Goal: Task Accomplishment & Management: Complete application form

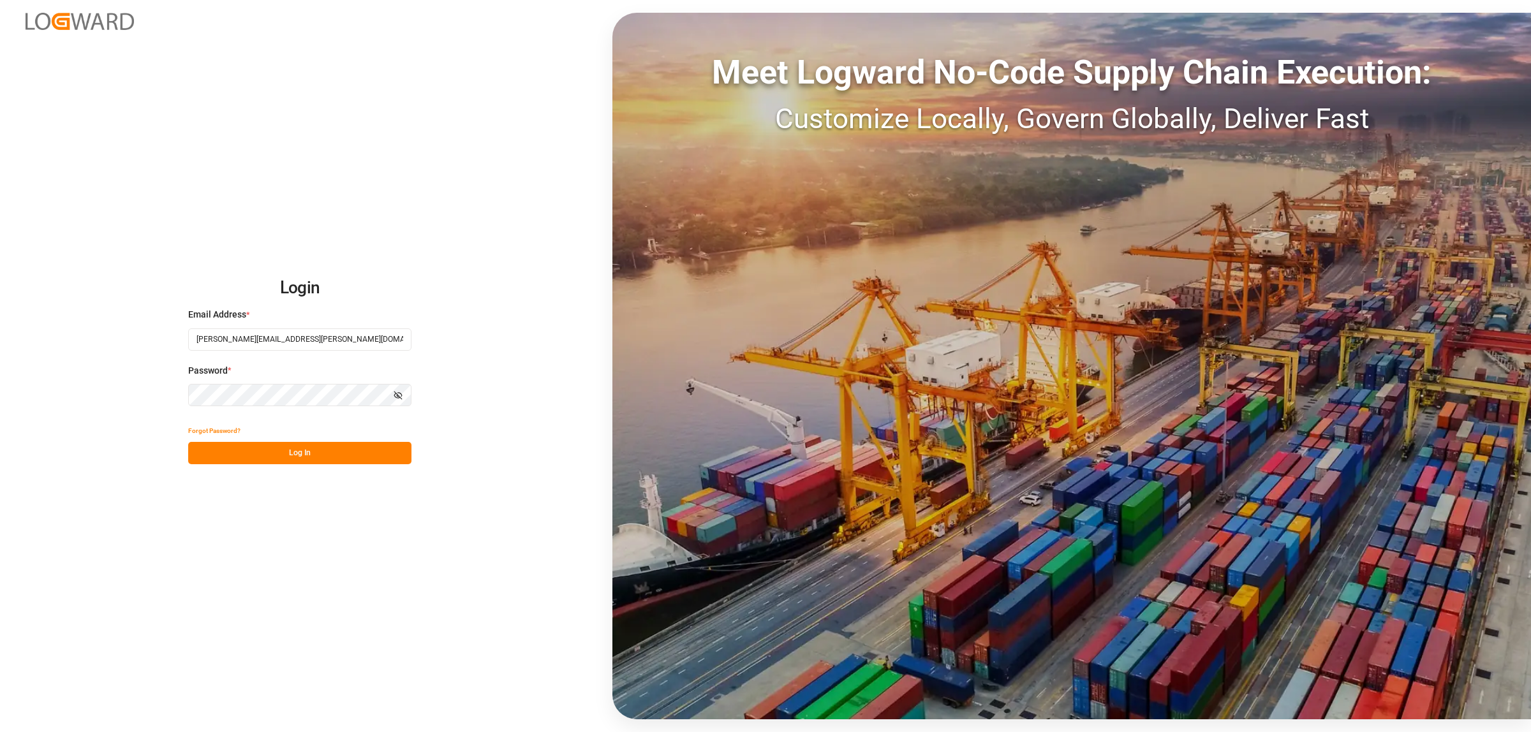
click at [288, 459] on button "Log In" at bounding box center [299, 453] width 223 height 22
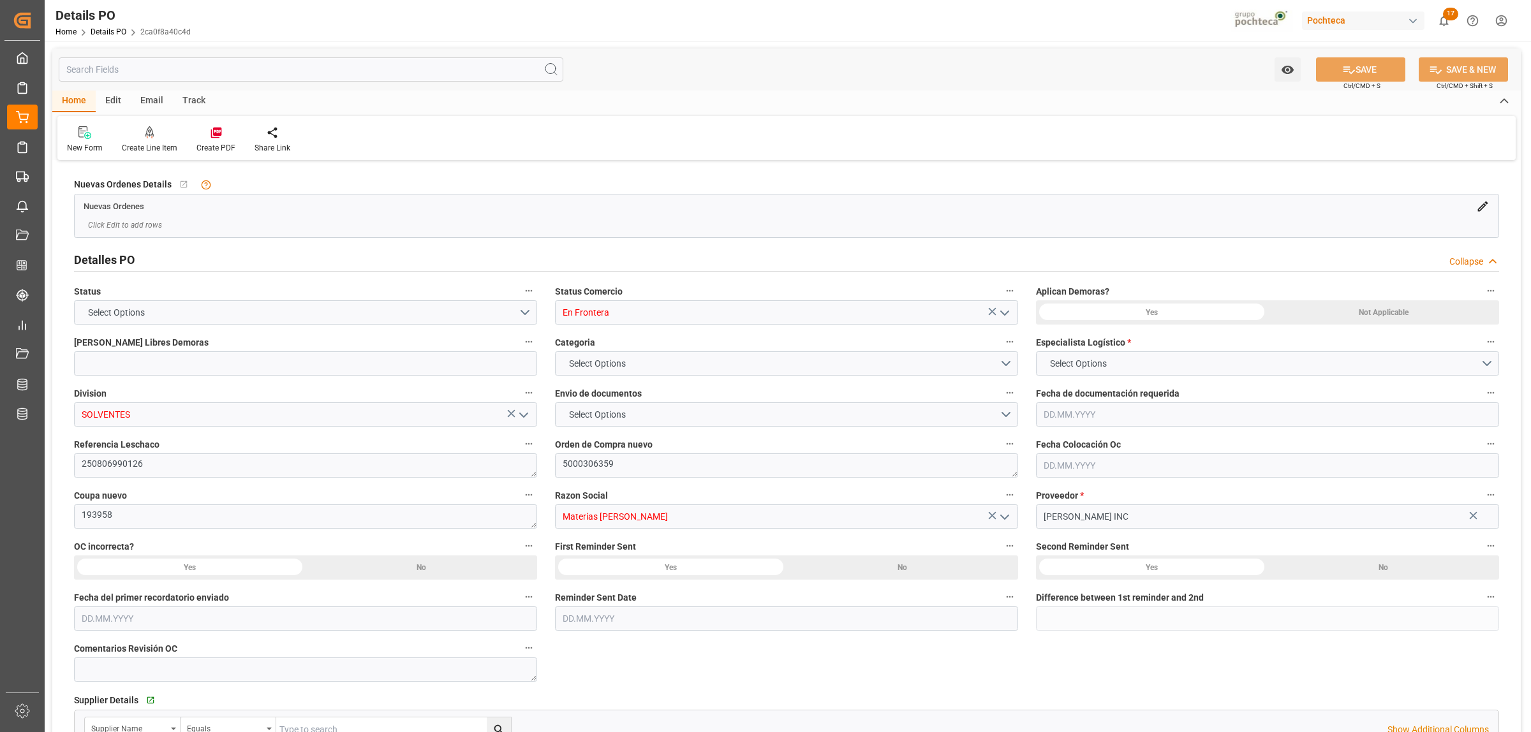
type input "0"
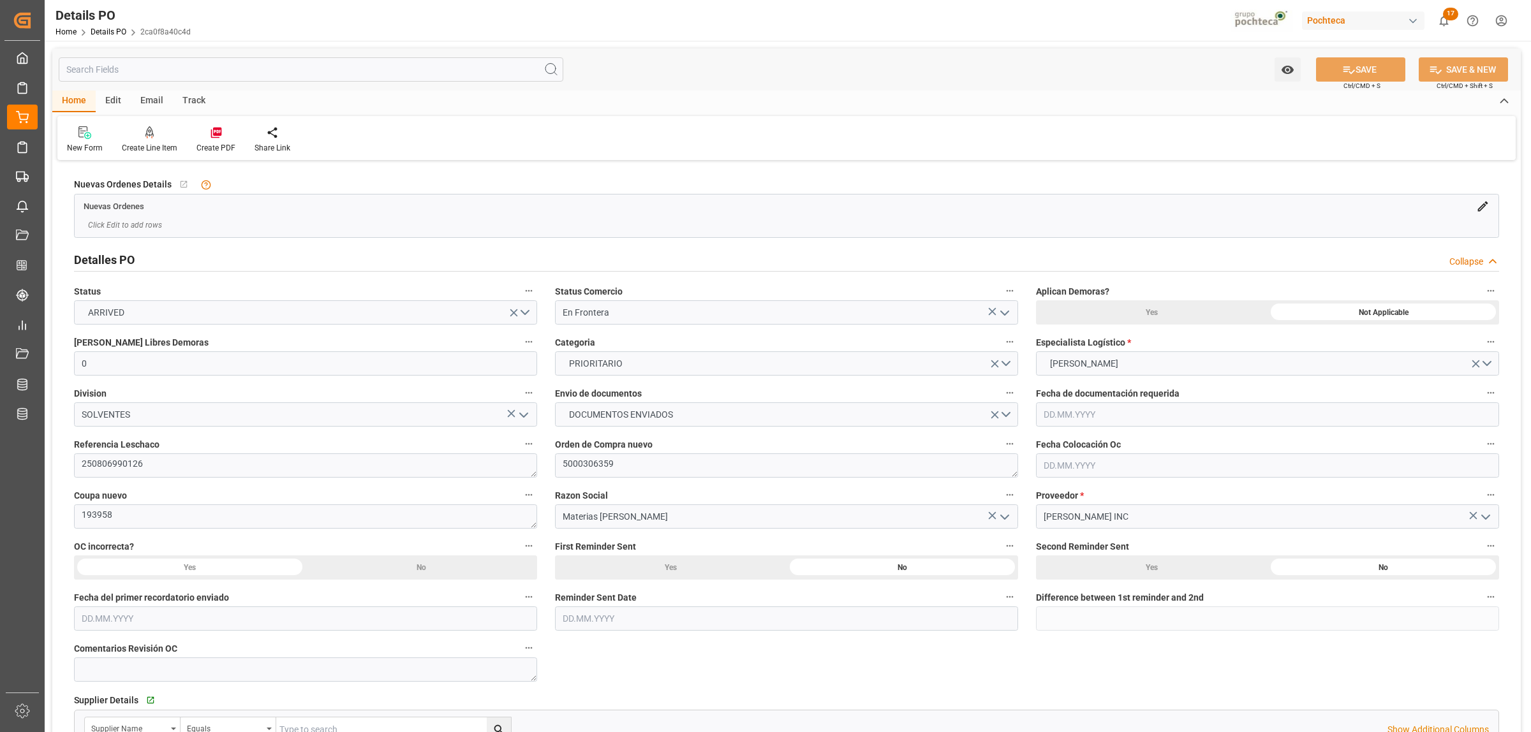
type input "[DATE]"
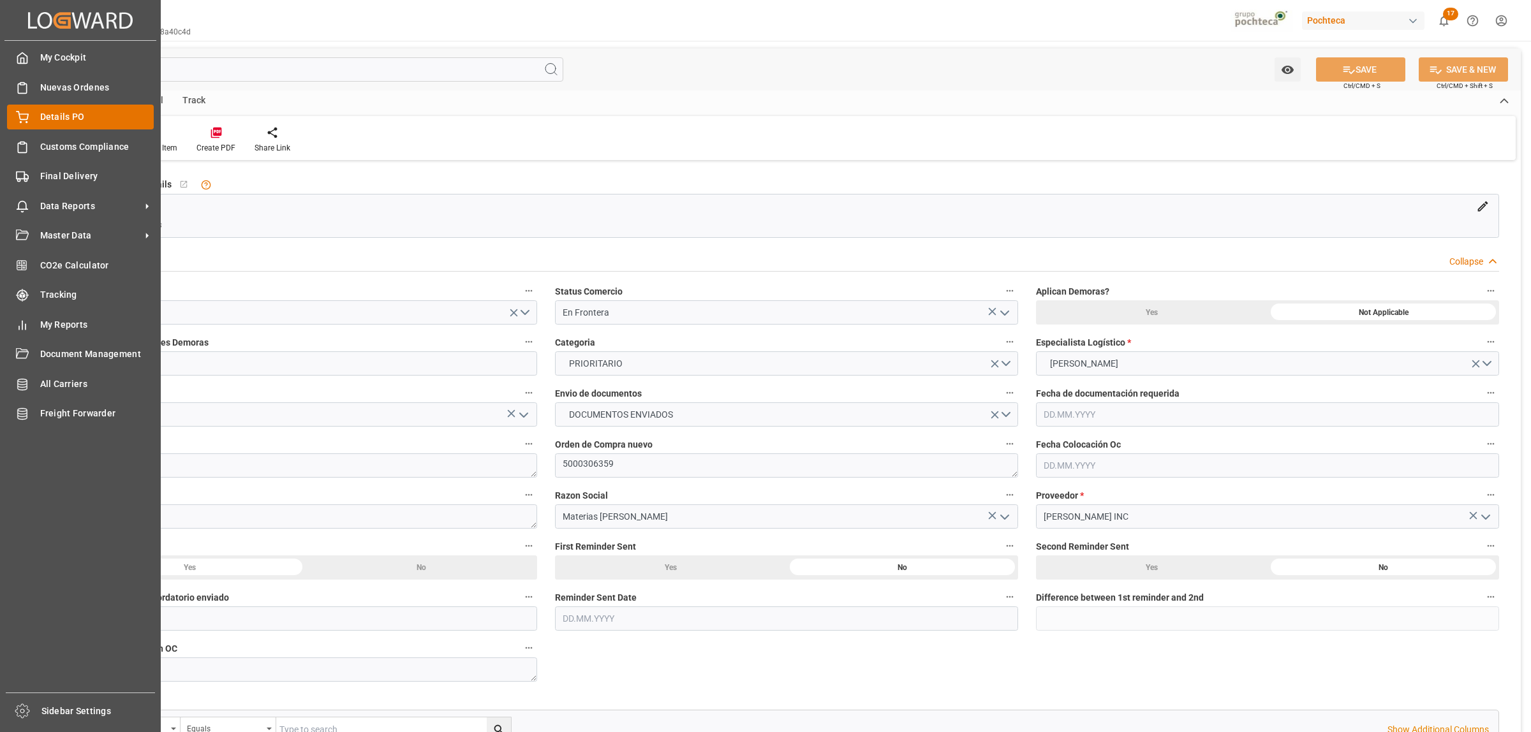
click at [36, 112] on div "Details PO Details PO" at bounding box center [80, 117] width 147 height 25
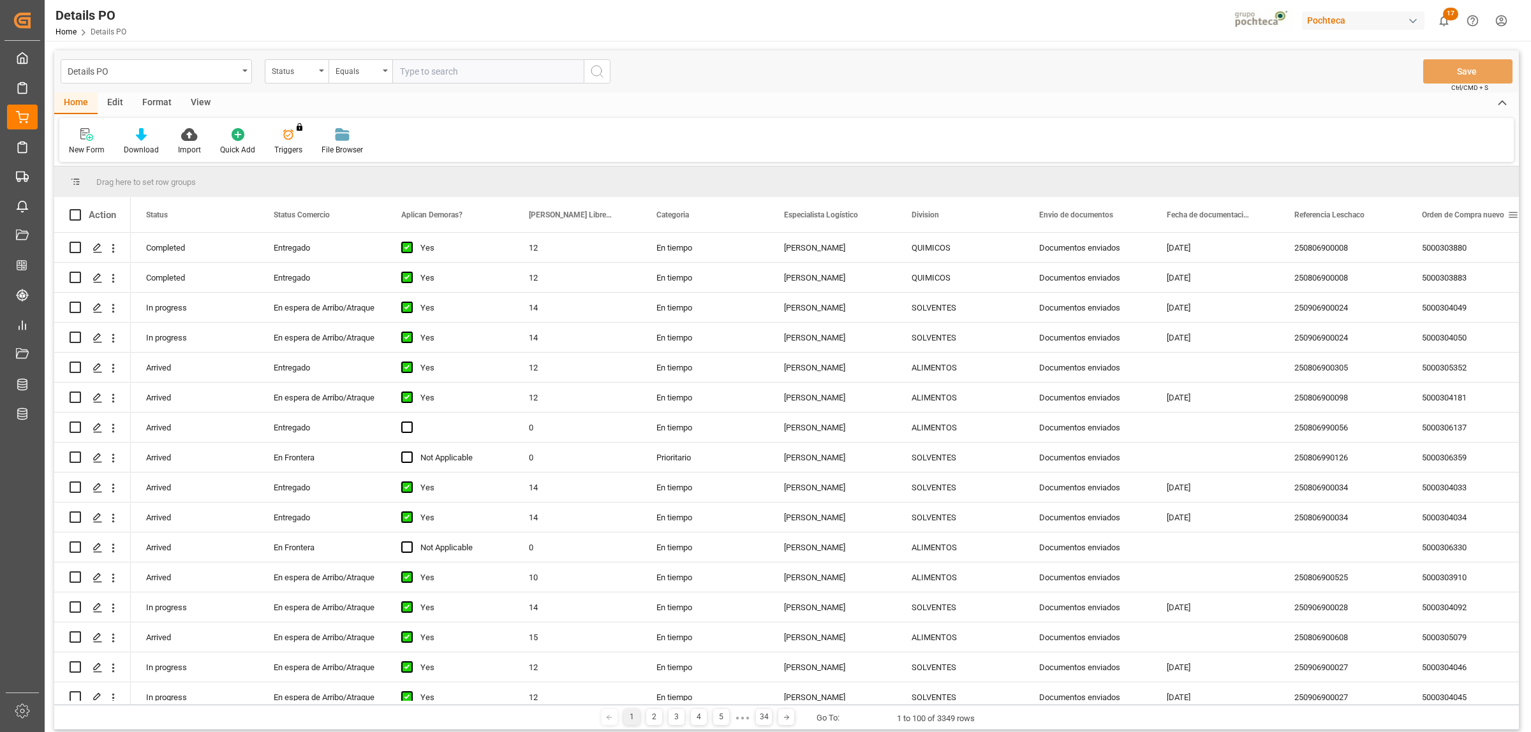
click at [1509, 215] on span at bounding box center [1512, 214] width 11 height 11
click at [1470, 222] on span "filter" at bounding box center [1470, 216] width 11 height 11
type input "5000307199"
click at [1453, 320] on button "Apply" at bounding box center [1465, 323] width 24 height 13
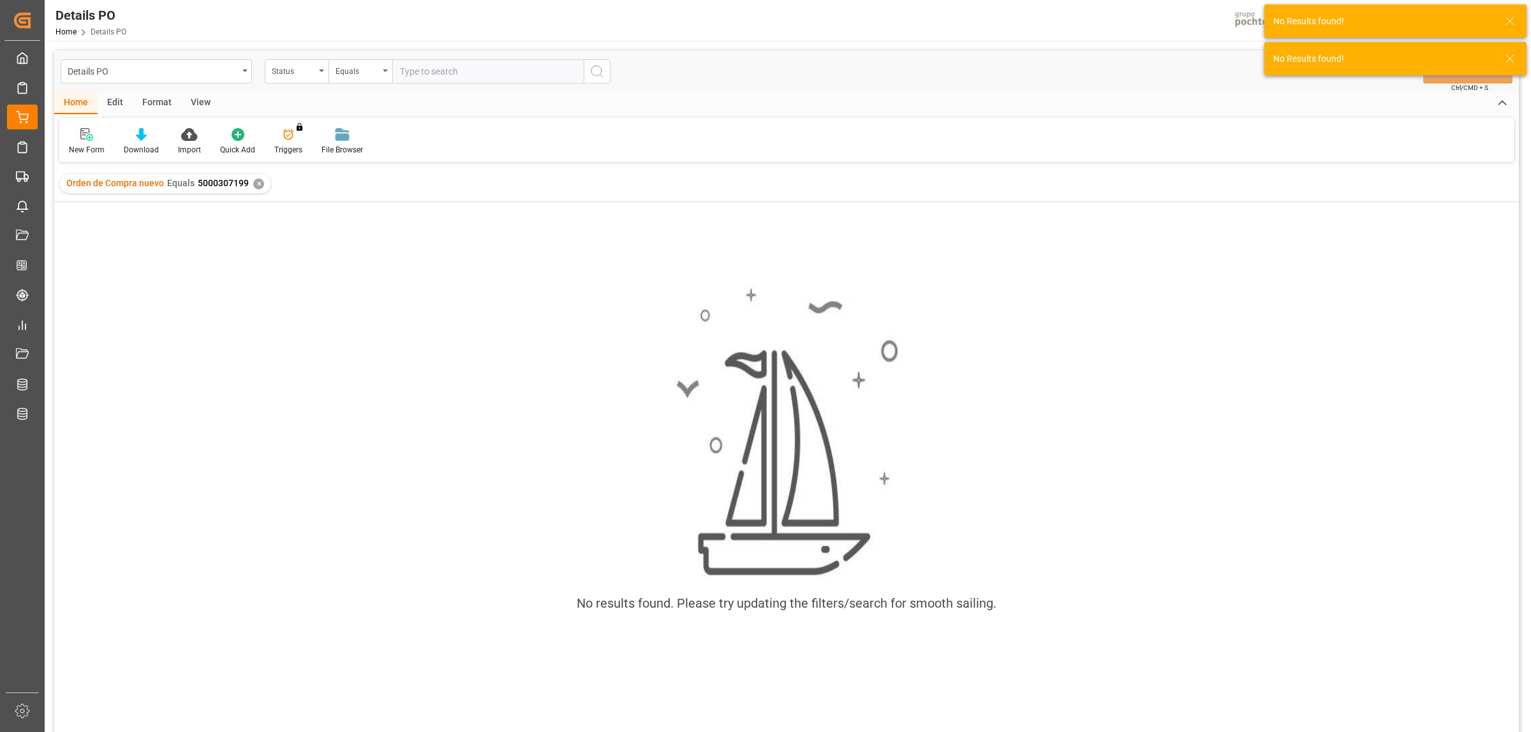
click at [78, 129] on div at bounding box center [87, 134] width 36 height 13
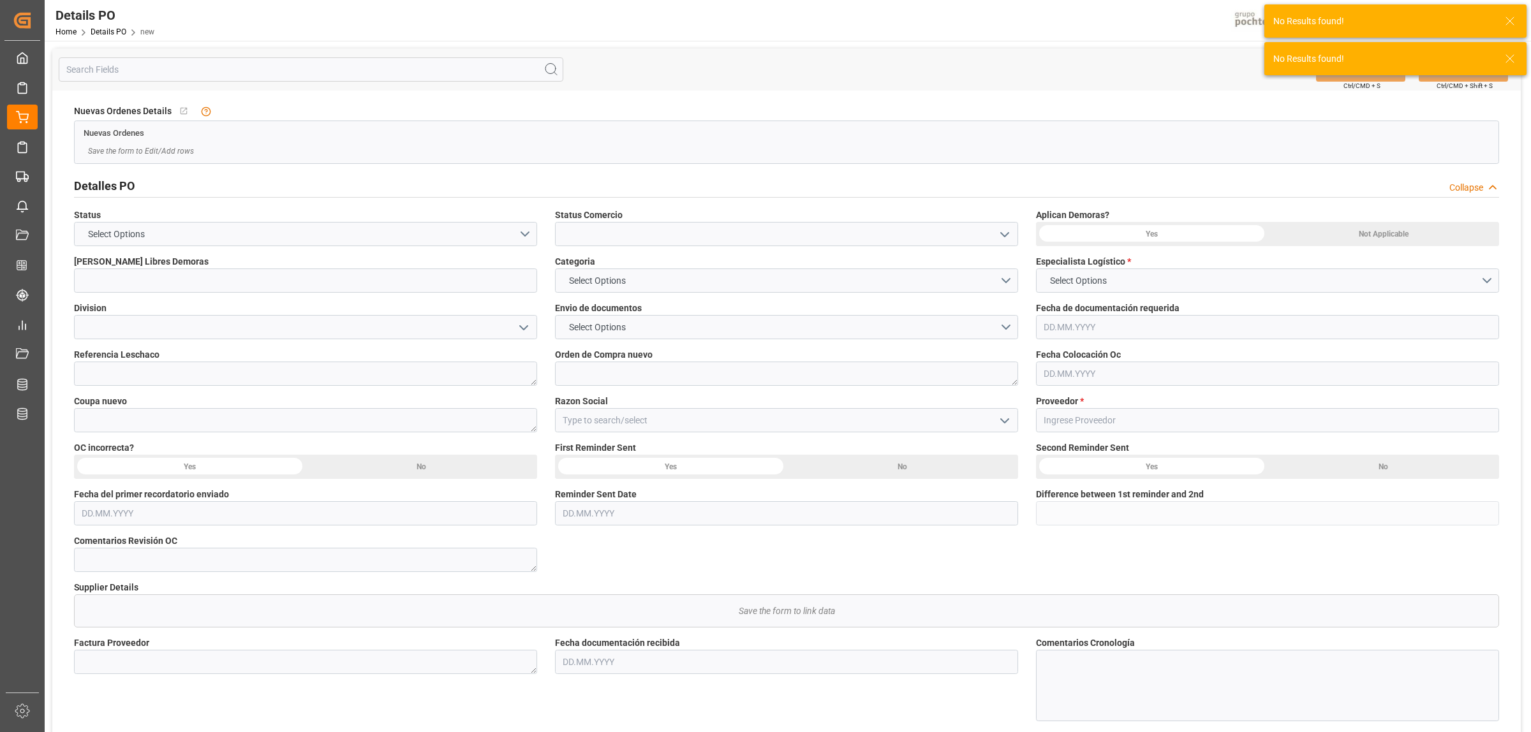
type input "0"
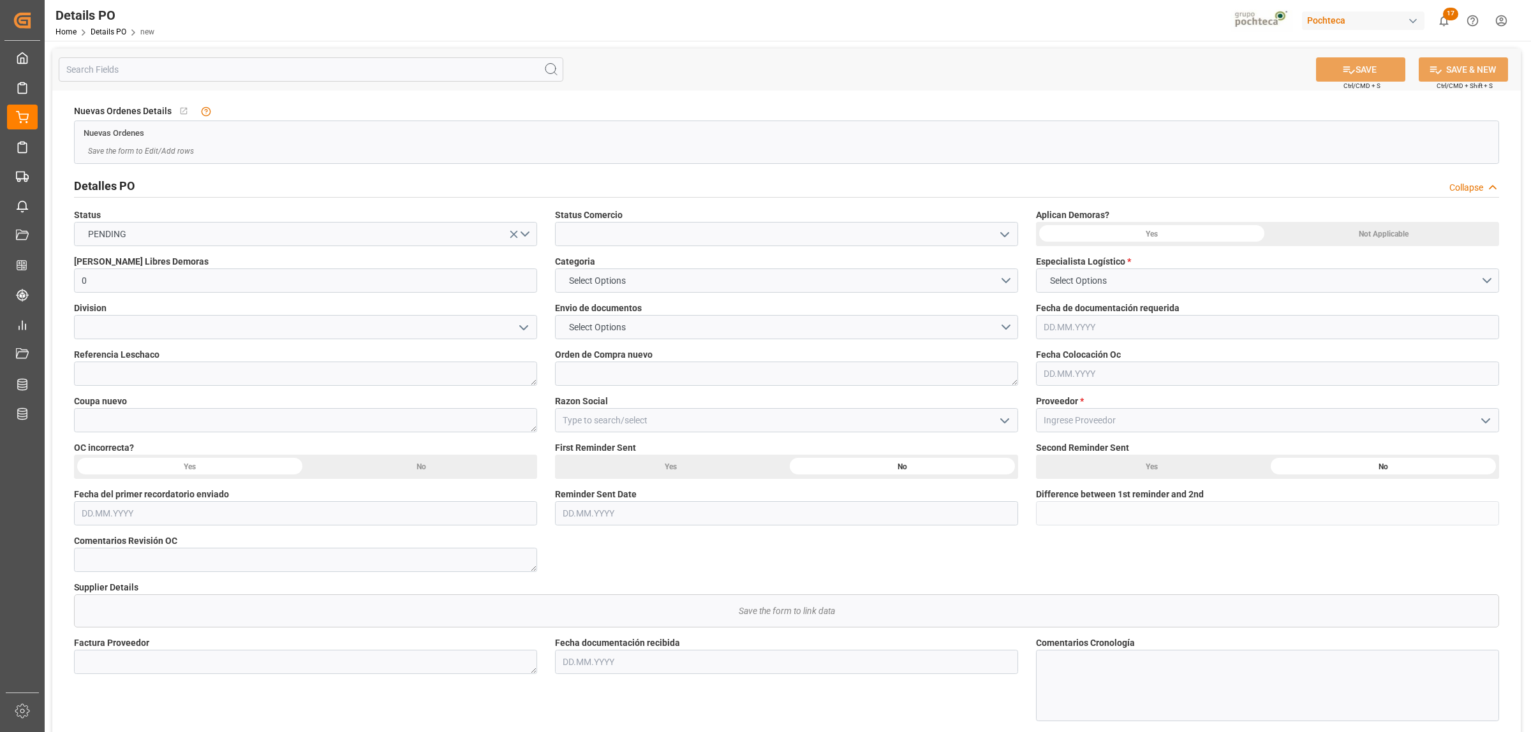
click at [1012, 232] on icon "open menu" at bounding box center [1004, 234] width 15 height 15
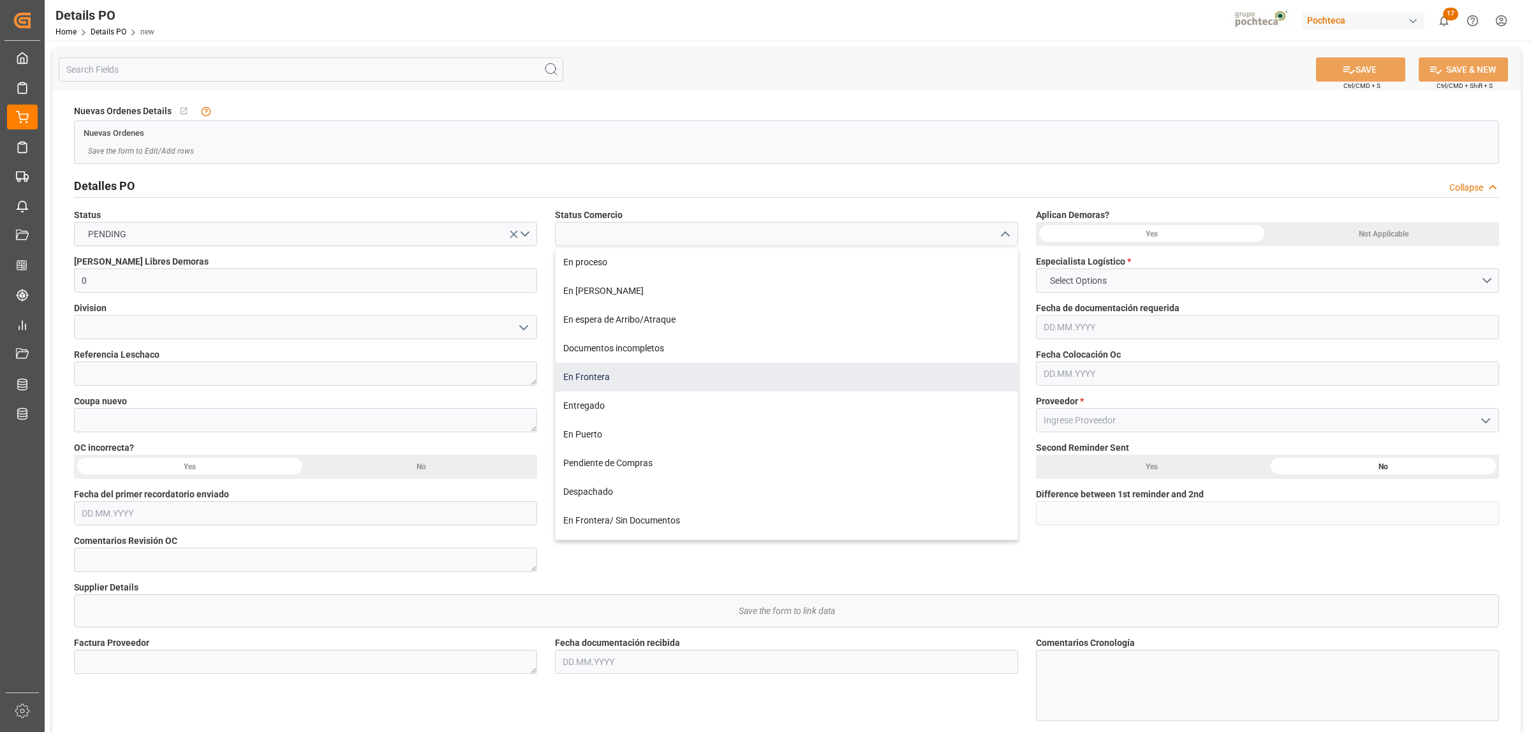
click at [635, 377] on div "En Frontera" at bounding box center [787, 377] width 462 height 29
type input "En Frontera"
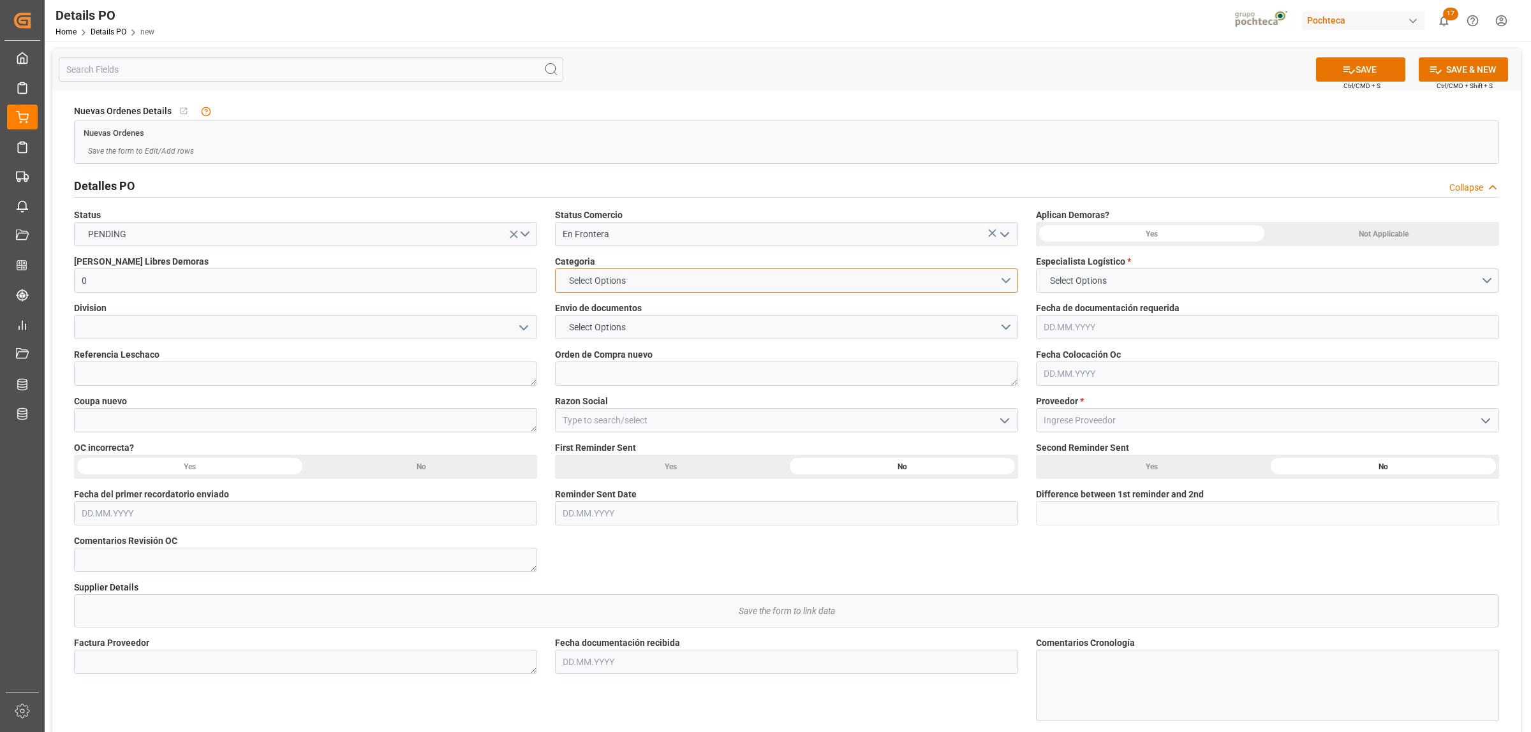
click at [617, 281] on span "Select Options" at bounding box center [598, 280] width 70 height 13
click at [614, 308] on div "EN TIEMPO" at bounding box center [787, 310] width 462 height 27
click at [619, 323] on span "Select Options" at bounding box center [598, 327] width 70 height 13
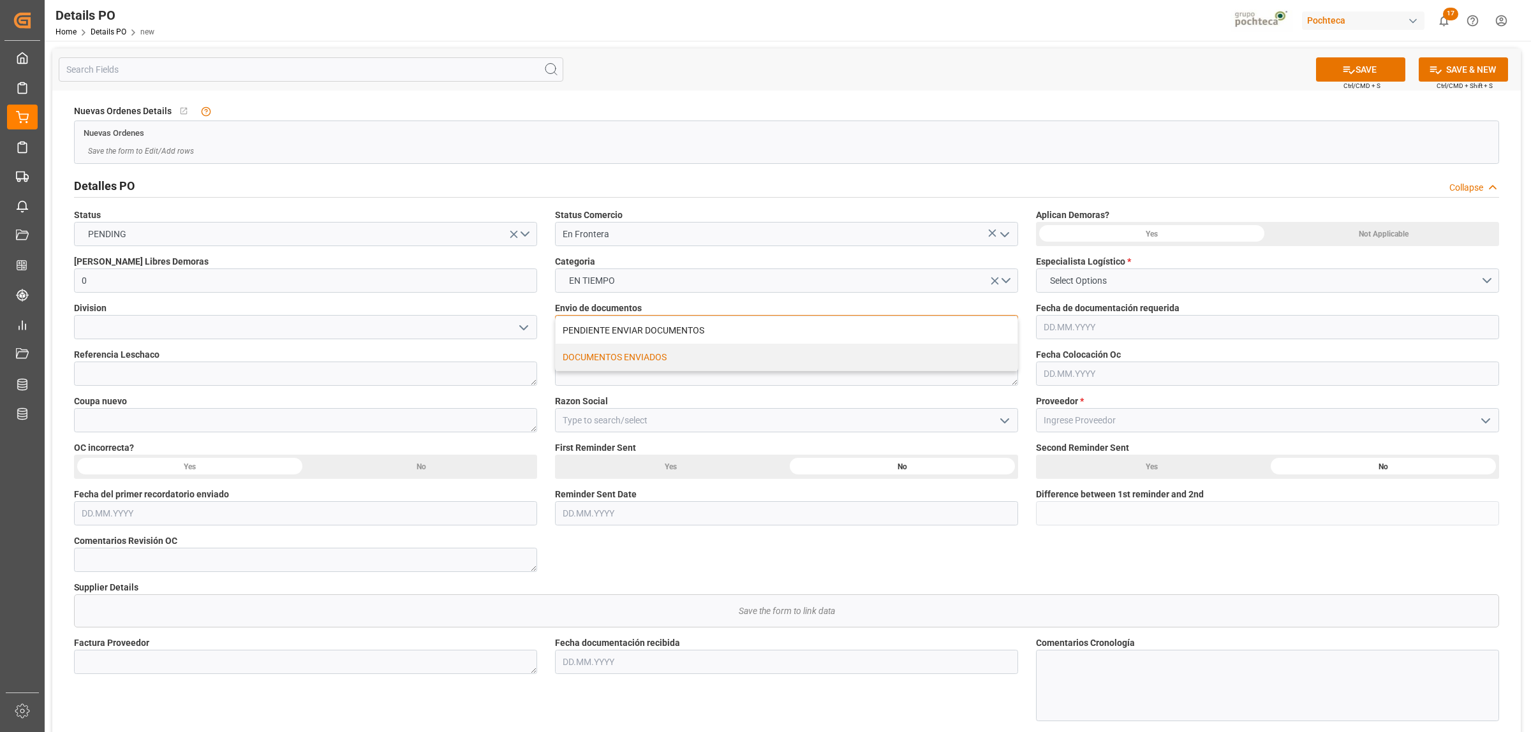
click at [613, 364] on div "DOCUMENTOS ENVIADOS" at bounding box center [787, 357] width 462 height 27
click at [610, 367] on textarea at bounding box center [786, 374] width 463 height 24
paste textarea "5000307199"
type textarea "5000307199"
click at [195, 416] on textarea at bounding box center [305, 420] width 463 height 24
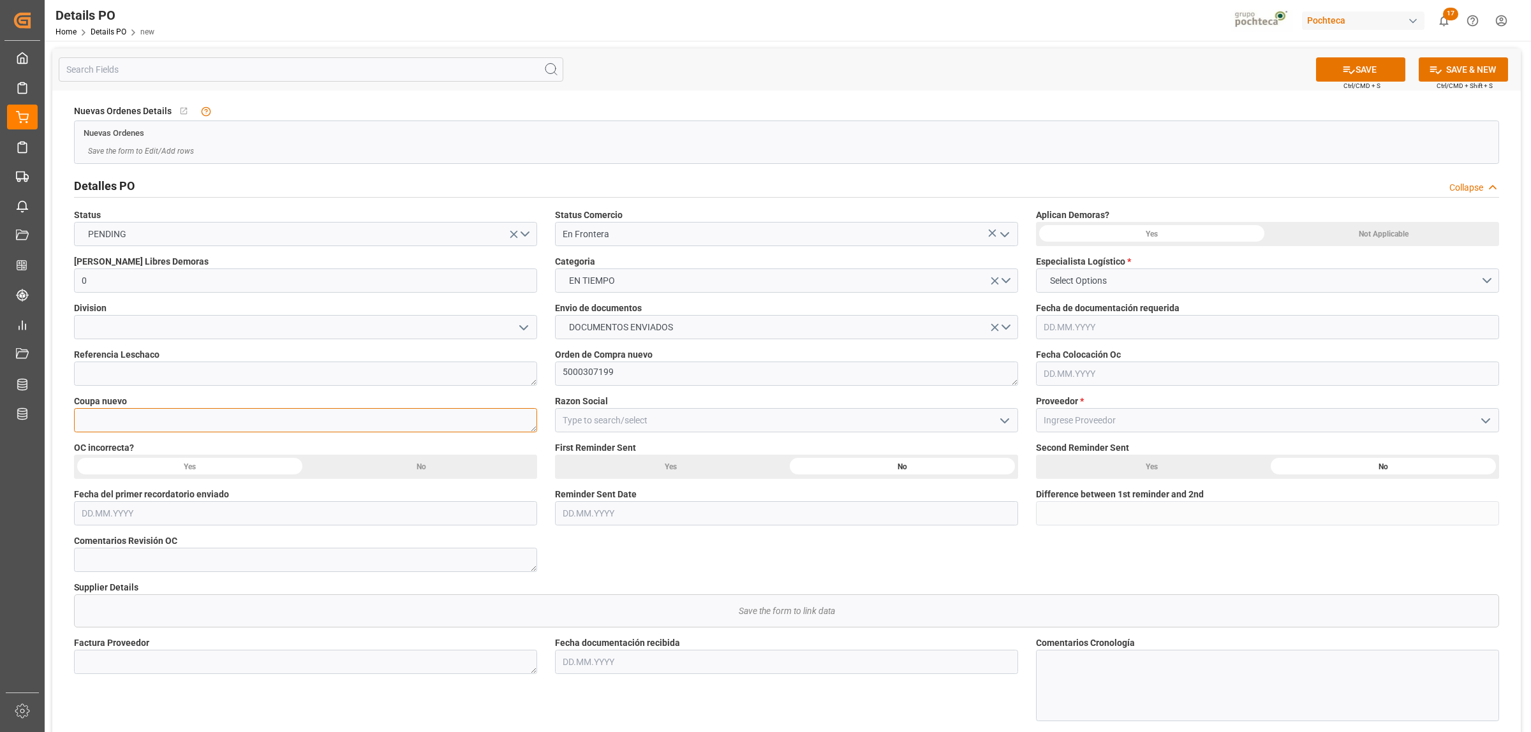
paste textarea "195697"
type textarea "195697"
click at [676, 420] on input at bounding box center [786, 420] width 463 height 24
click at [1014, 421] on input at bounding box center [786, 420] width 463 height 24
click at [1012, 420] on div at bounding box center [786, 420] width 463 height 24
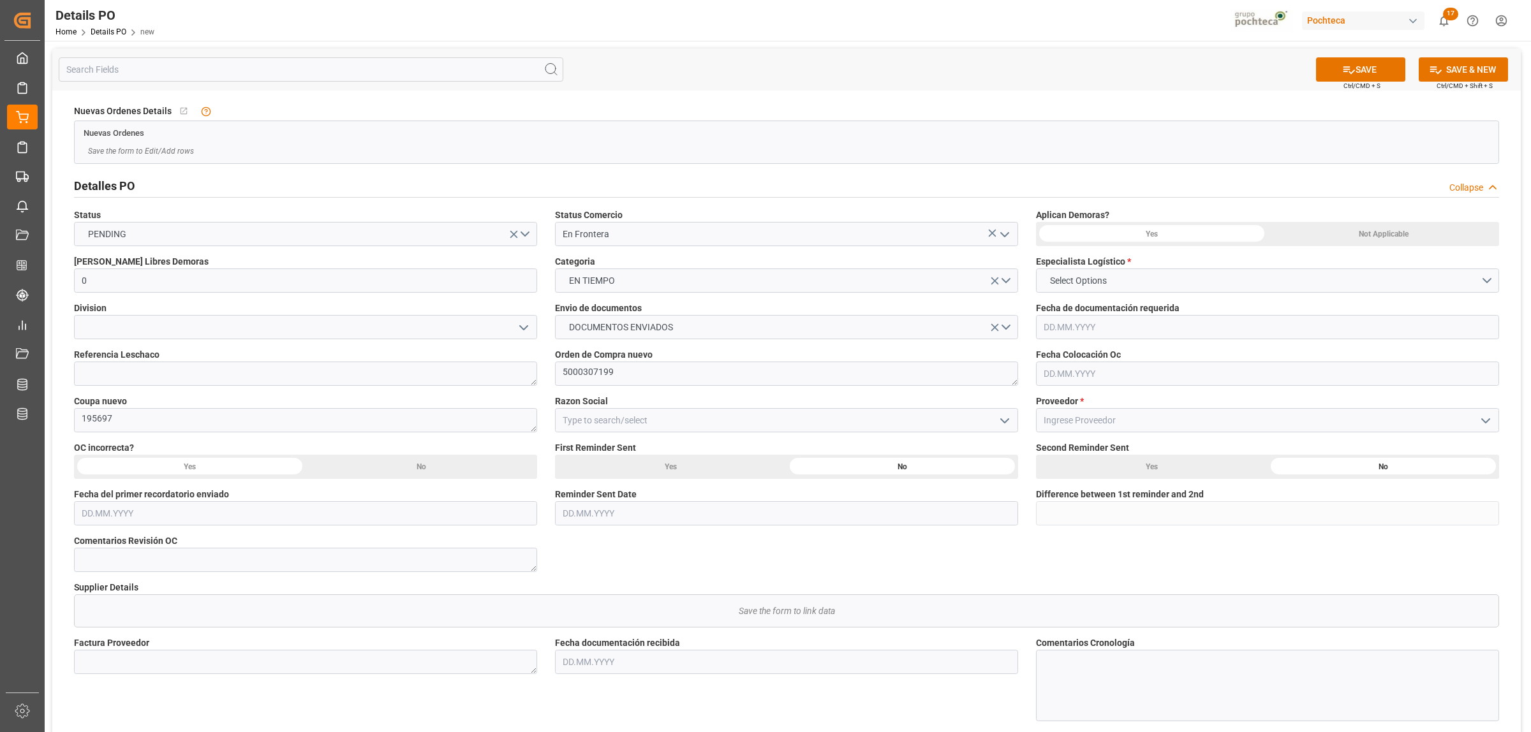
click at [1006, 423] on icon "open menu" at bounding box center [1004, 420] width 15 height 15
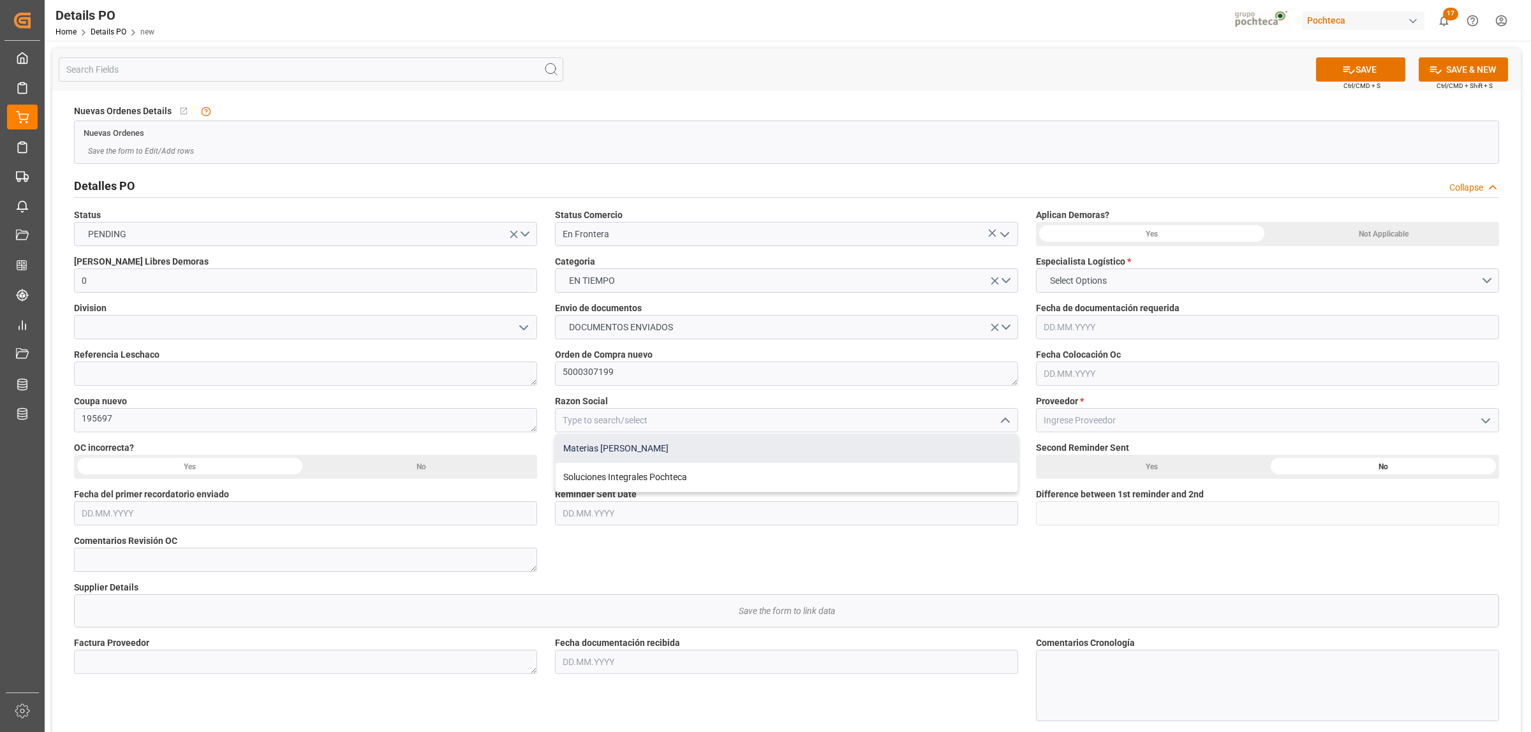
click at [580, 452] on div "Materias Primas" at bounding box center [787, 448] width 462 height 29
type input "Materias Primas"
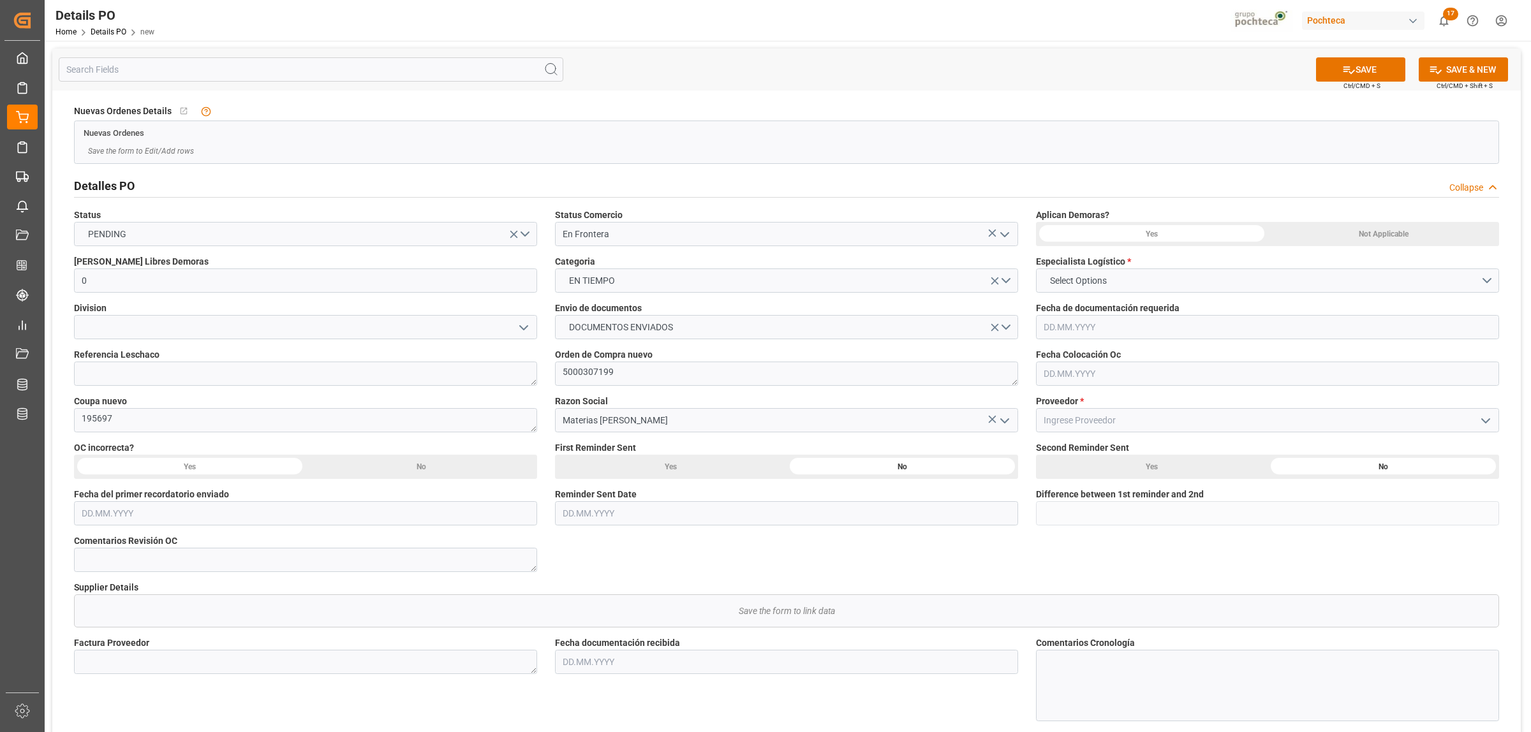
click at [1370, 226] on div "Not Applicable" at bounding box center [1383, 234] width 232 height 24
click at [1473, 279] on button "Select Options" at bounding box center [1267, 281] width 463 height 24
click at [1164, 345] on div "[PERSON_NAME]" at bounding box center [1268, 337] width 462 height 27
click at [1081, 369] on input "text" at bounding box center [1267, 374] width 463 height 24
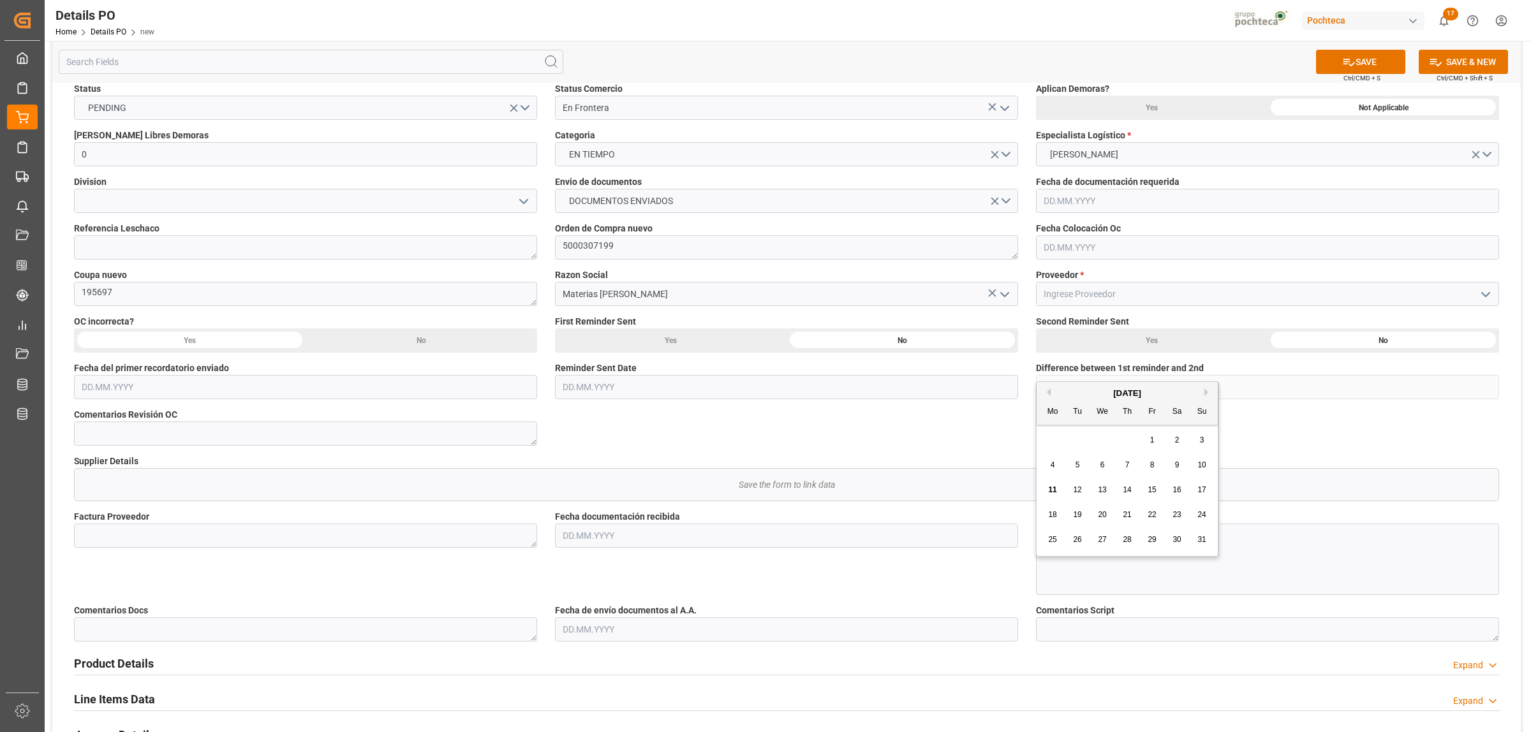
scroll to position [159, 0]
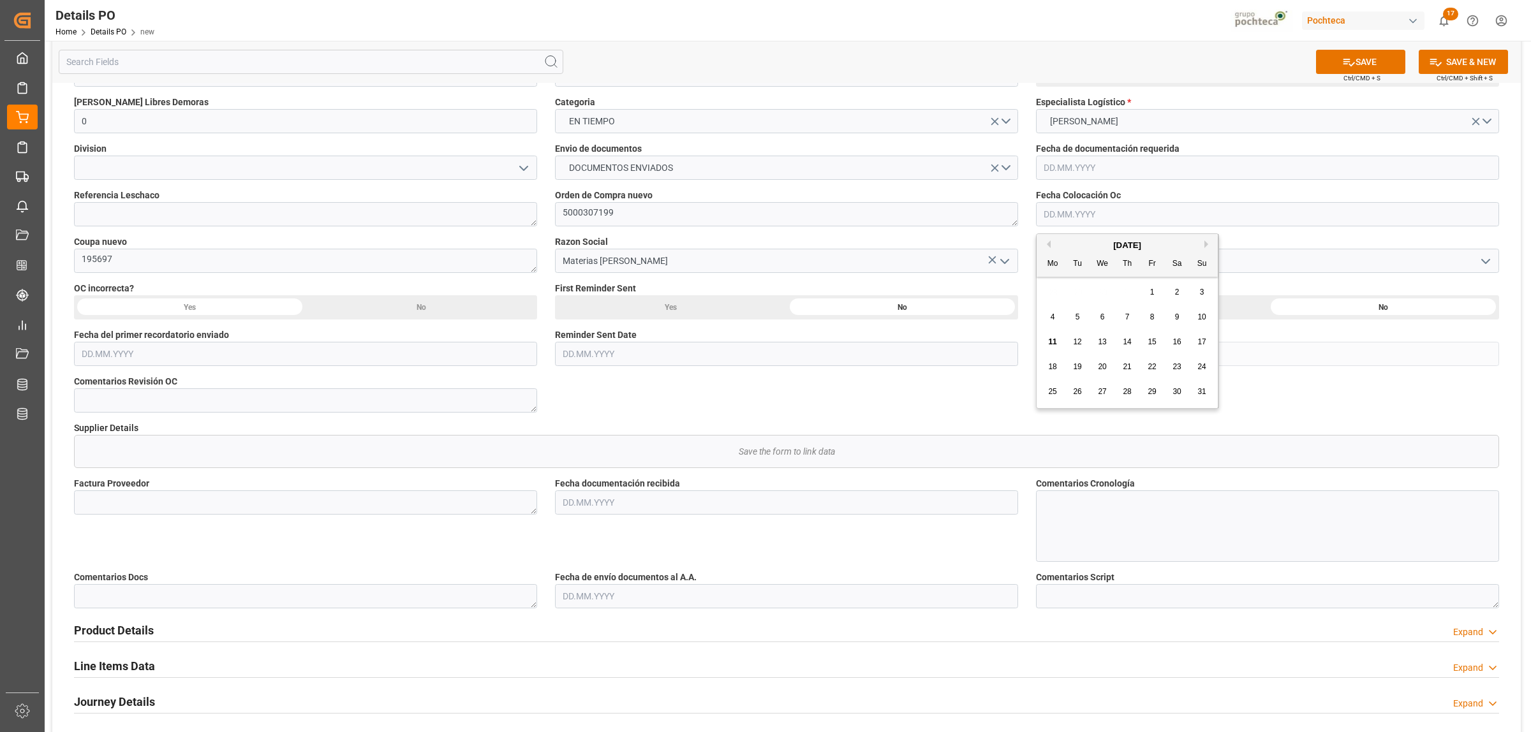
click at [674, 507] on input "text" at bounding box center [786, 503] width 463 height 24
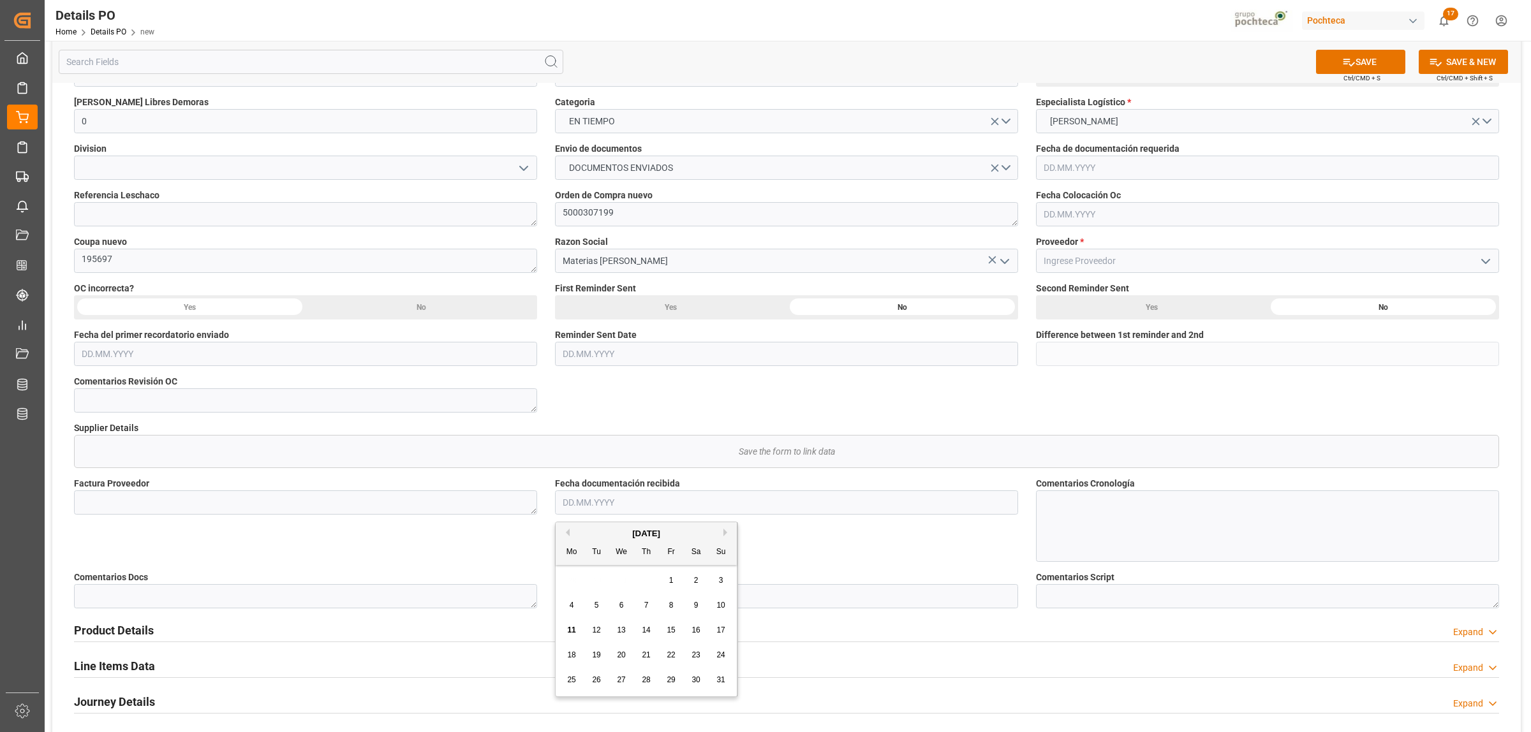
click at [584, 577] on div "28 29 30 31 1 2 3" at bounding box center [646, 580] width 174 height 25
click at [671, 603] on span "8" at bounding box center [671, 605] width 4 height 9
type input "[DATE]"
click at [626, 598] on input "text" at bounding box center [786, 596] width 463 height 24
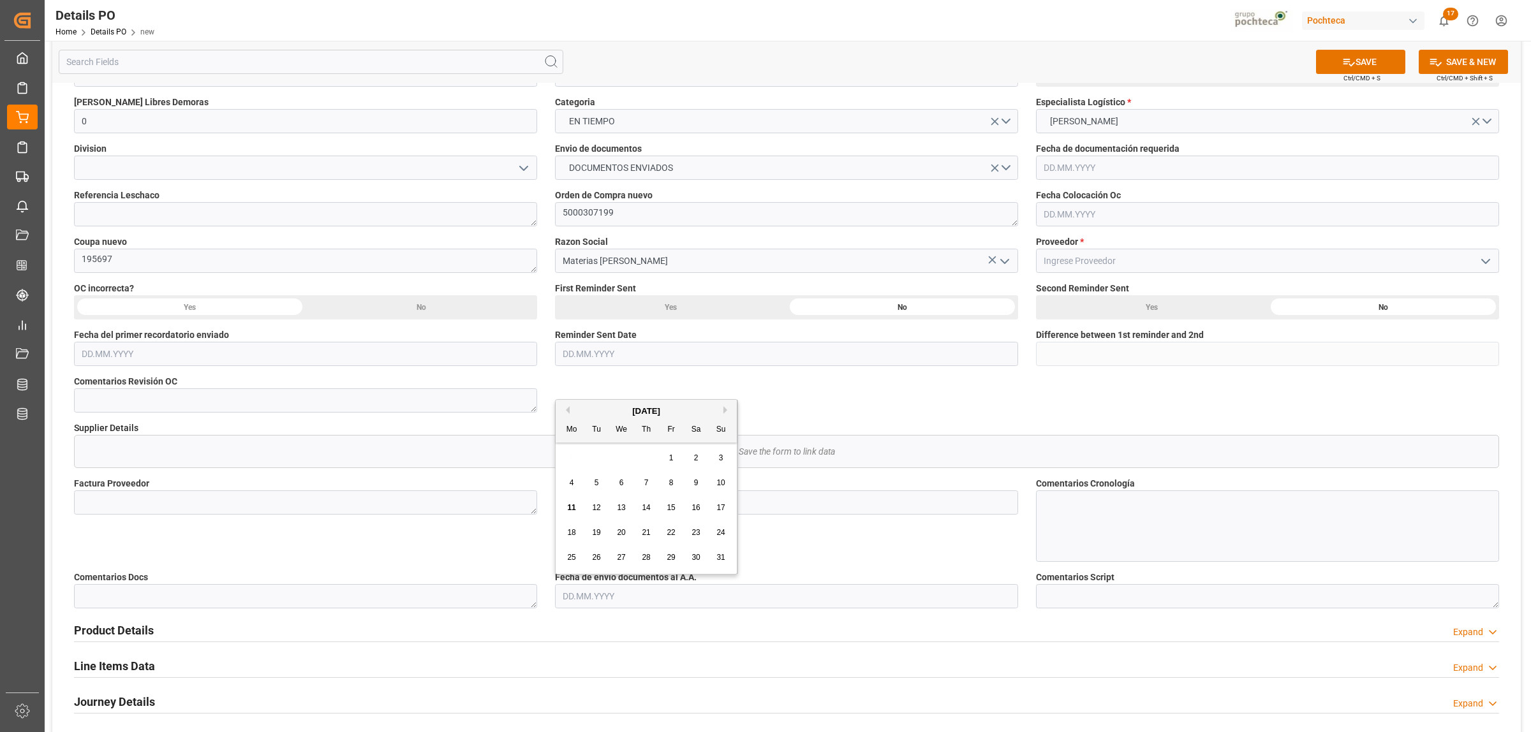
click at [563, 508] on div "11 12 13 14 15 16 17" at bounding box center [646, 508] width 174 height 25
click at [568, 508] on span "11" at bounding box center [571, 507] width 8 height 9
type input "[DATE]"
click at [209, 496] on textarea at bounding box center [305, 503] width 463 height 24
paste textarea "95615077"
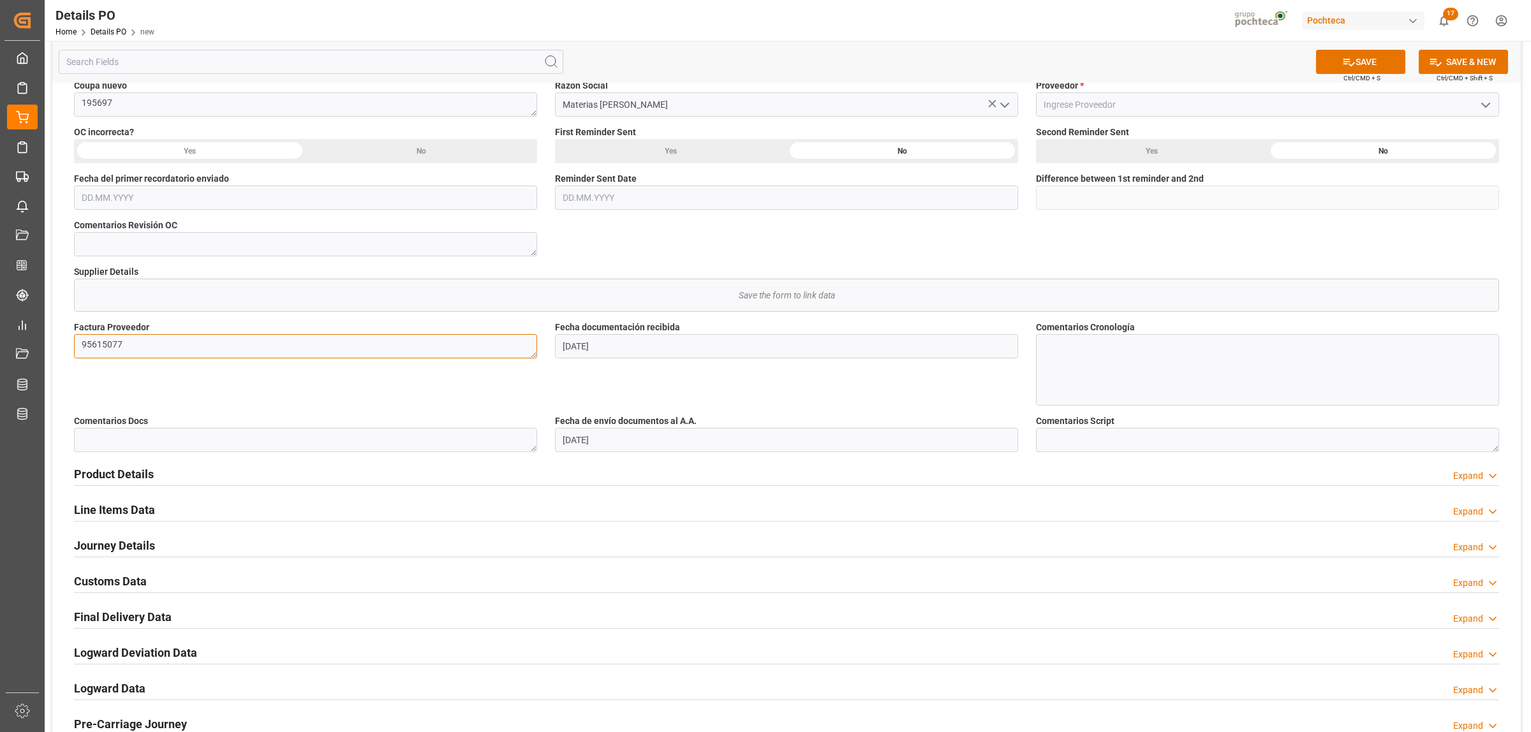
scroll to position [319, 0]
type textarea "95615077"
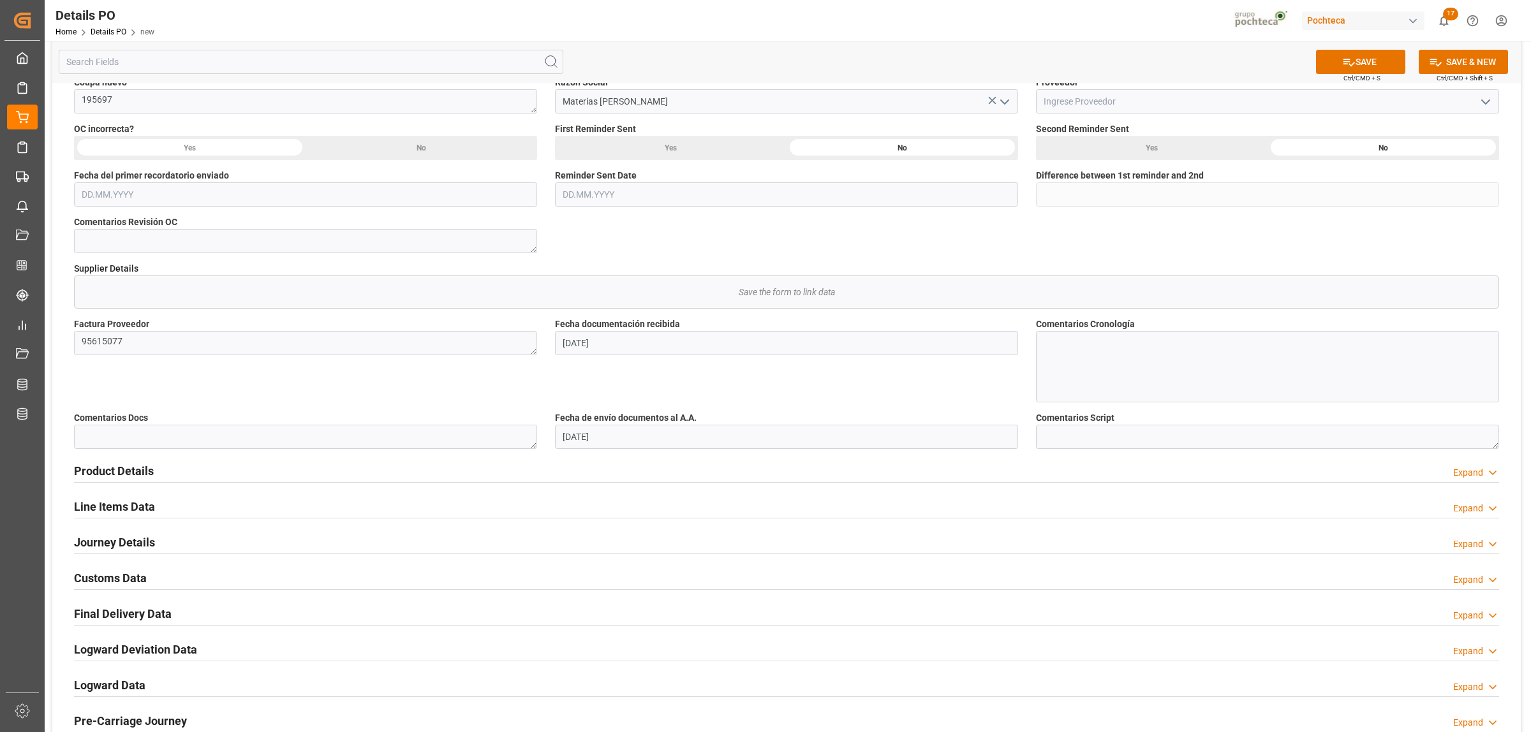
click at [141, 471] on h2 "Product Details" at bounding box center [114, 470] width 80 height 17
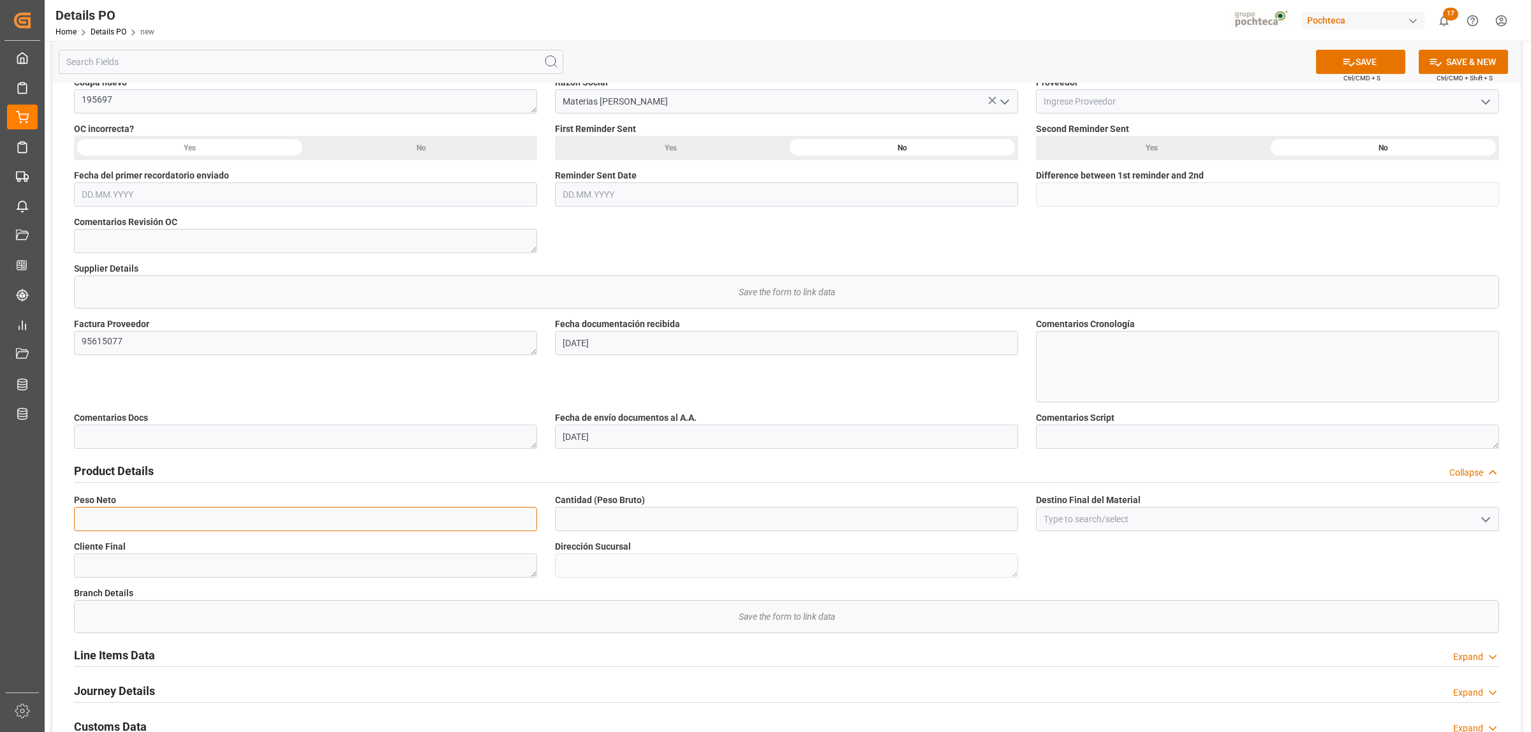
click at [139, 515] on input "text" at bounding box center [305, 519] width 463 height 24
click at [189, 521] on input "text" at bounding box center [305, 519] width 463 height 24
type input "18100"
click at [652, 518] on input "text" at bounding box center [786, 519] width 463 height 24
type input "18100"
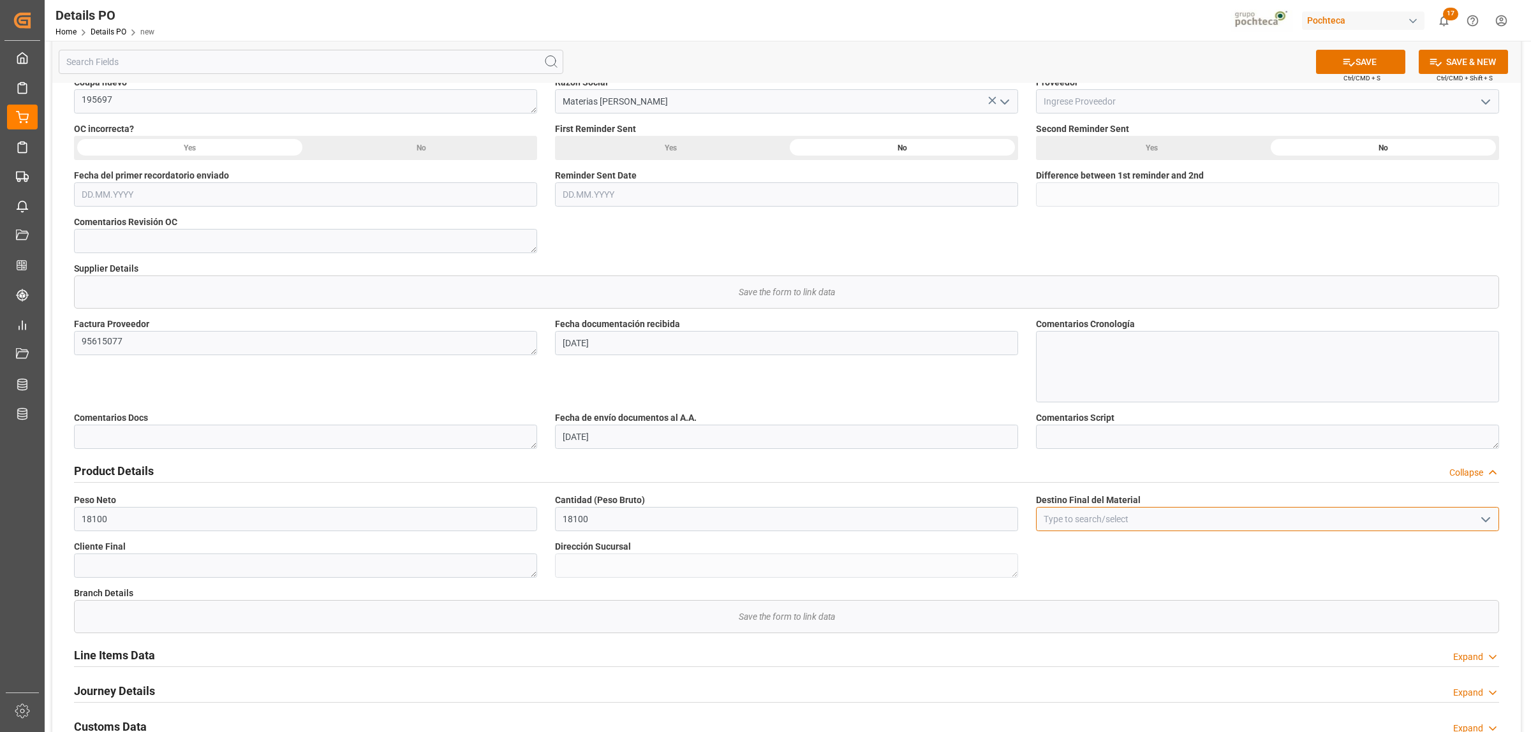
click at [1165, 524] on input at bounding box center [1267, 519] width 463 height 24
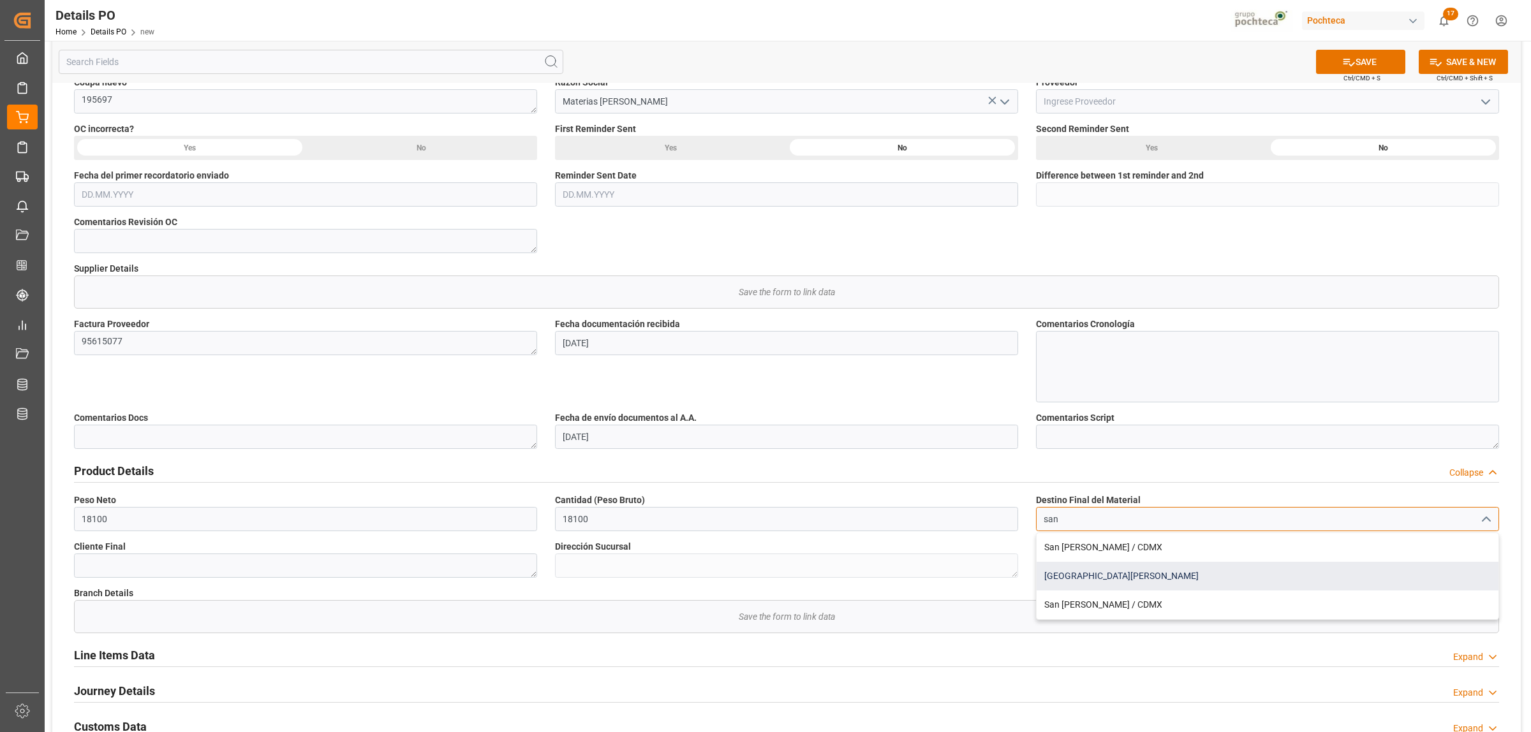
click at [1113, 574] on div "[GEOGRAPHIC_DATA][PERSON_NAME]" at bounding box center [1268, 576] width 462 height 29
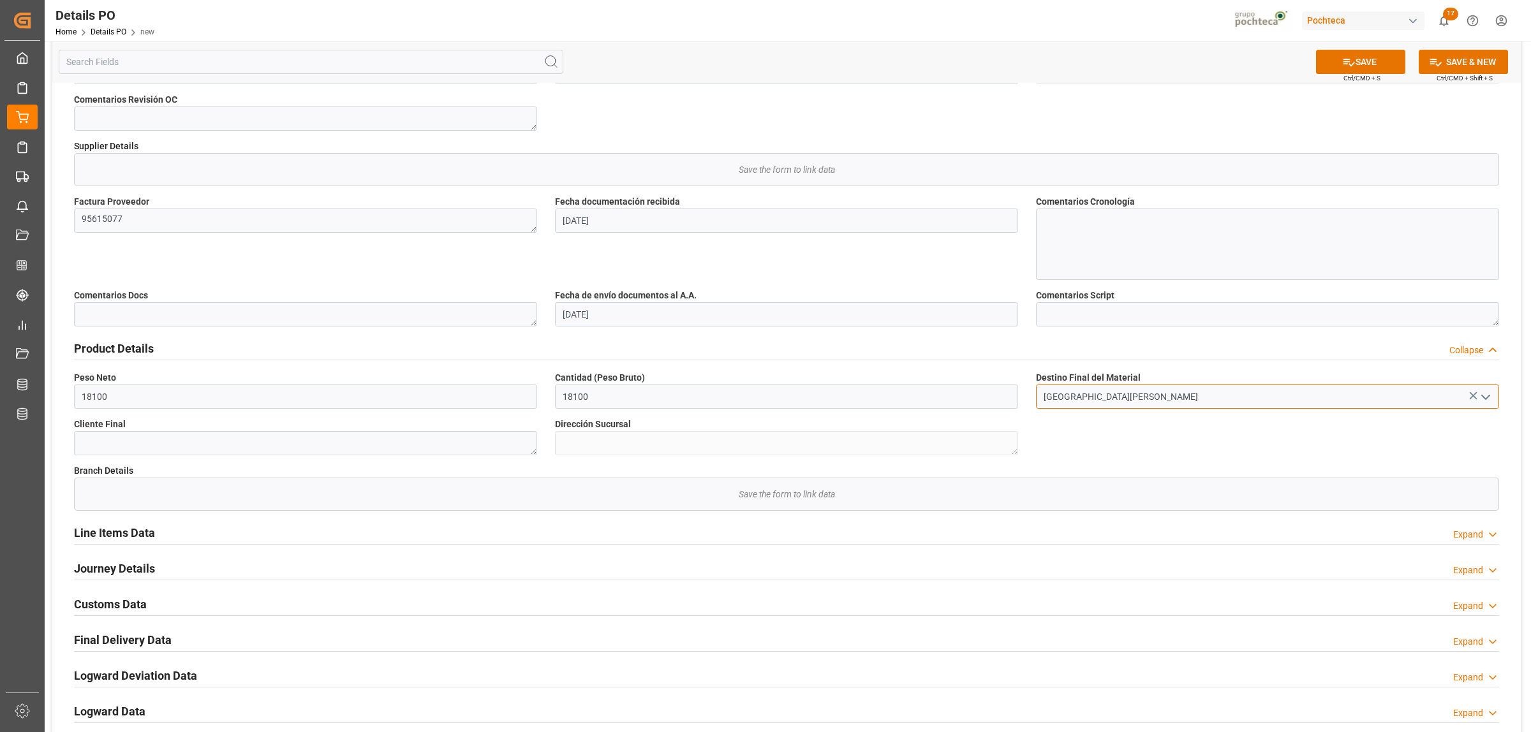
scroll to position [558, 0]
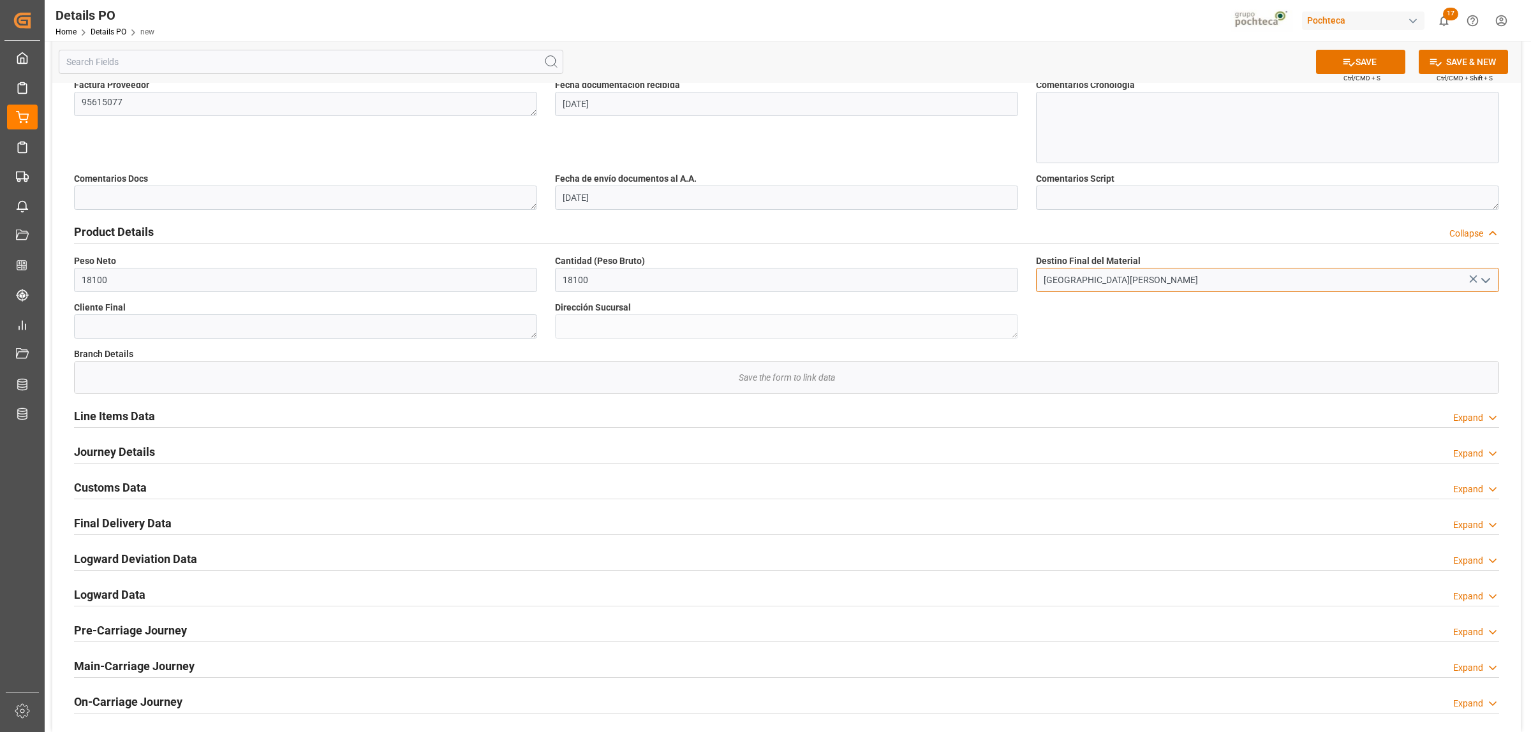
type input "[GEOGRAPHIC_DATA][PERSON_NAME]"
click at [105, 452] on h2 "Journey Details" at bounding box center [114, 451] width 81 height 17
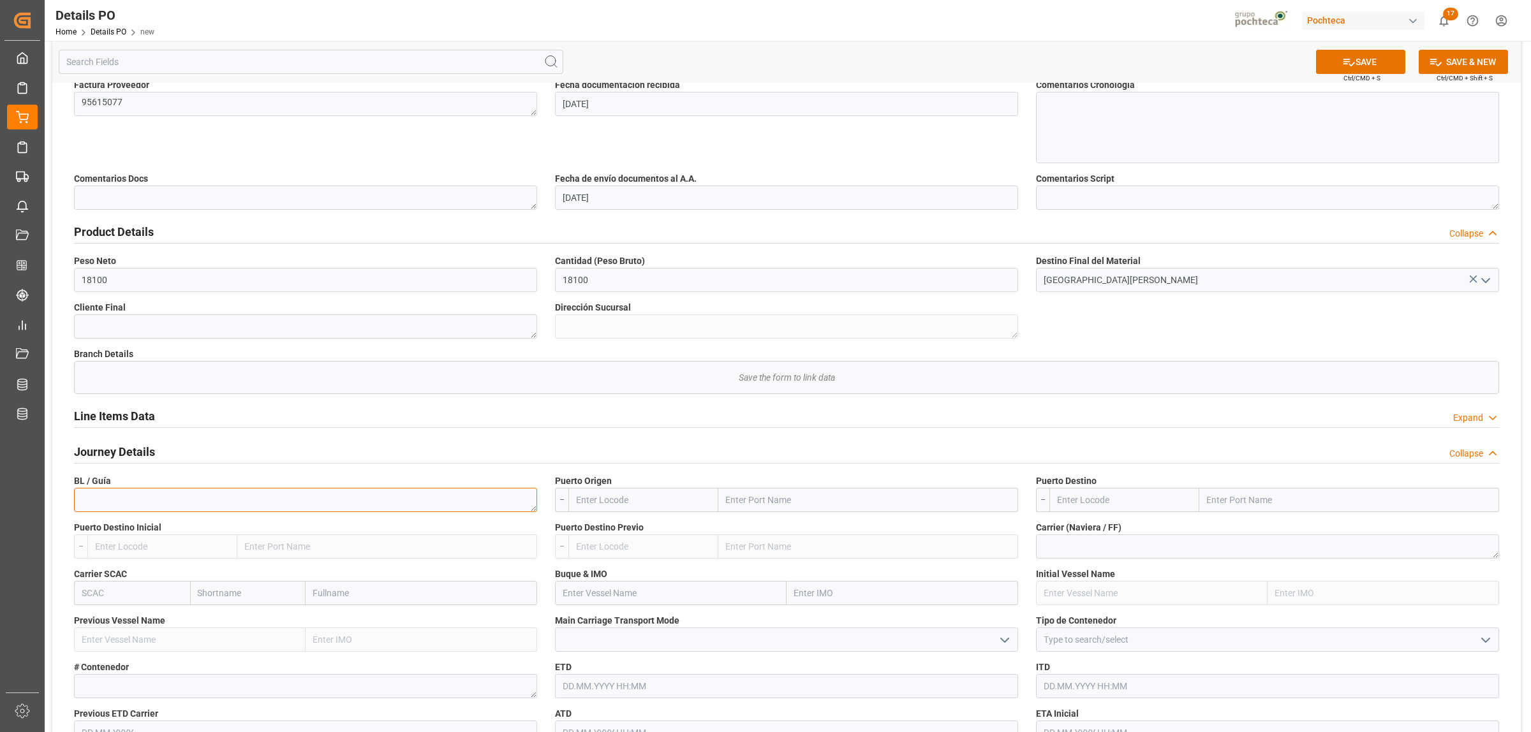
click at [214, 499] on textarea at bounding box center [305, 500] width 463 height 24
click at [175, 492] on textarea at bounding box center [305, 500] width 463 height 24
paste textarea "195333-2 |"
type textarea "195333-2 |"
click at [762, 493] on input "text" at bounding box center [868, 500] width 300 height 24
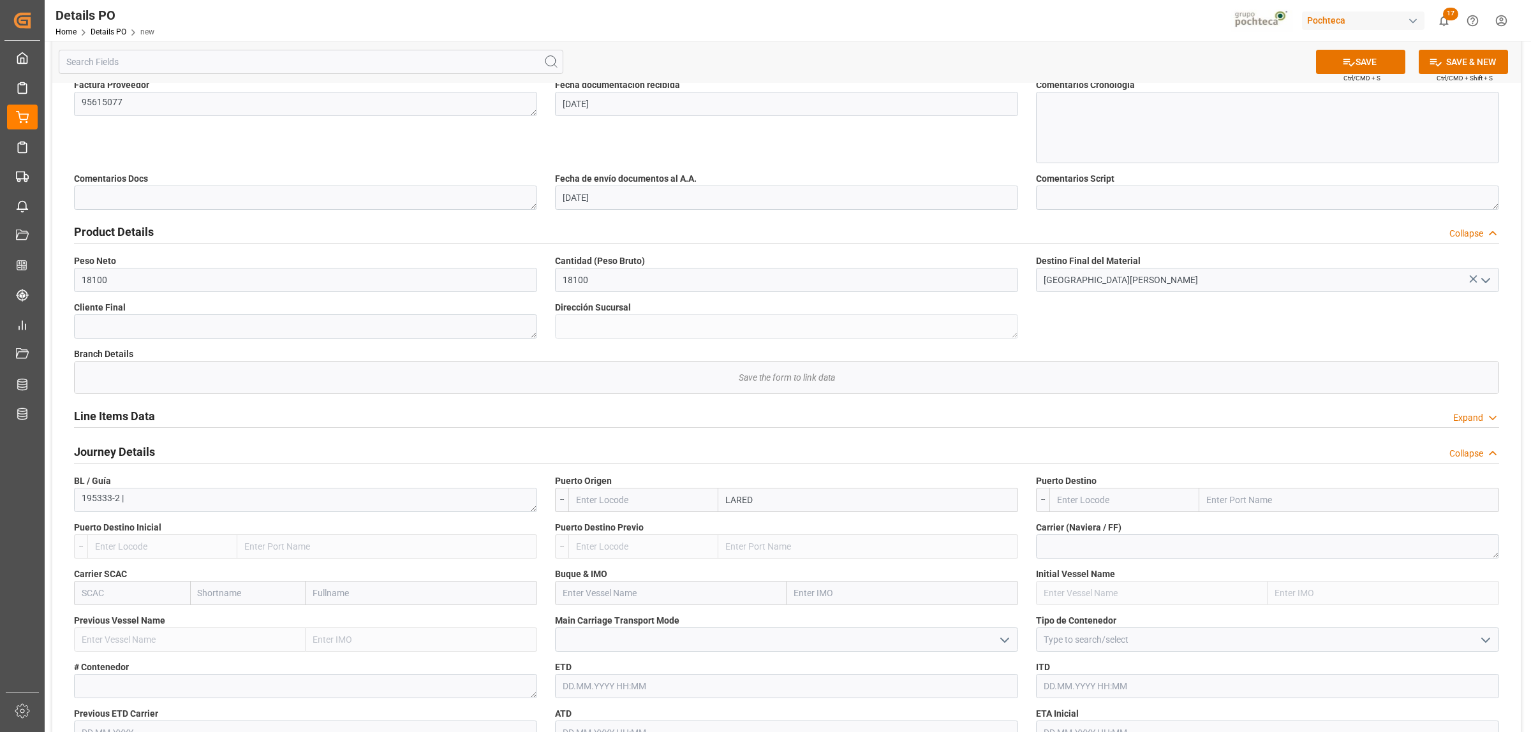
type input "LAREDO"
click at [764, 552] on div "Laredo - USLRD" at bounding box center [771, 557] width 105 height 29
type input "USLRD"
type input "Laredo"
click at [1222, 499] on input "text" at bounding box center [1349, 500] width 300 height 24
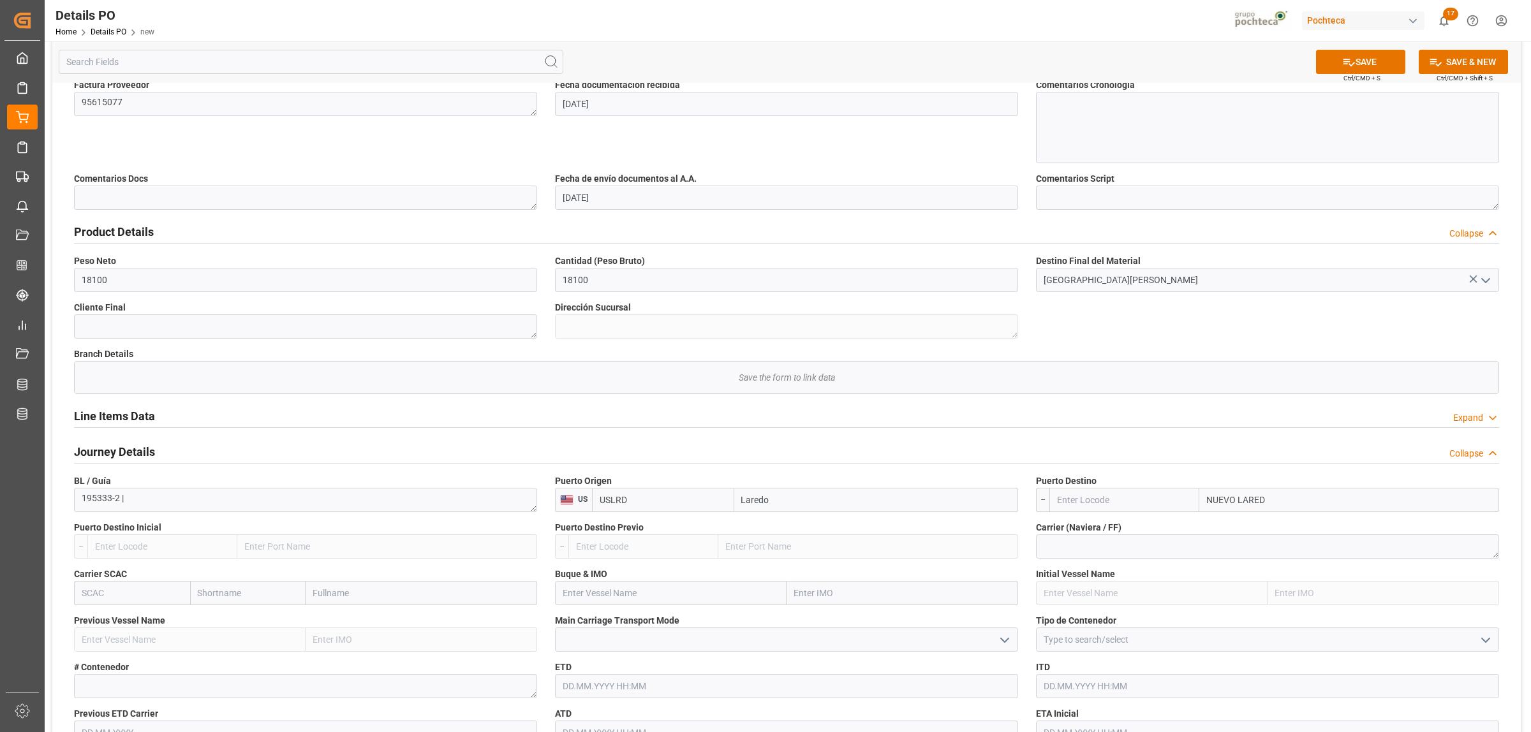
type input "NUEVO LAREDO"
click at [1243, 533] on b "Nuevo Laredo" at bounding box center [1236, 528] width 57 height 10
type input "MXNLD"
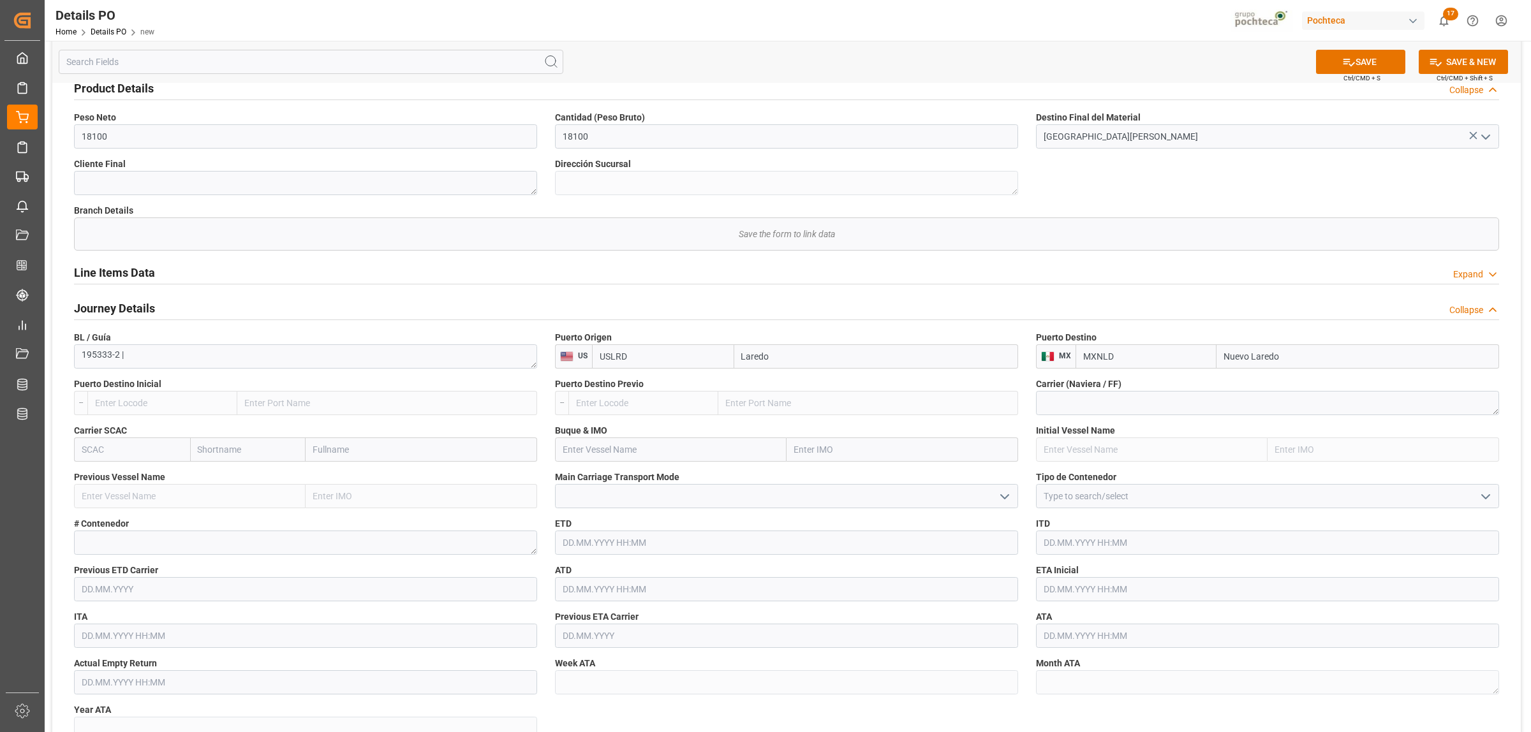
scroll to position [718, 0]
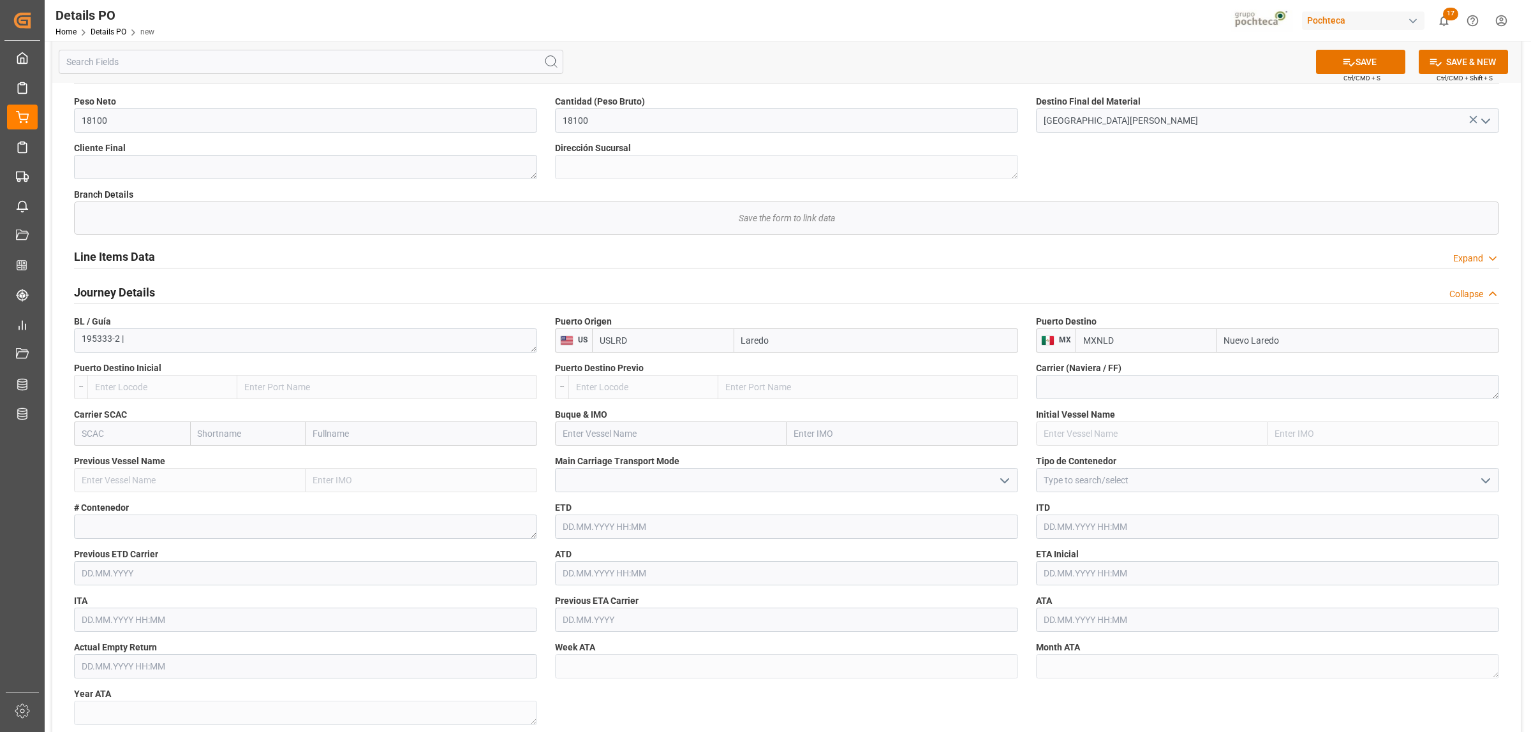
type input "Nuevo Laredo"
click at [1490, 484] on icon "open menu" at bounding box center [1485, 480] width 15 height 15
click at [1061, 607] on div "FTL" at bounding box center [1268, 594] width 462 height 29
type input "FTL"
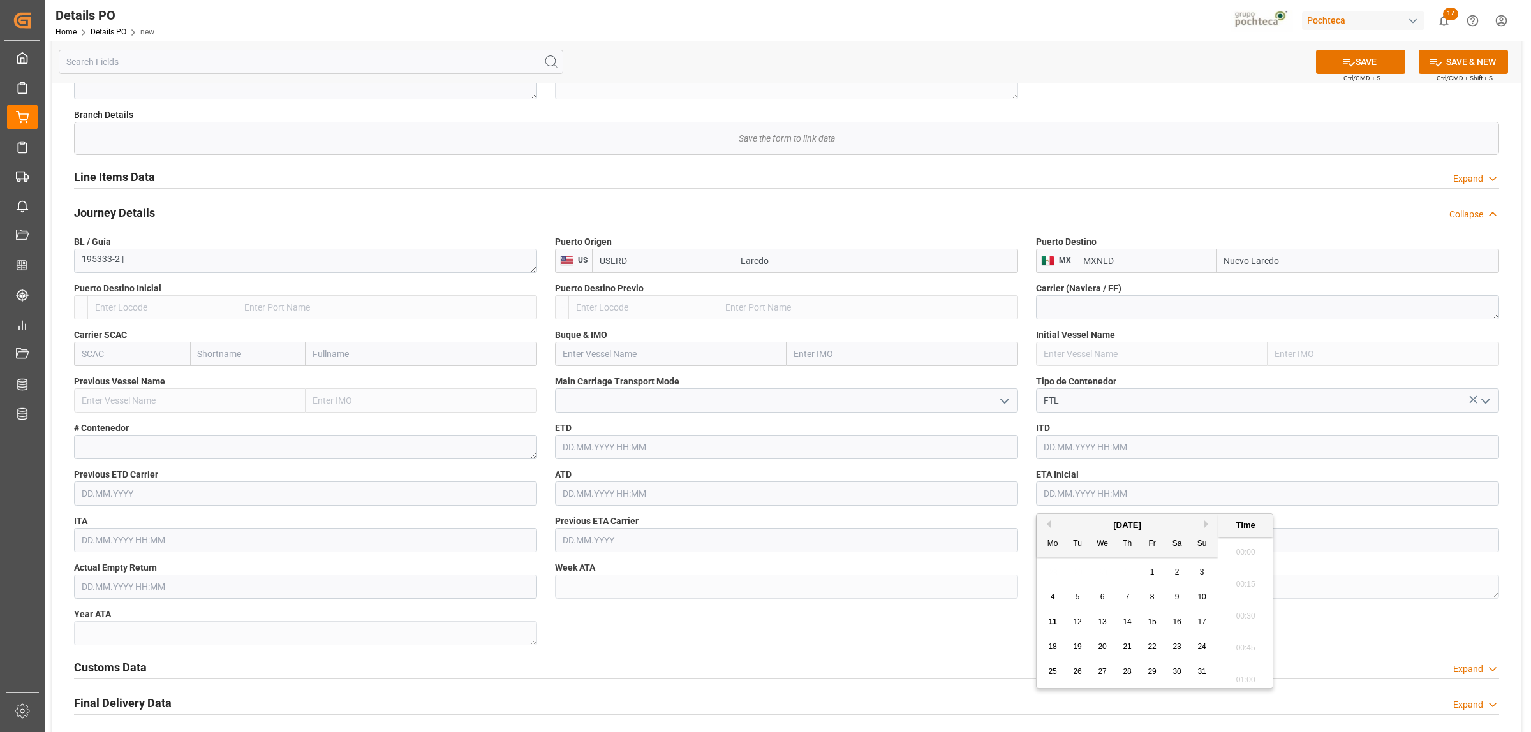
click at [1074, 501] on input "text" at bounding box center [1267, 494] width 463 height 24
click at [1150, 597] on span "8" at bounding box center [1152, 597] width 4 height 9
type input "08.08.2025 00:00"
drag, startPoint x: 1363, startPoint y: 639, endPoint x: 1214, endPoint y: 610, distance: 151.9
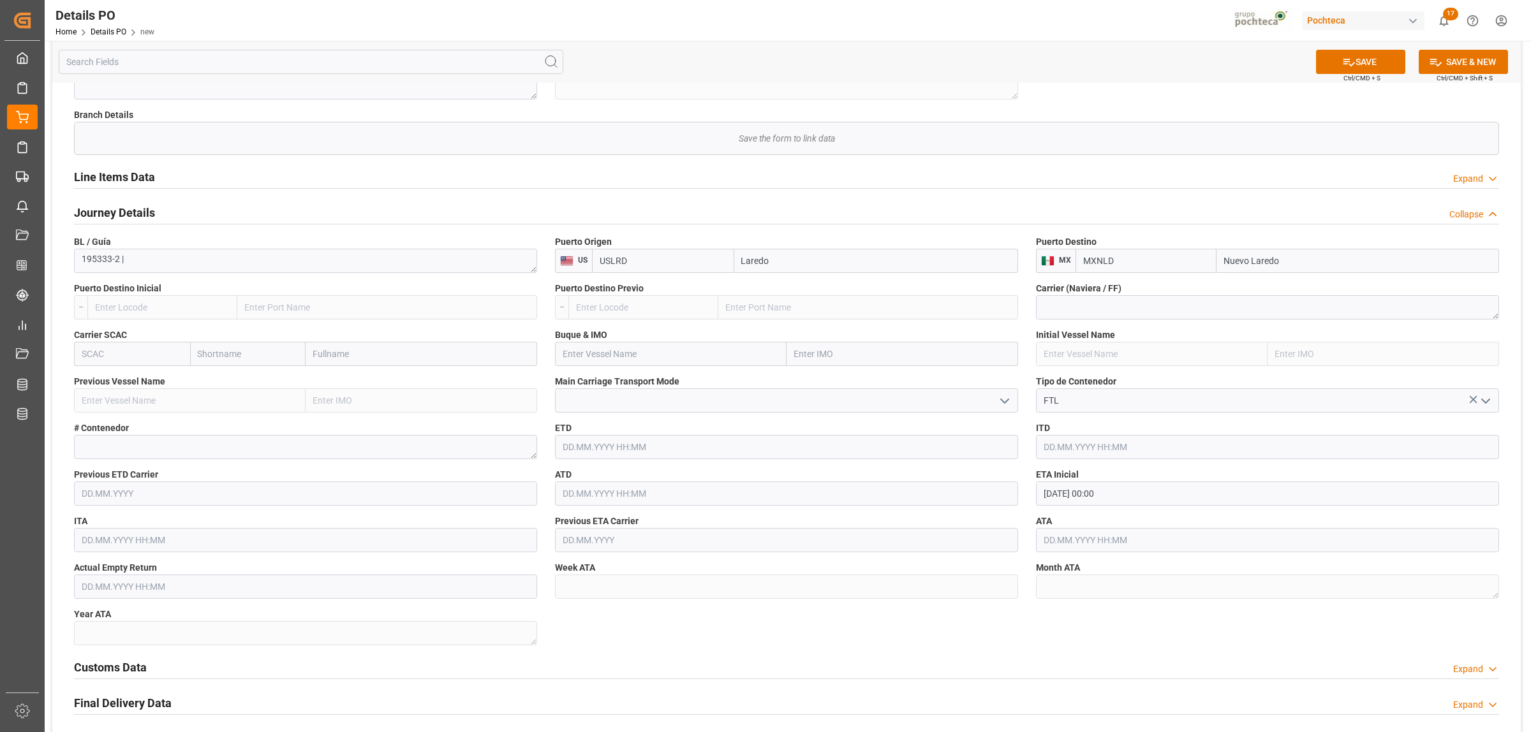
click at [1375, 641] on div "Nuevas Ordenes Details   No child Object linked Nuevas Ordenes Save the form to…" at bounding box center [786, 103] width 1468 height 1620
click at [1130, 547] on input "text" at bounding box center [1267, 540] width 463 height 24
click at [1150, 425] on span "8" at bounding box center [1152, 427] width 4 height 9
type input "08.08.2025 00:00"
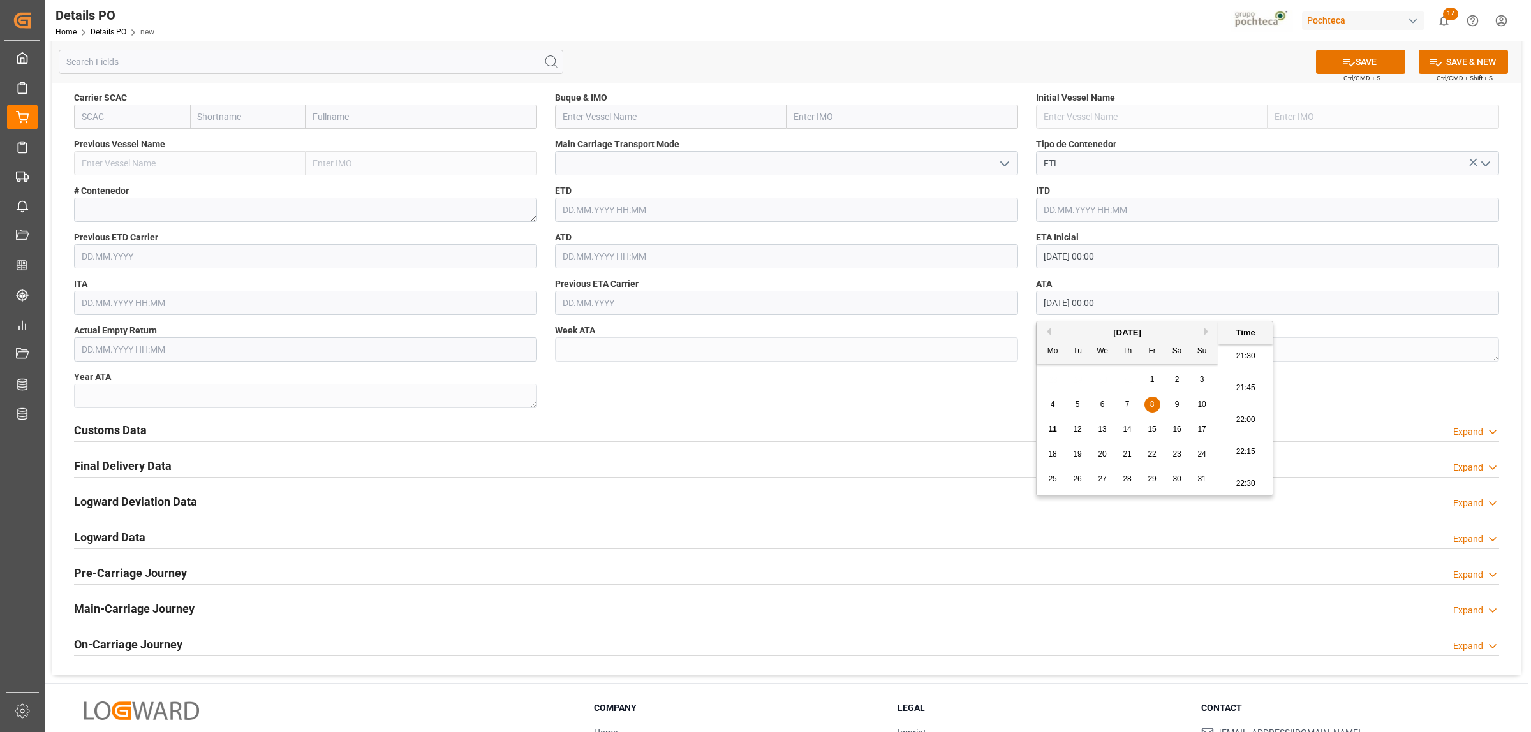
scroll to position [1037, 0]
click at [115, 428] on h2 "Customs Data" at bounding box center [110, 428] width 73 height 17
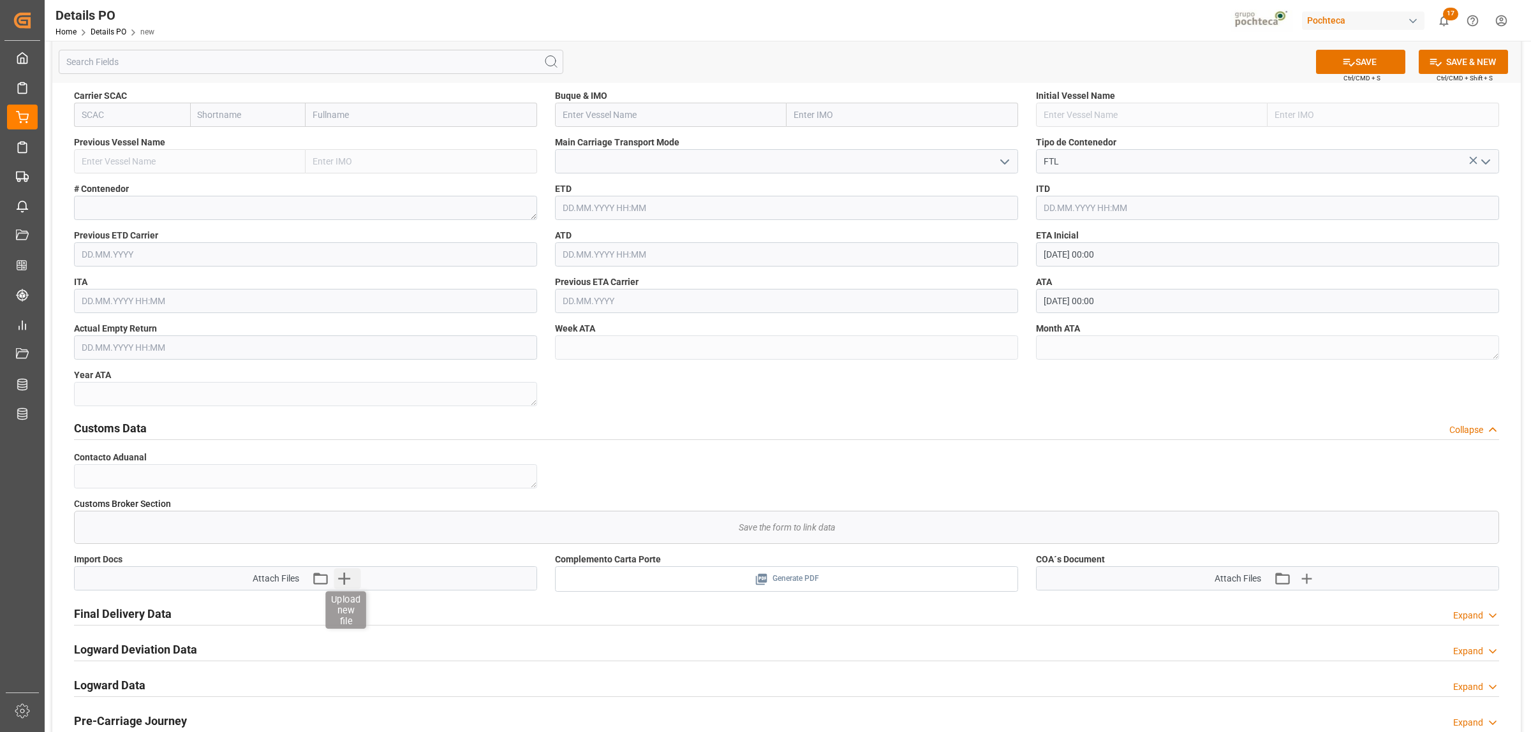
click at [343, 576] on icon "button" at bounding box center [344, 578] width 20 height 20
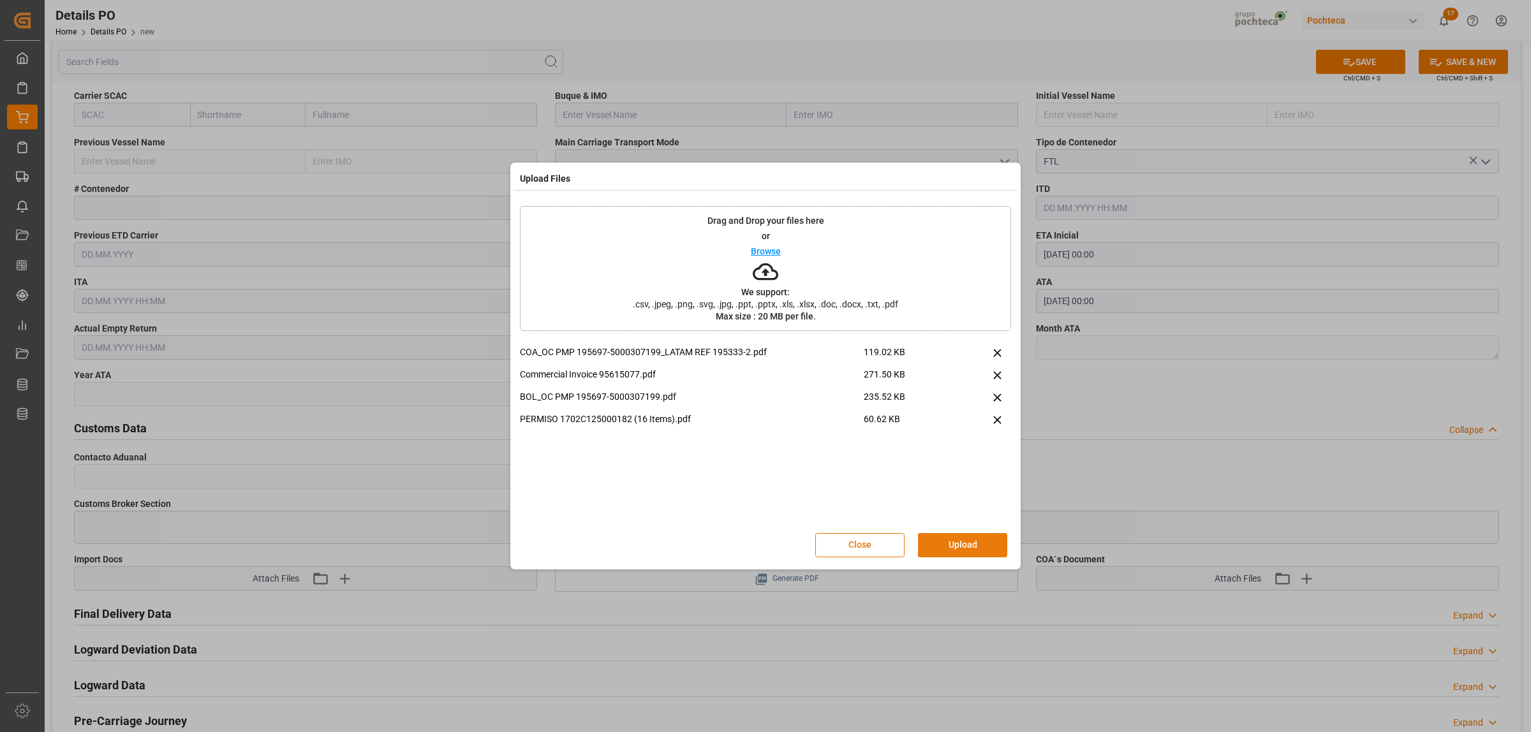
click at [961, 544] on button "Upload" at bounding box center [962, 545] width 89 height 24
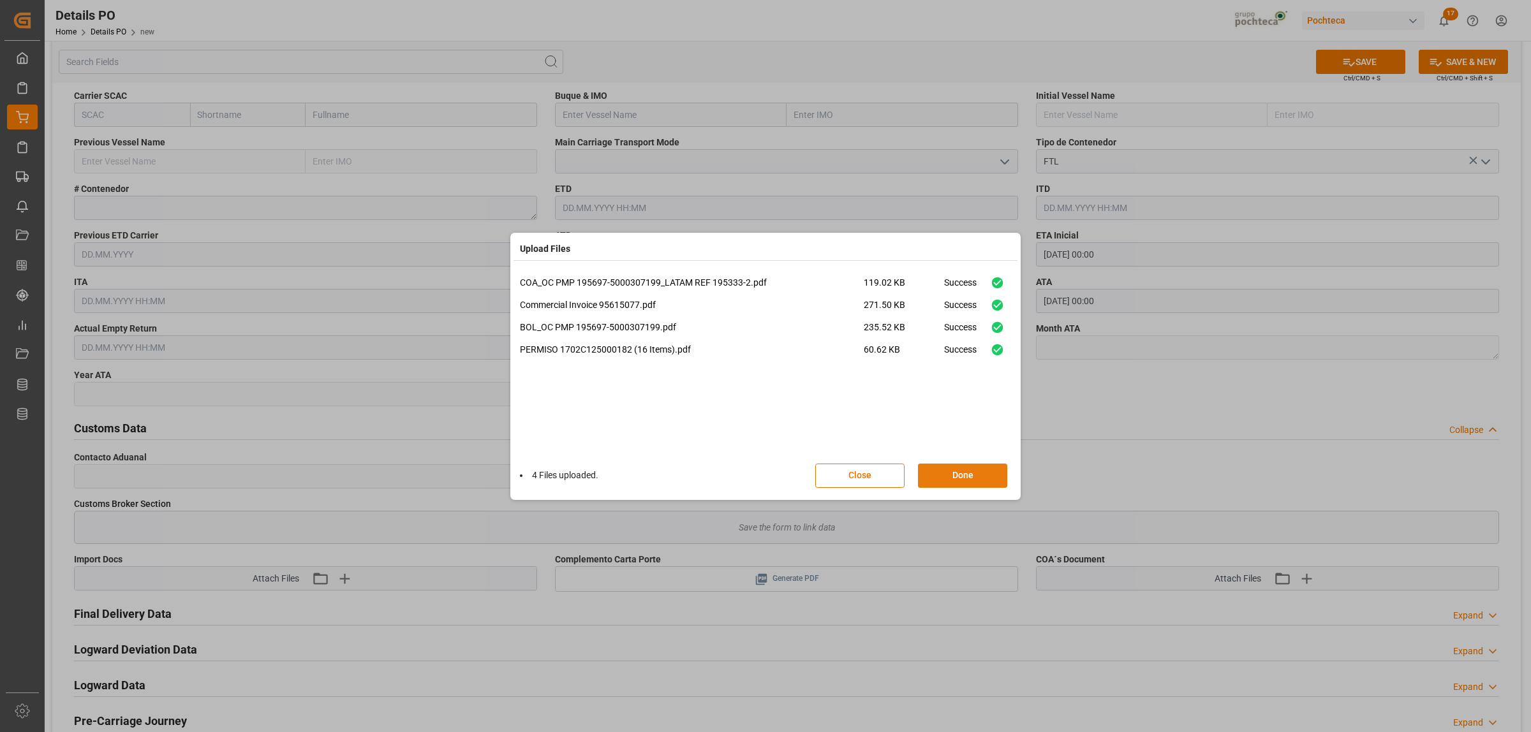
click at [961, 467] on button "Done" at bounding box center [962, 476] width 89 height 24
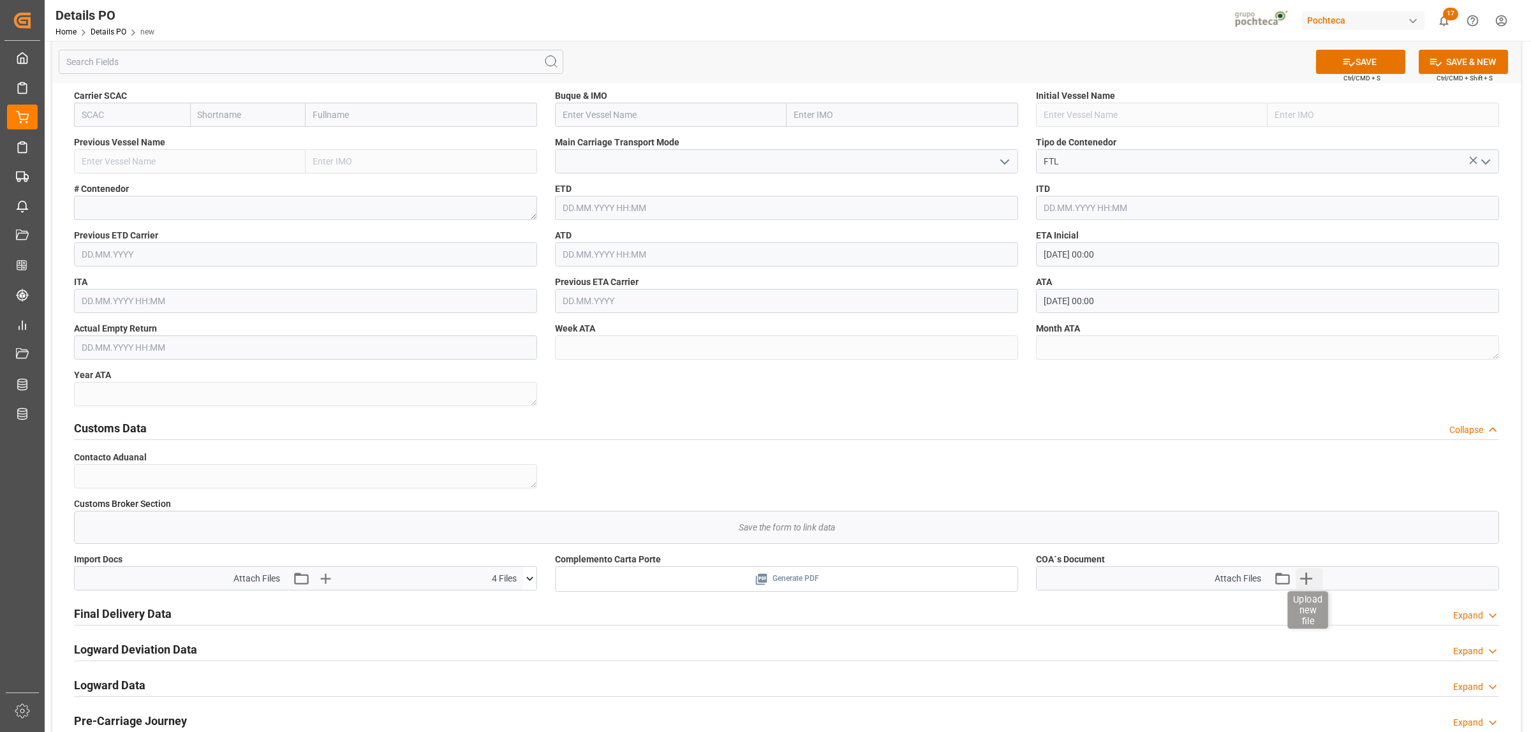
click at [1305, 577] on icon "button" at bounding box center [1306, 578] width 20 height 20
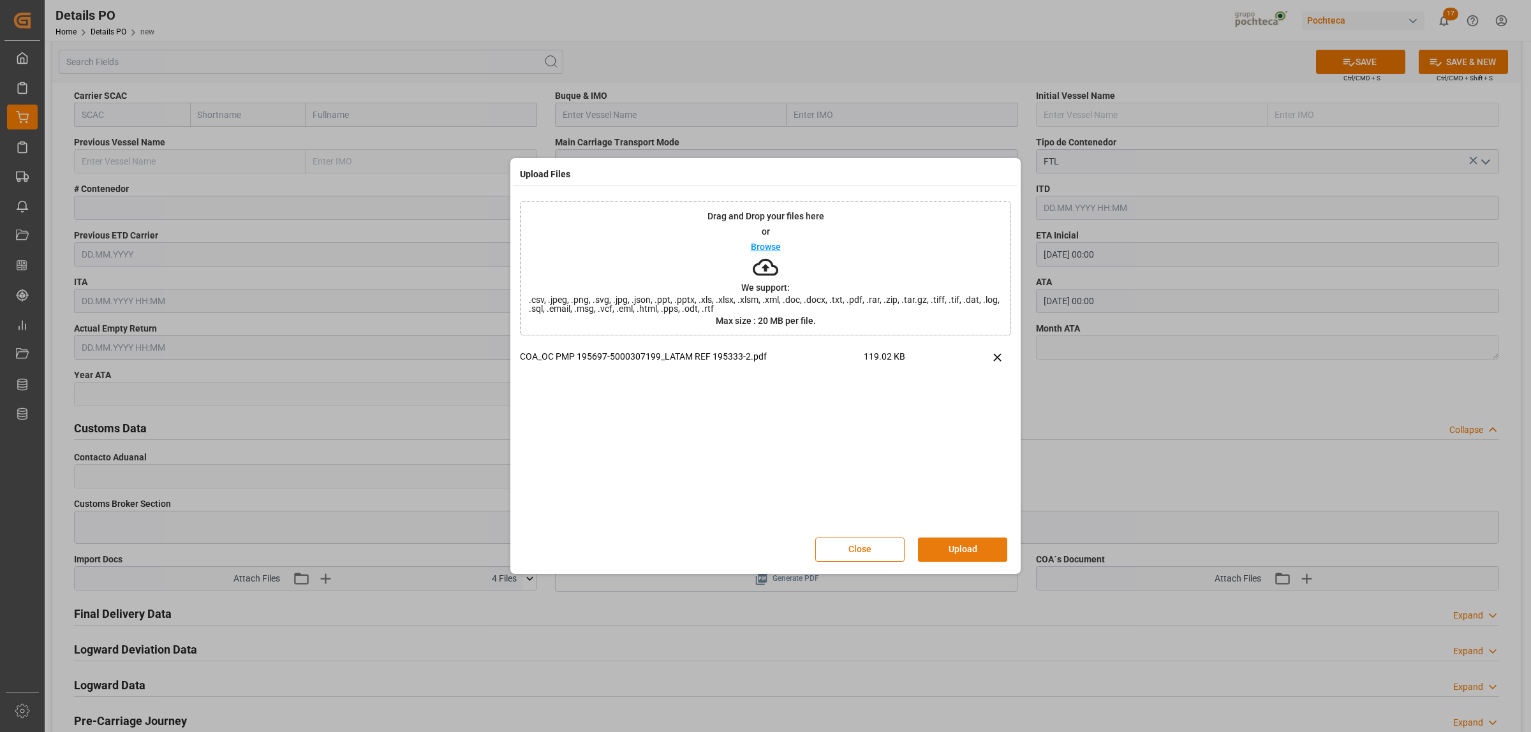
click at [961, 552] on button "Upload" at bounding box center [962, 550] width 89 height 24
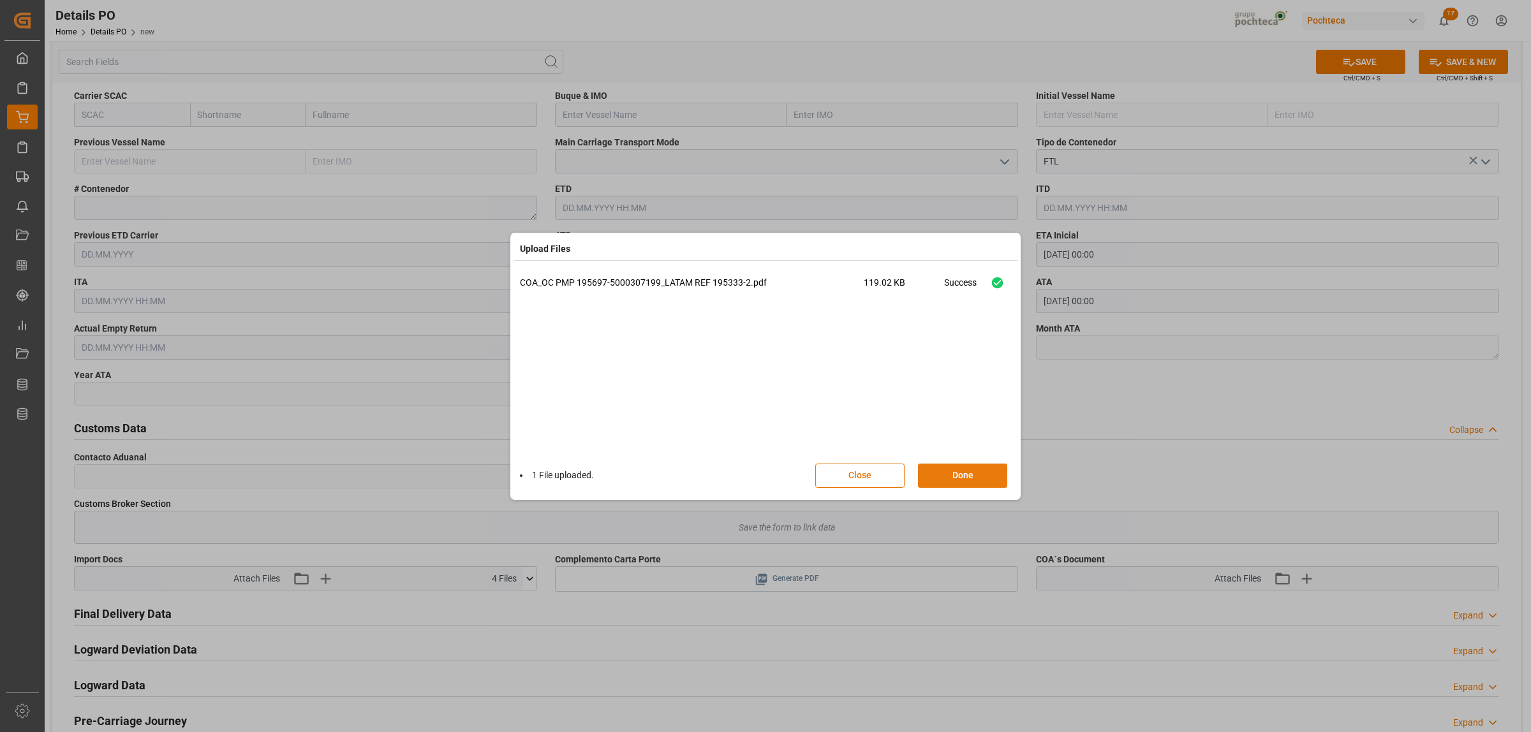
click at [963, 480] on button "Done" at bounding box center [962, 476] width 89 height 24
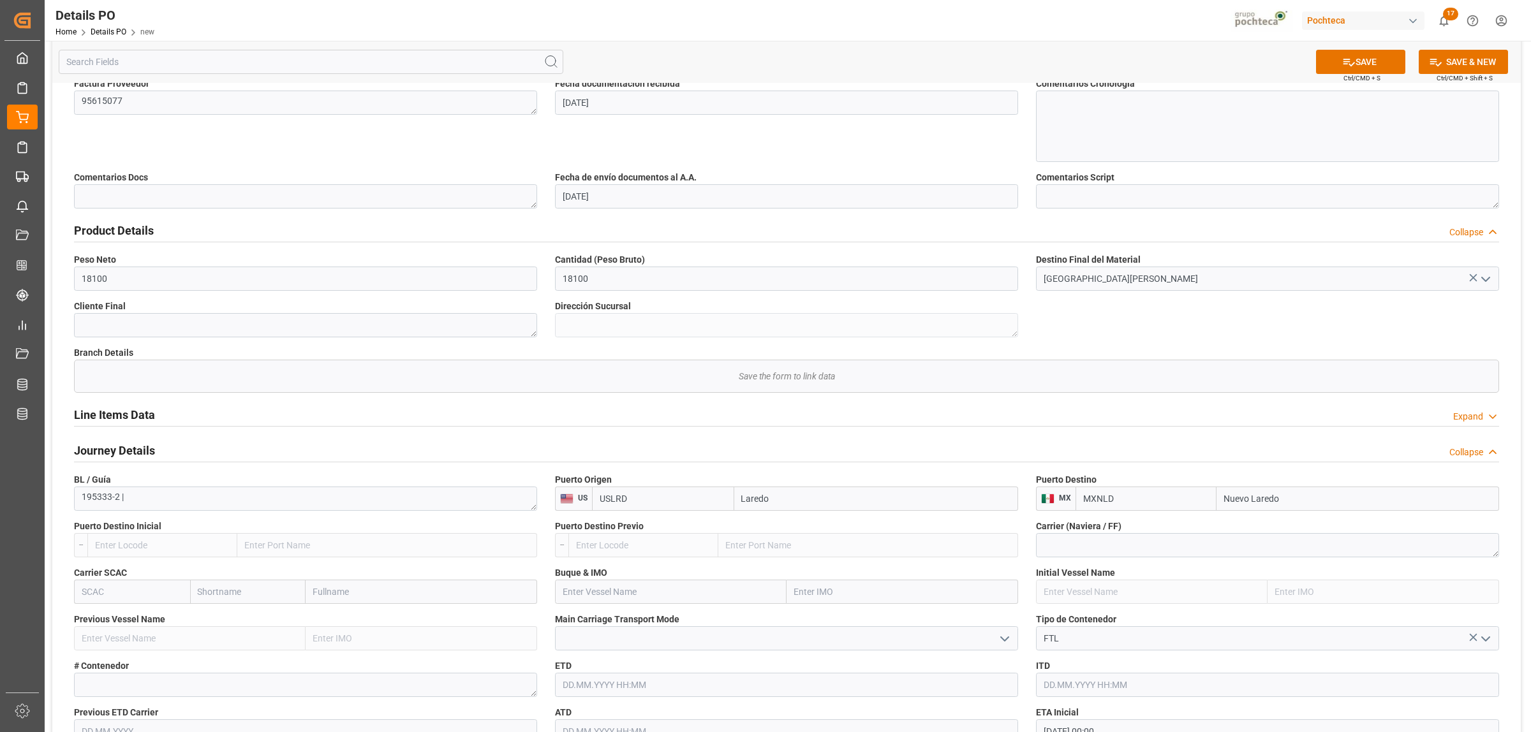
scroll to position [558, 0]
click at [1352, 68] on button "SAVE" at bounding box center [1360, 62] width 89 height 24
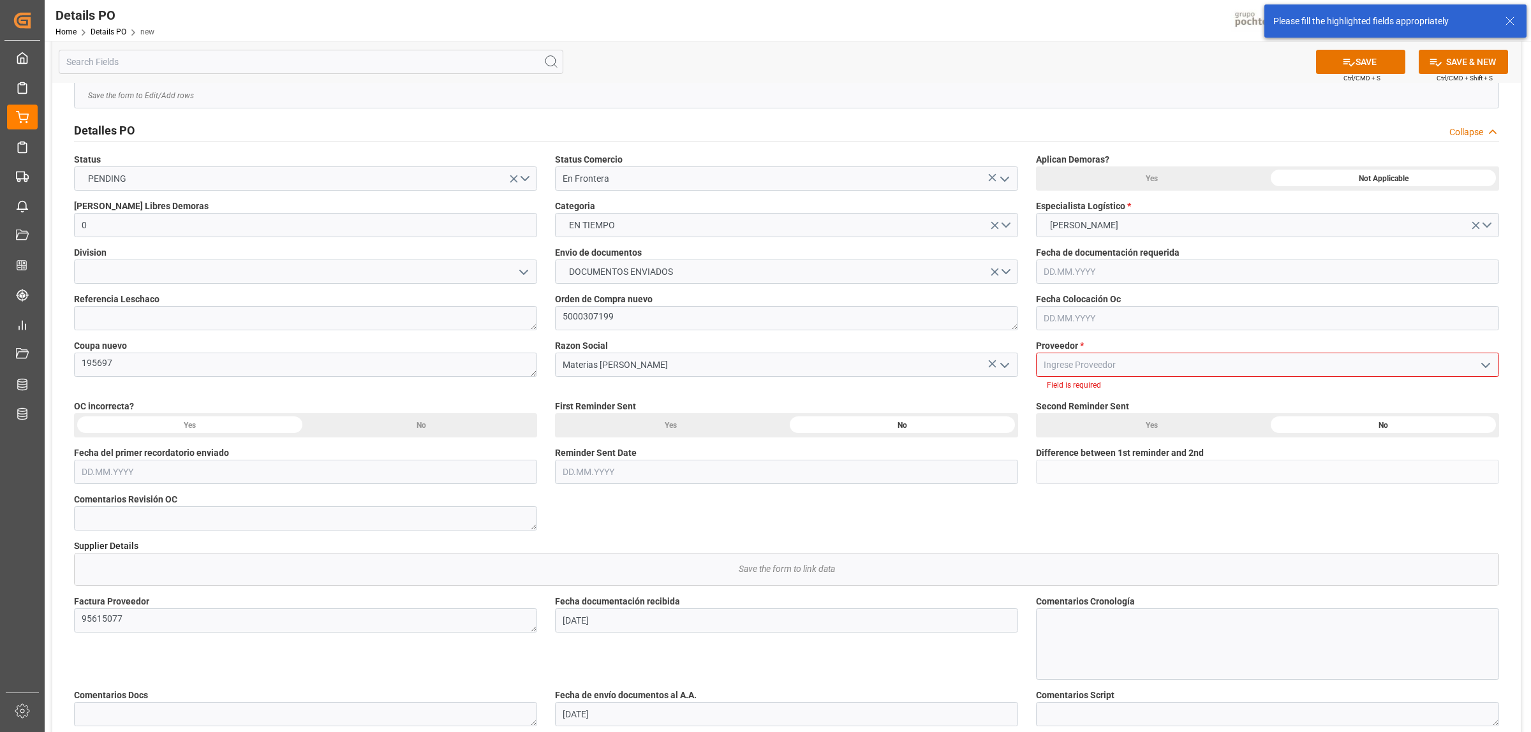
scroll to position [34, 0]
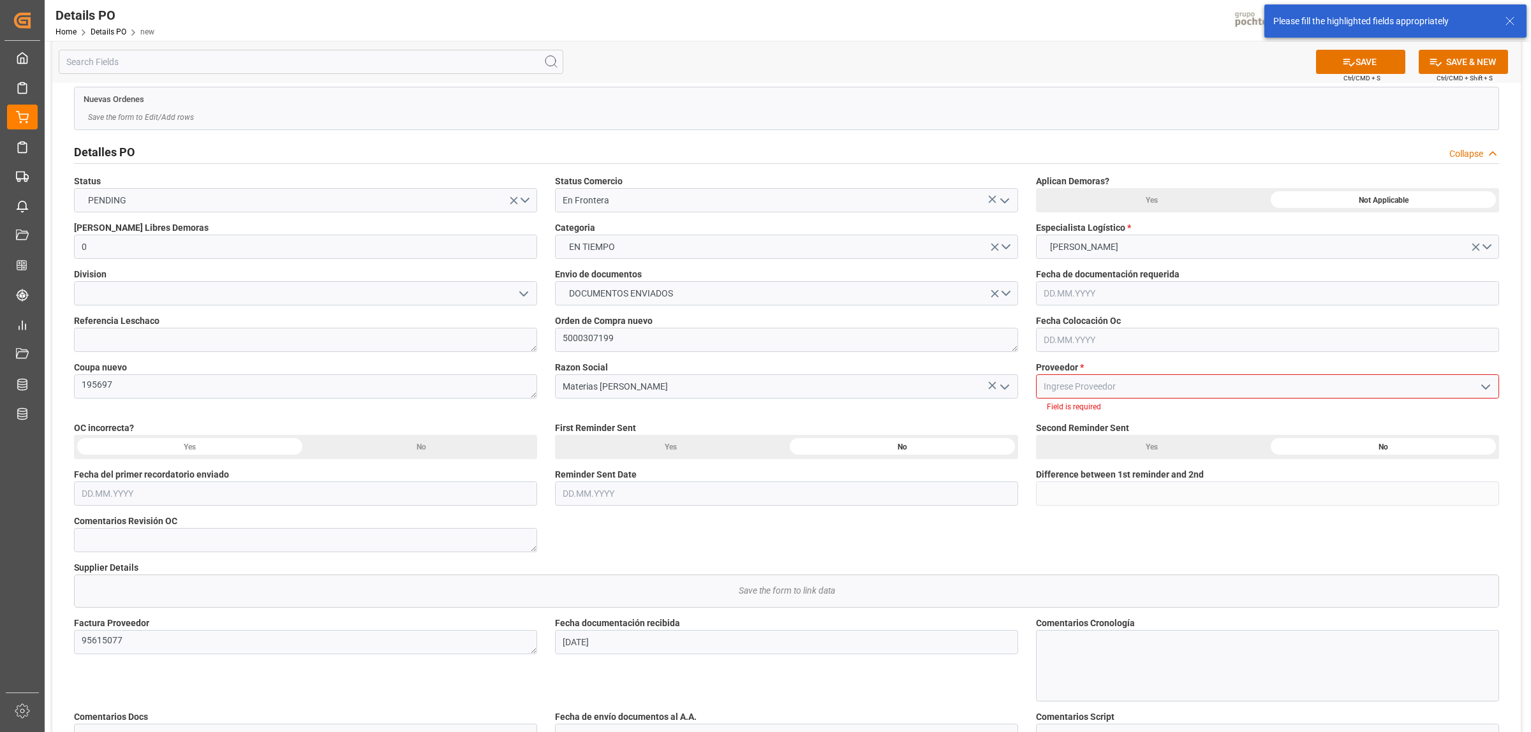
click at [1427, 388] on input at bounding box center [1267, 386] width 463 height 24
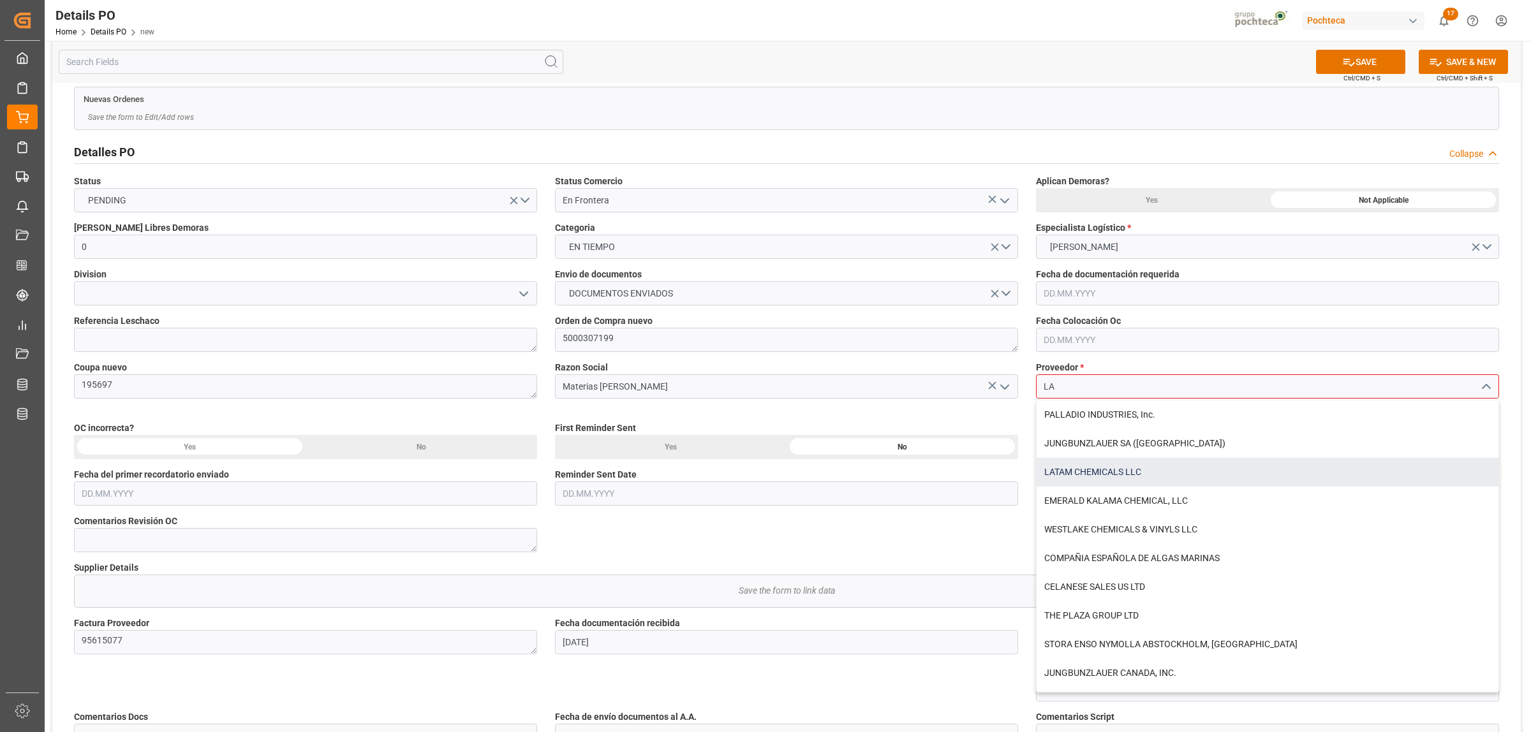
click at [1107, 473] on div "LATAM CHEMICALS LLC" at bounding box center [1268, 472] width 462 height 29
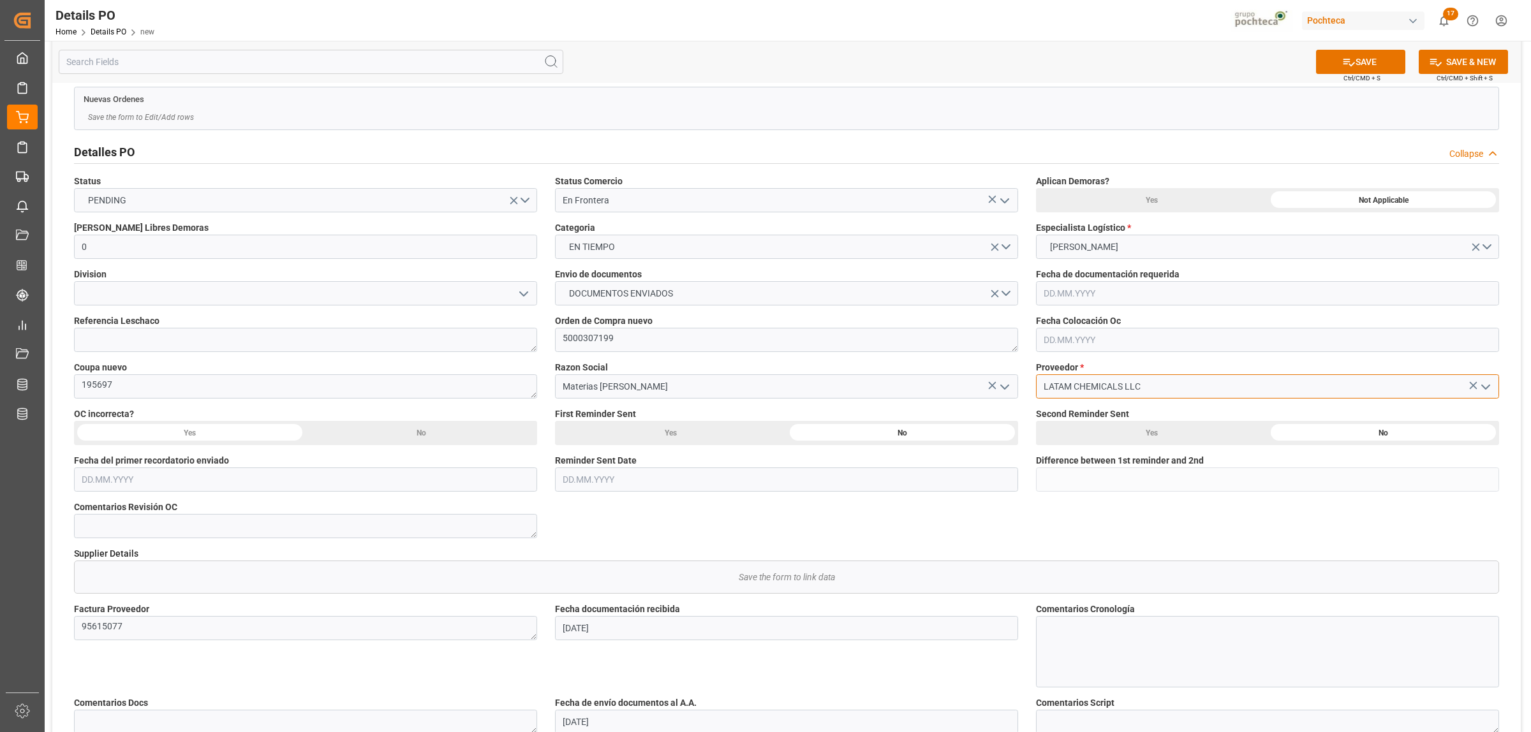
type input "LATAM CHEMICALS LLC"
click at [288, 288] on input at bounding box center [305, 293] width 463 height 24
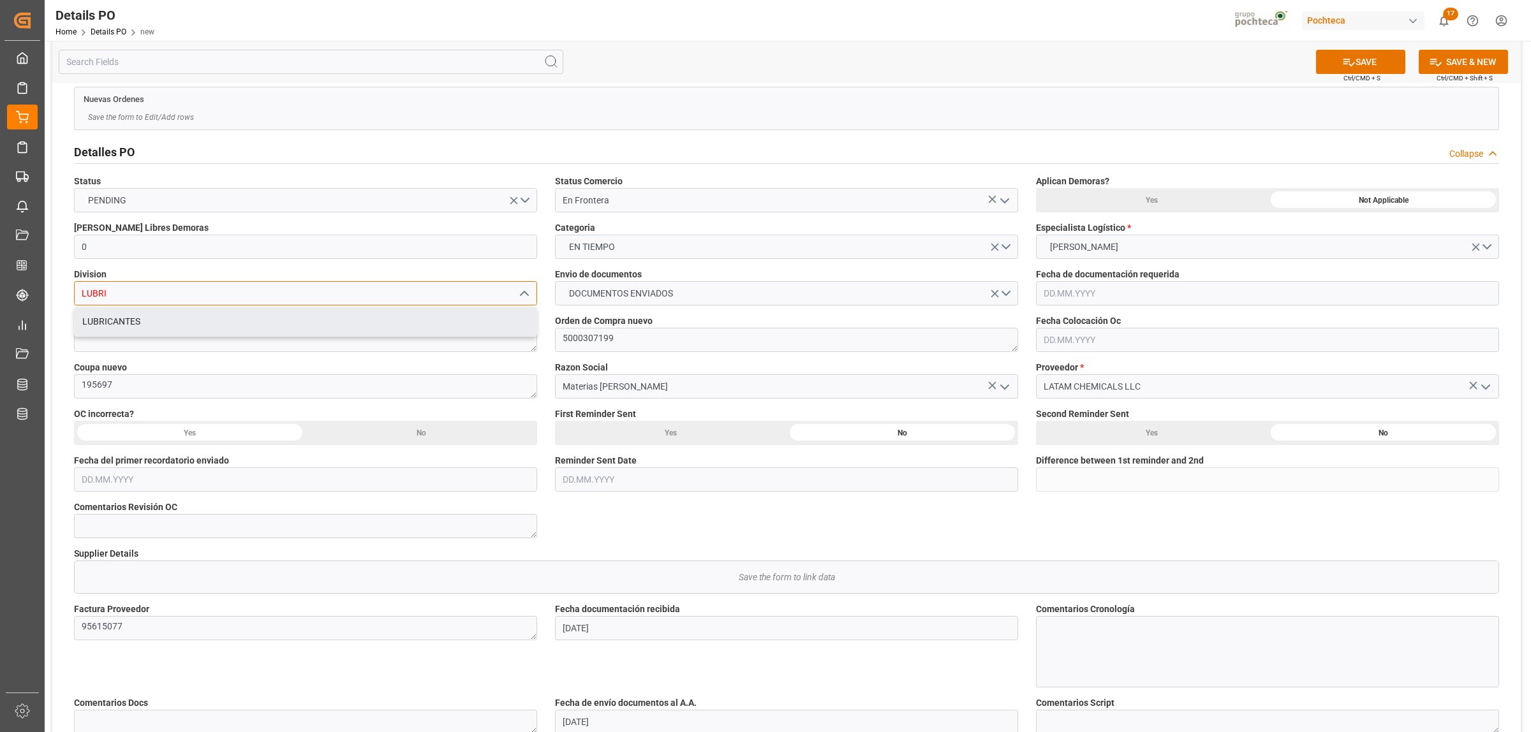
click at [170, 316] on div "LUBRICANTES" at bounding box center [306, 321] width 462 height 29
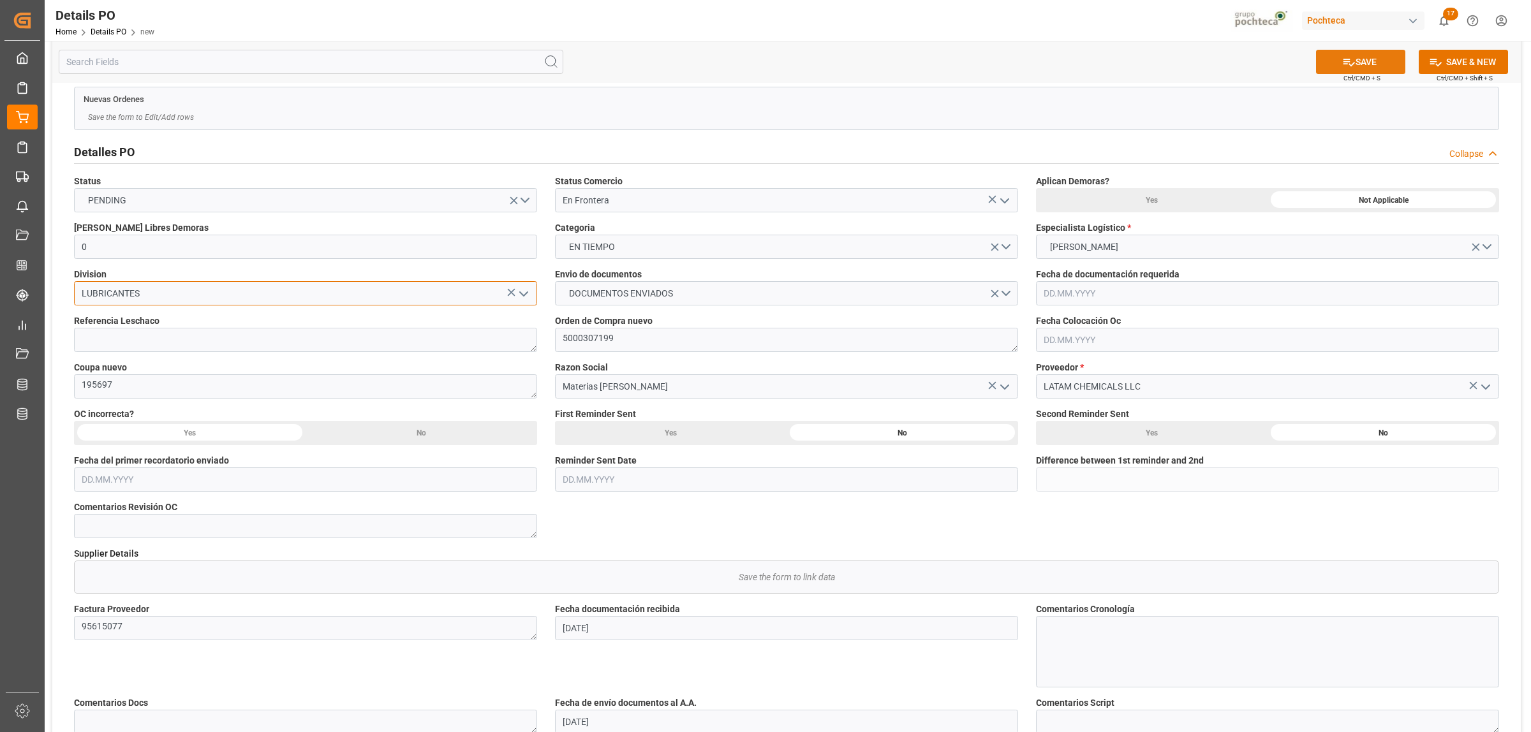
type input "LUBRICANTES"
click at [1386, 68] on button "SAVE" at bounding box center [1360, 62] width 89 height 24
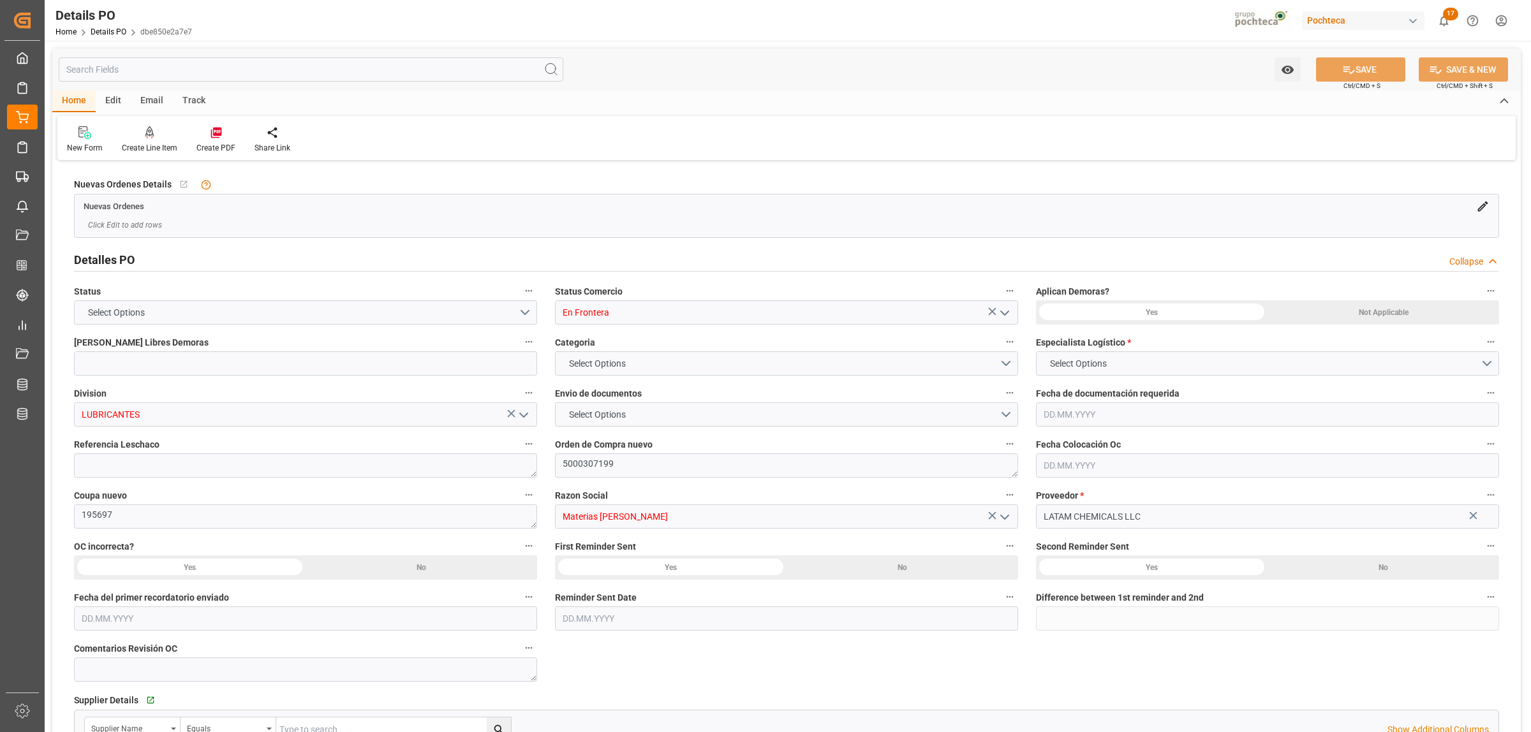
type input "0"
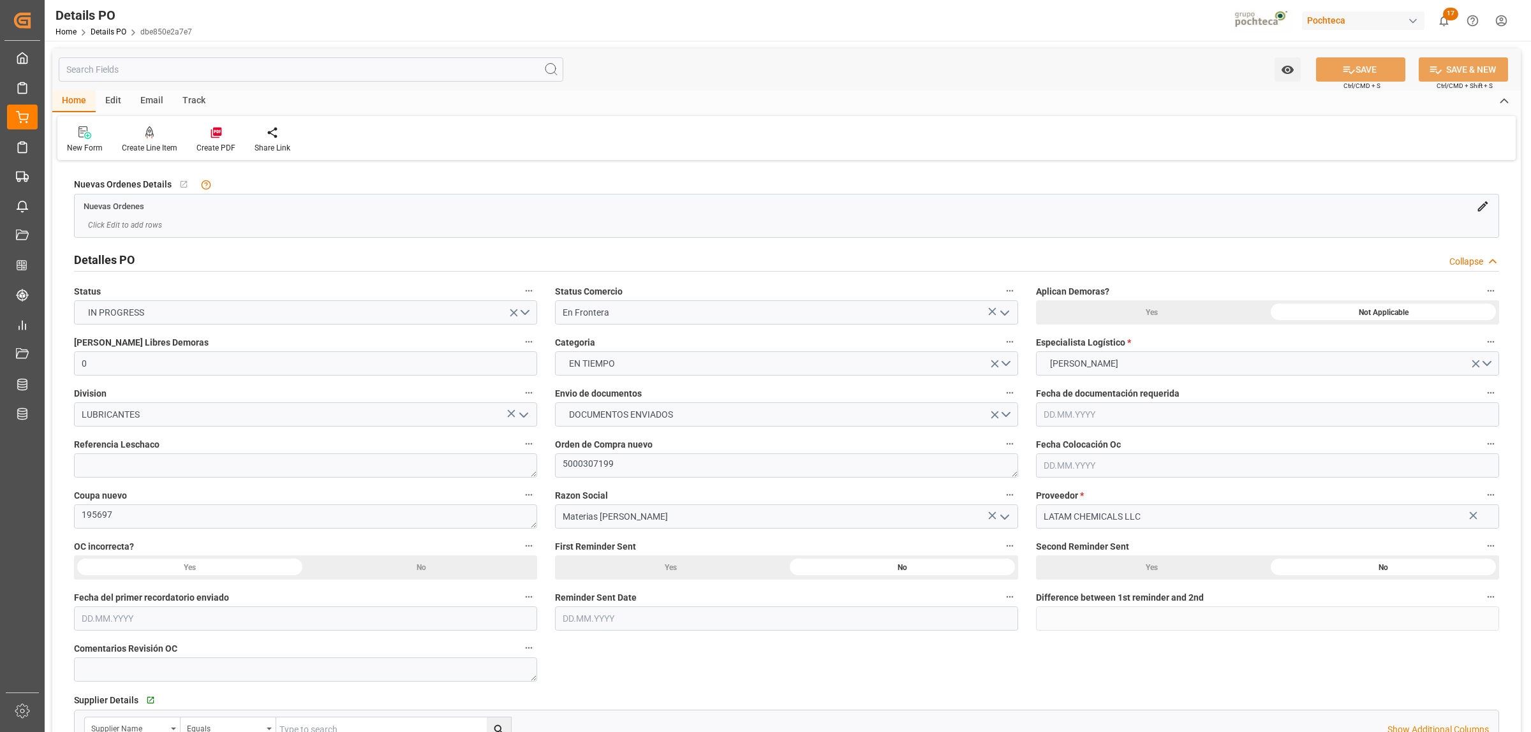
type input "[DATE]"
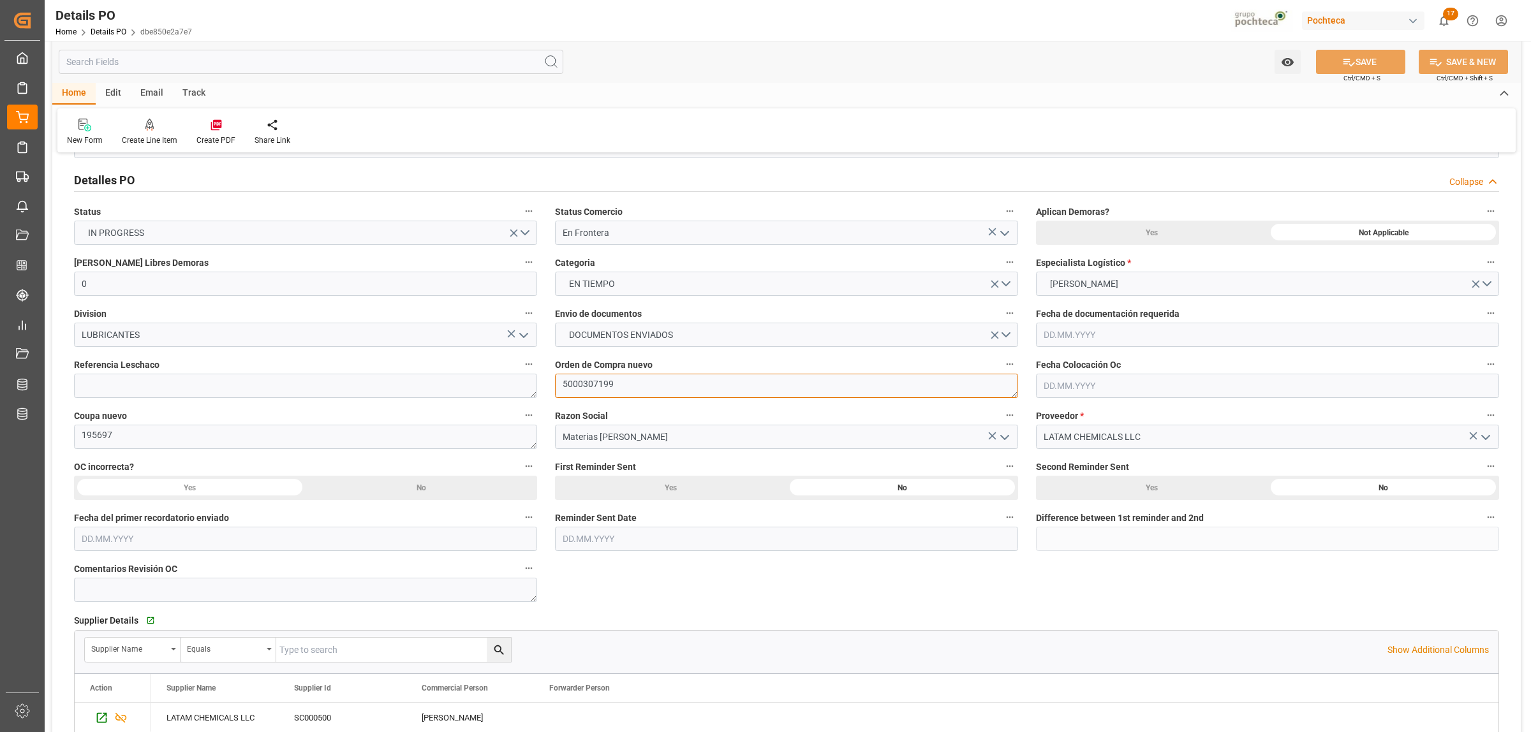
drag, startPoint x: 620, startPoint y: 385, endPoint x: 559, endPoint y: 385, distance: 60.6
click at [559, 385] on textarea "5000307199" at bounding box center [786, 386] width 463 height 24
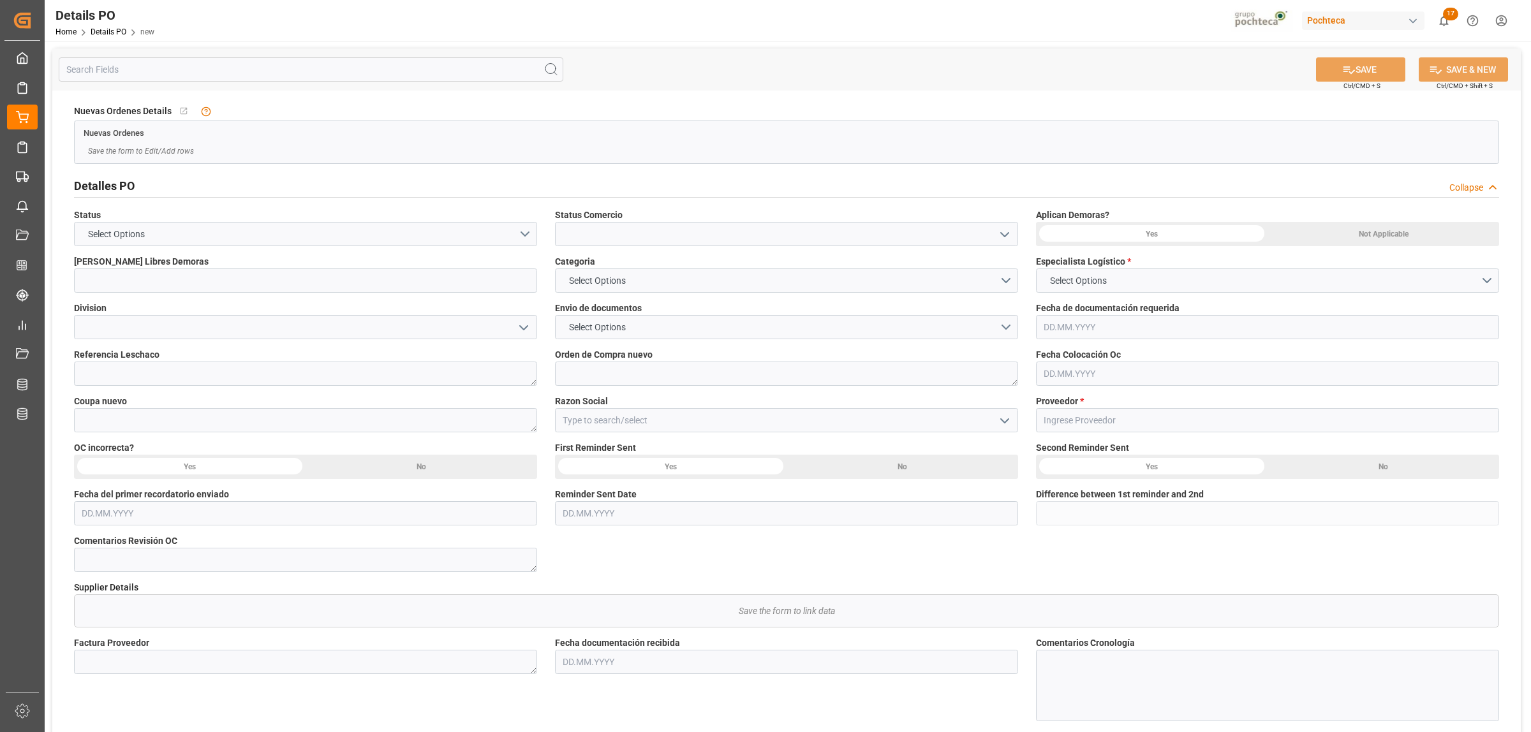
type input "0"
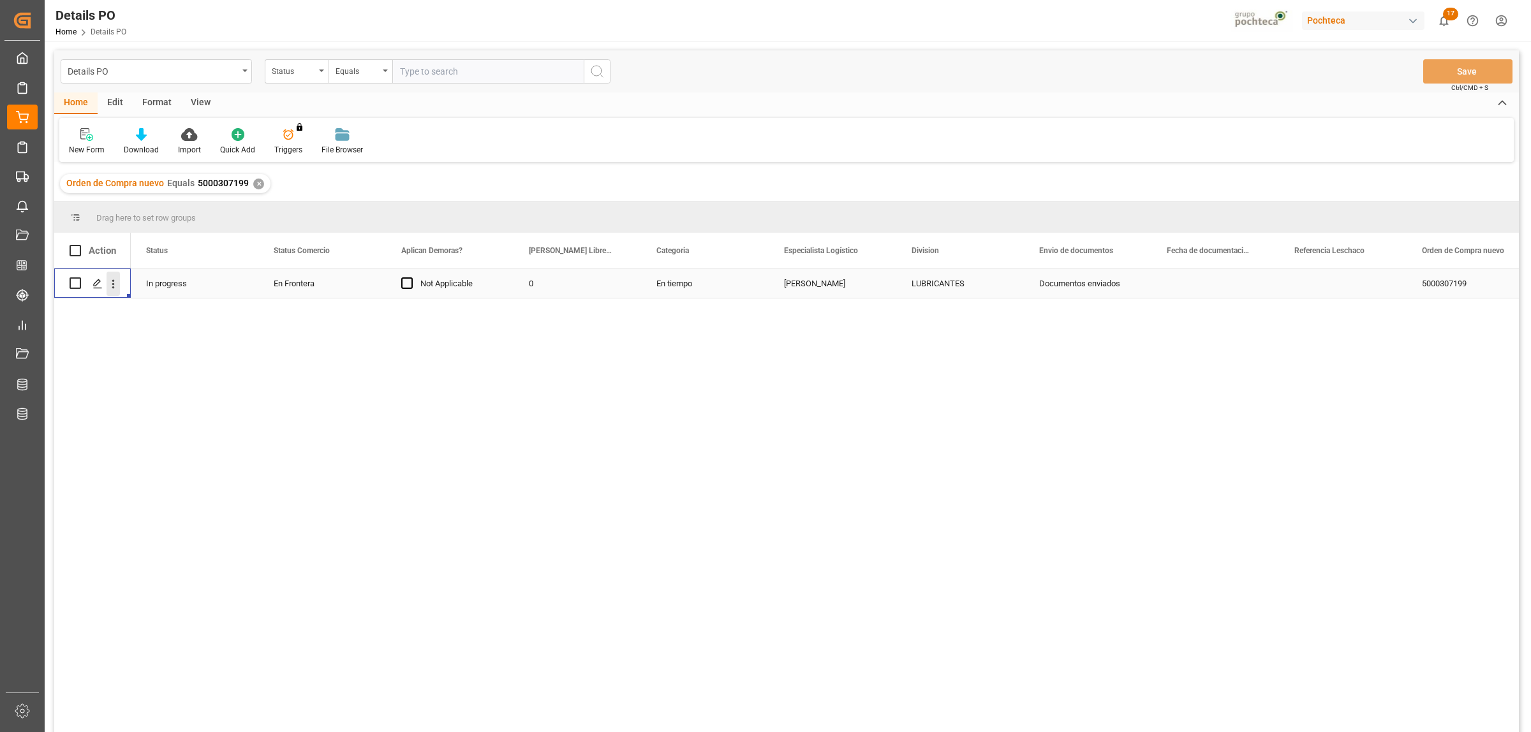
click at [110, 288] on icon "open menu" at bounding box center [113, 283] width 13 height 13
click at [163, 437] on span "Create and Link Child Object" at bounding box center [197, 440] width 116 height 13
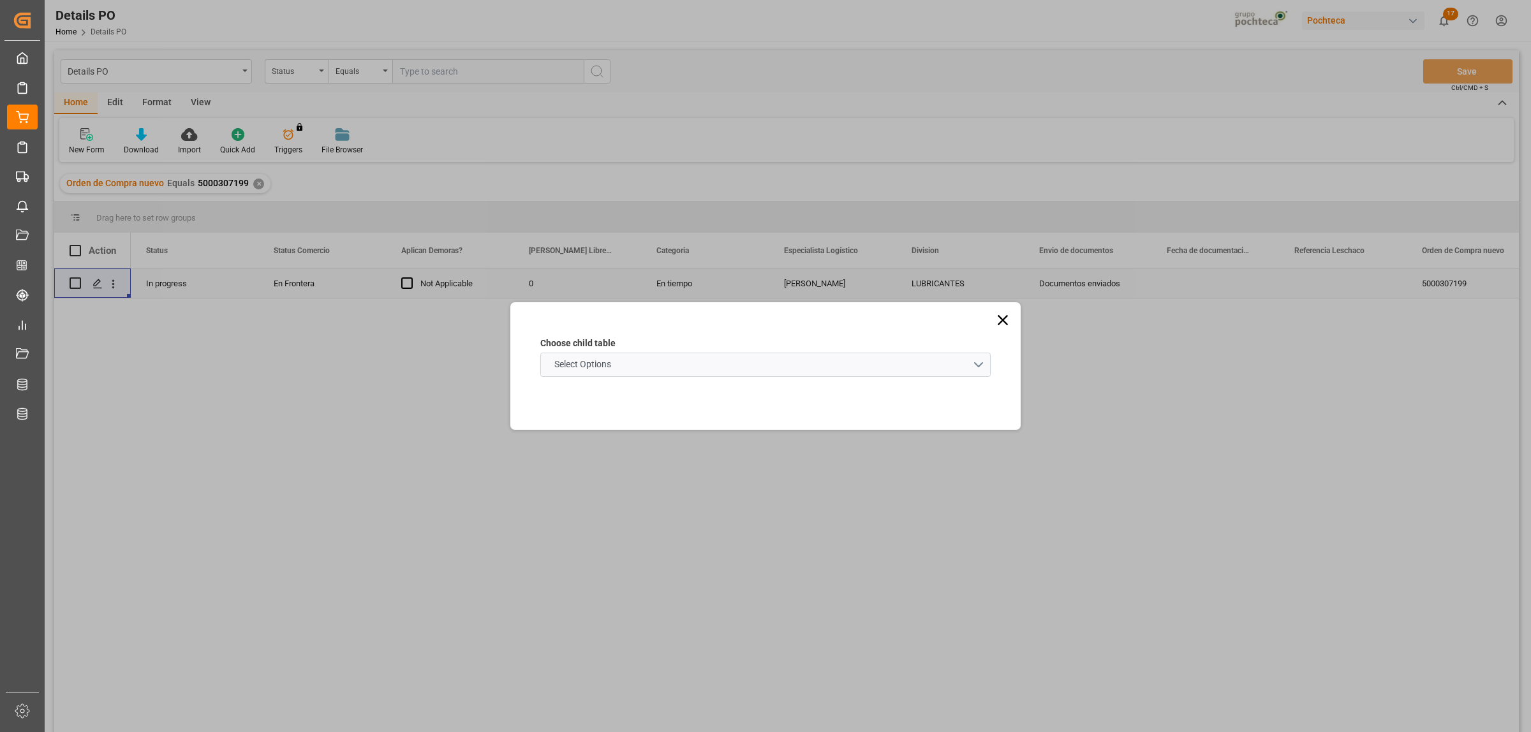
click at [980, 360] on schema "Select Options" at bounding box center [765, 365] width 450 height 24
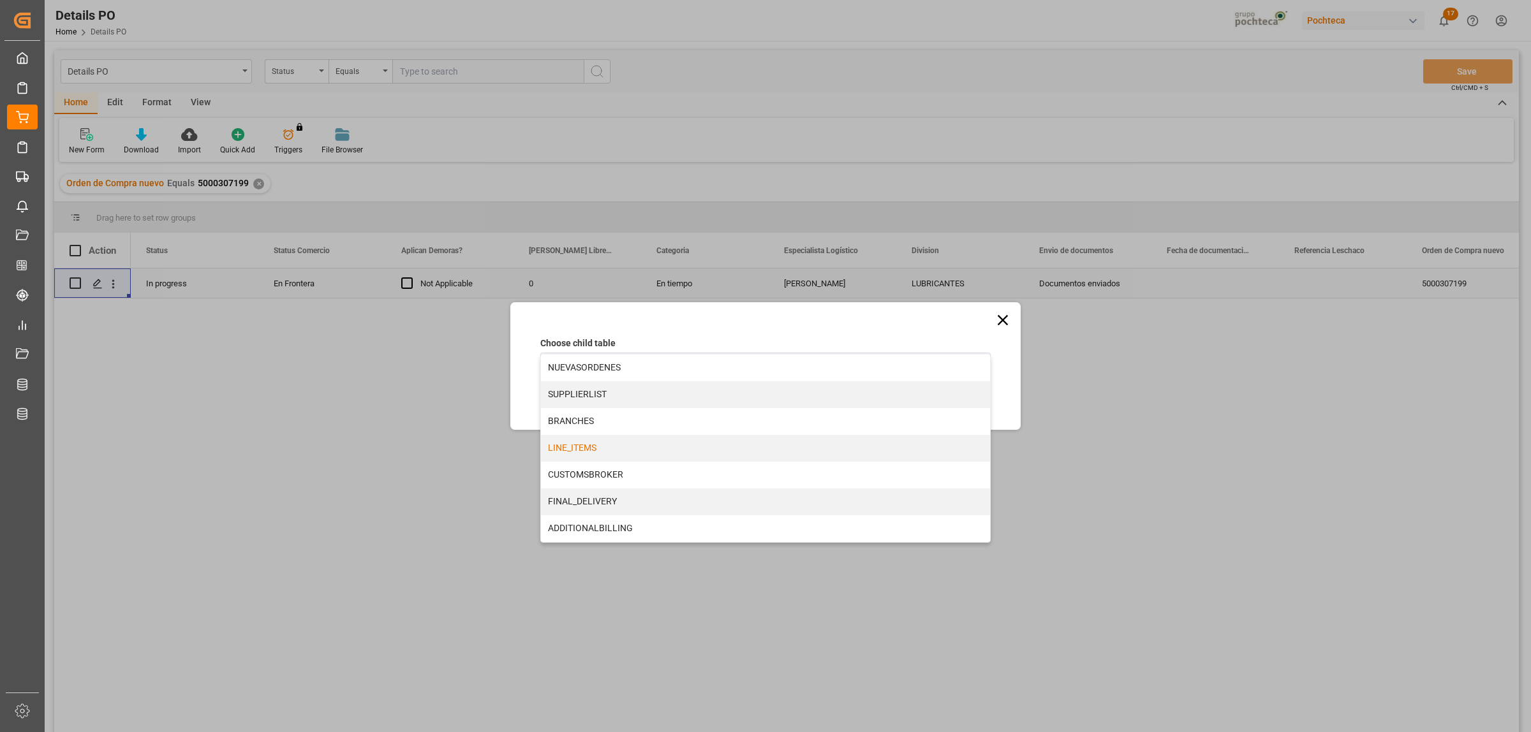
click at [588, 454] on div "LINE_ITEMS" at bounding box center [765, 448] width 449 height 27
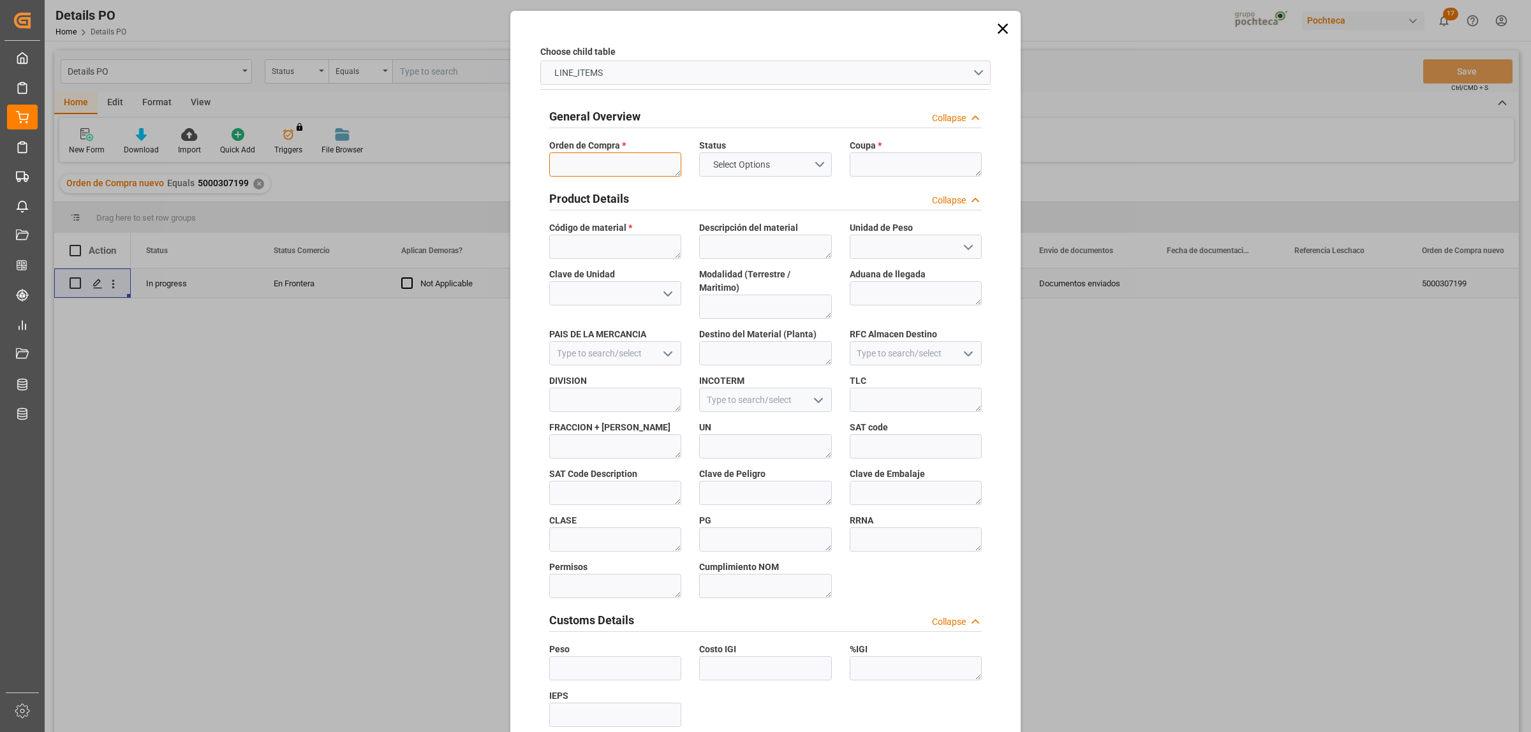
click at [596, 161] on textarea at bounding box center [615, 164] width 132 height 24
paste textarea "5000307199"
type textarea "5000307199"
click at [879, 154] on textarea at bounding box center [916, 164] width 132 height 24
paste textarea "195697"
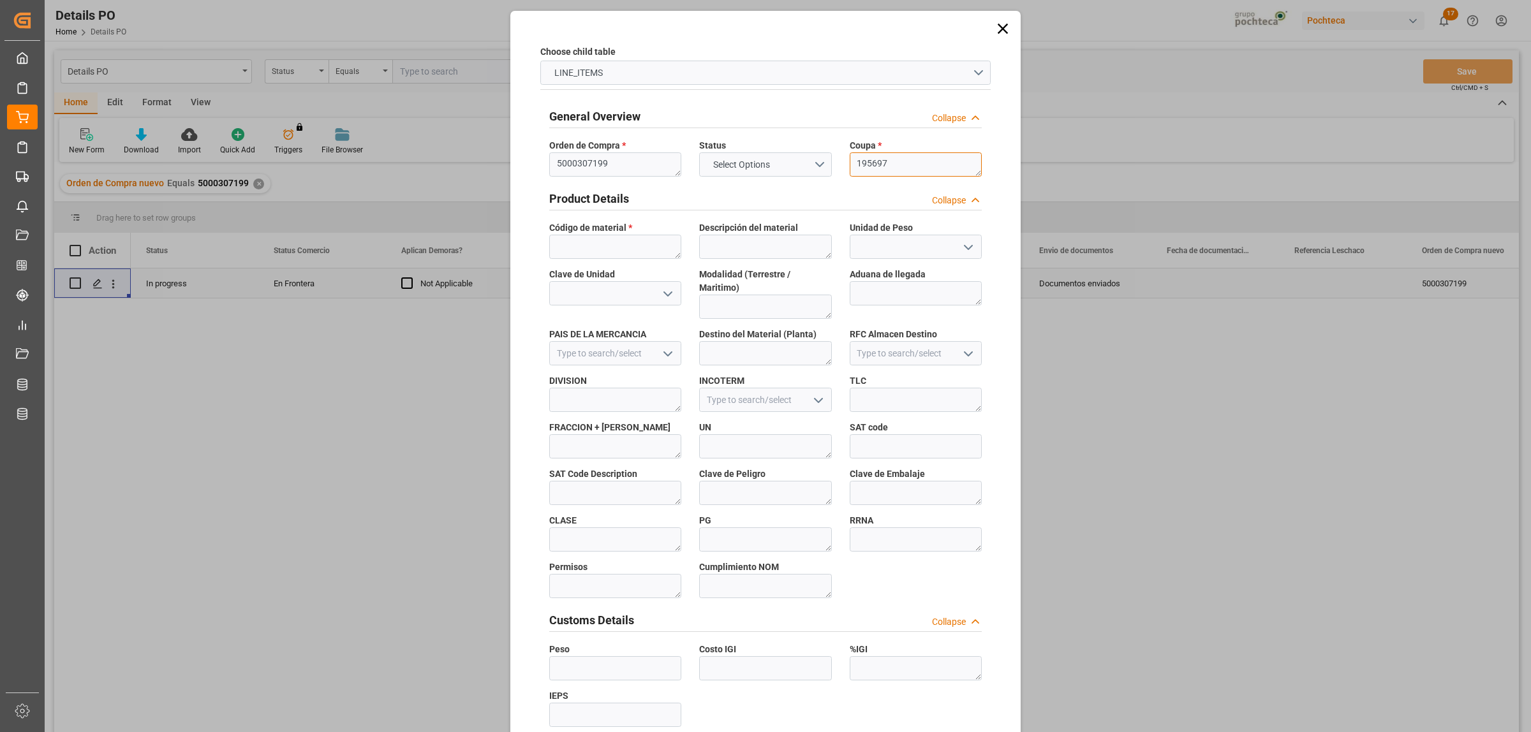
type textarea "195697"
click at [598, 247] on textarea at bounding box center [615, 247] width 132 height 24
paste textarea "9106090"
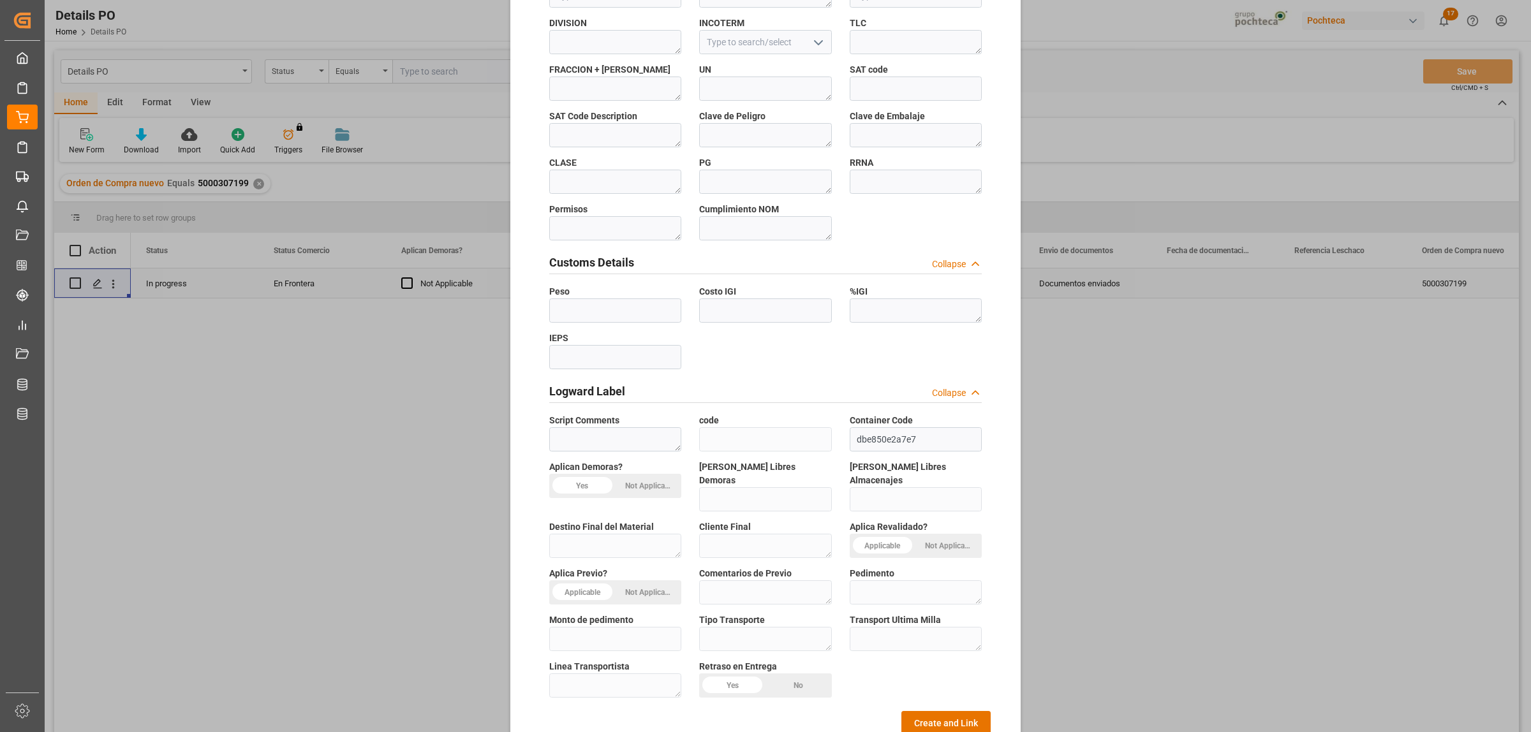
scroll to position [374, 0]
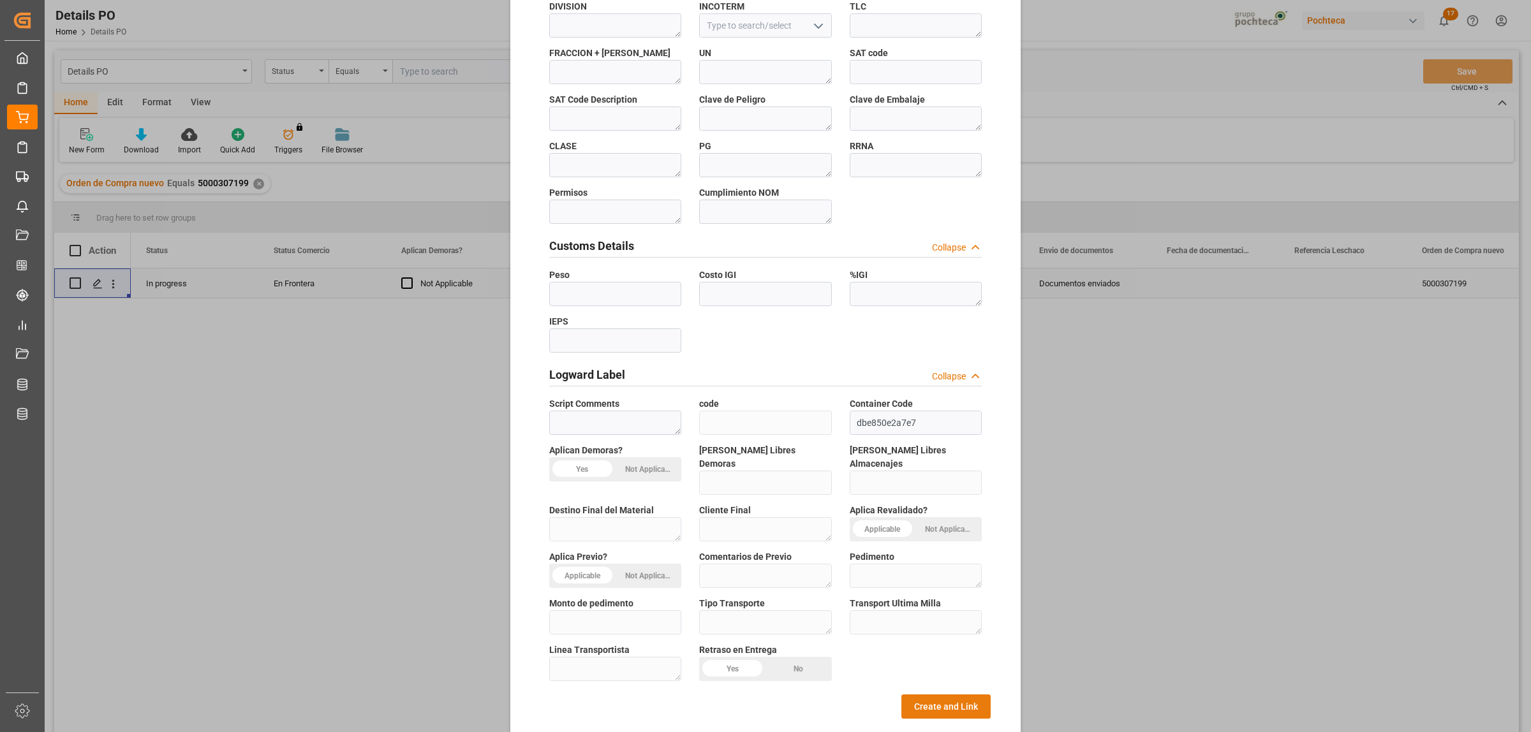
type textarea "9106090"
click at [926, 695] on button "Create and Link" at bounding box center [945, 707] width 89 height 24
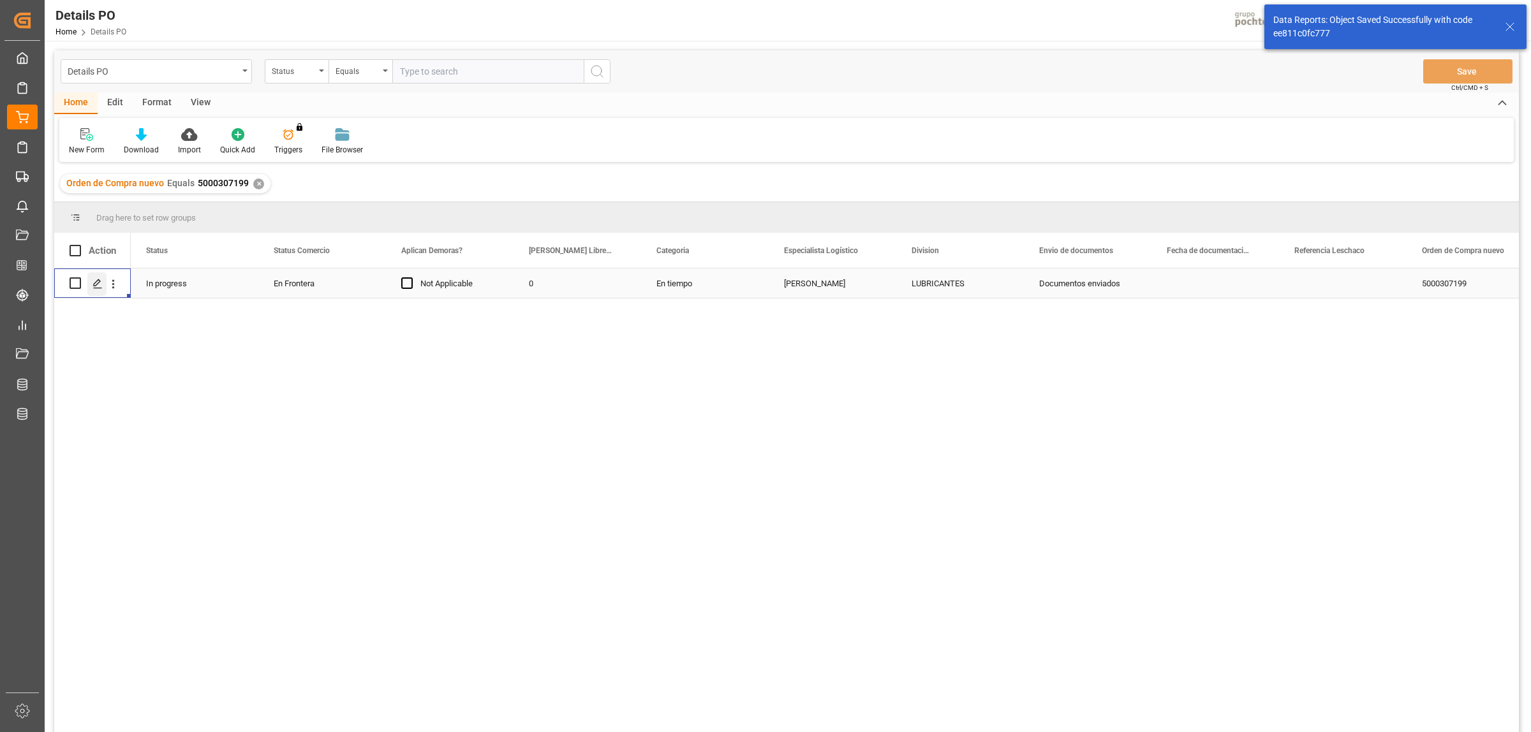
click at [96, 284] on polygon "Press SPACE to select this row." at bounding box center [97, 282] width 6 height 6
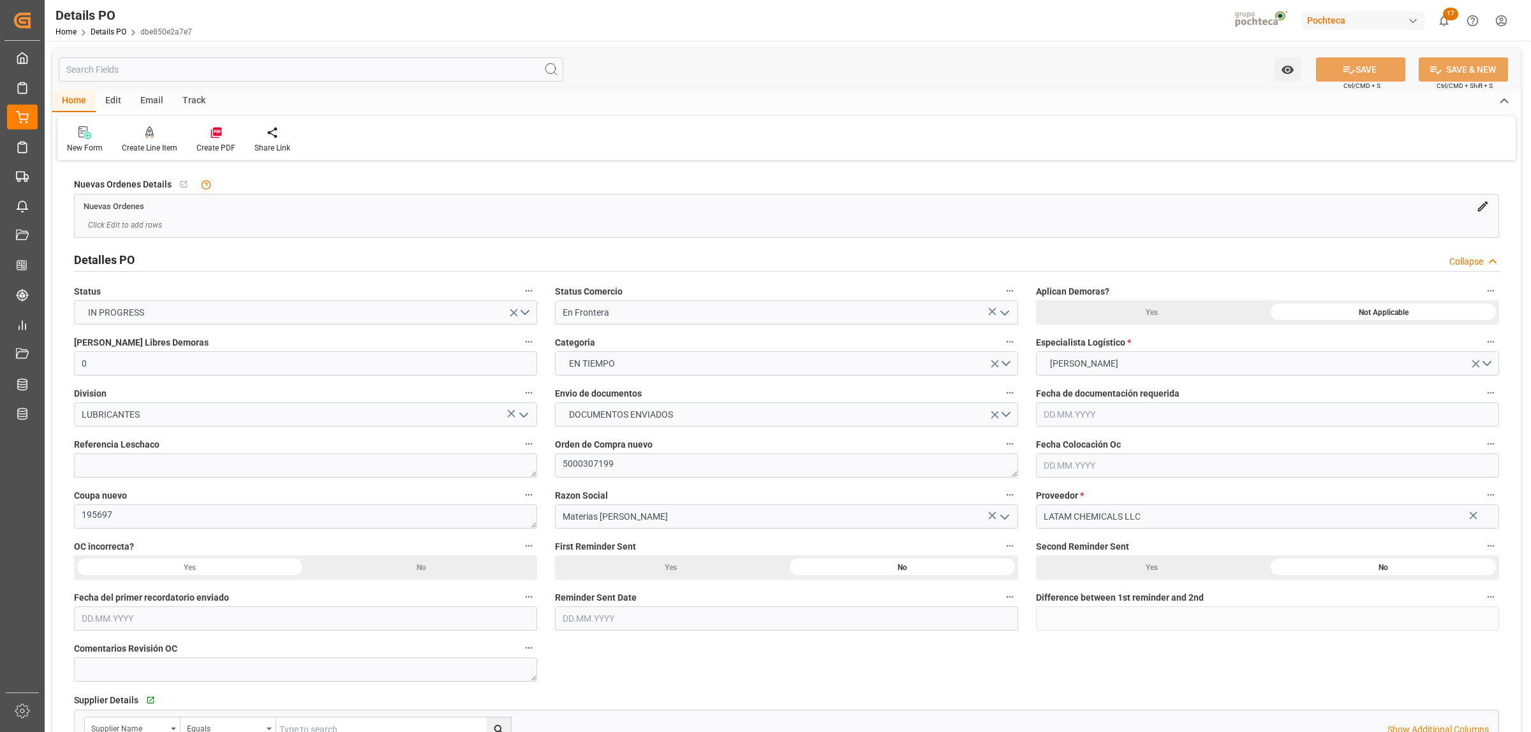
type input "0"
type input "[DATE]"
click at [219, 129] on icon at bounding box center [215, 133] width 11 height 11
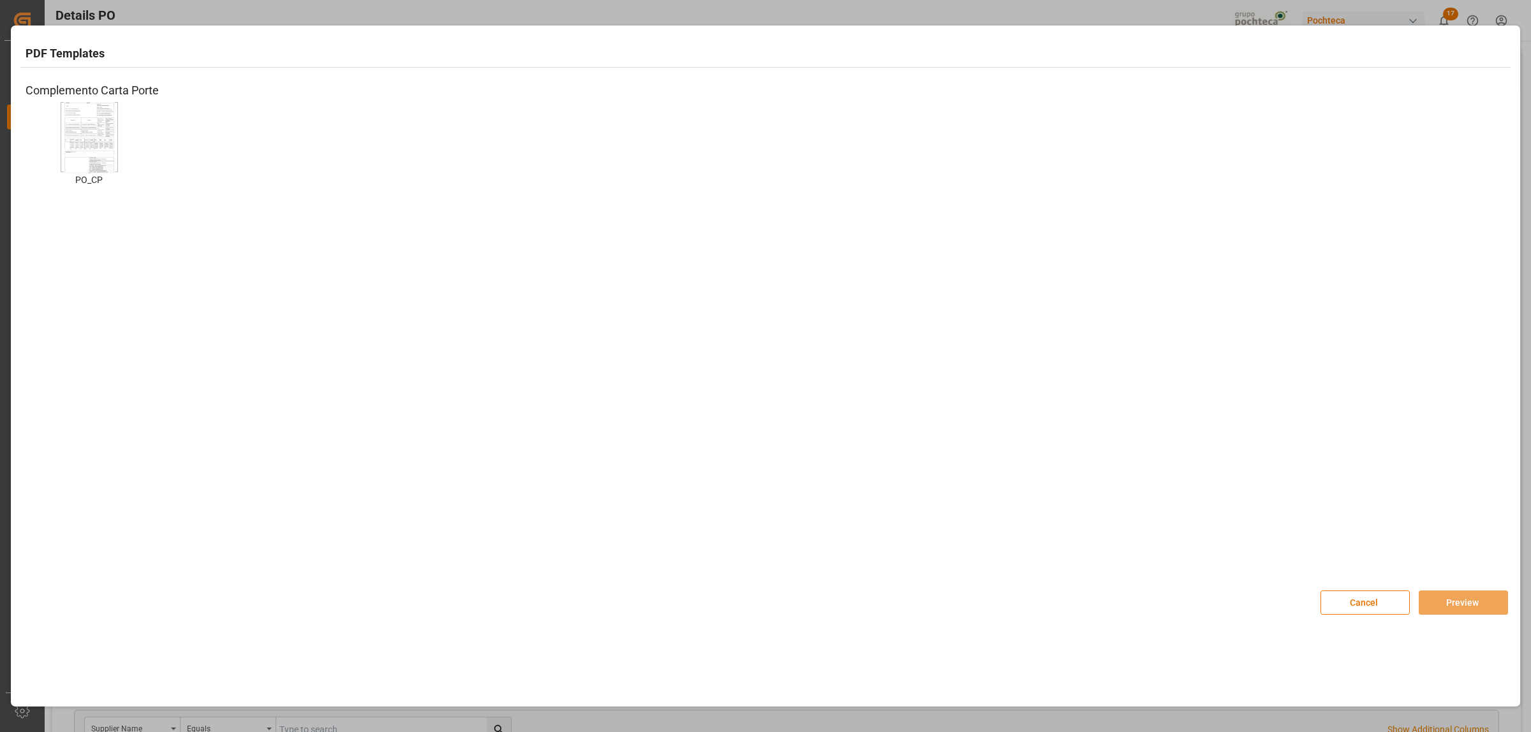
click at [104, 151] on img at bounding box center [89, 137] width 51 height 72
click at [1435, 598] on button "Preview" at bounding box center [1463, 603] width 89 height 24
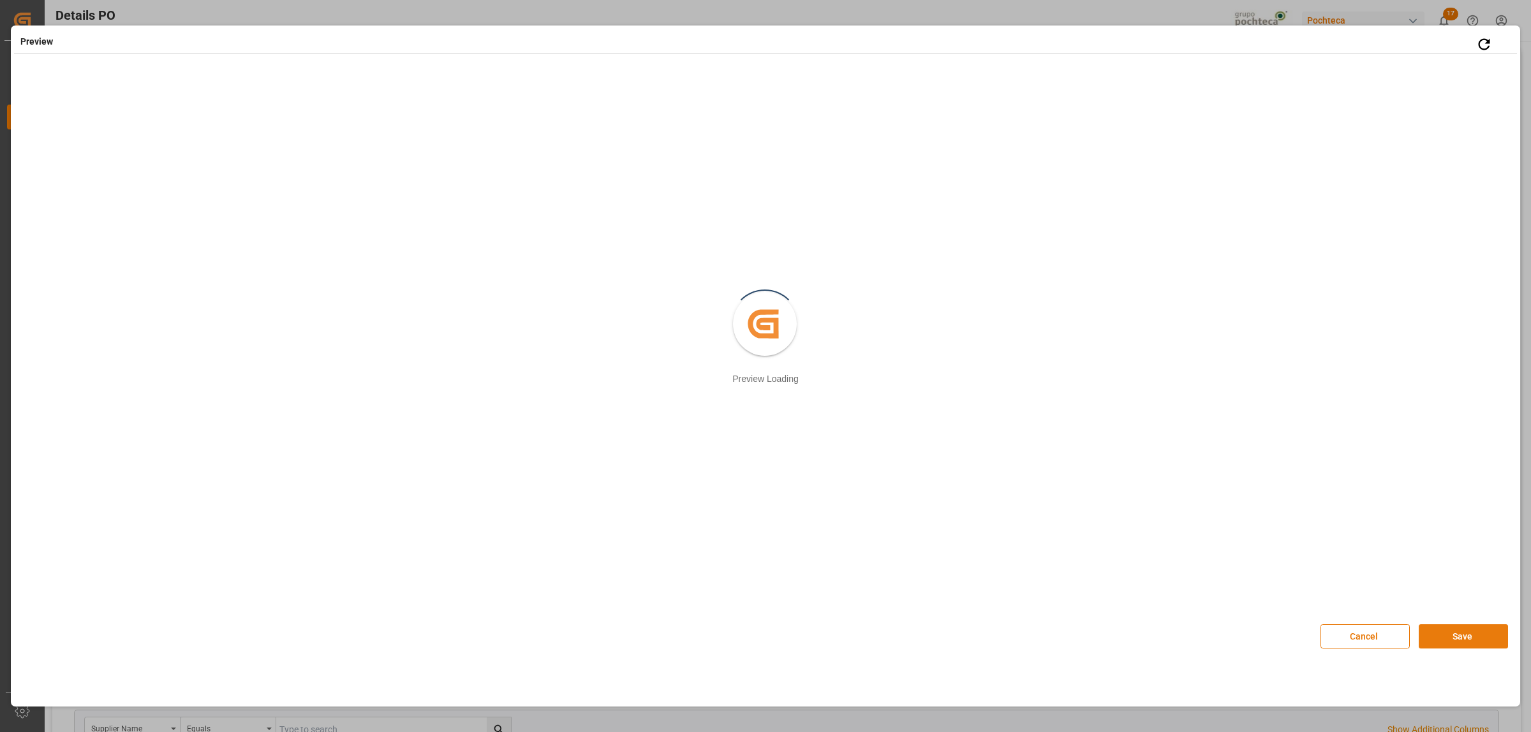
click at [1456, 636] on button "Save" at bounding box center [1463, 636] width 89 height 24
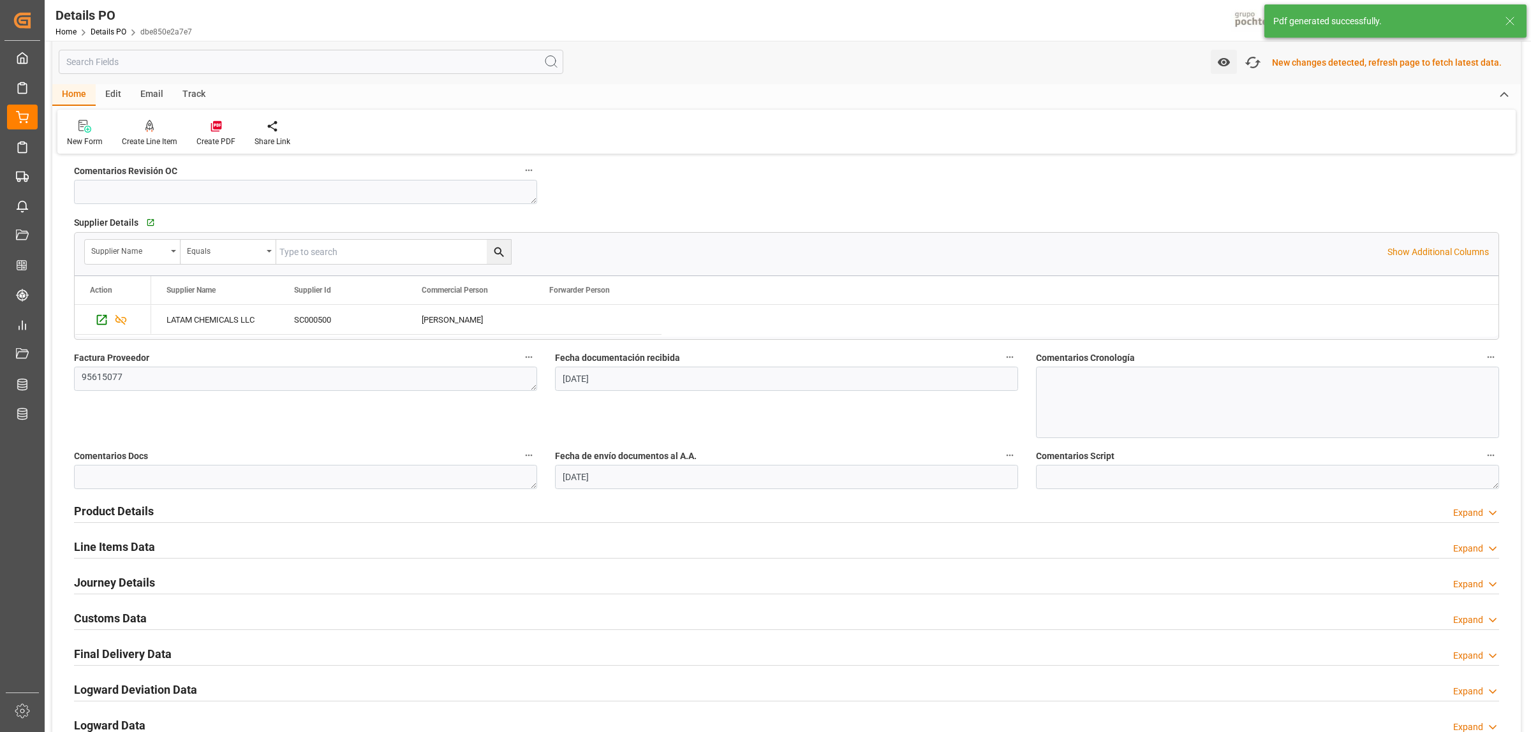
scroll to position [639, 0]
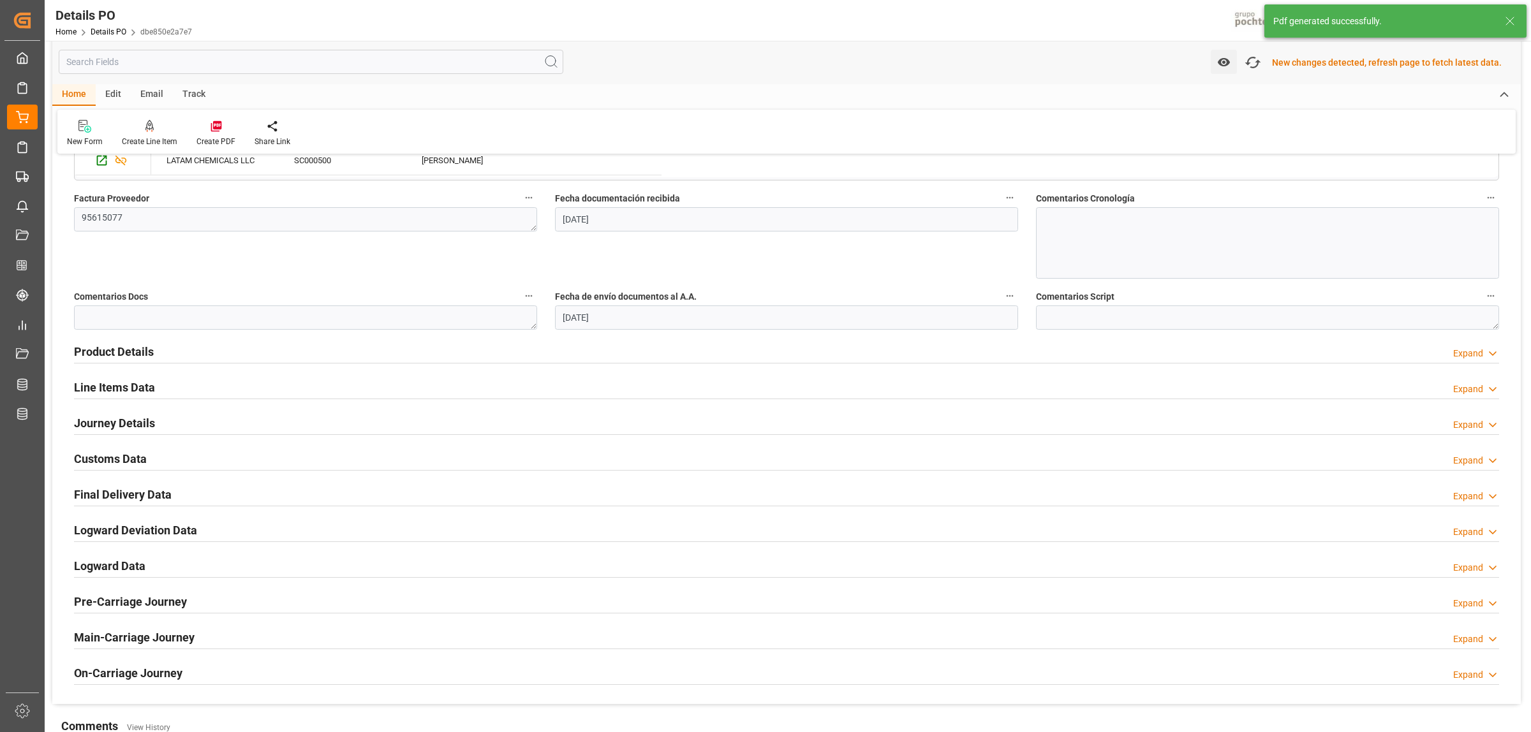
click at [91, 458] on h2 "Customs Data" at bounding box center [110, 458] width 73 height 17
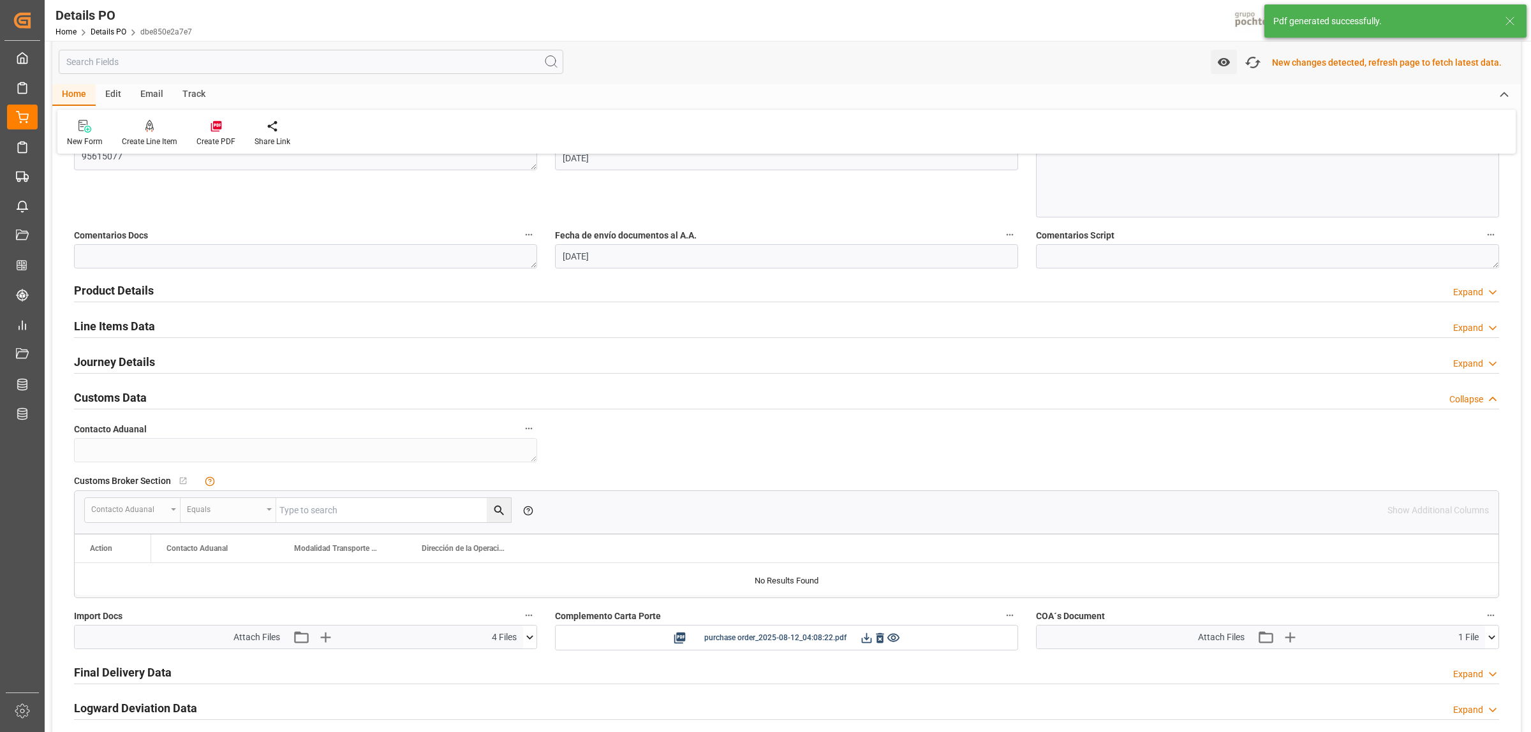
scroll to position [798, 0]
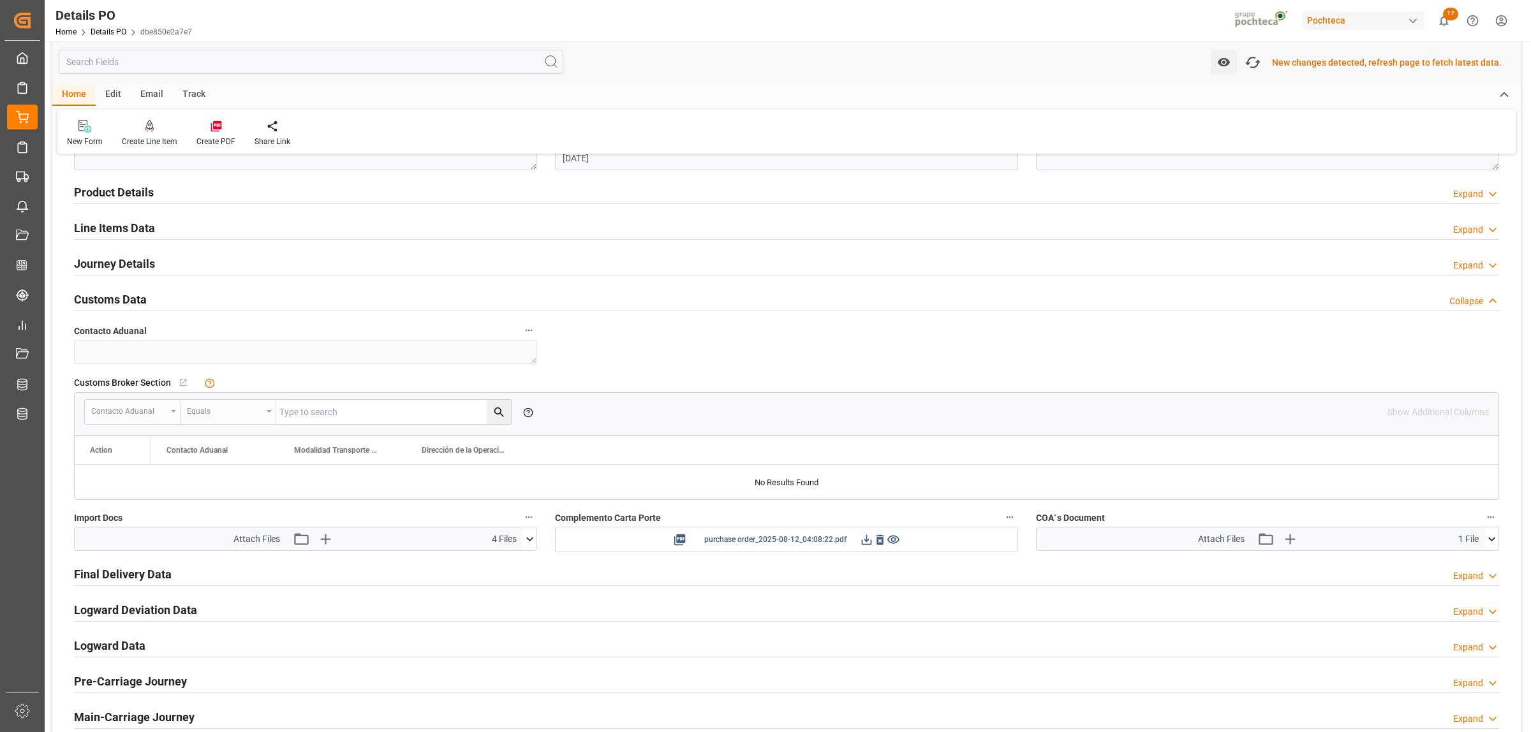
click at [862, 543] on icon at bounding box center [866, 539] width 13 height 13
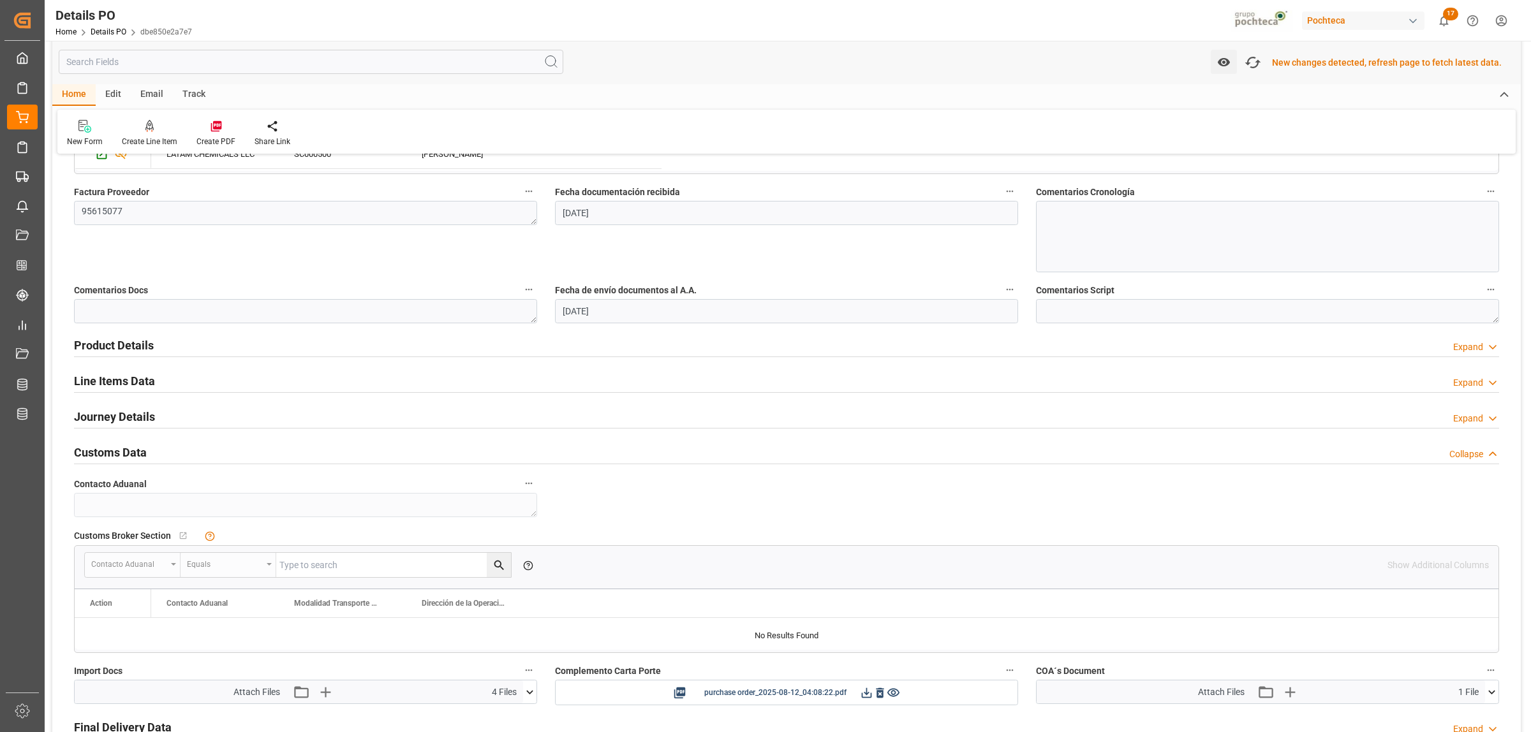
scroll to position [639, 0]
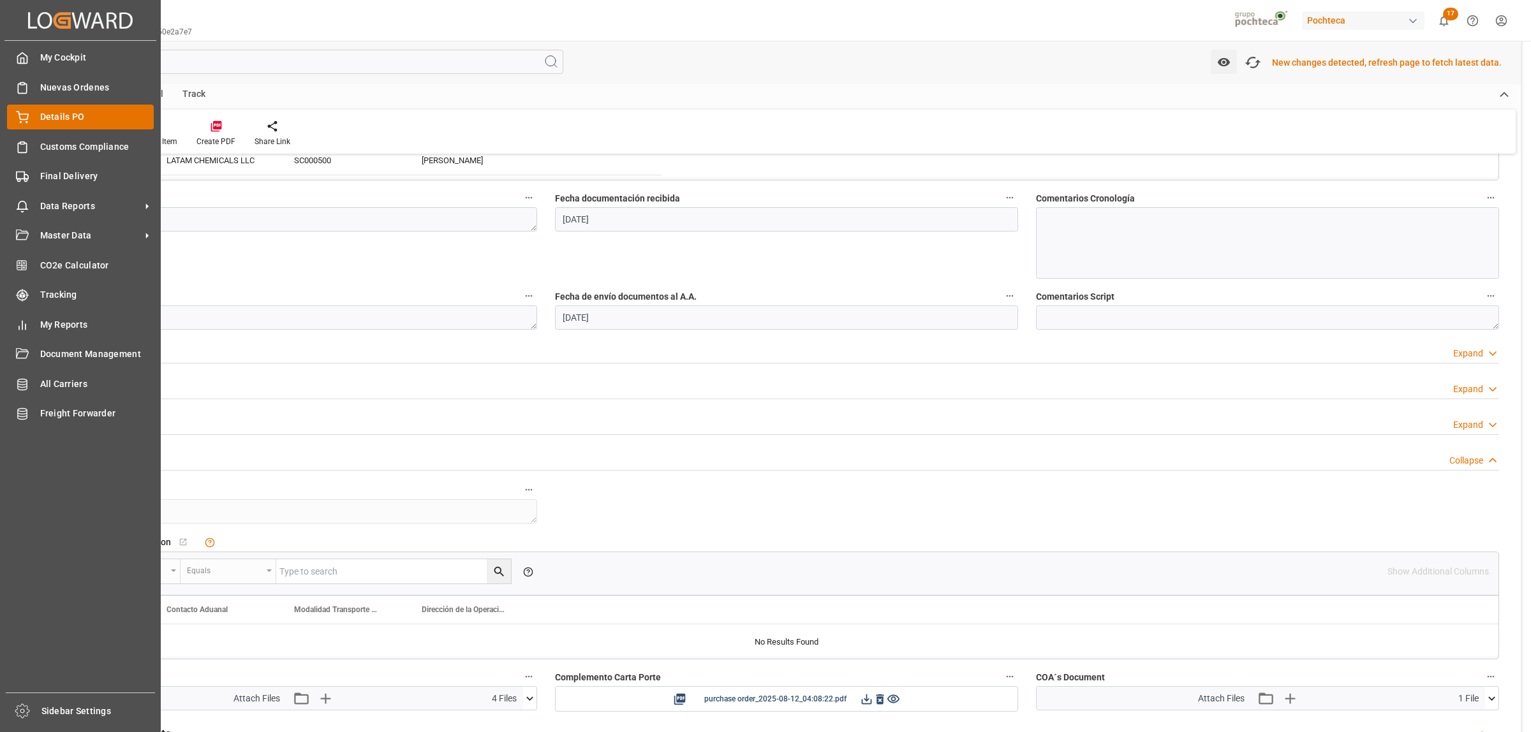
click at [56, 117] on span "Details PO" at bounding box center [97, 116] width 114 height 13
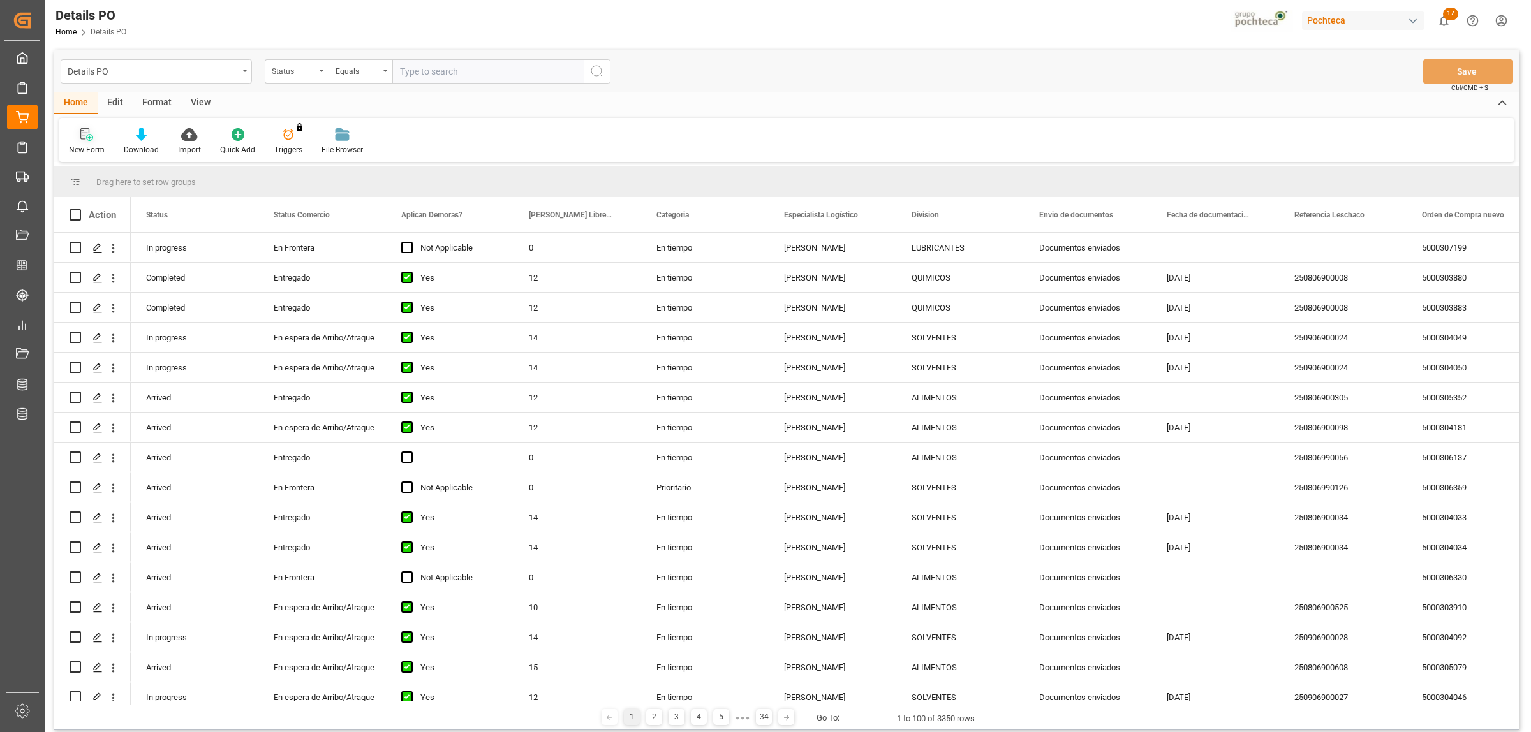
click at [85, 138] on icon at bounding box center [86, 134] width 13 height 13
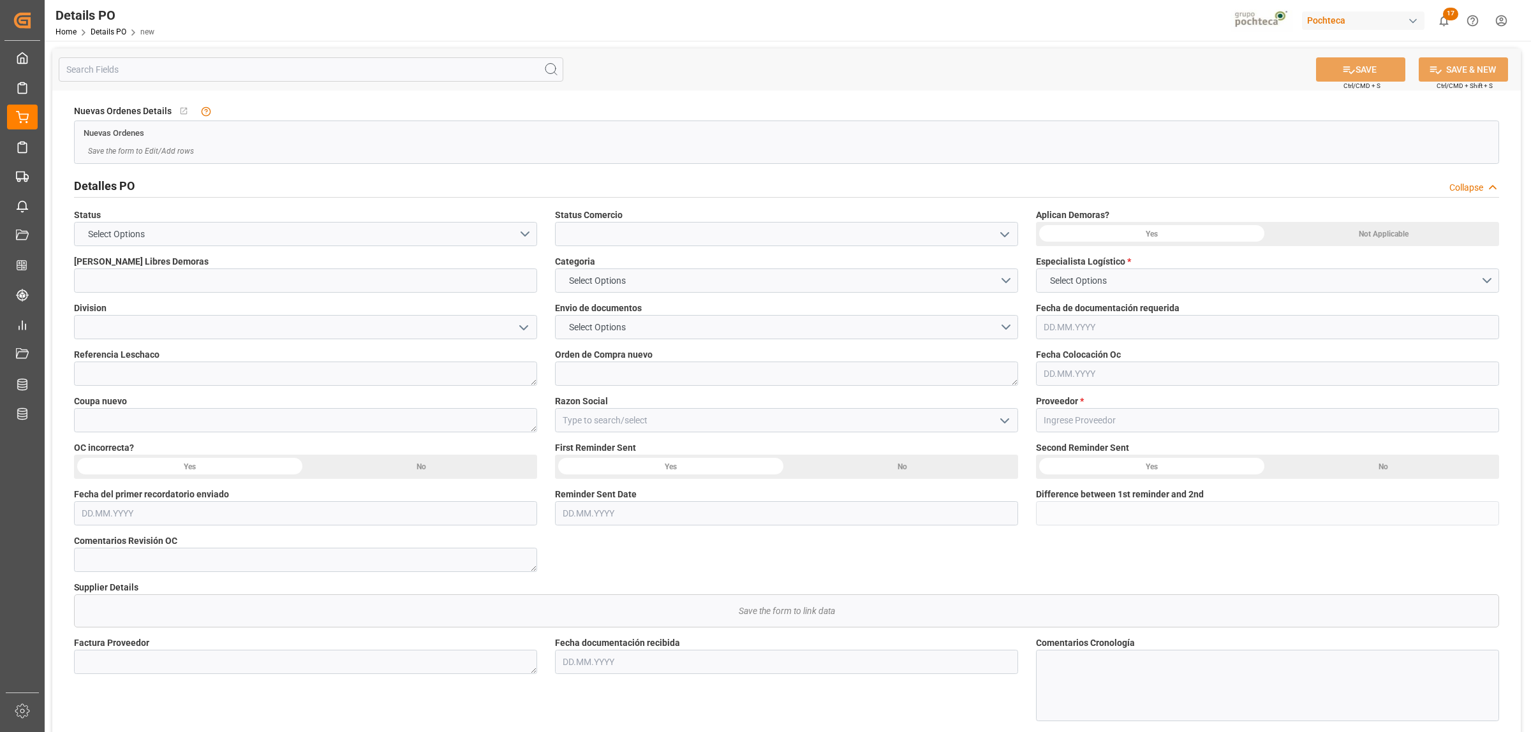
type input "0"
click at [1002, 233] on icon "open menu" at bounding box center [1004, 234] width 15 height 15
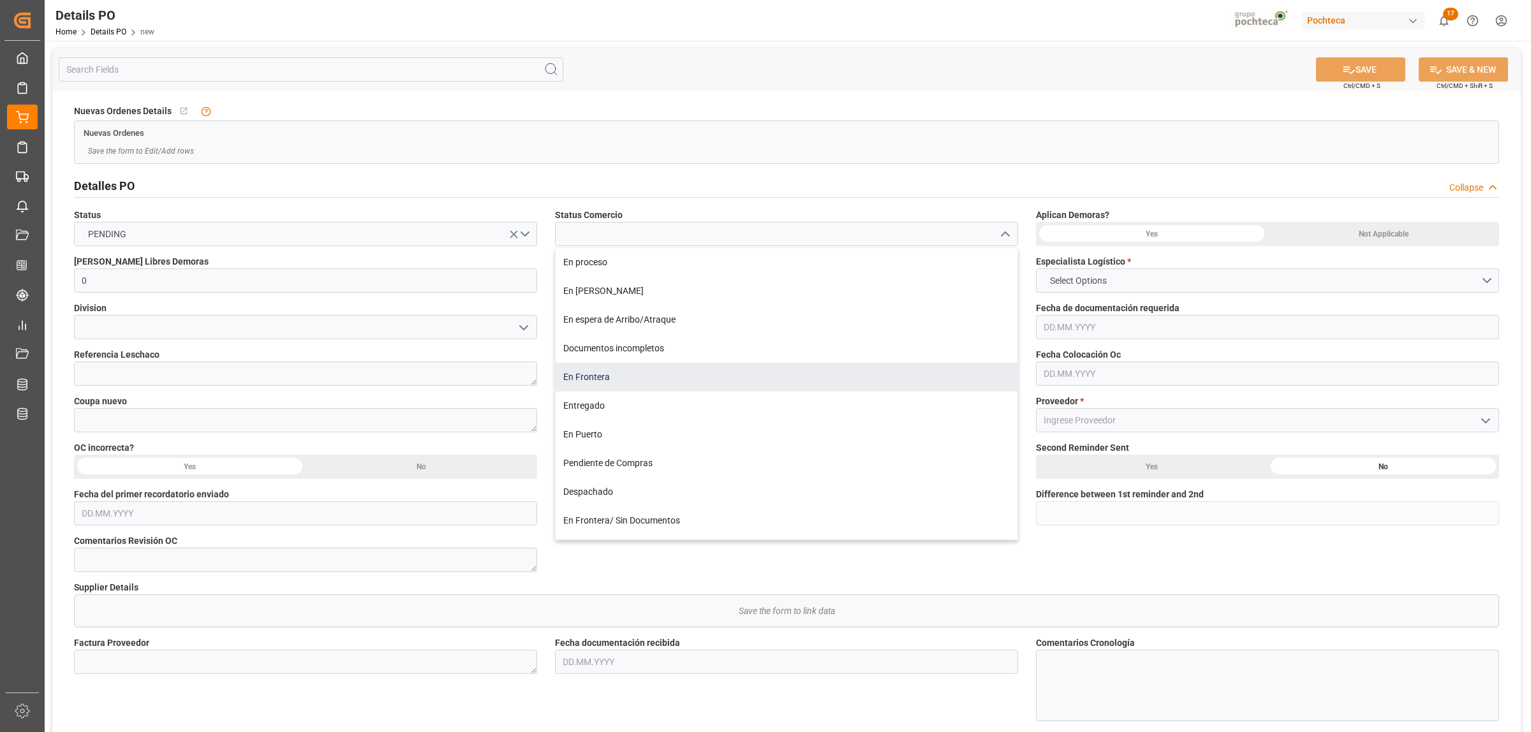
click at [613, 383] on div "En Frontera" at bounding box center [787, 377] width 462 height 29
type input "En Frontera"
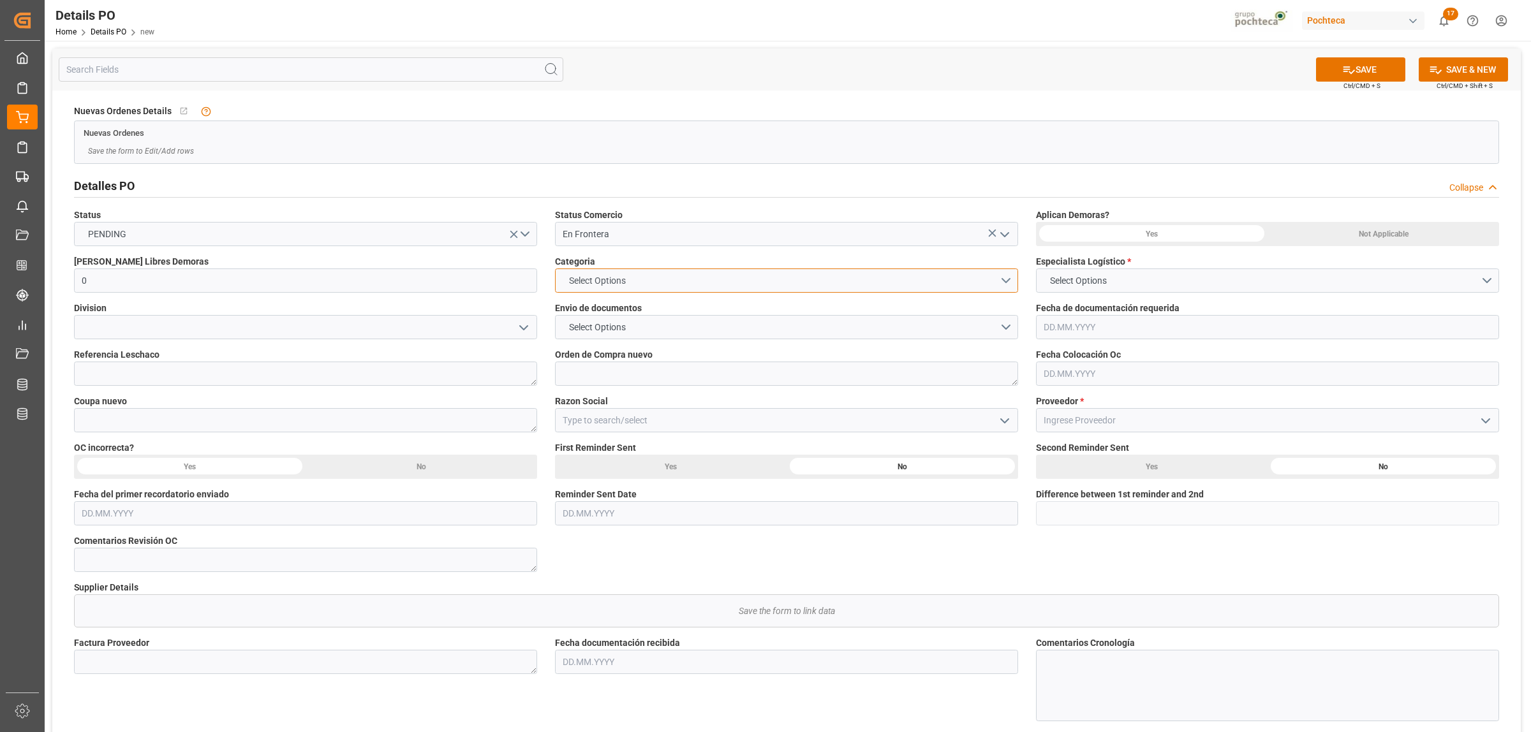
click at [1009, 287] on button "Select Options" at bounding box center [786, 281] width 463 height 24
click at [633, 309] on div "EN TIEMPO" at bounding box center [787, 310] width 462 height 27
click at [1012, 327] on button "Select Options" at bounding box center [786, 327] width 463 height 24
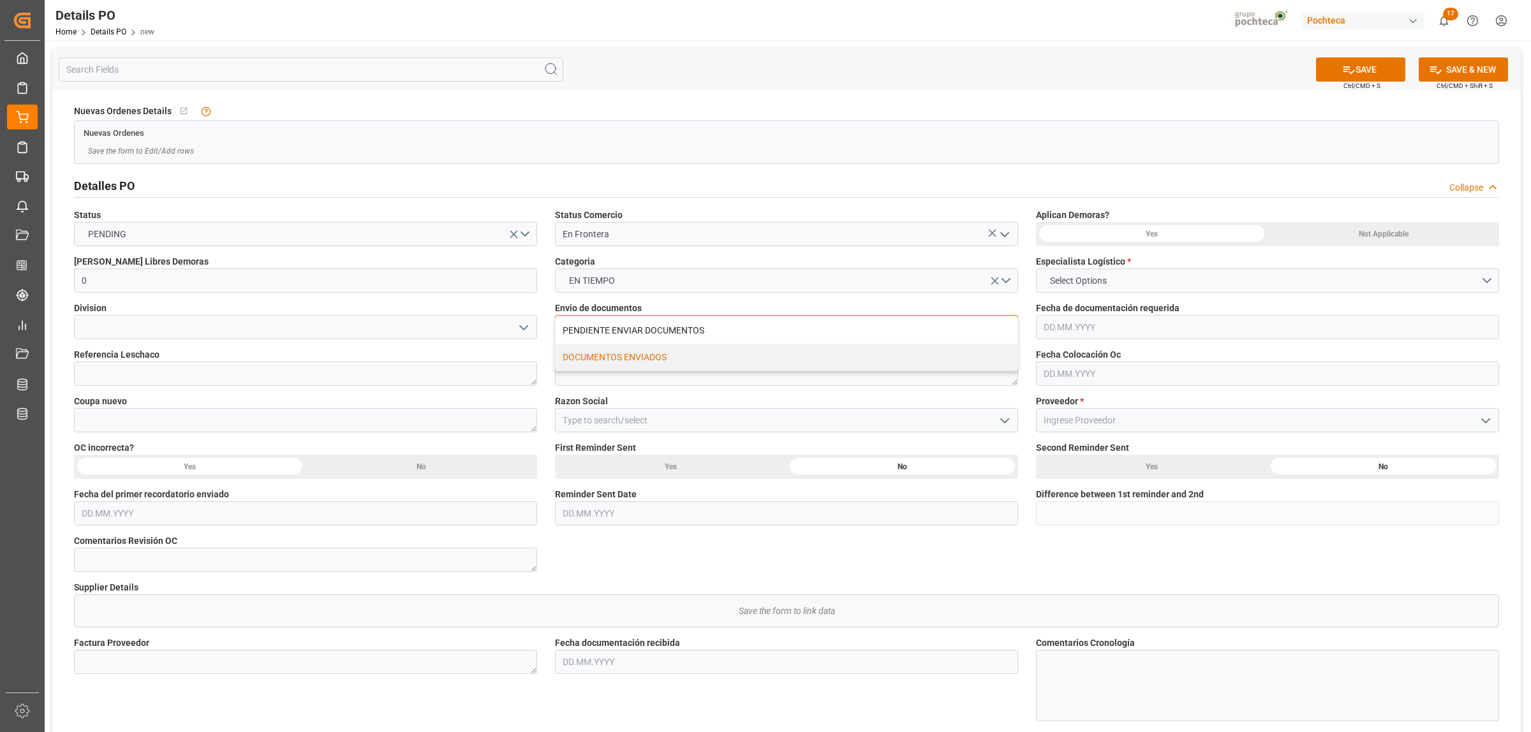
click at [575, 355] on div "DOCUMENTOS ENVIADOS" at bounding box center [787, 357] width 462 height 27
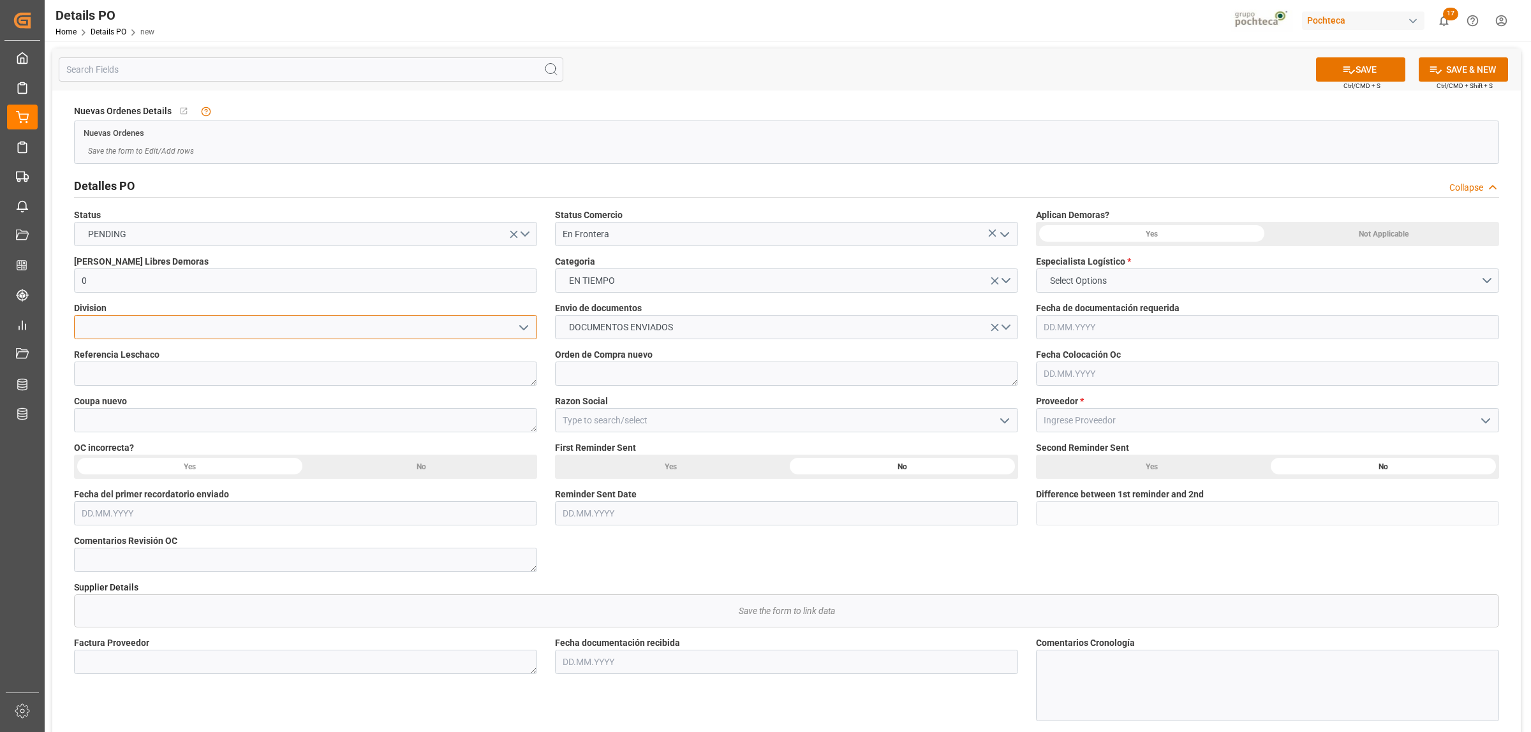
click at [137, 323] on input at bounding box center [305, 327] width 463 height 24
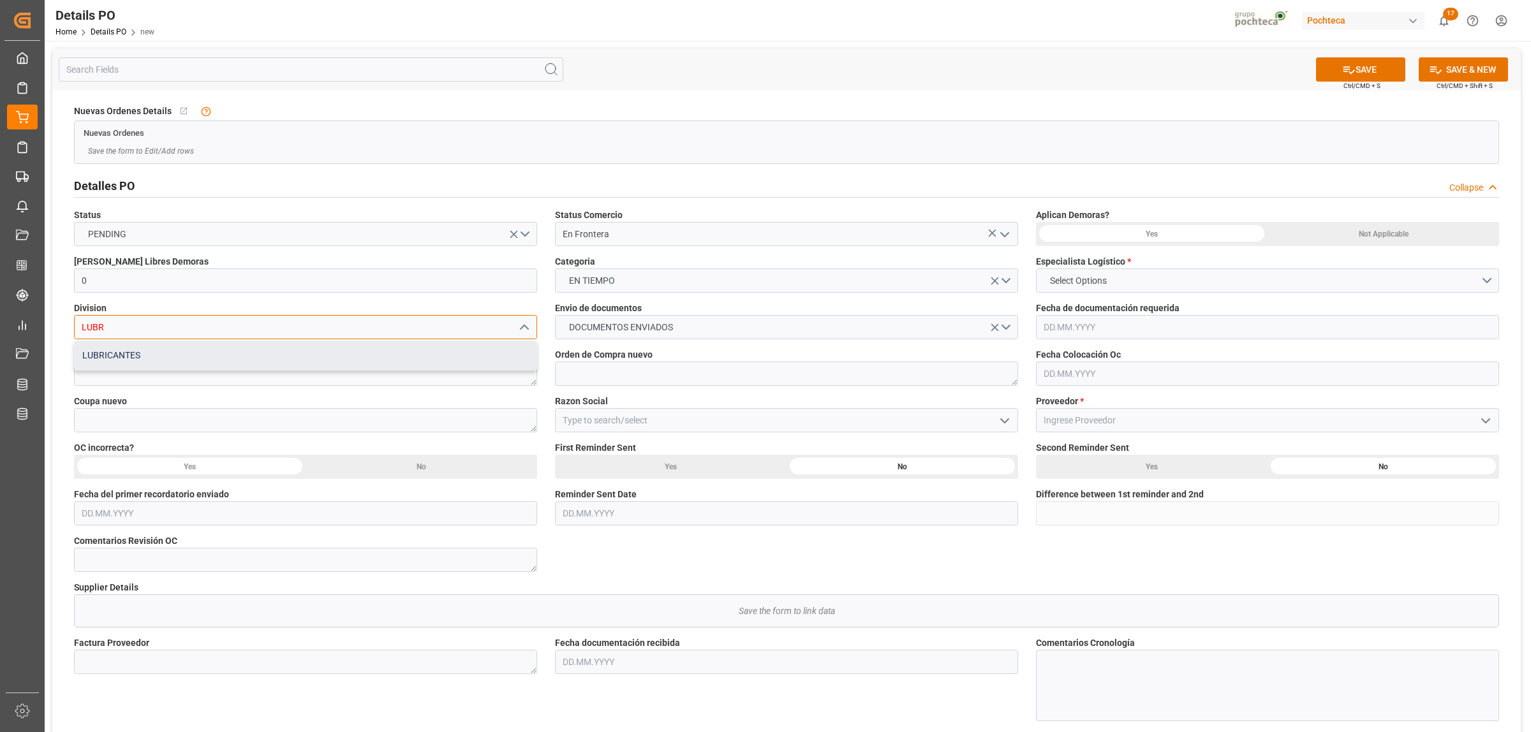
click at [180, 355] on div "LUBRICANTES" at bounding box center [306, 355] width 462 height 29
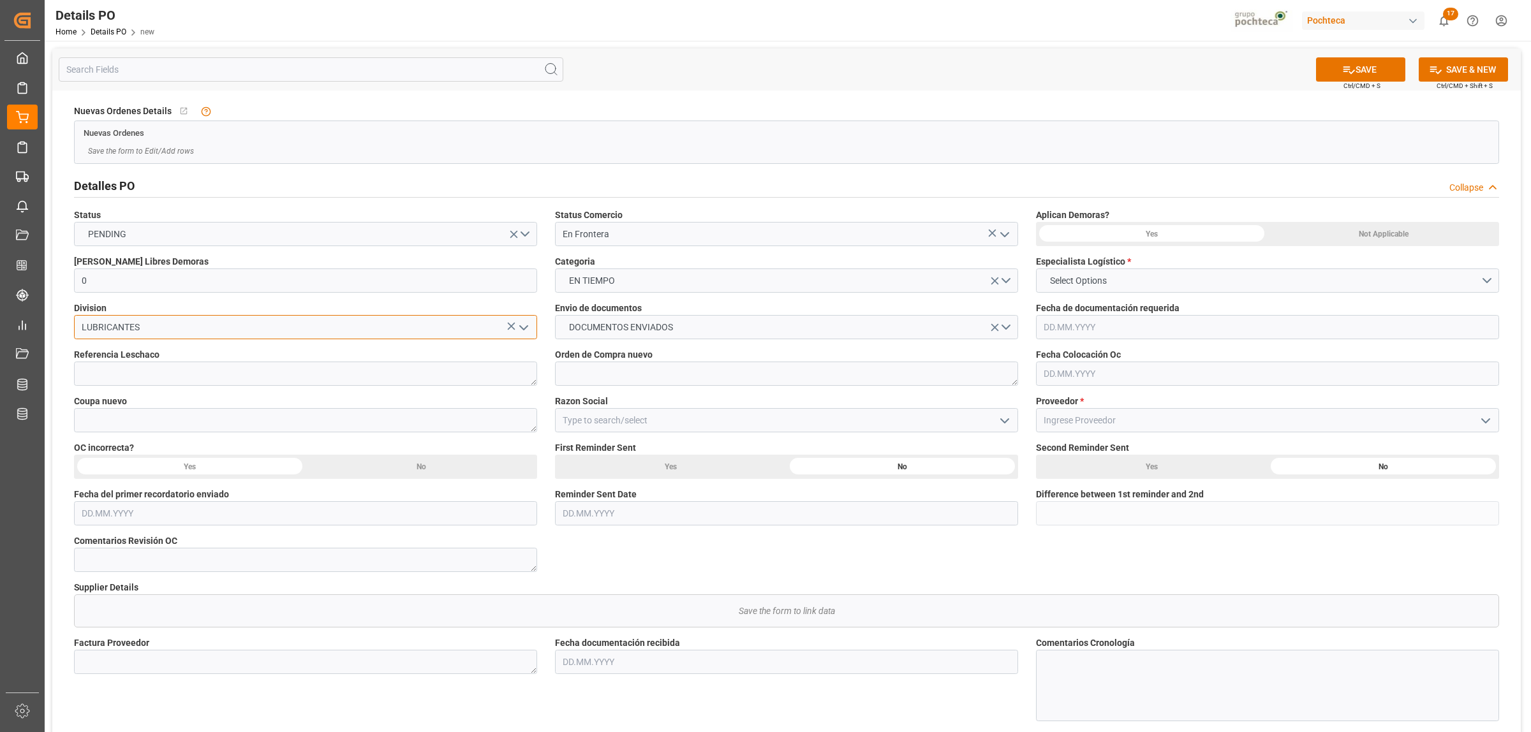
type input "LUBRICANTES"
click at [1359, 223] on div "Not Applicable" at bounding box center [1383, 234] width 232 height 24
click at [1174, 276] on button "Select Options" at bounding box center [1267, 281] width 463 height 24
click at [1085, 338] on div "[PERSON_NAME]" at bounding box center [1268, 337] width 462 height 27
click at [1079, 431] on input at bounding box center [1267, 420] width 463 height 24
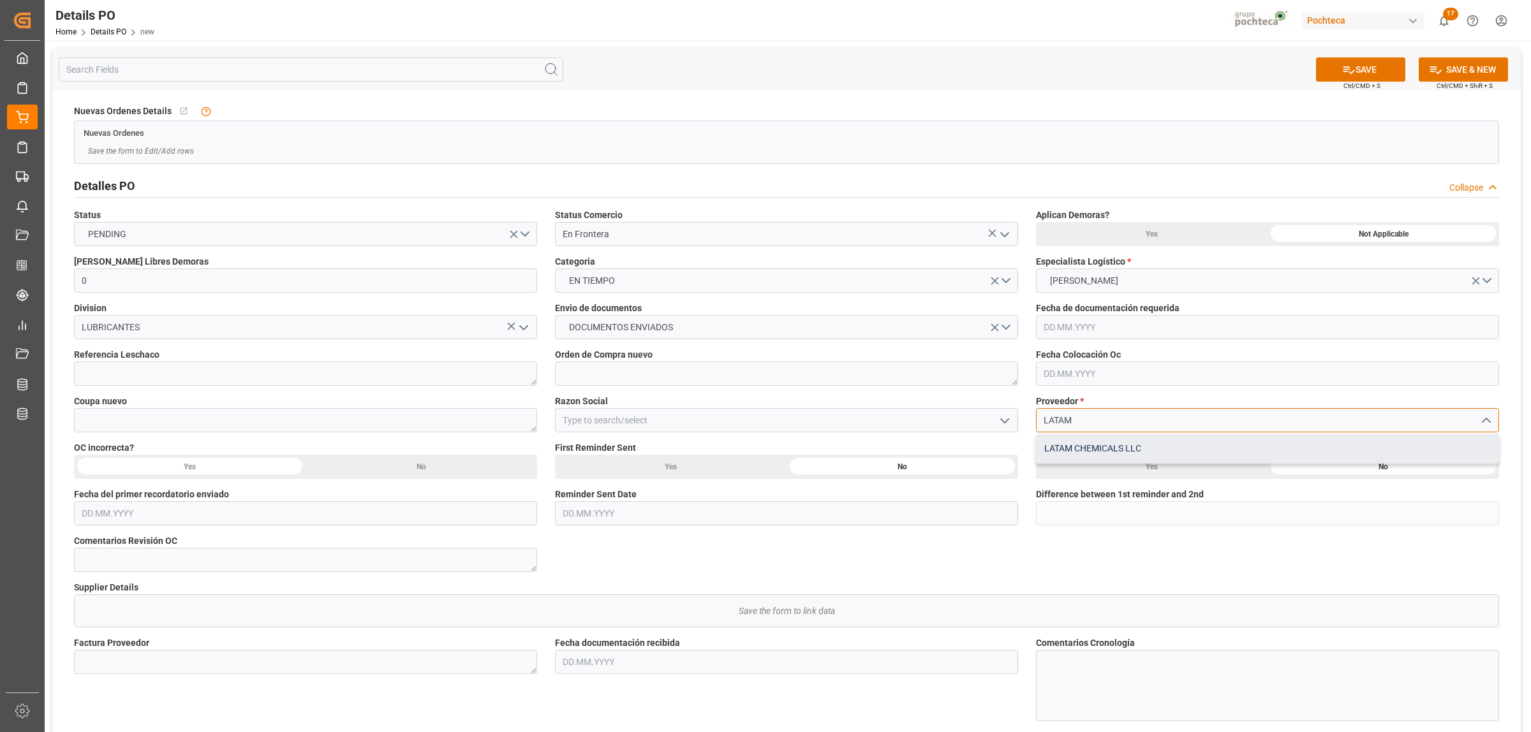
click at [1098, 447] on div "LATAM CHEMICALS LLC" at bounding box center [1268, 448] width 462 height 29
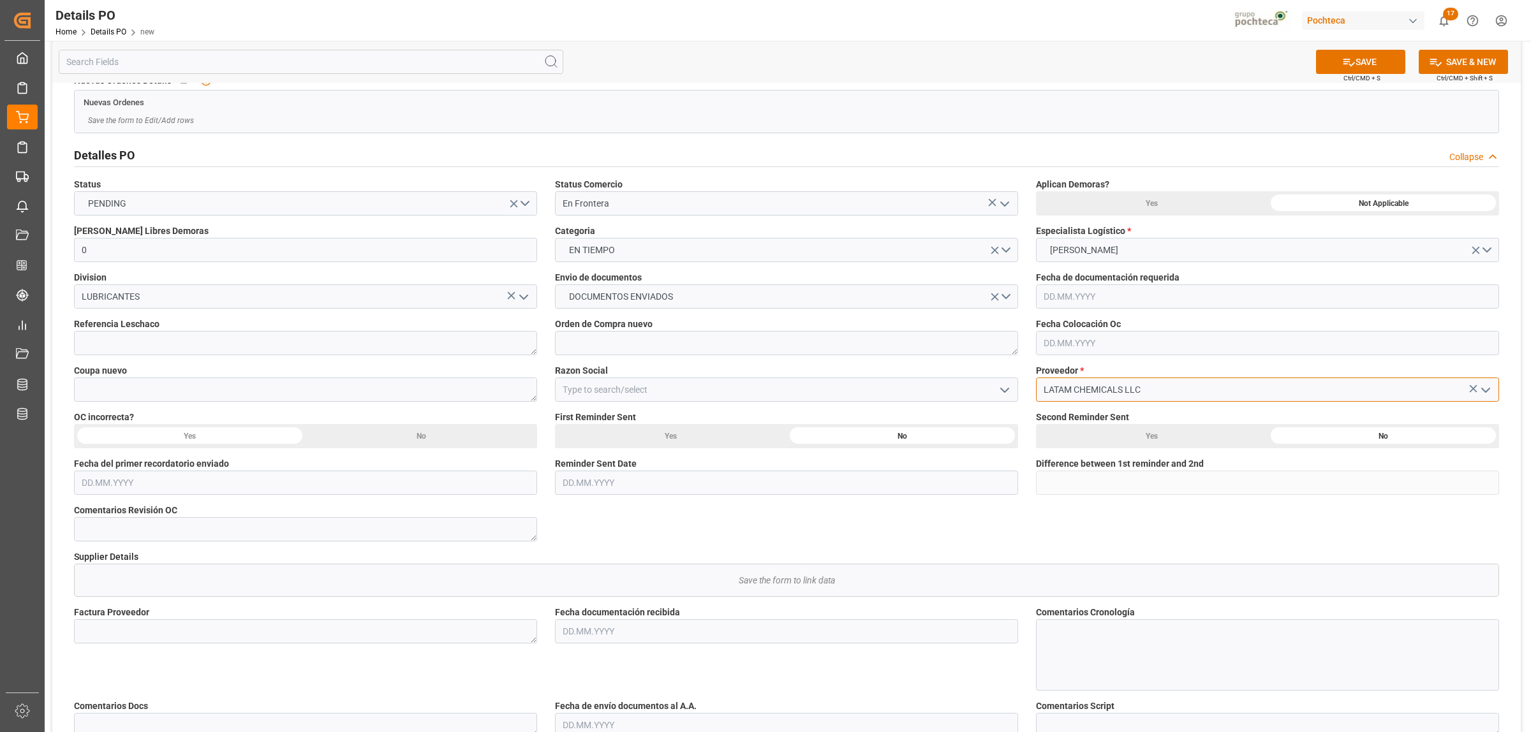
scroll to position [80, 0]
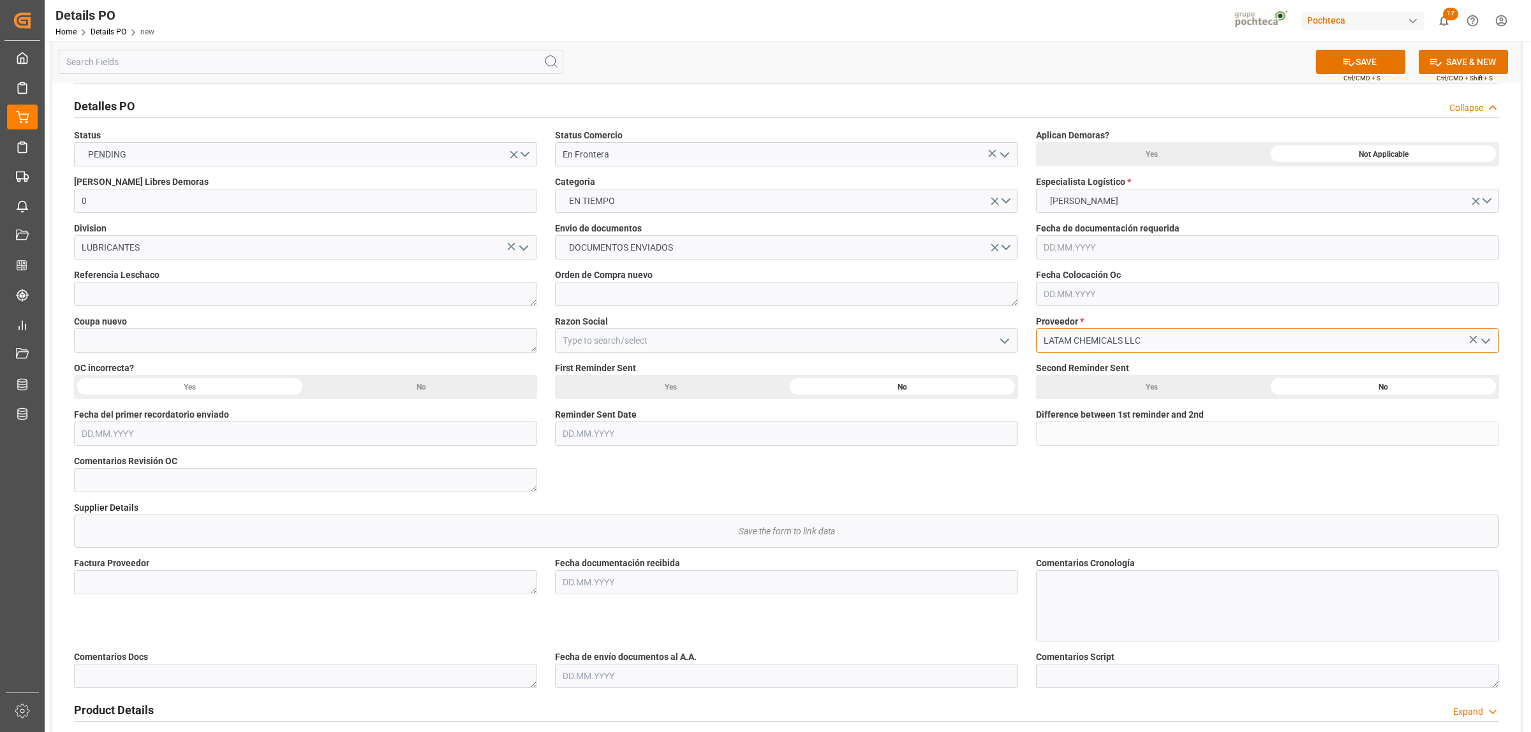
type input "LATAM CHEMICALS LLC"
click at [999, 346] on icon "open menu" at bounding box center [1004, 341] width 15 height 15
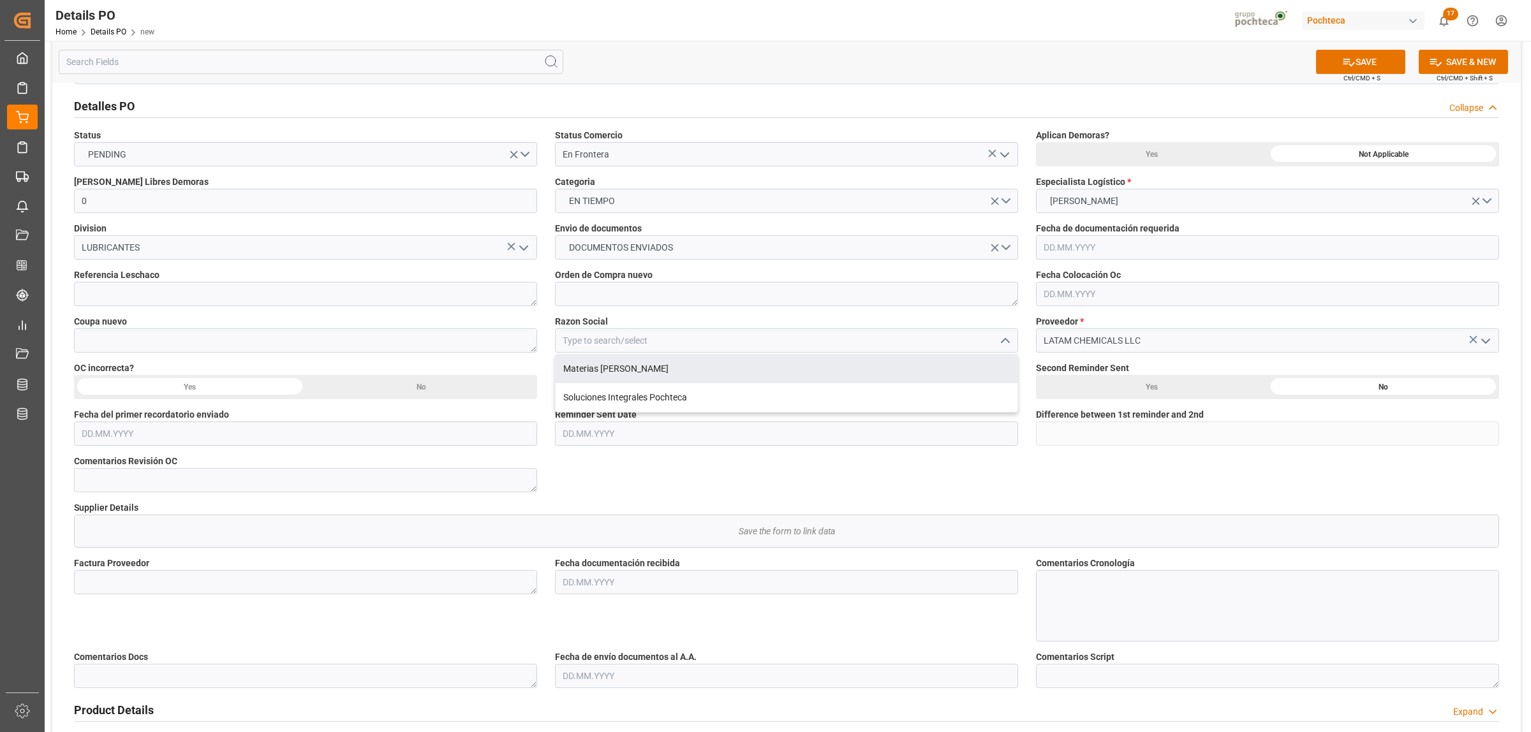
click at [609, 365] on div "Materias Primas" at bounding box center [787, 369] width 462 height 29
type input "Materias Primas"
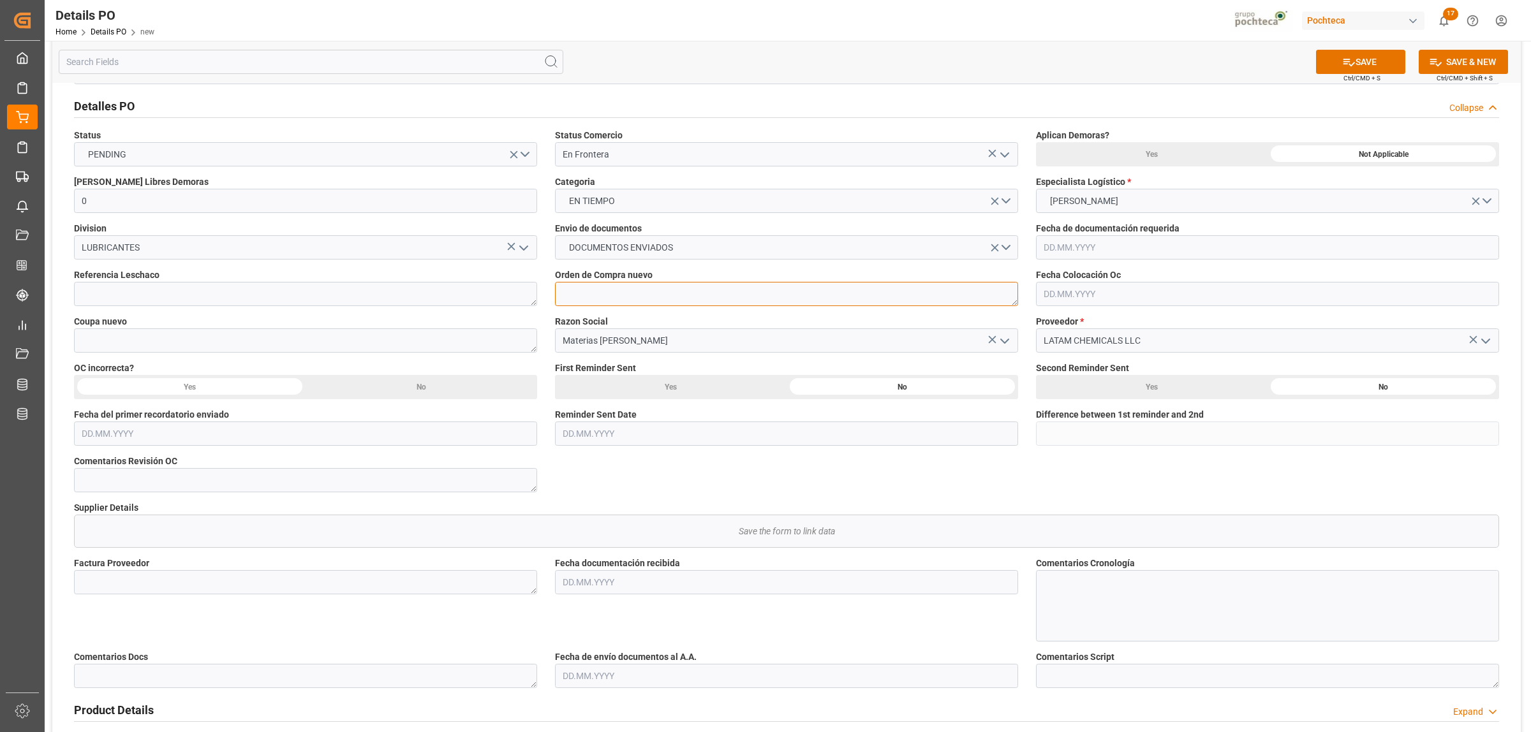
click at [667, 288] on textarea at bounding box center [786, 294] width 463 height 24
paste textarea "5000307195"
type textarea "5000307195"
click at [214, 299] on textarea at bounding box center [305, 294] width 463 height 24
paste textarea "195701"
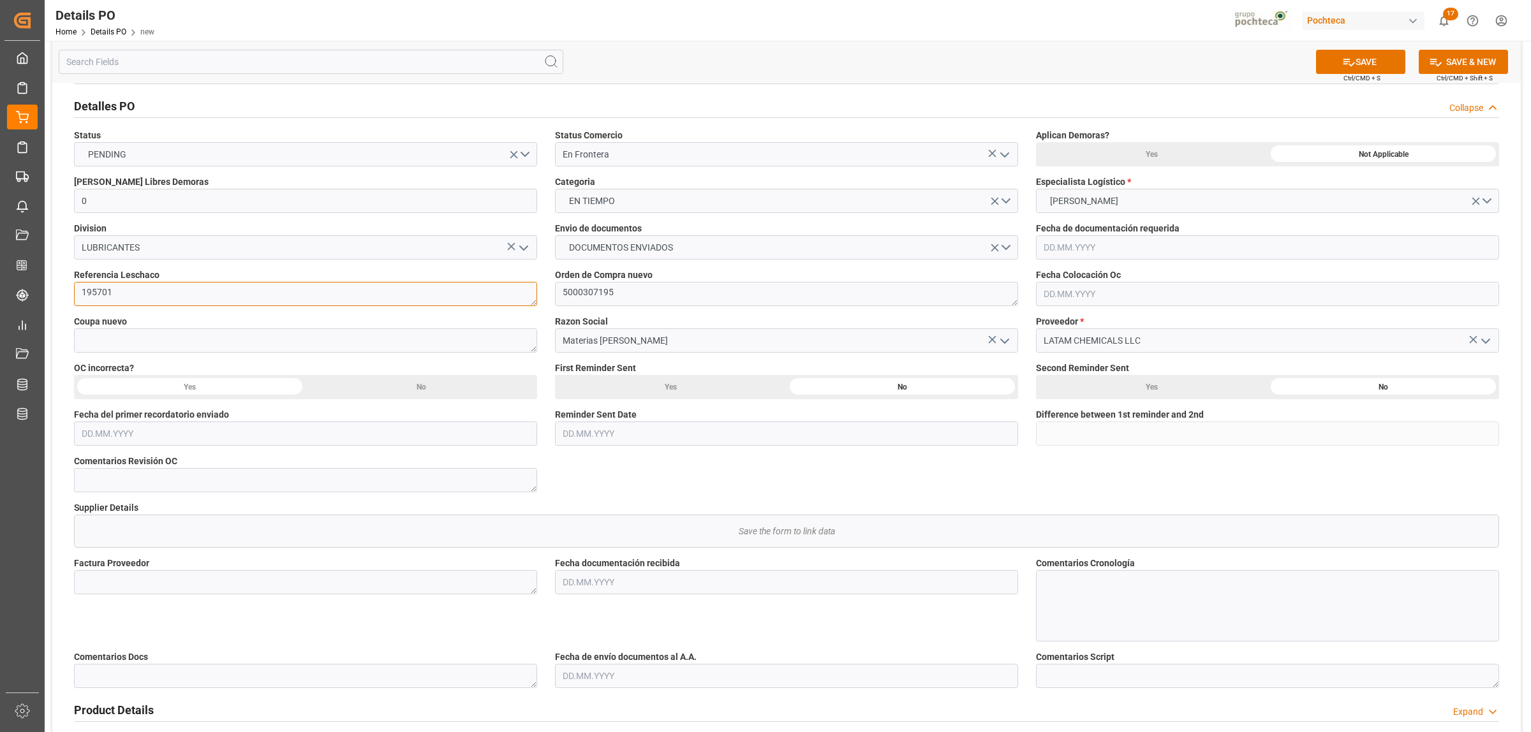
type textarea "195701"
click at [125, 333] on textarea at bounding box center [305, 341] width 463 height 24
paste textarea "195701"
type textarea "195701"
click at [52, 303] on div "Nuevas Ordenes Details   No child Object linked Nuevas Ordenes Save the form to…" at bounding box center [786, 537] width 1468 height 1052
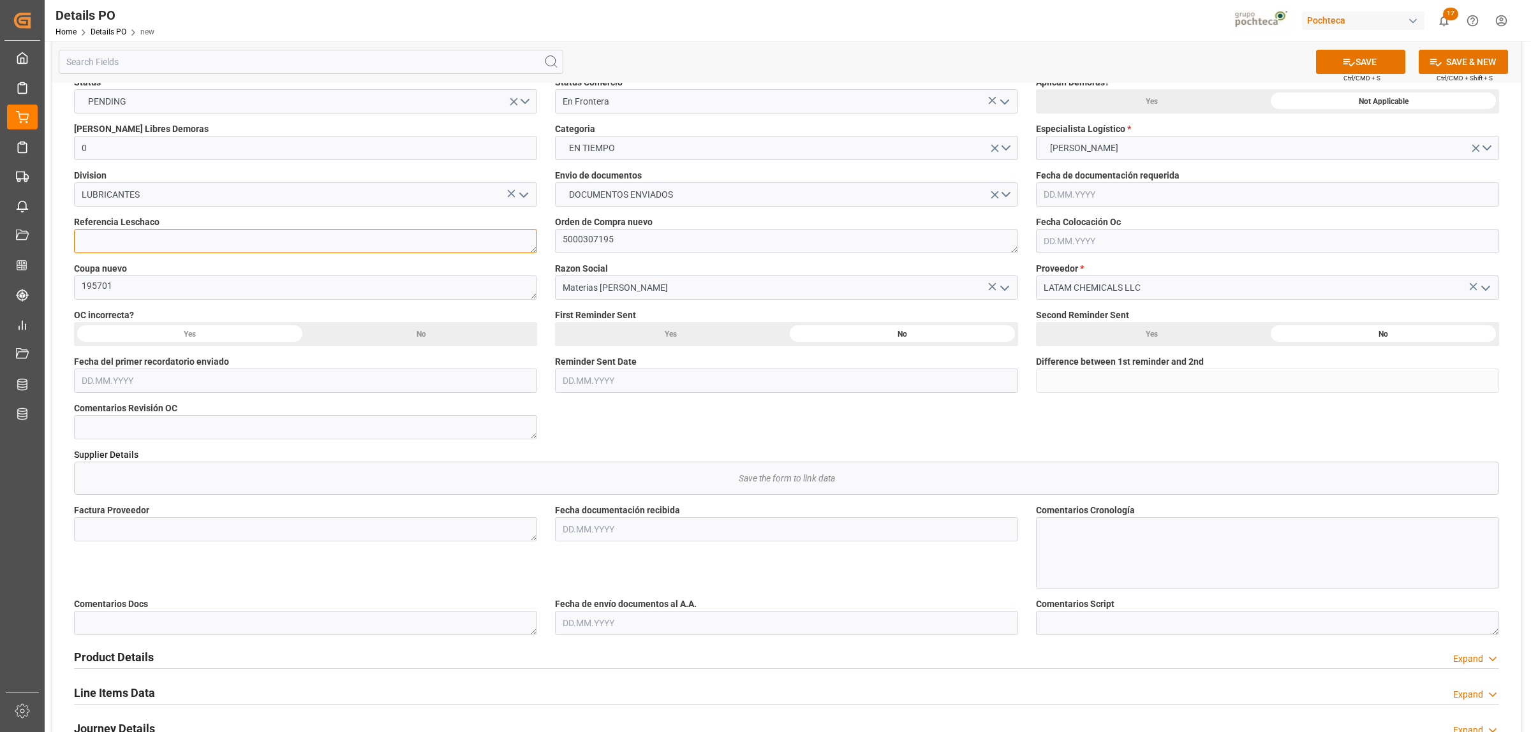
scroll to position [239, 0]
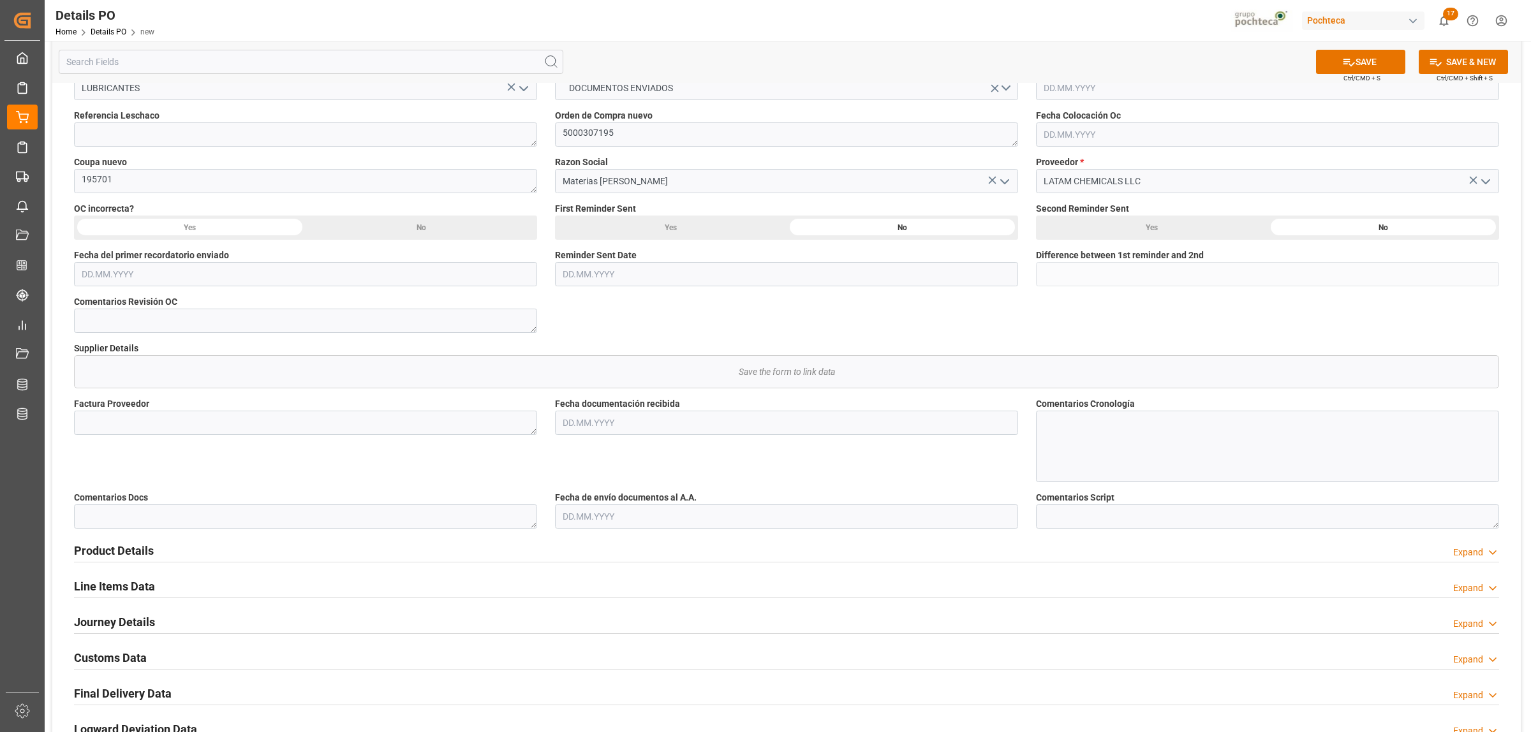
click at [614, 427] on input "text" at bounding box center [786, 423] width 463 height 24
click at [574, 559] on div "11" at bounding box center [572, 550] width 16 height 15
type input "[DATE]"
click at [588, 512] on input "text" at bounding box center [786, 517] width 463 height 24
click at [568, 644] on span "11" at bounding box center [571, 644] width 8 height 9
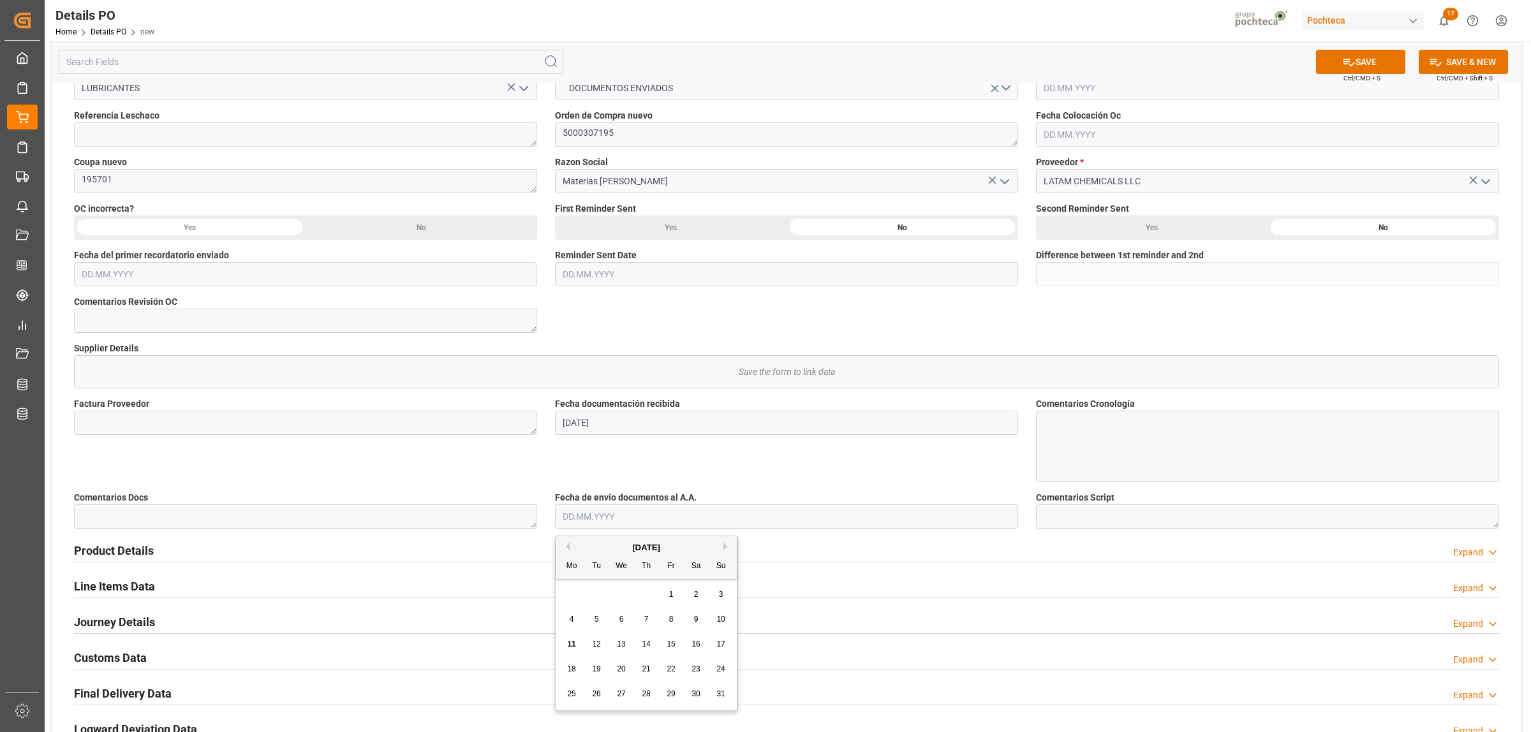
type input "[DATE]"
click at [177, 419] on textarea at bounding box center [305, 423] width 463 height 24
click at [145, 418] on textarea at bounding box center [305, 423] width 463 height 24
paste textarea "95615152"
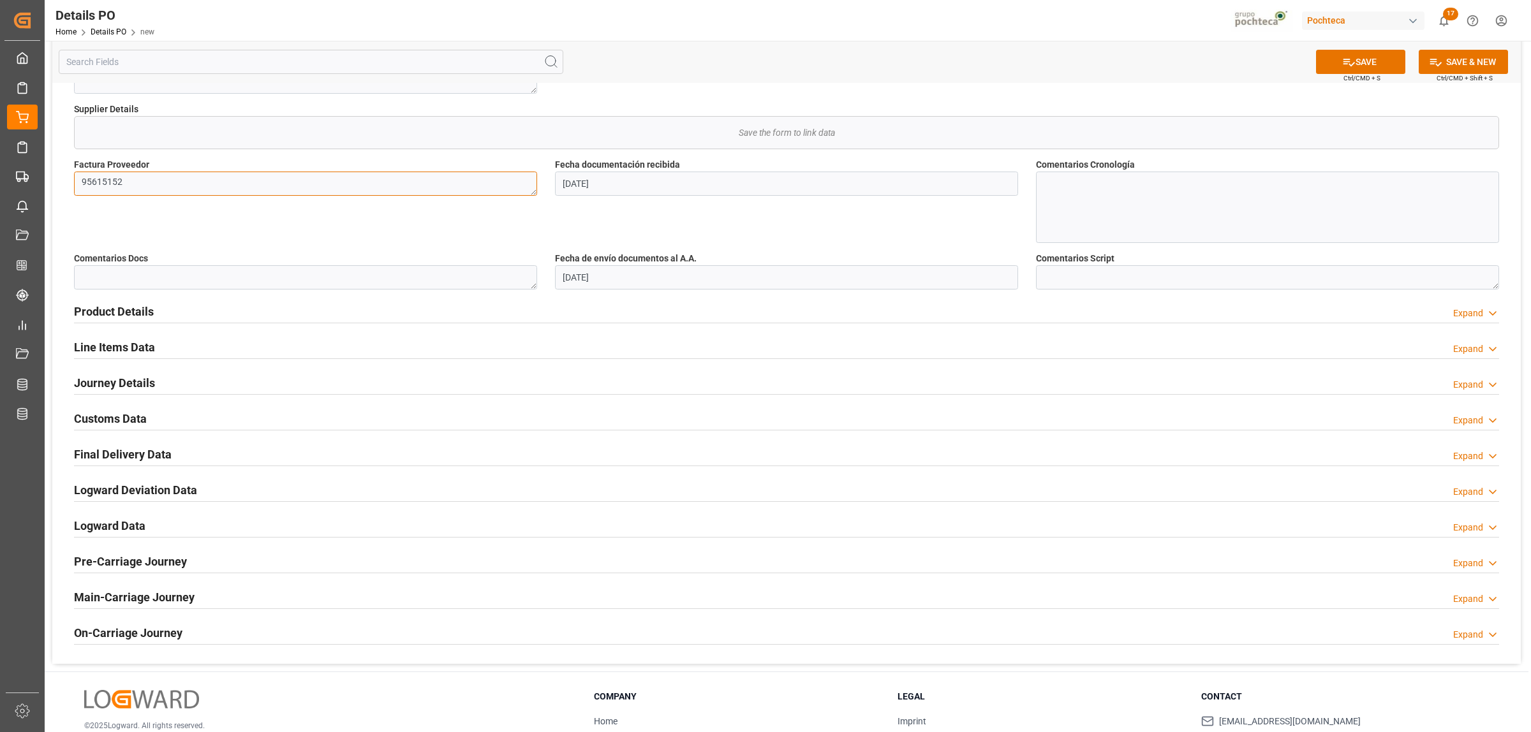
scroll to position [558, 0]
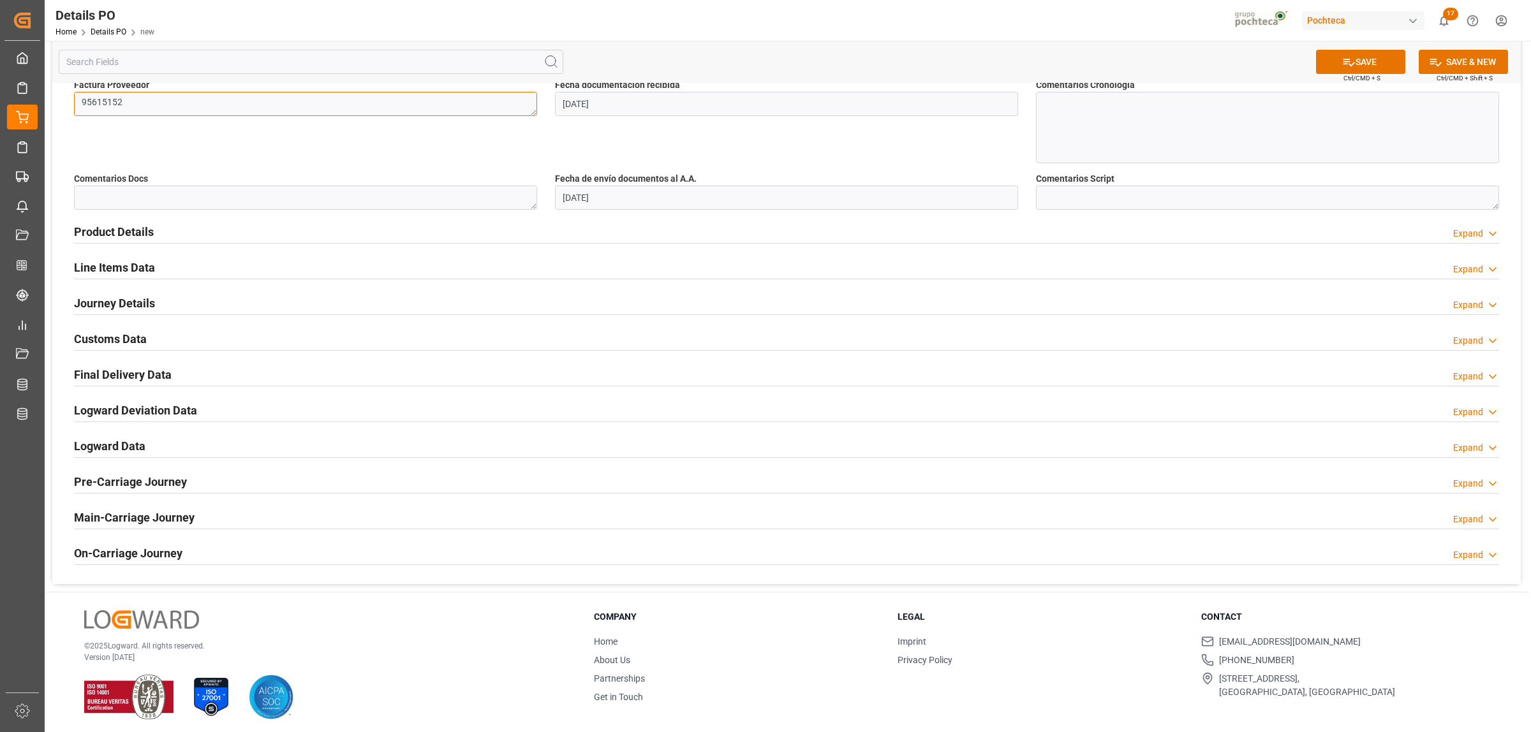
type textarea "95615152"
click at [100, 233] on h2 "Product Details" at bounding box center [114, 231] width 80 height 17
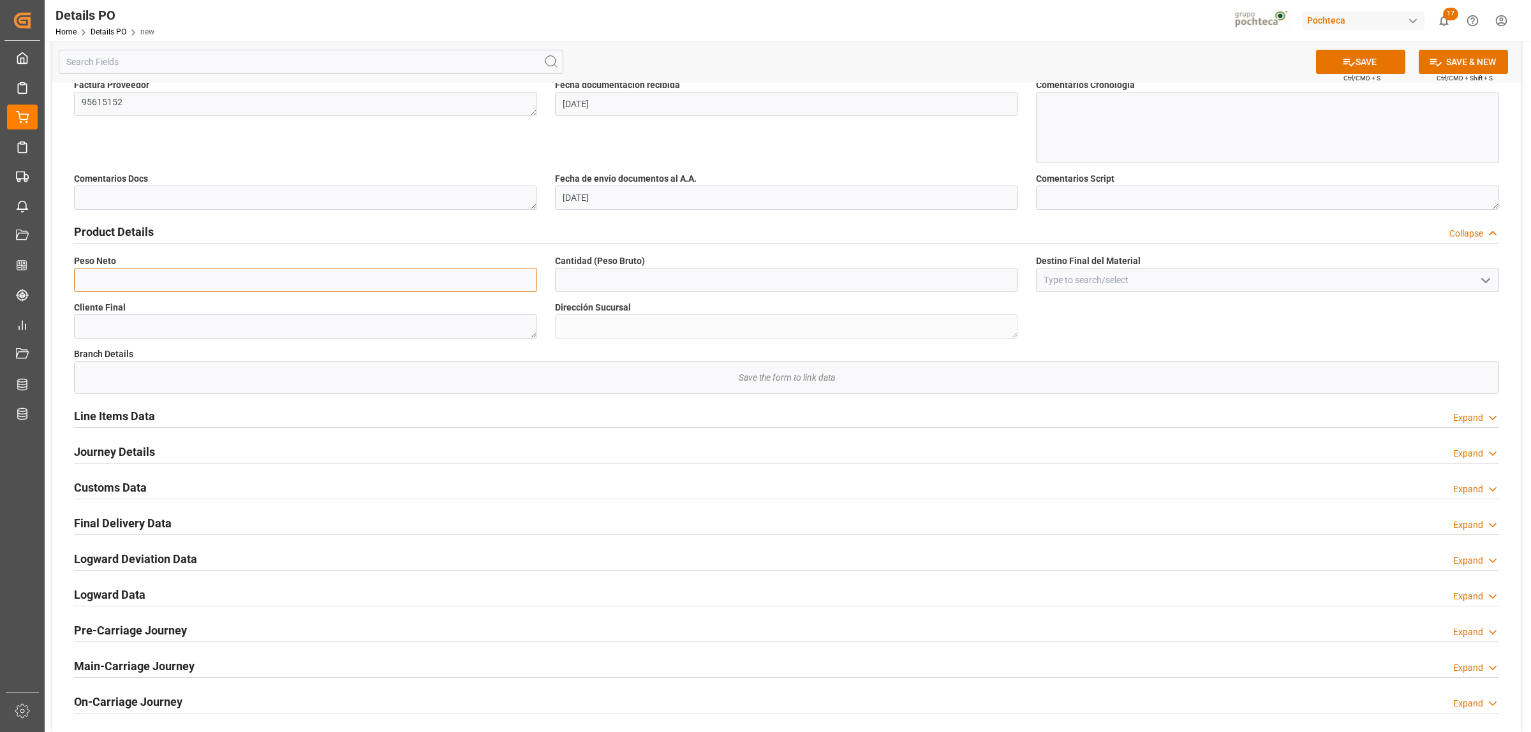
click at [120, 277] on input "text" at bounding box center [305, 280] width 463 height 24
type input "19000"
click at [590, 281] on input "text" at bounding box center [786, 280] width 463 height 24
type input "19000"
click at [1070, 281] on input at bounding box center [1267, 280] width 463 height 24
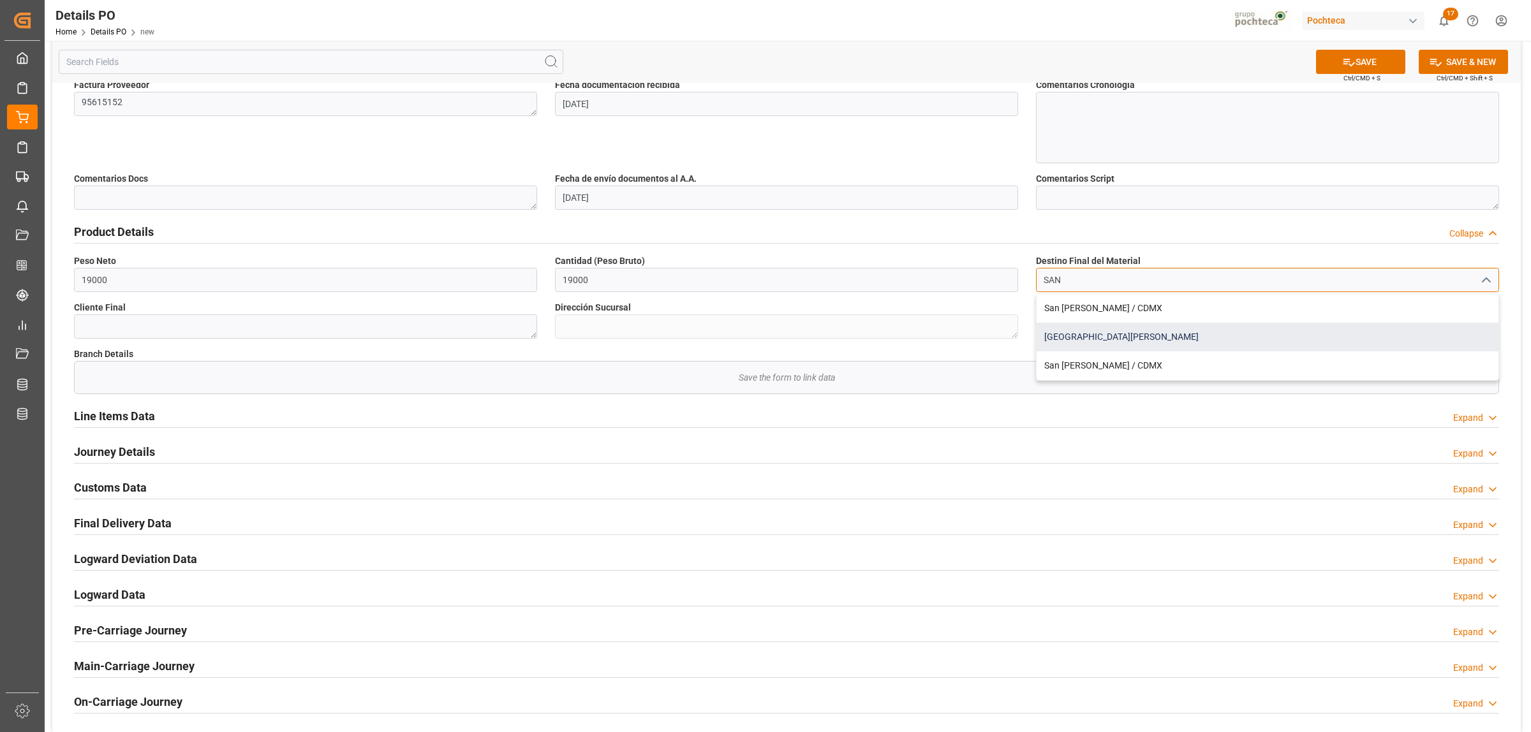
click at [1107, 336] on div "[GEOGRAPHIC_DATA][PERSON_NAME]" at bounding box center [1268, 337] width 462 height 29
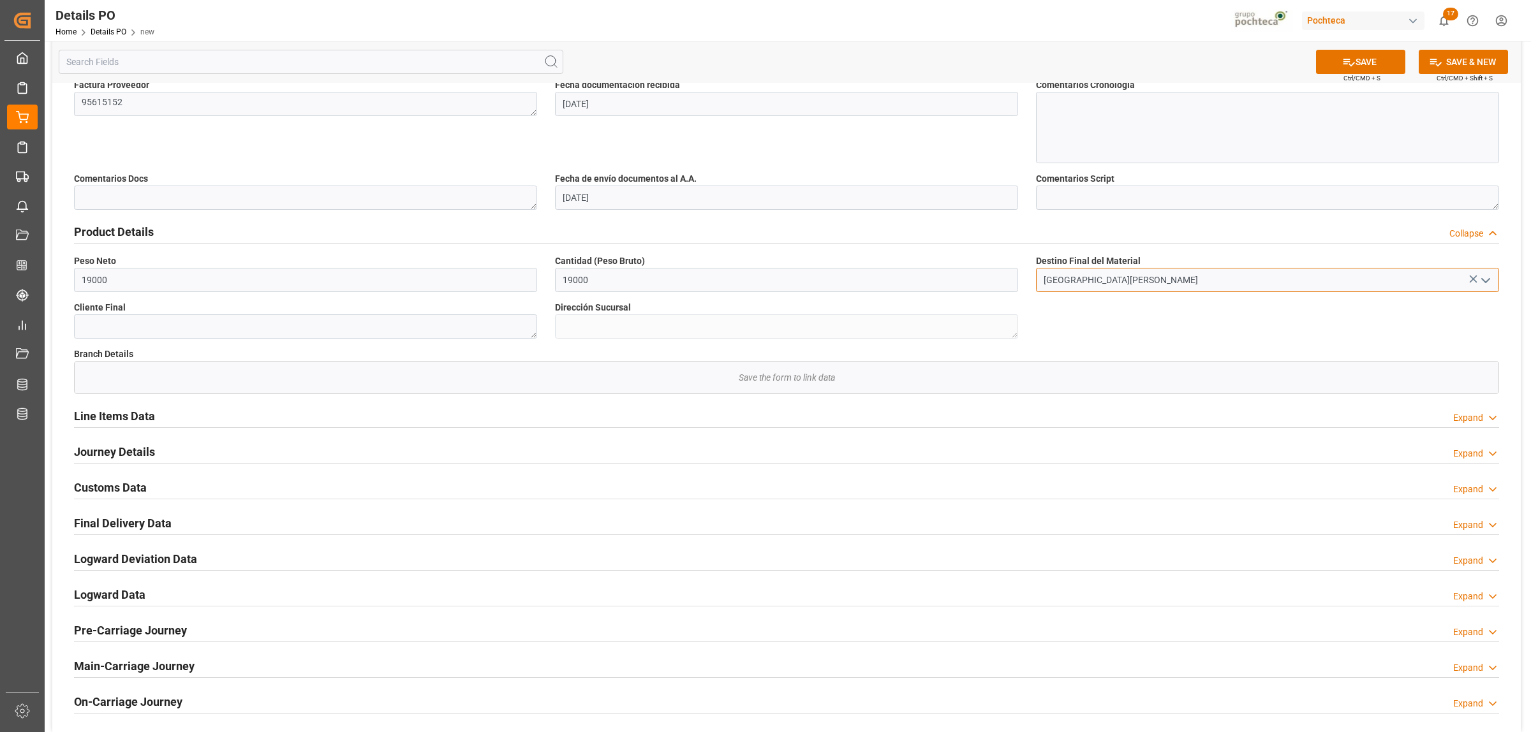
type input "[GEOGRAPHIC_DATA][PERSON_NAME]"
click at [132, 455] on h2 "Journey Details" at bounding box center [114, 451] width 81 height 17
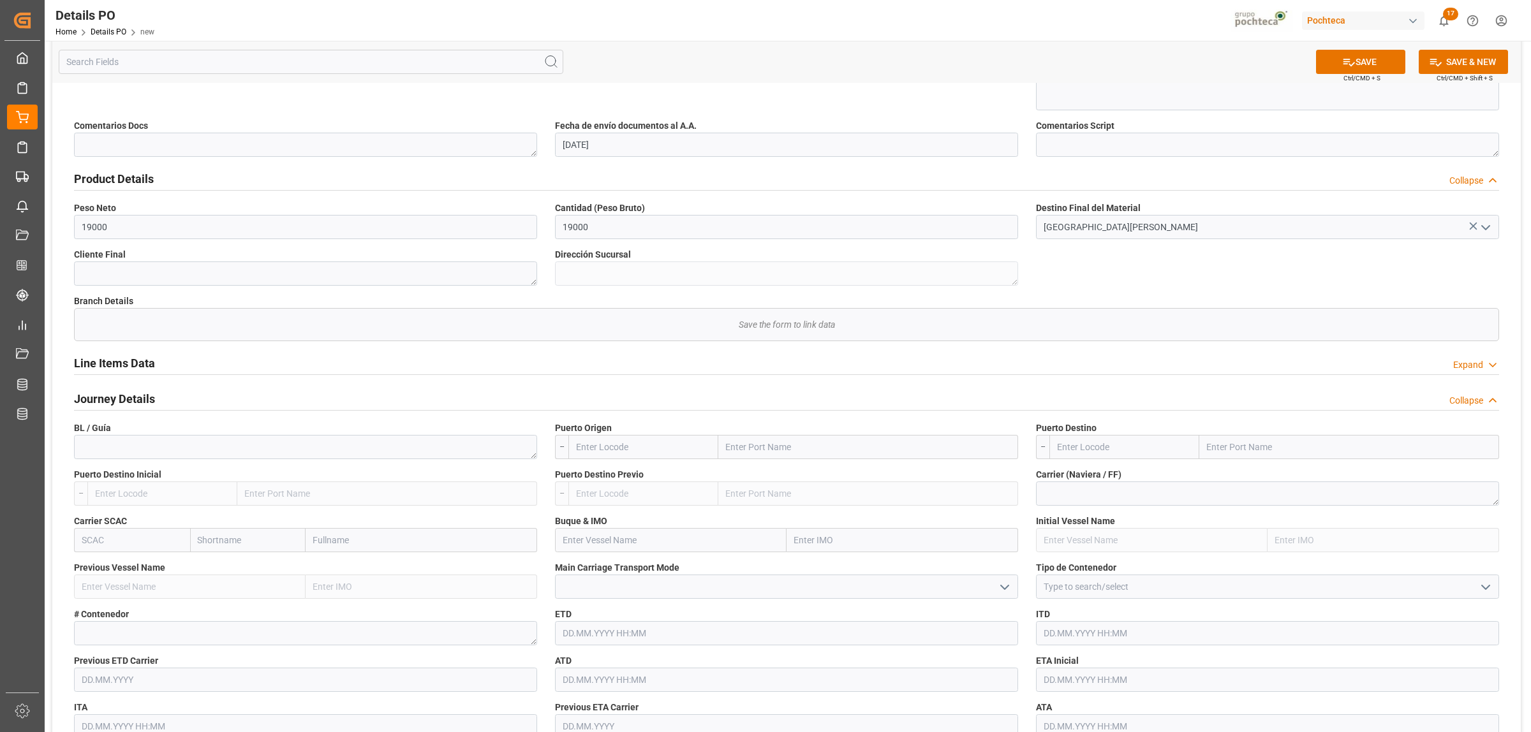
scroll to position [638, 0]
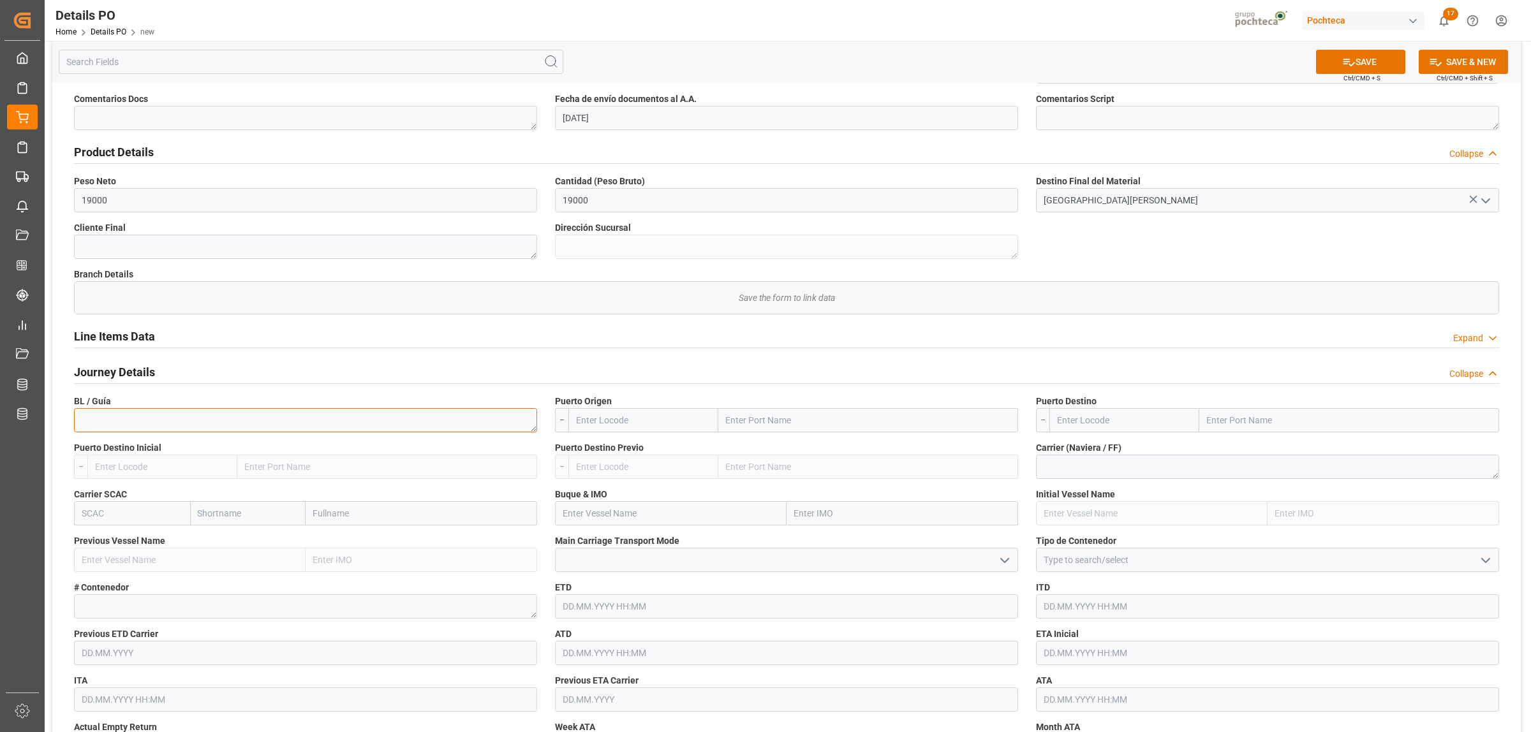
click at [241, 426] on textarea at bounding box center [305, 420] width 463 height 24
paste textarea "195333-6"
type textarea "195333-6"
click at [748, 428] on input "text" at bounding box center [868, 420] width 300 height 24
type input "LAREDO"
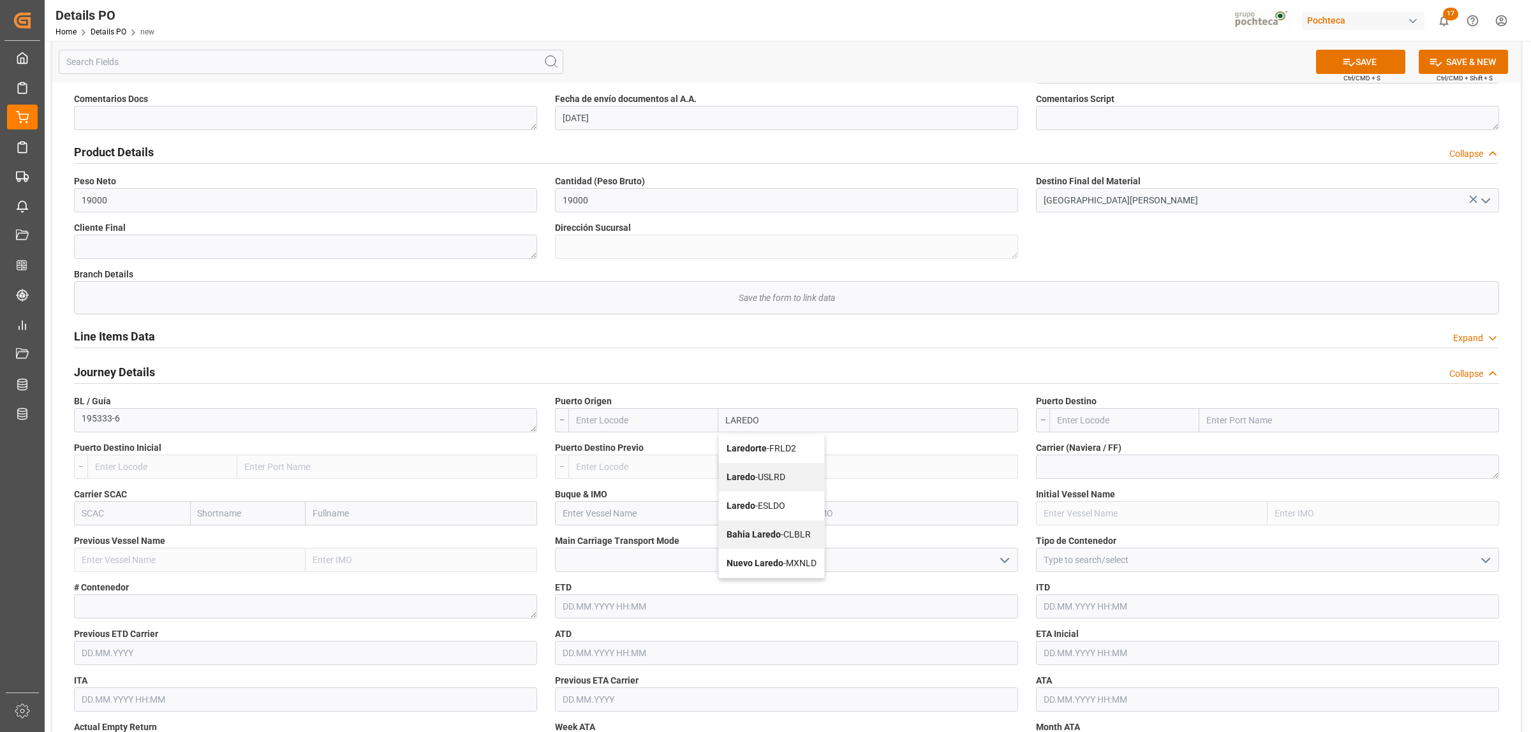
click at [751, 480] on b "Laredo" at bounding box center [741, 477] width 29 height 10
type input "USLRD"
type input "Laredo"
click at [1225, 415] on input "text" at bounding box center [1349, 420] width 300 height 24
type input "NUEVO LAREDO"
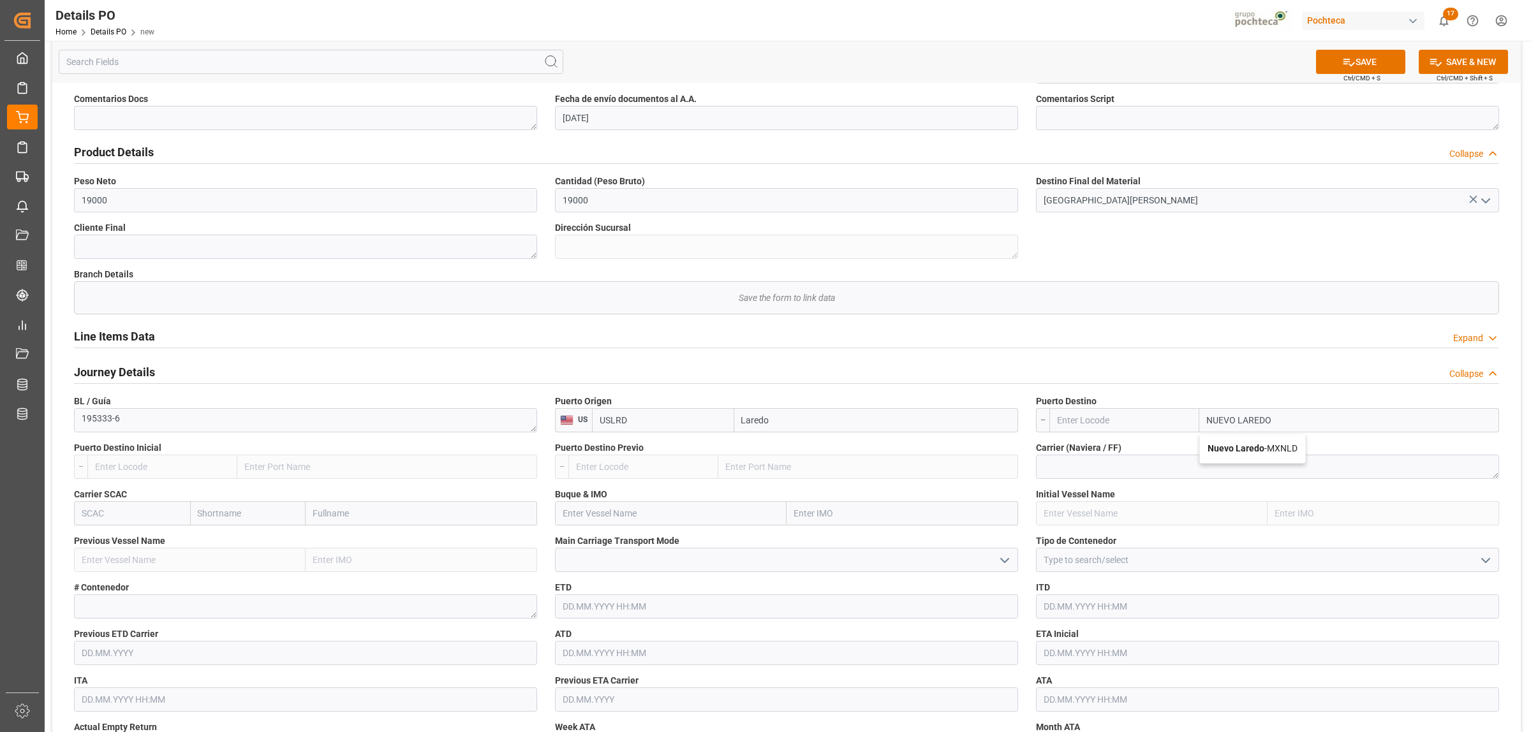
click at [1247, 452] on b "Nuevo Laredo" at bounding box center [1236, 448] width 57 height 10
type input "MXNLD"
type input "Nuevo Laredo"
click at [1500, 565] on div at bounding box center [1267, 560] width 482 height 24
click at [1485, 565] on icon "open menu" at bounding box center [1485, 560] width 15 height 15
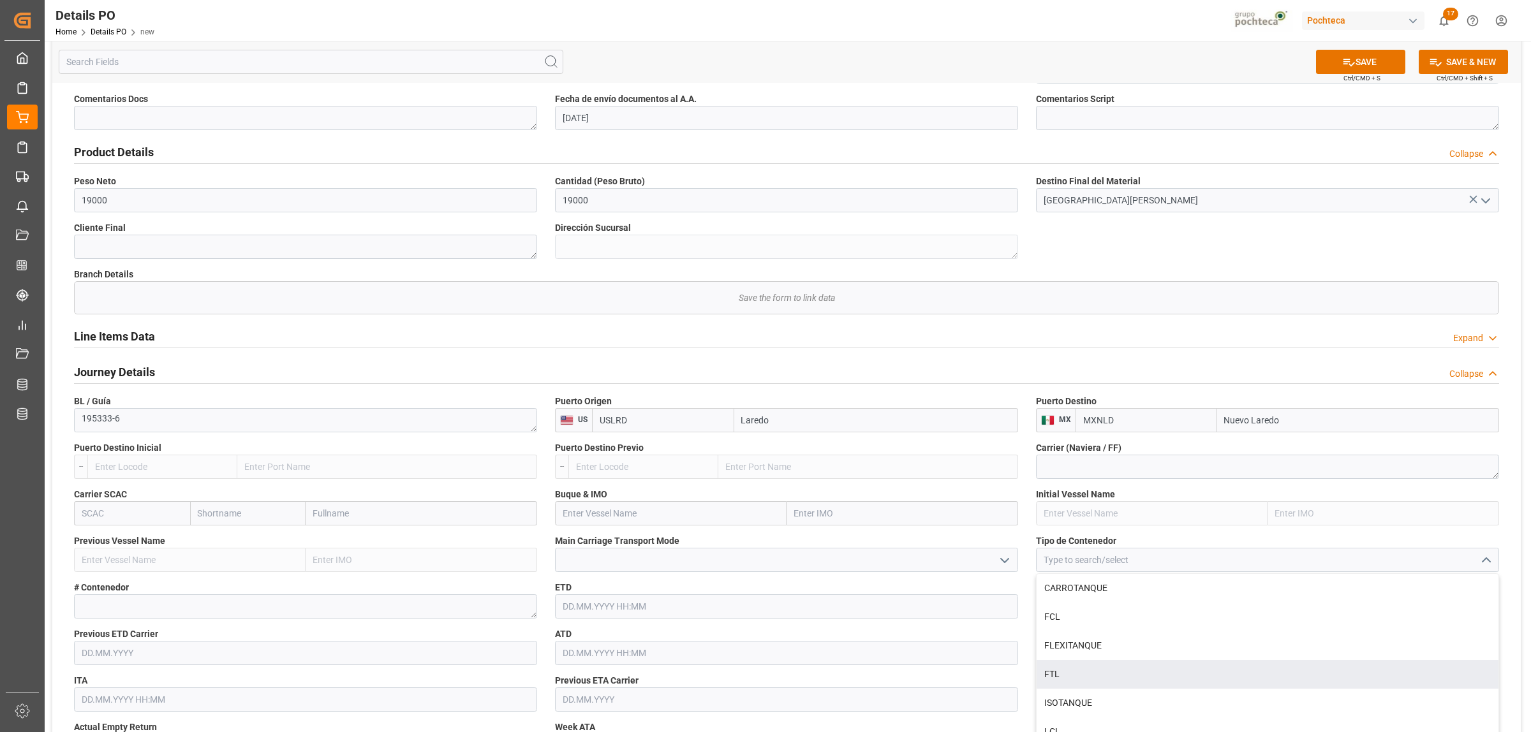
click at [1048, 681] on div "FTL" at bounding box center [1268, 674] width 462 height 29
type input "FTL"
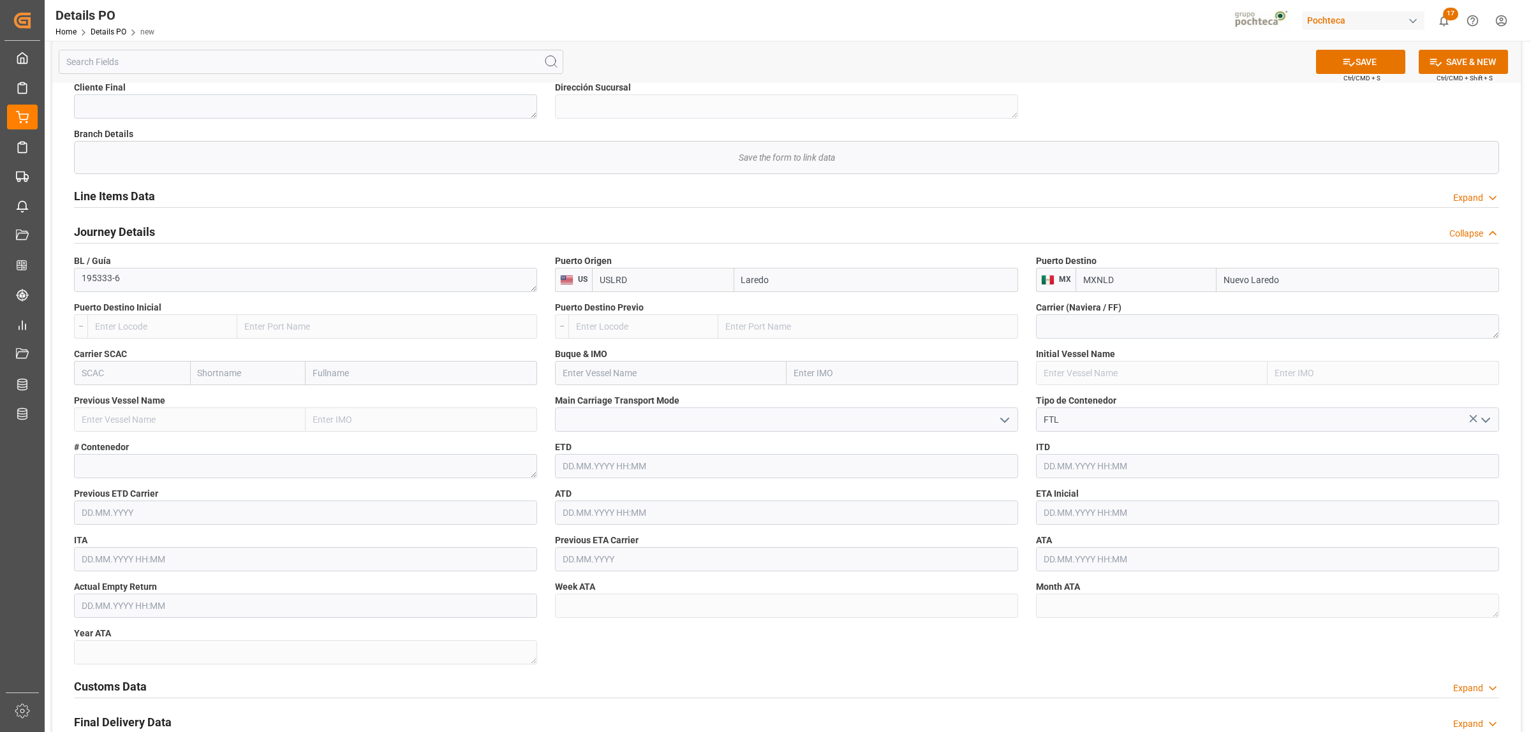
scroll to position [797, 0]
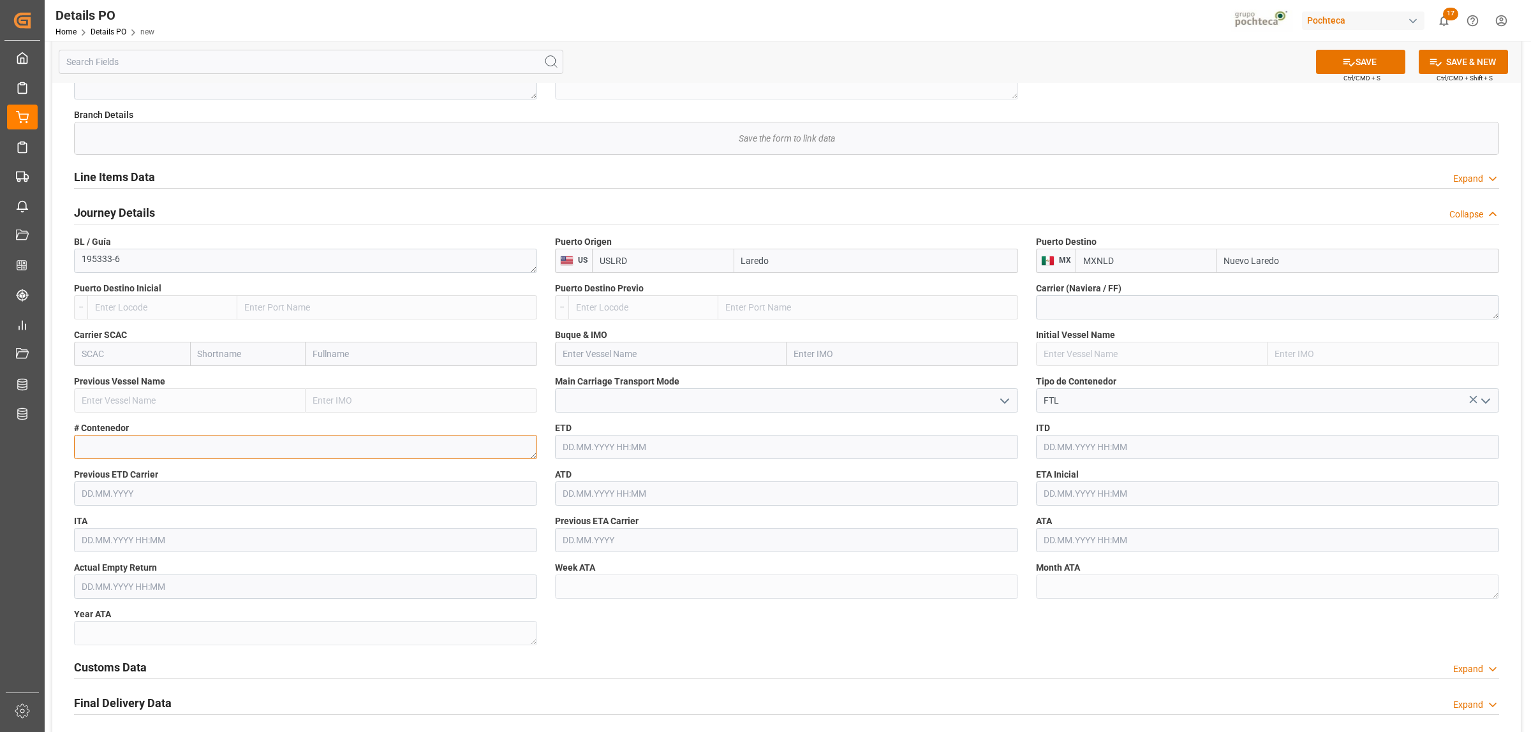
click at [121, 448] on textarea at bounding box center [305, 447] width 463 height 24
paste textarea "E23109"
type textarea "E23109"
click at [1080, 492] on input "text" at bounding box center [1267, 494] width 463 height 24
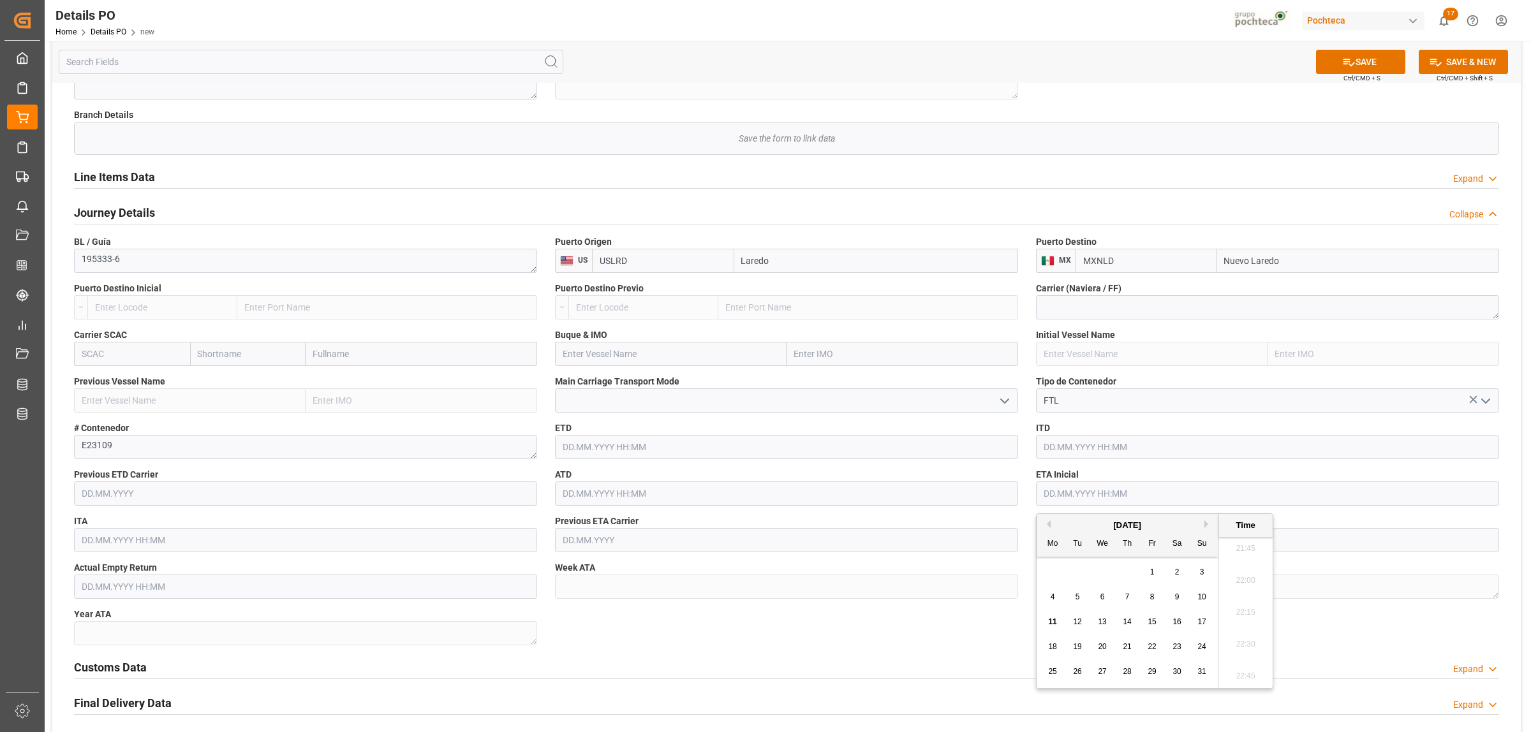
click at [1101, 601] on span "6" at bounding box center [1102, 597] width 4 height 9
type input "[DATE] 00:00"
click at [1005, 633] on div "Nuevas Ordenes Details   No child Object linked Nuevas Ordenes Save the form to…" at bounding box center [786, 103] width 1468 height 1620
click at [1056, 547] on input "text" at bounding box center [1267, 540] width 463 height 24
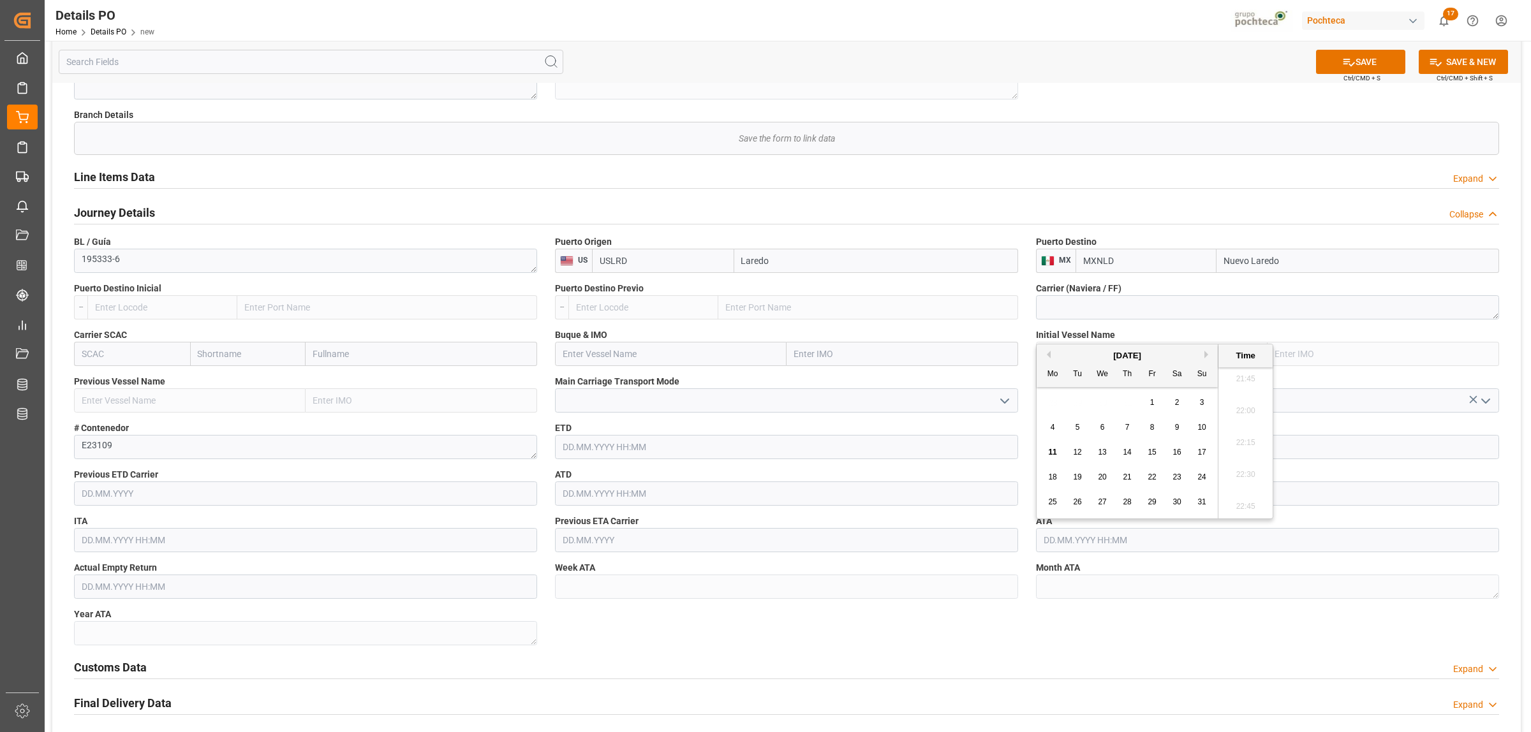
click at [1102, 423] on span "6" at bounding box center [1102, 427] width 4 height 9
type input "[DATE] 00:00"
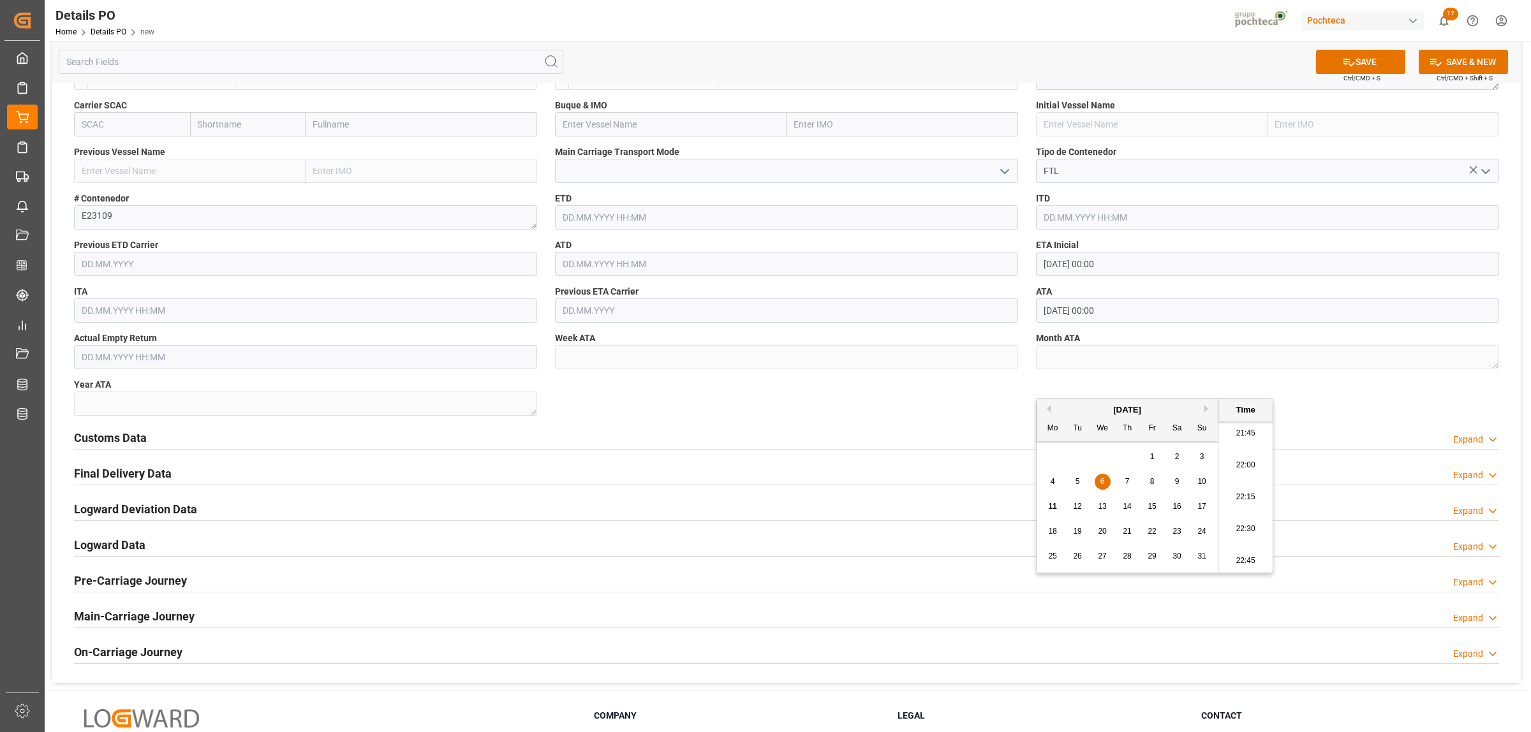
scroll to position [1037, 0]
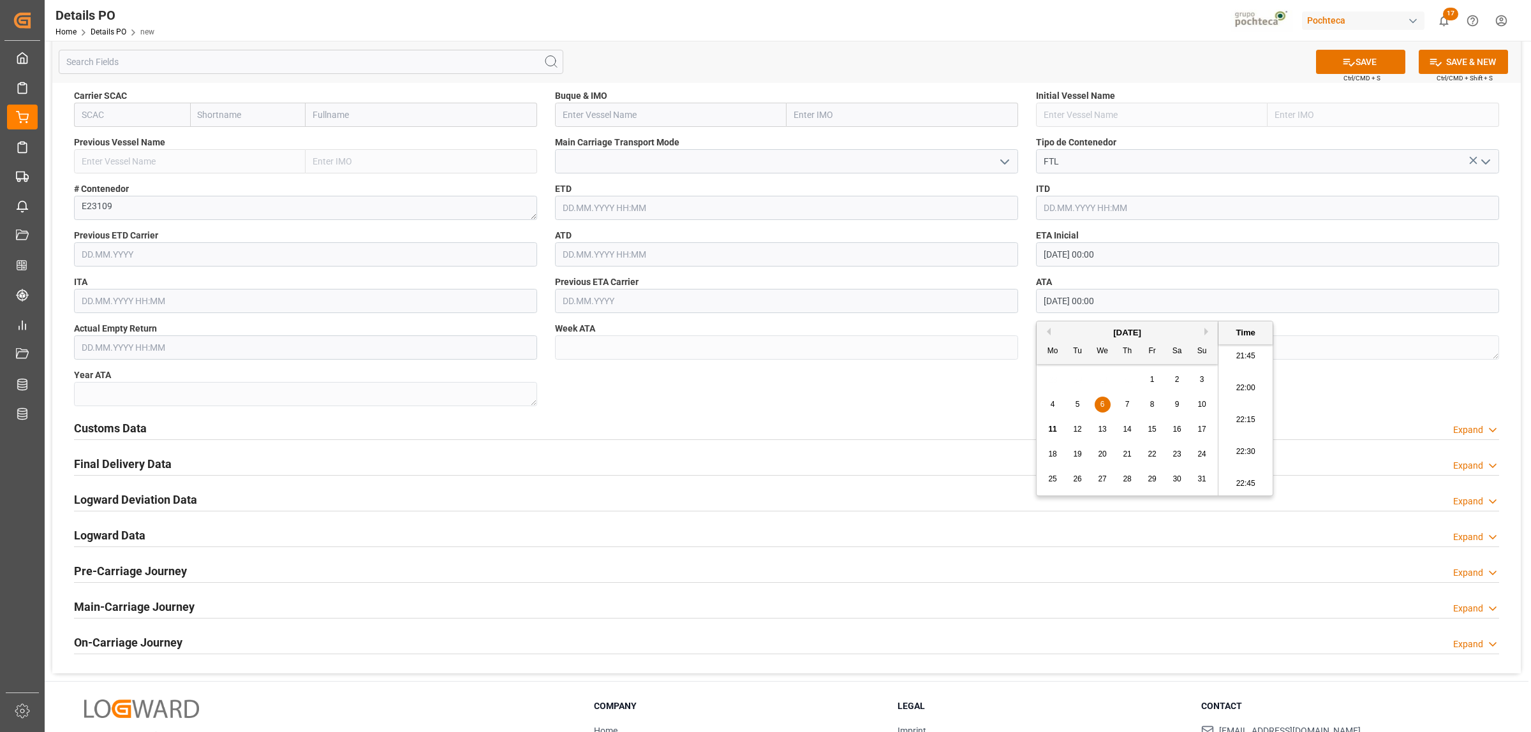
click at [141, 432] on h2 "Customs Data" at bounding box center [110, 428] width 73 height 17
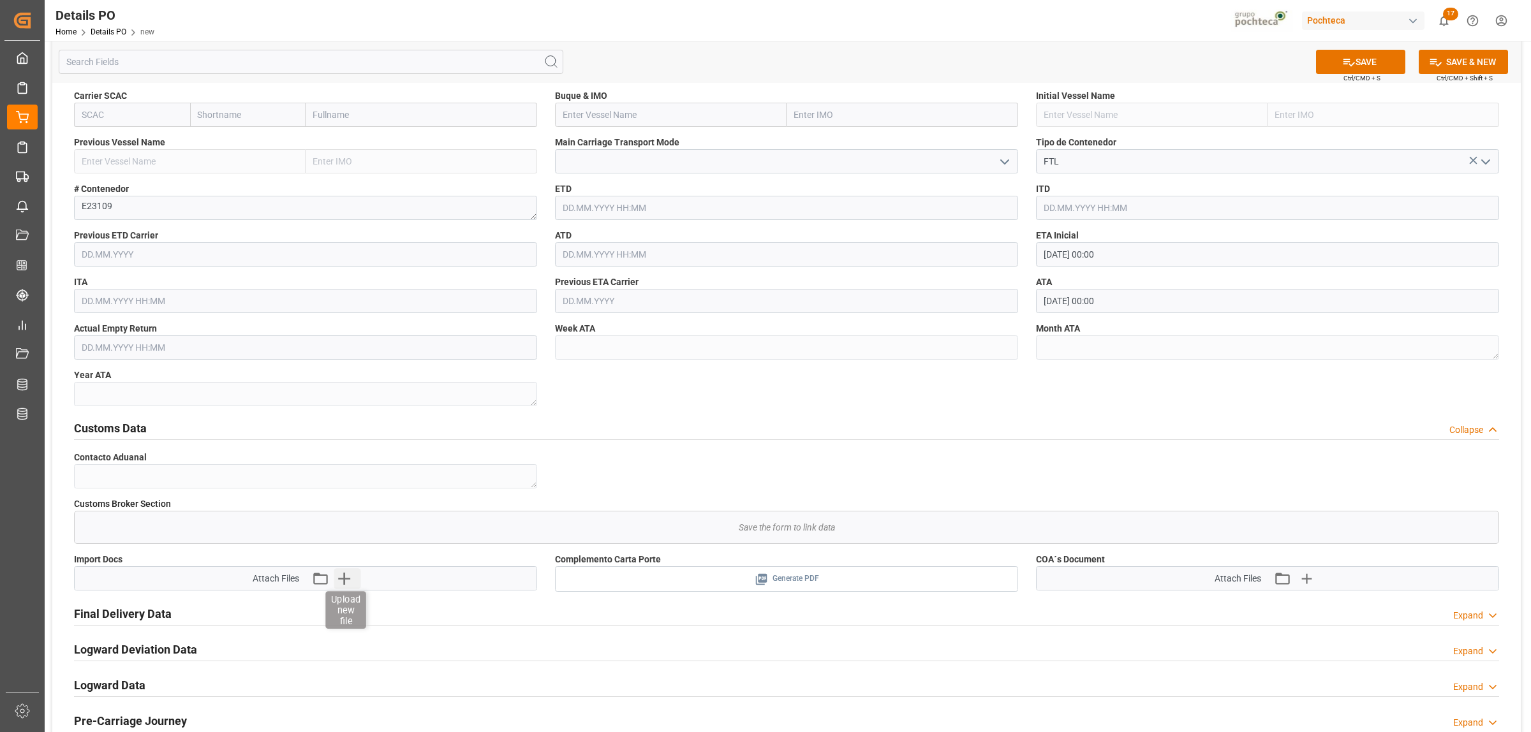
click at [348, 580] on icon "button" at bounding box center [344, 579] width 12 height 12
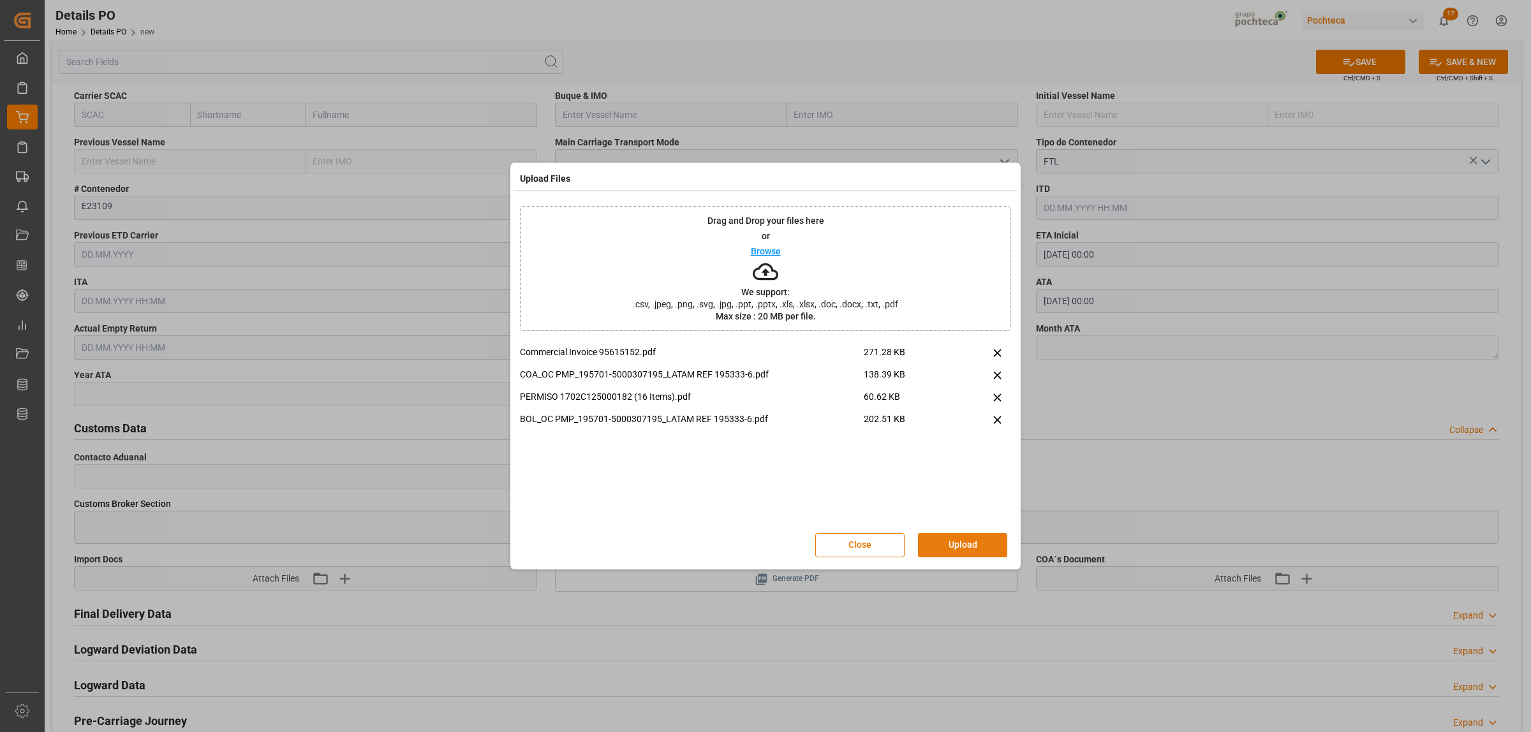
click at [977, 547] on button "Upload" at bounding box center [962, 545] width 89 height 24
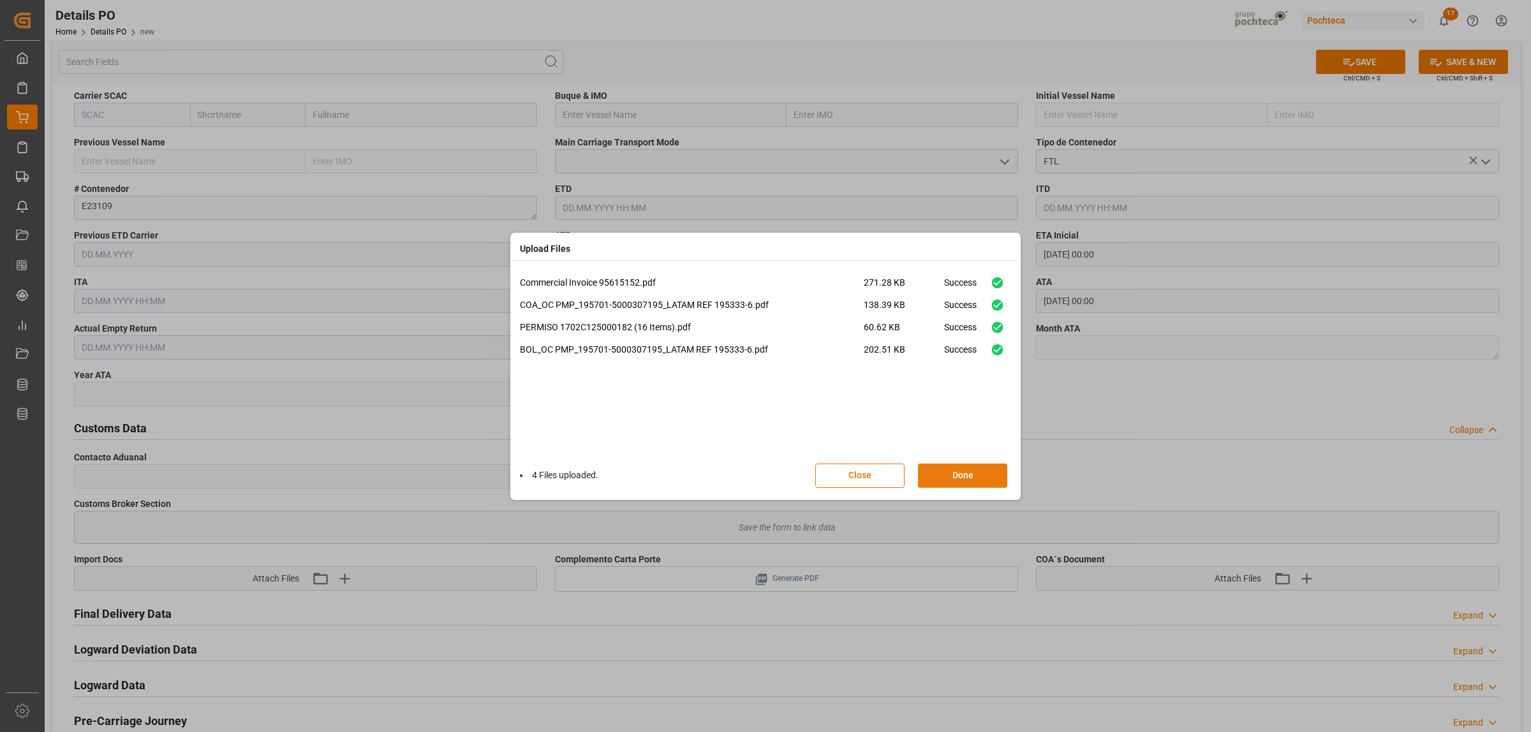
click at [971, 480] on button "Done" at bounding box center [962, 476] width 89 height 24
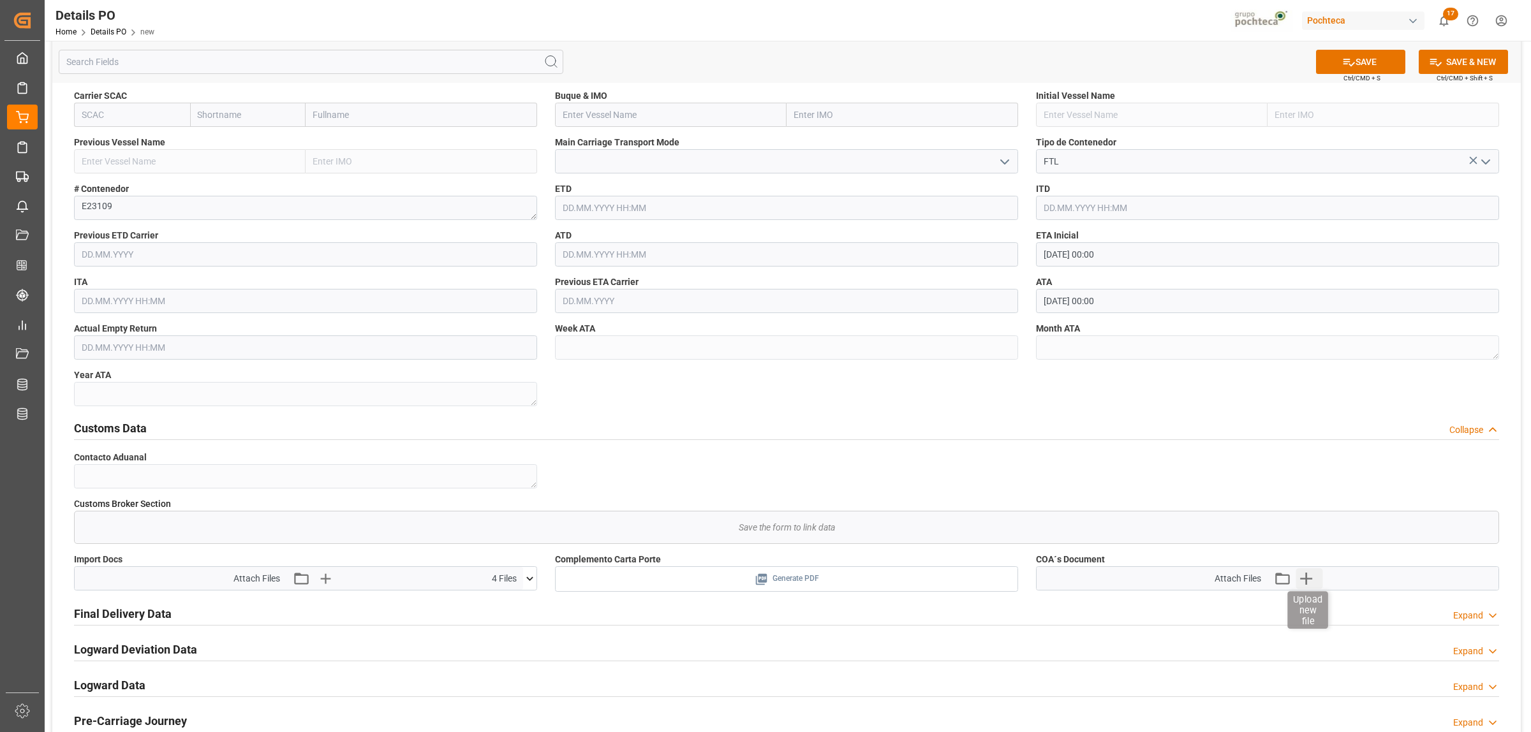
click at [1311, 577] on icon "button" at bounding box center [1306, 578] width 20 height 20
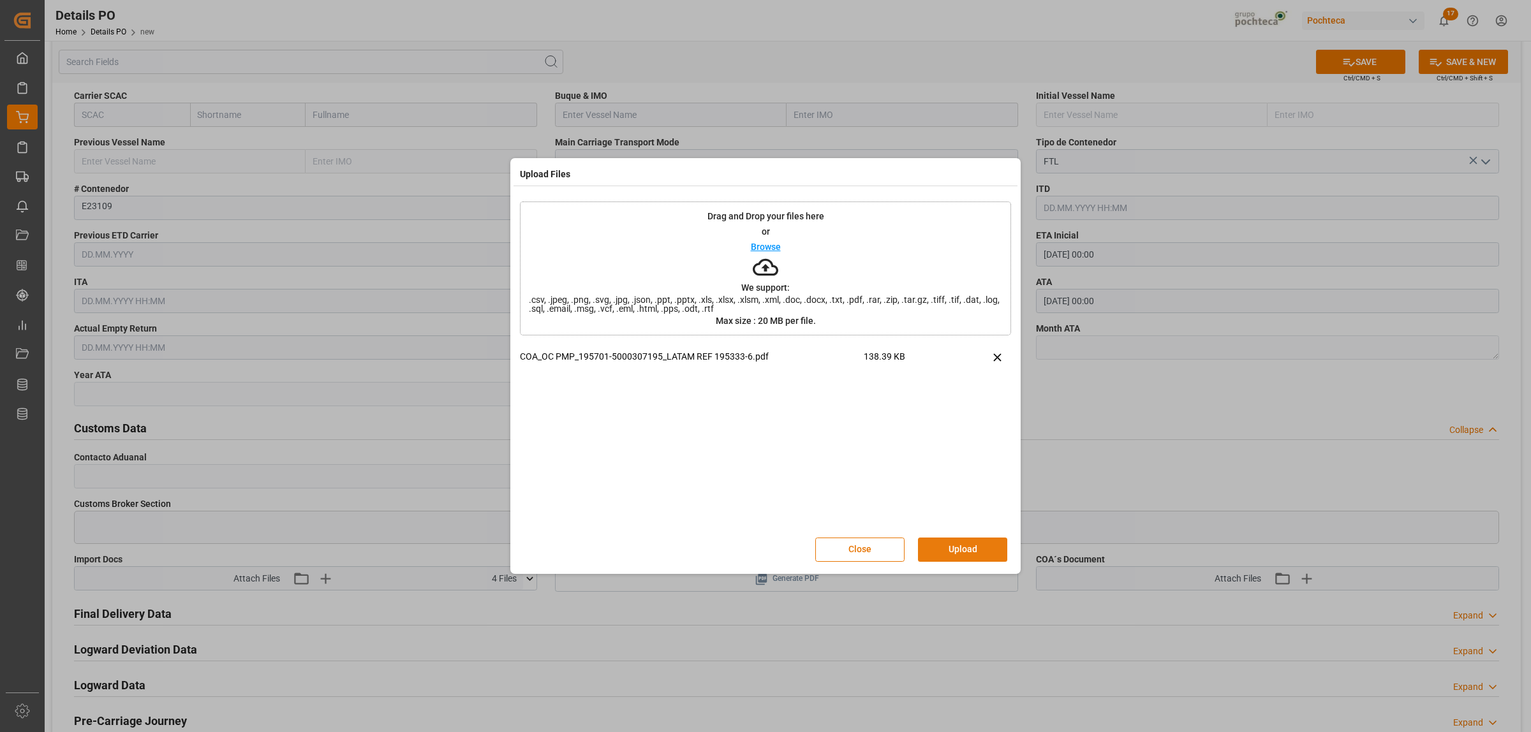
click at [959, 554] on button "Upload" at bounding box center [962, 550] width 89 height 24
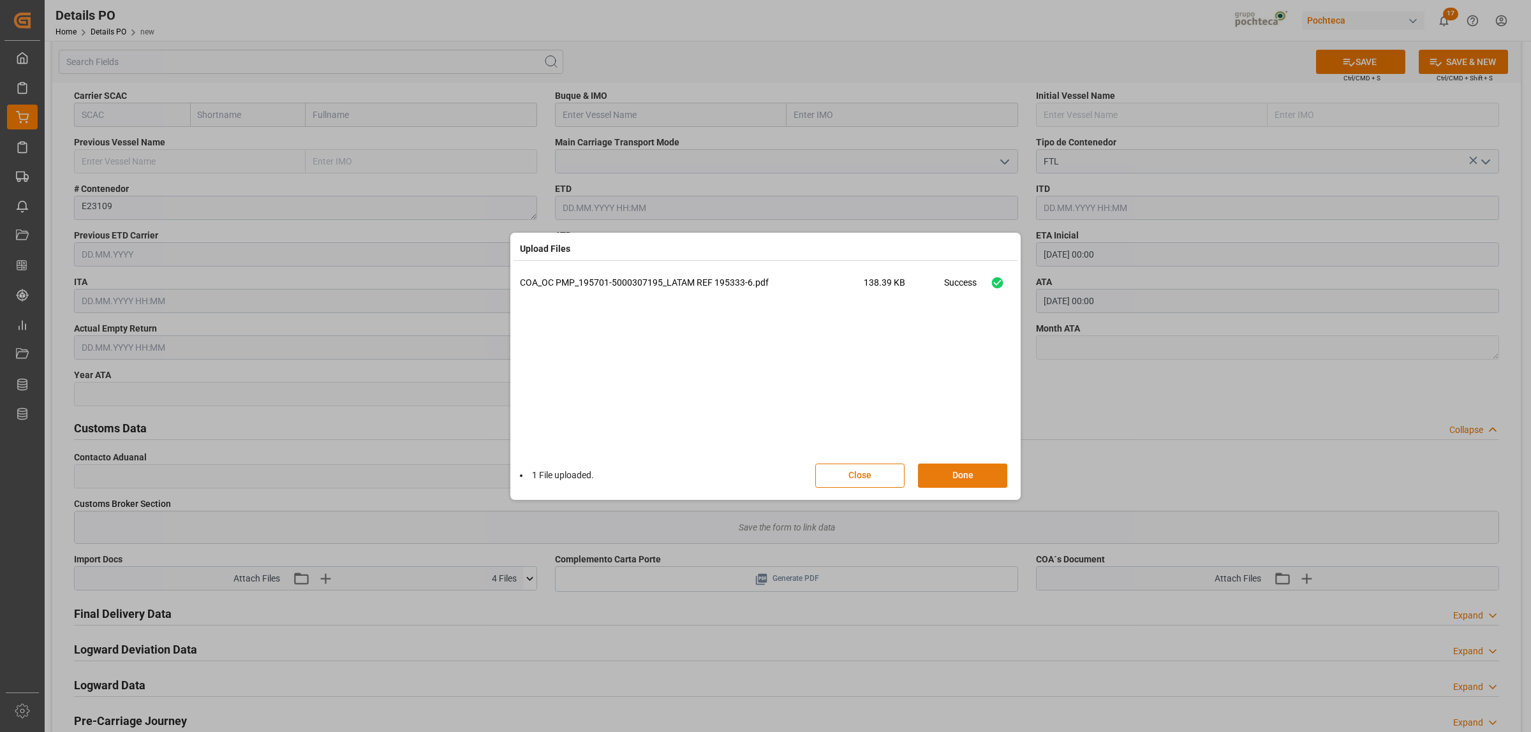
click at [958, 478] on button "Done" at bounding box center [962, 476] width 89 height 24
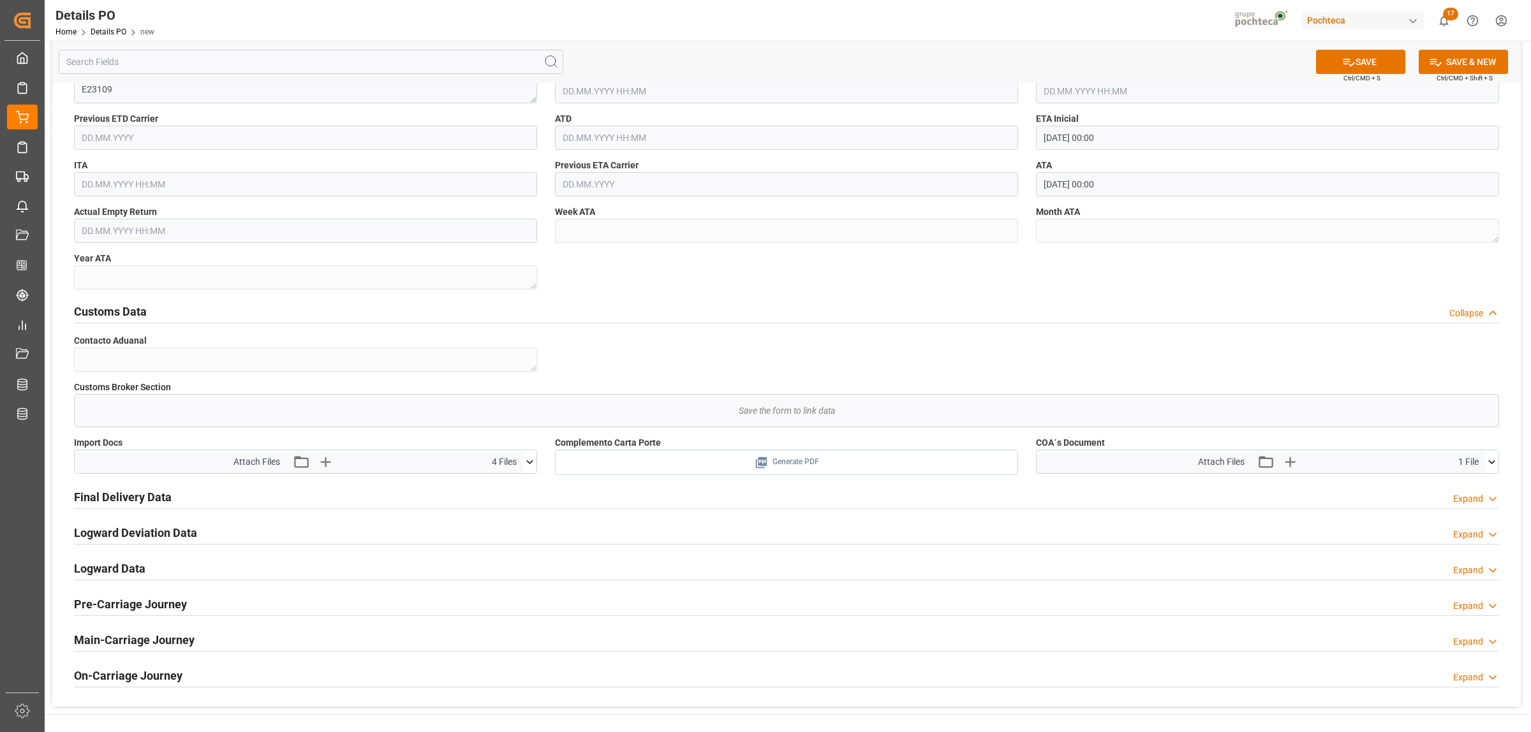
scroll to position [1196, 0]
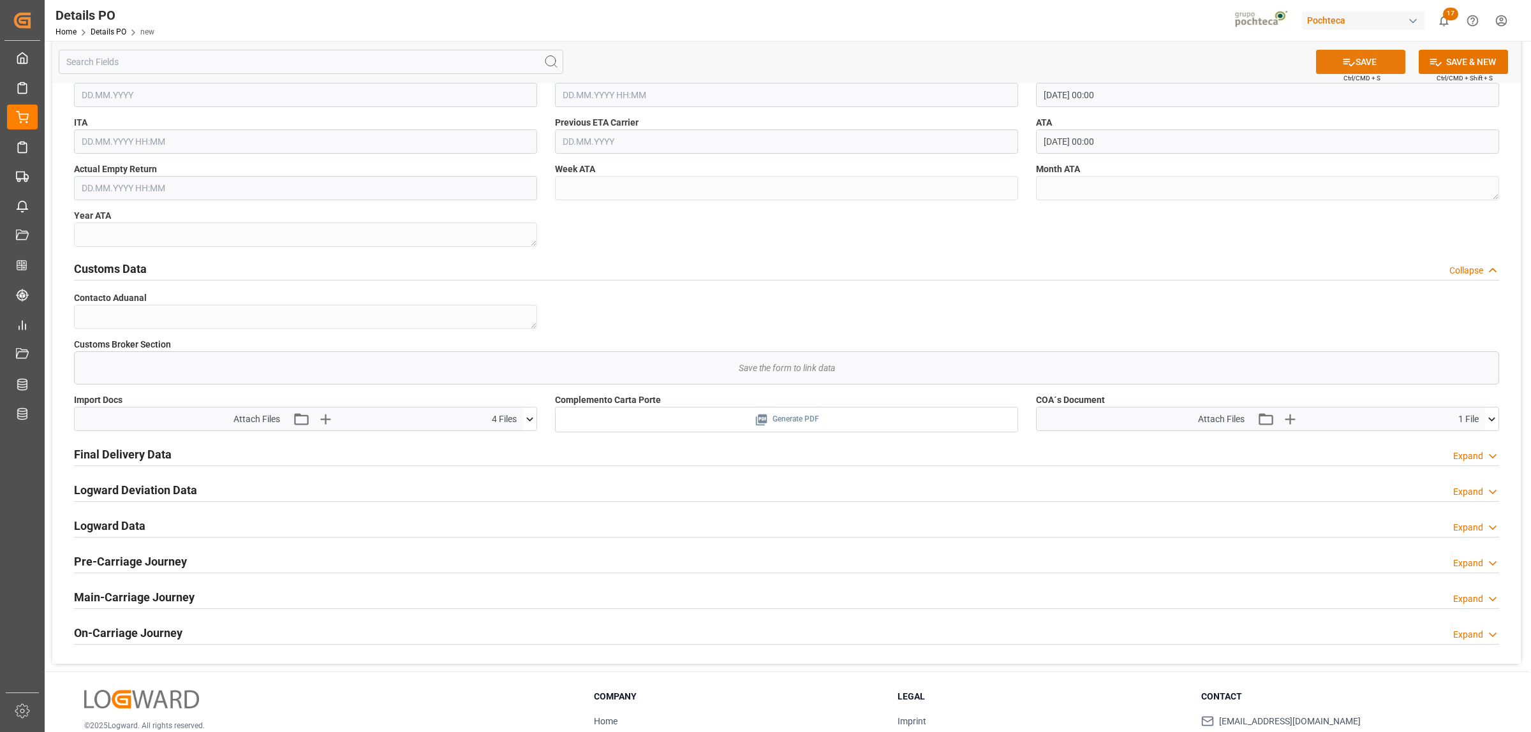
click at [1349, 68] on button "SAVE" at bounding box center [1360, 62] width 89 height 24
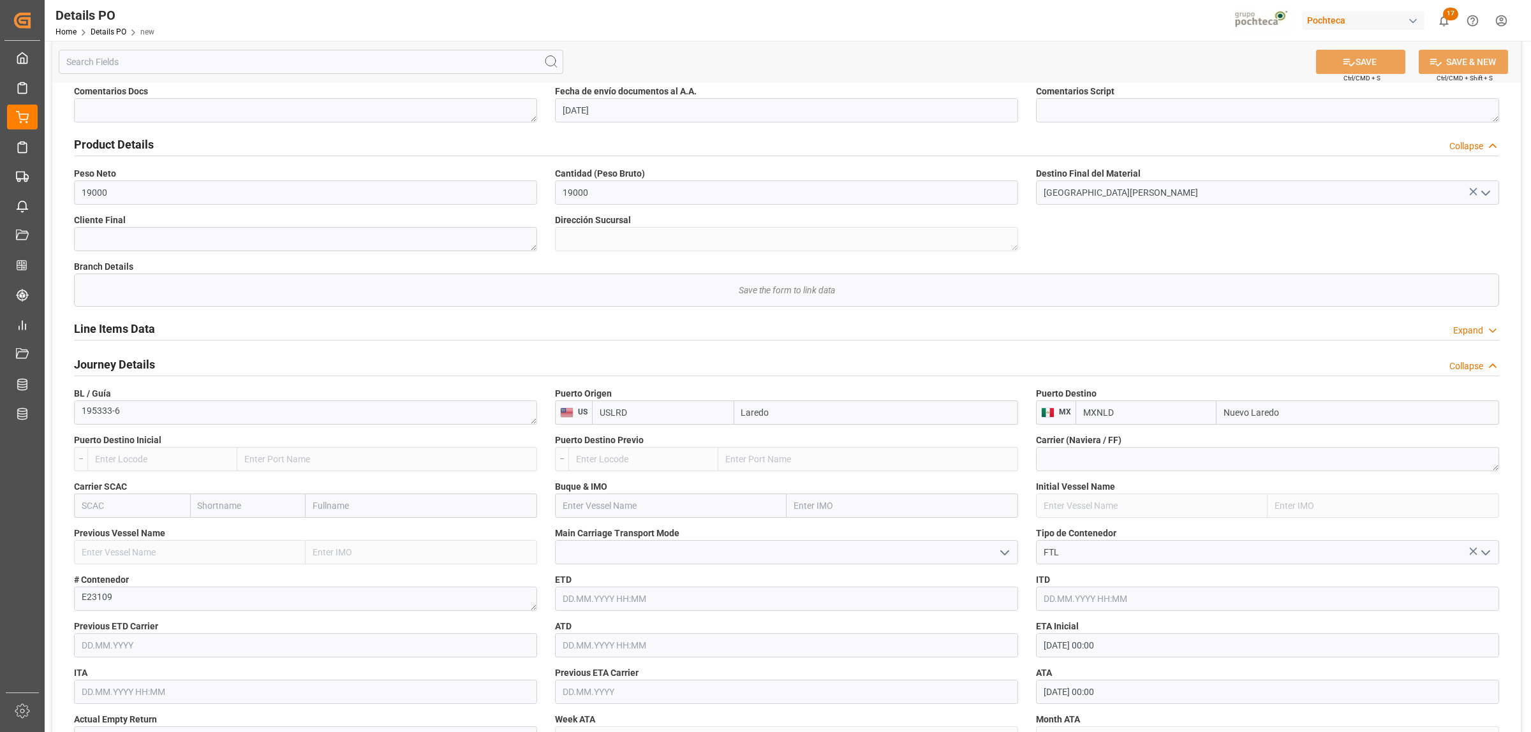
scroll to position [638, 0]
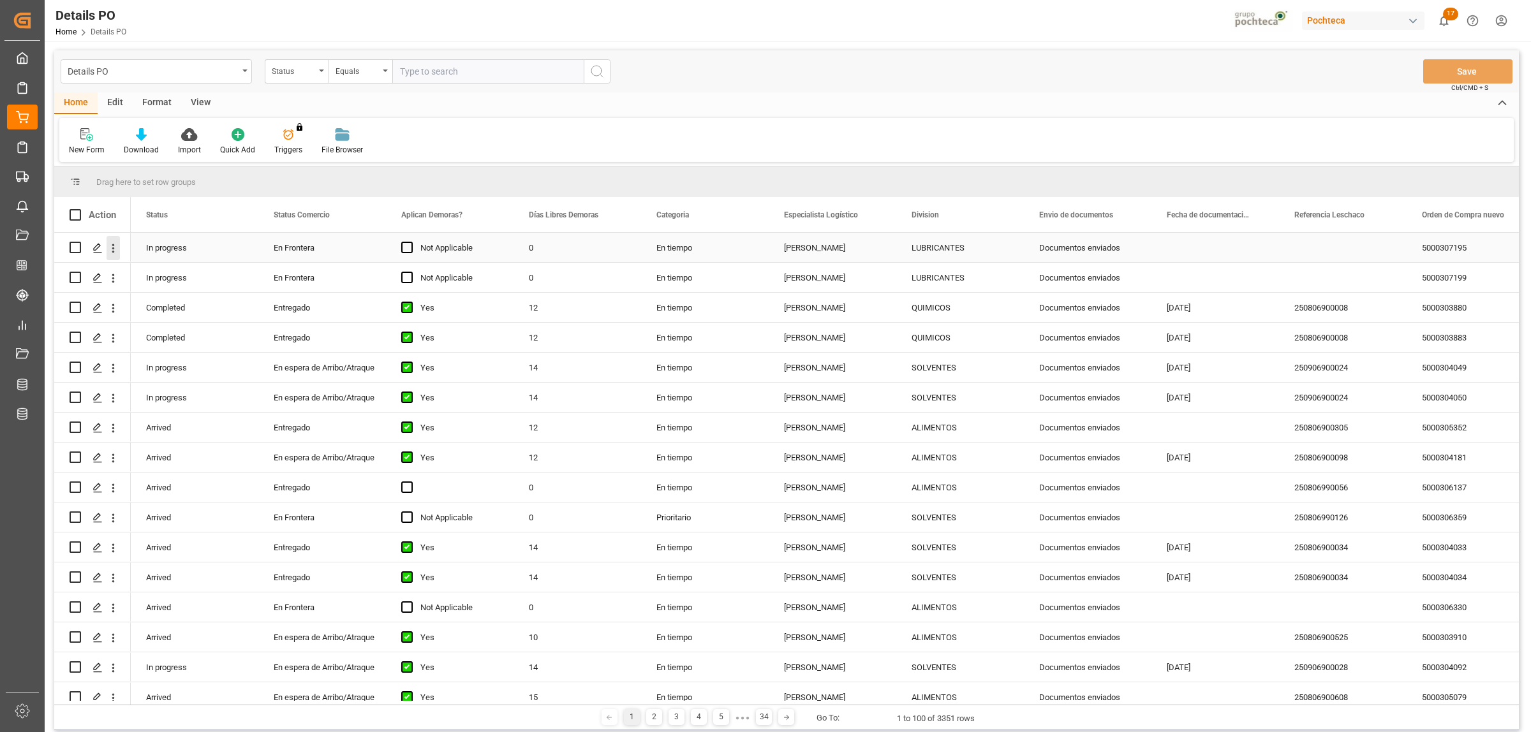
click at [118, 247] on icon "open menu" at bounding box center [113, 248] width 13 height 13
click at [179, 399] on div "Create and Link Child Object" at bounding box center [186, 405] width 158 height 27
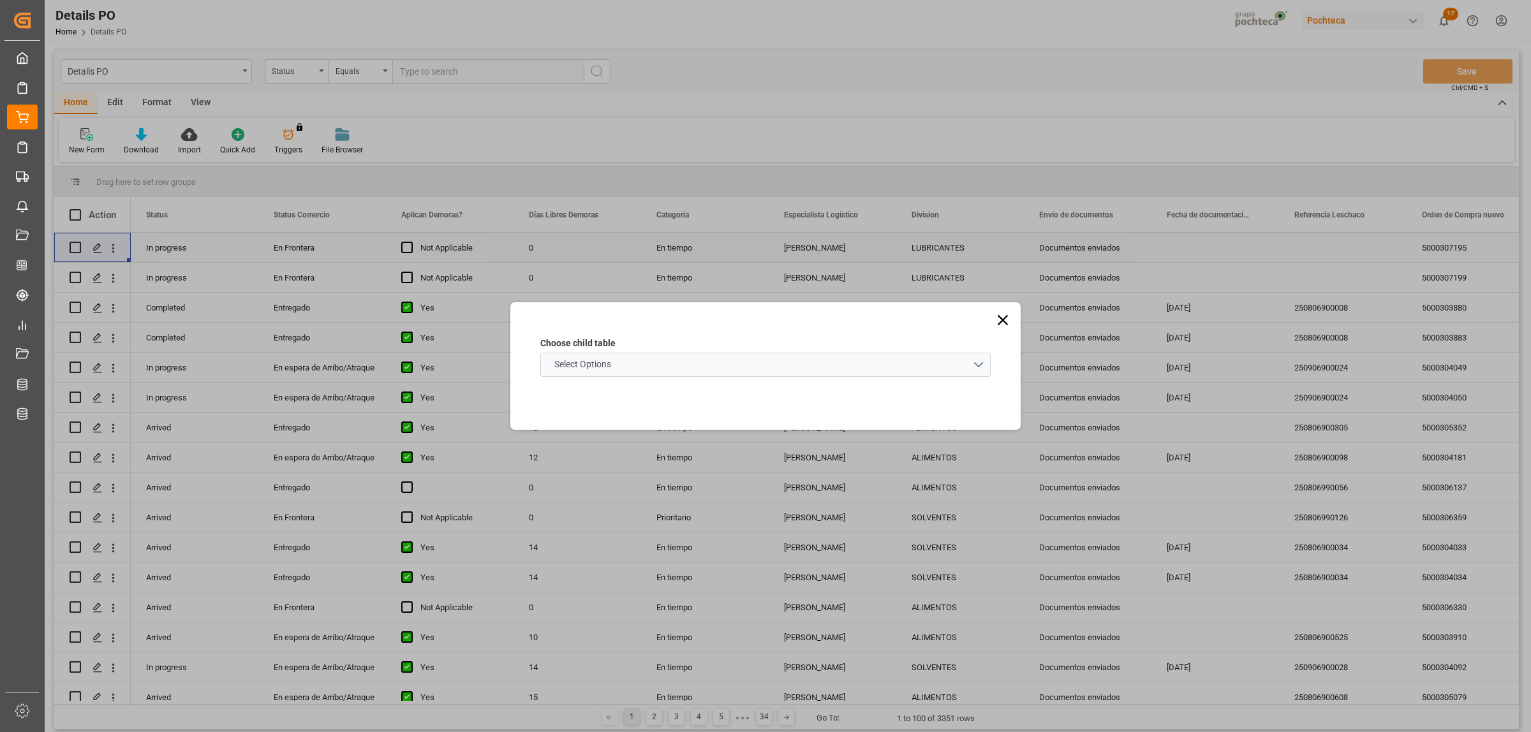
click at [982, 362] on schema "Select Options" at bounding box center [765, 365] width 450 height 24
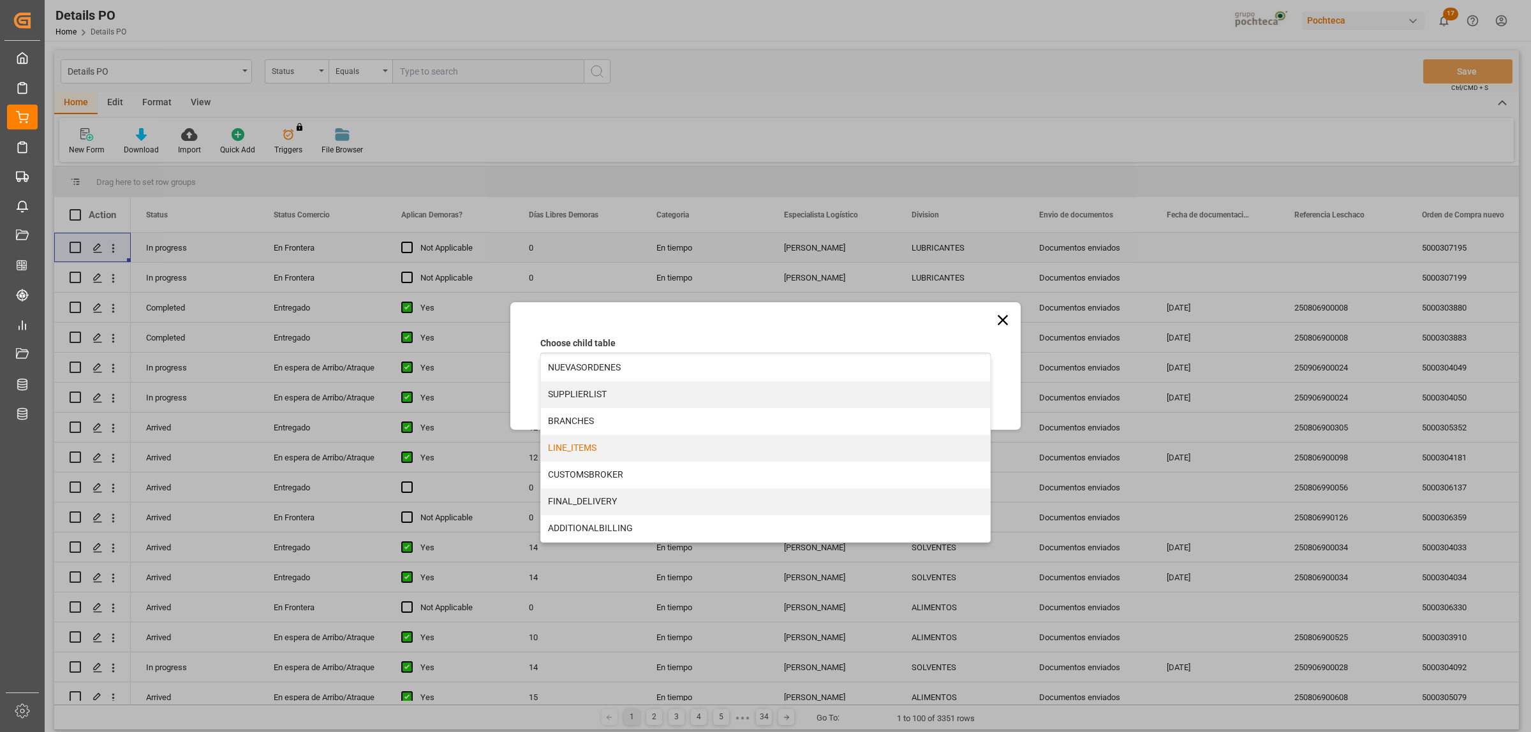
click at [571, 452] on div "LINE_ITEMS" at bounding box center [765, 448] width 449 height 27
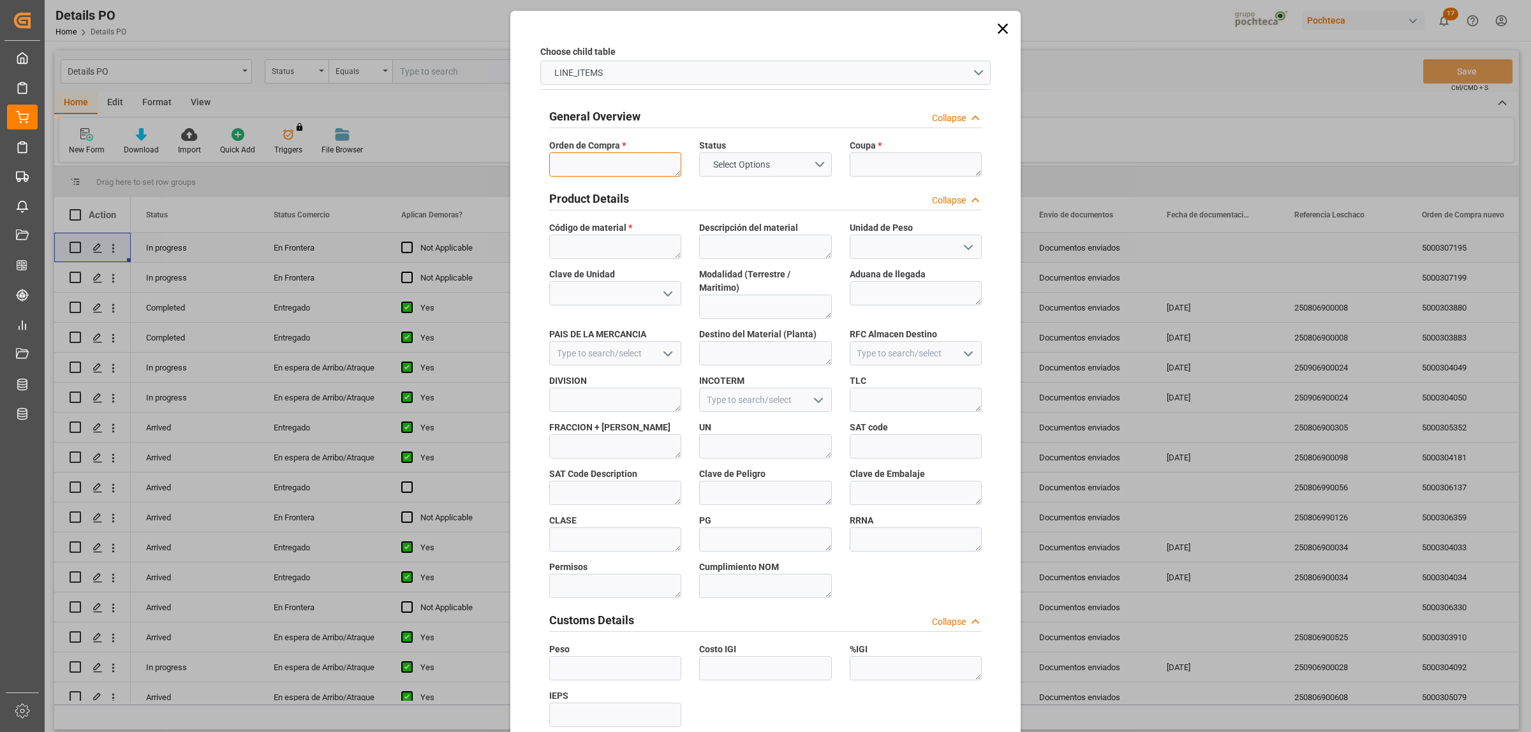
click at [639, 166] on textarea at bounding box center [615, 164] width 132 height 24
paste textarea "5000307195"
type textarea "5000307195"
click at [592, 240] on textarea at bounding box center [615, 247] width 132 height 24
paste textarea "9107090"
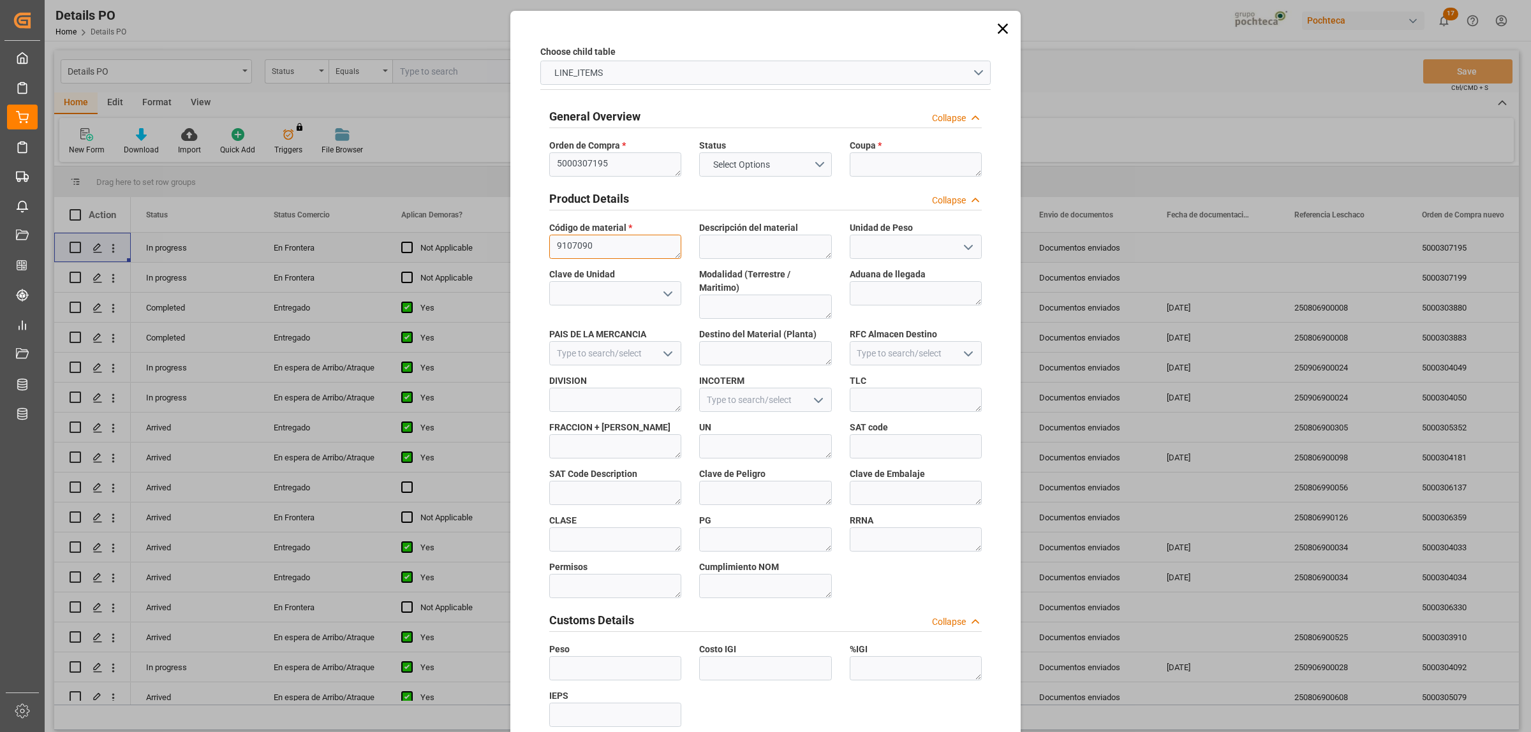
type textarea "9107090"
click at [884, 168] on textarea at bounding box center [916, 164] width 132 height 24
paste textarea "195701"
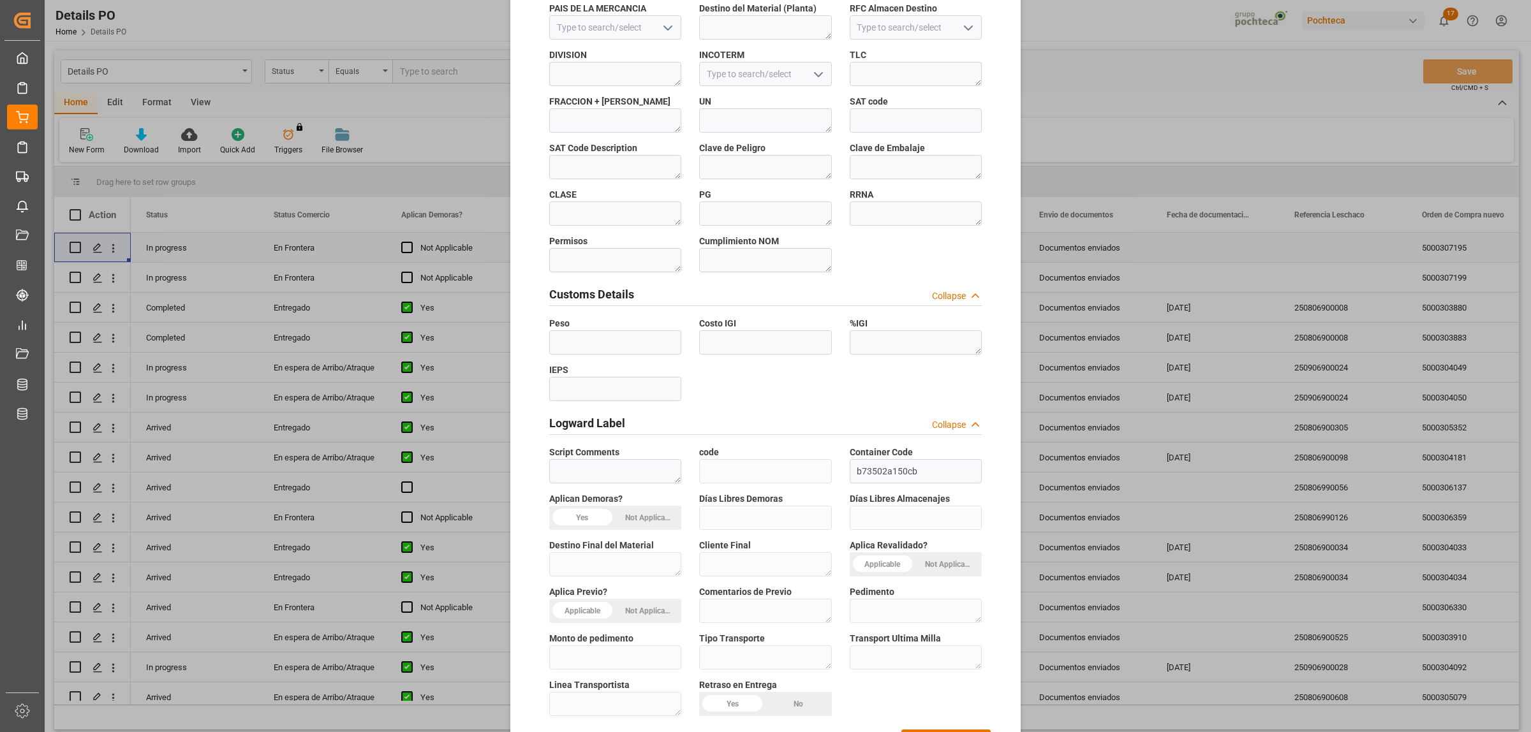
scroll to position [374, 0]
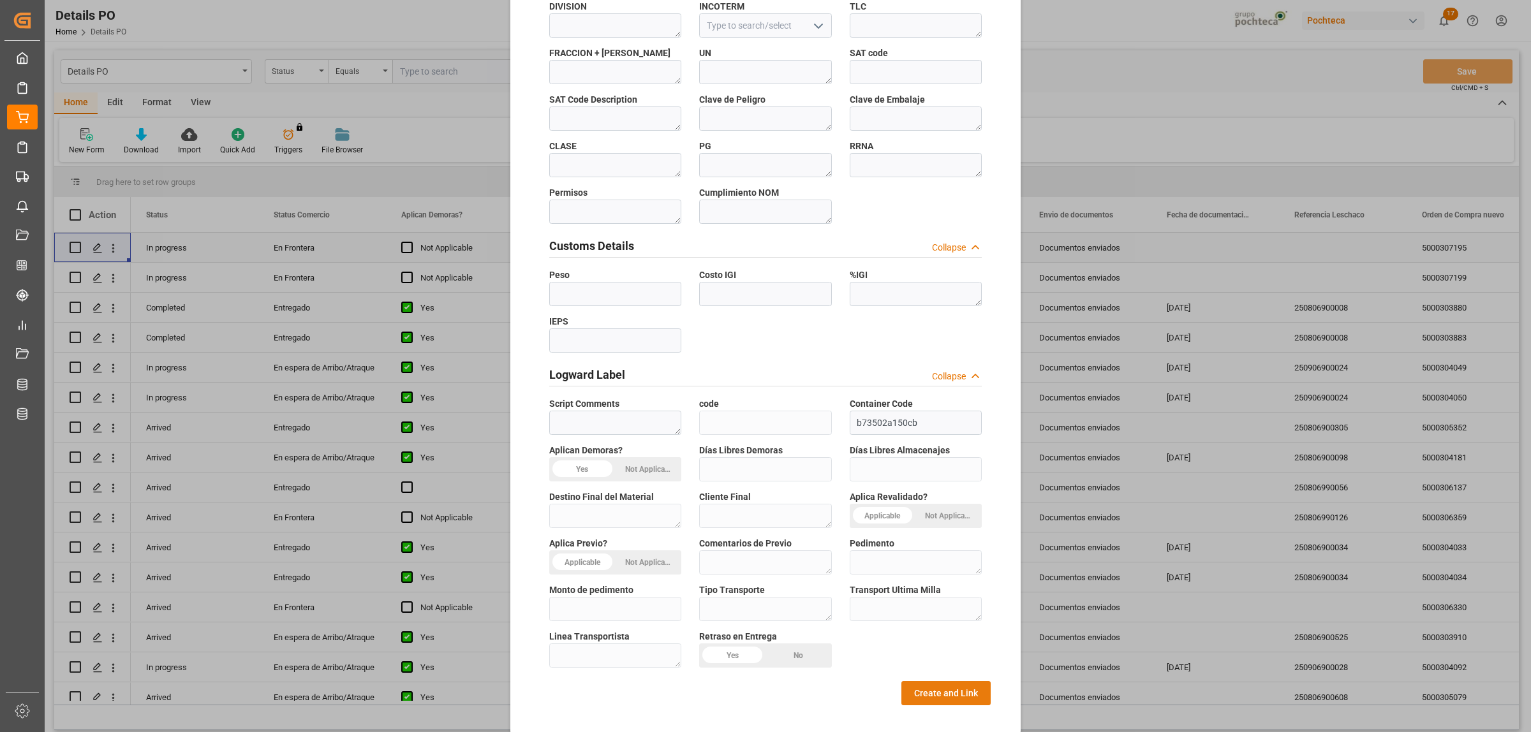
type textarea "195701"
click at [936, 681] on button "Create and Link" at bounding box center [945, 693] width 89 height 24
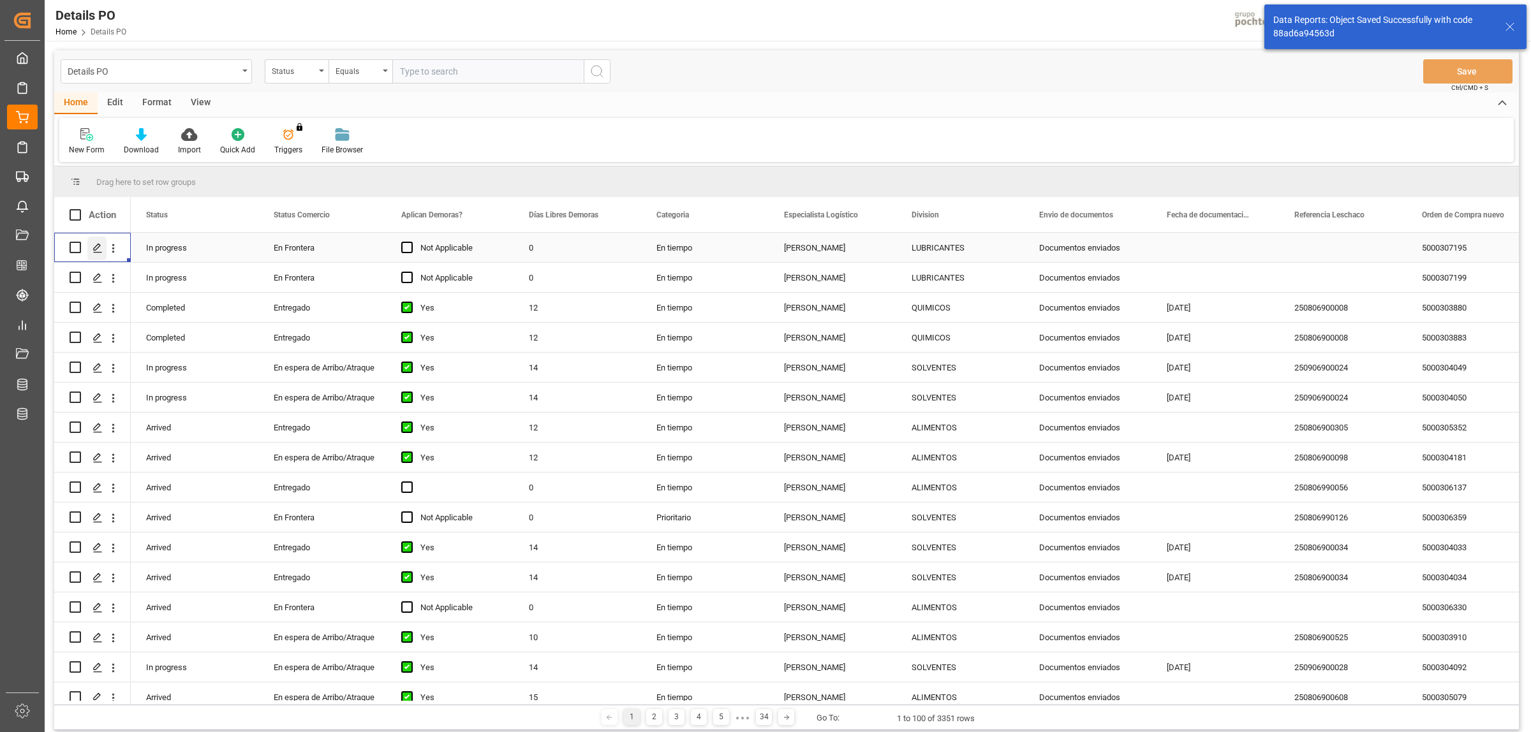
click at [94, 246] on icon "Press SPACE to select this row." at bounding box center [97, 248] width 10 height 10
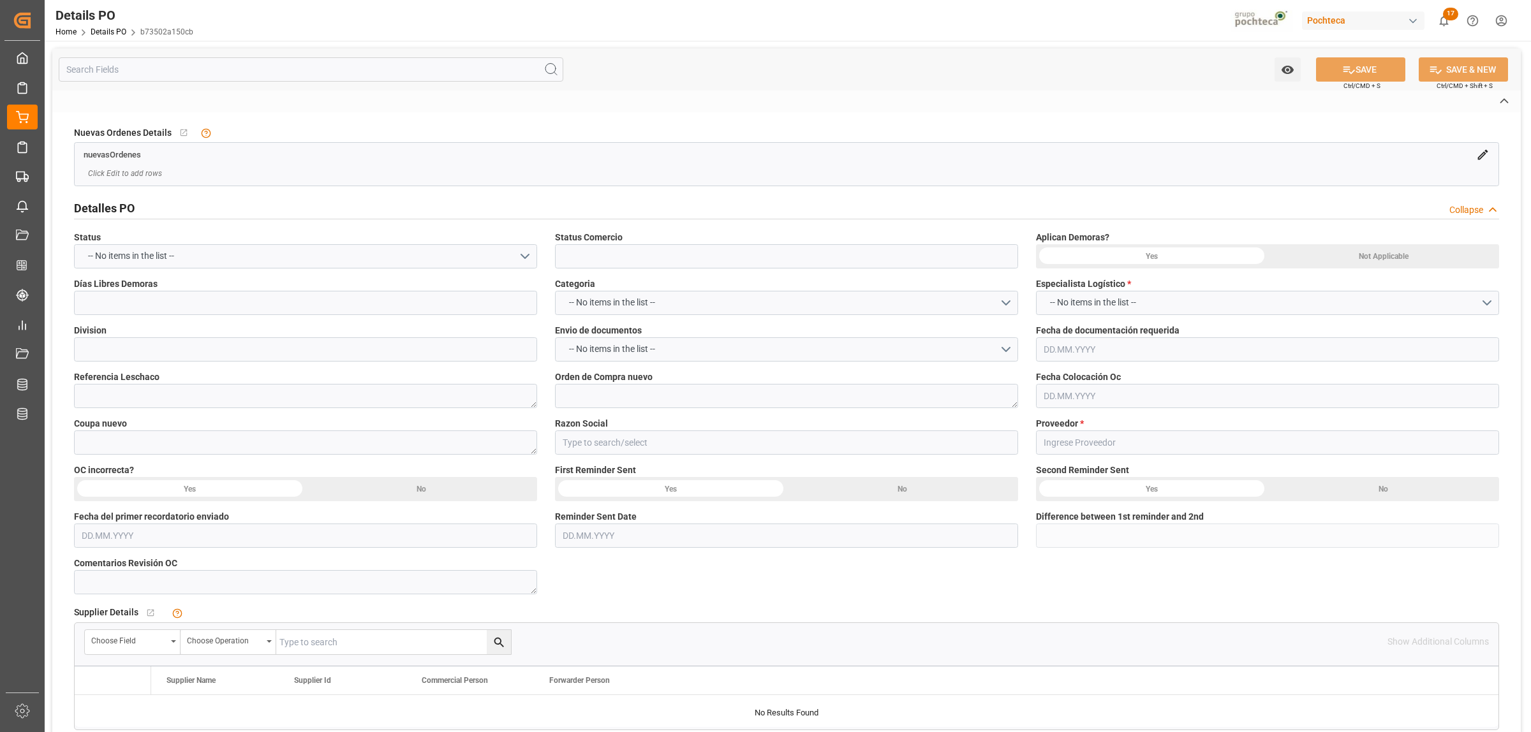
type input "En Frontera"
type input "LUBRICANTES"
type textarea "5000307195"
type textarea "195701"
type input "Materias Primas"
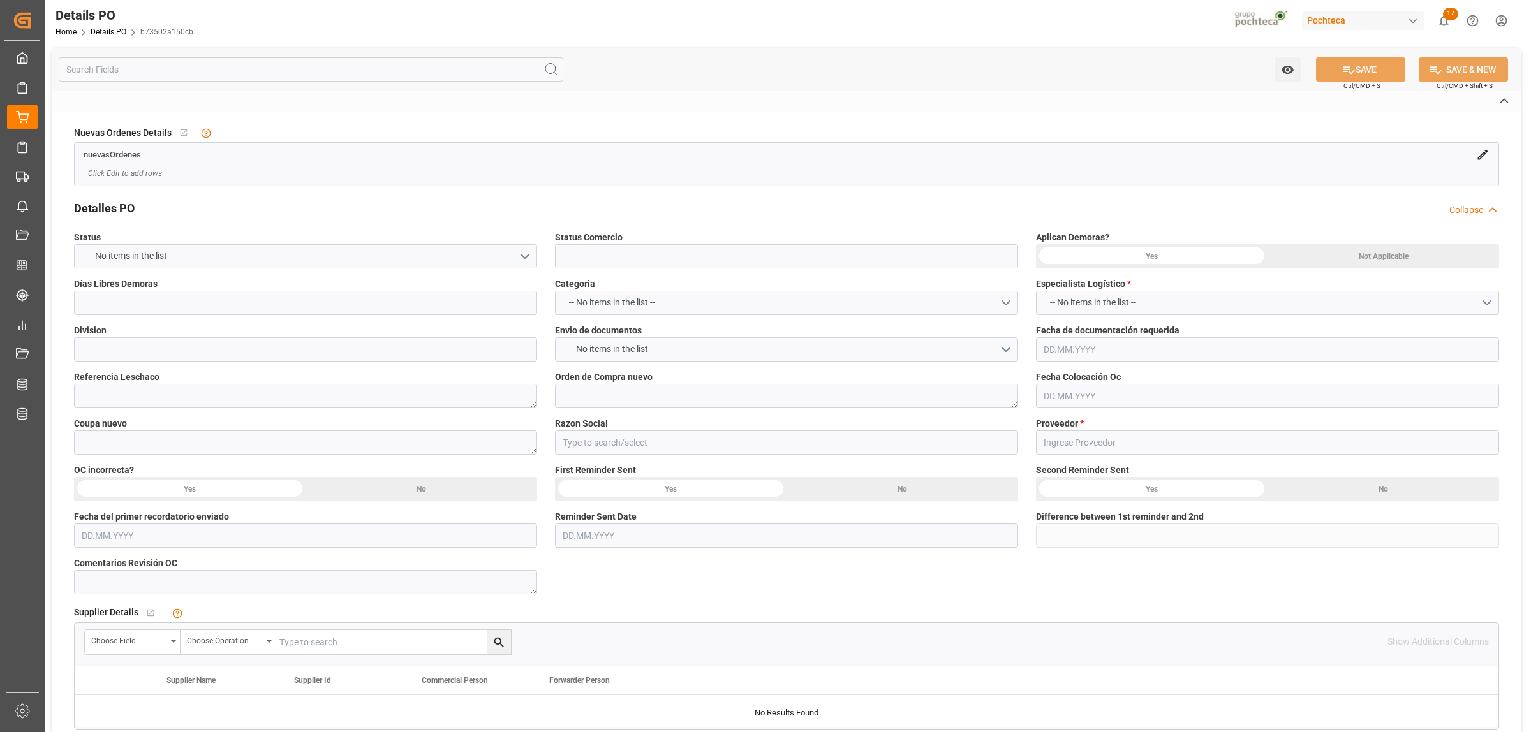
type input "LATAM CHEMICALS LLC"
type textarea "95615152"
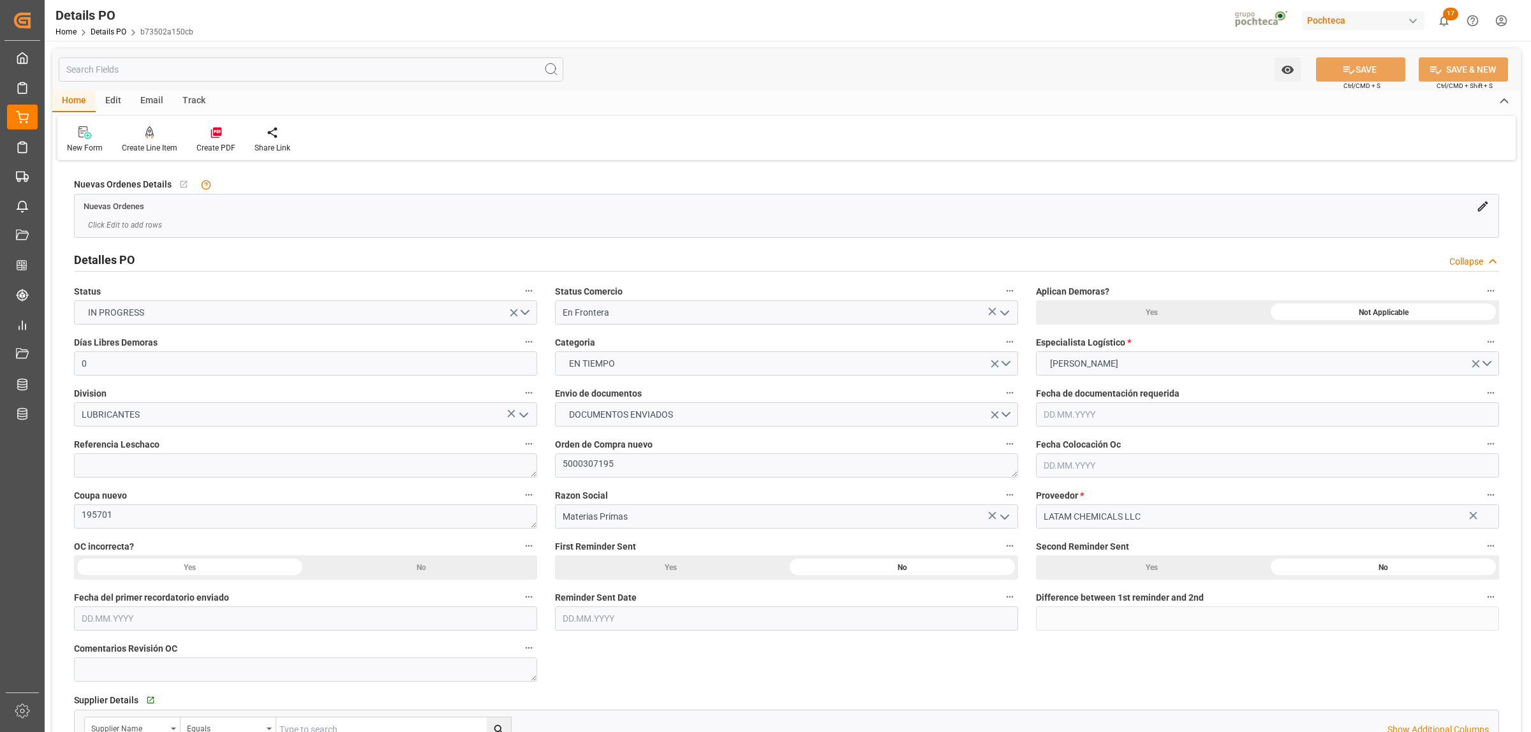
type input "0"
type input "[DATE]"
click at [217, 138] on icon at bounding box center [215, 133] width 11 height 11
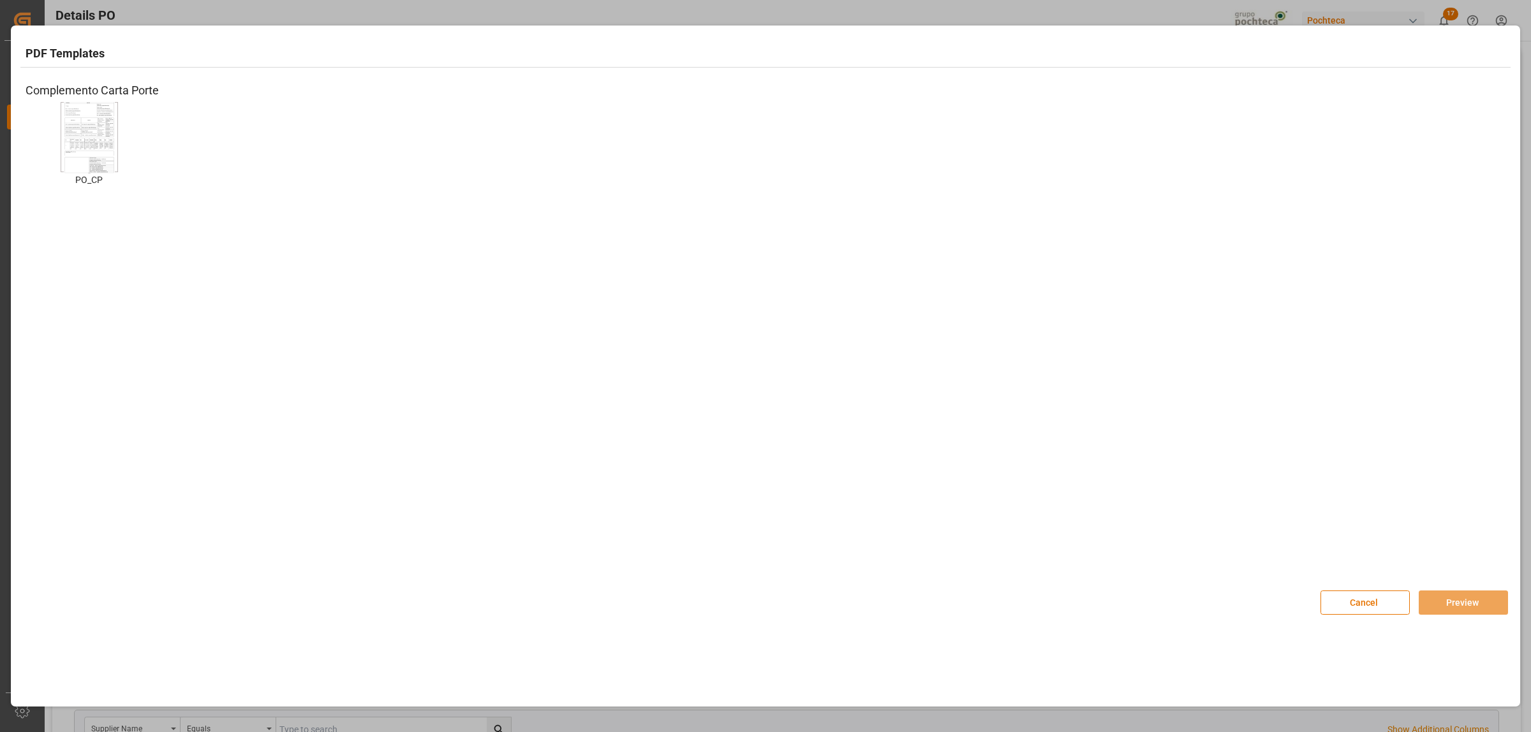
click at [98, 128] on img at bounding box center [89, 137] width 51 height 72
click at [1458, 613] on button "Preview" at bounding box center [1463, 603] width 89 height 24
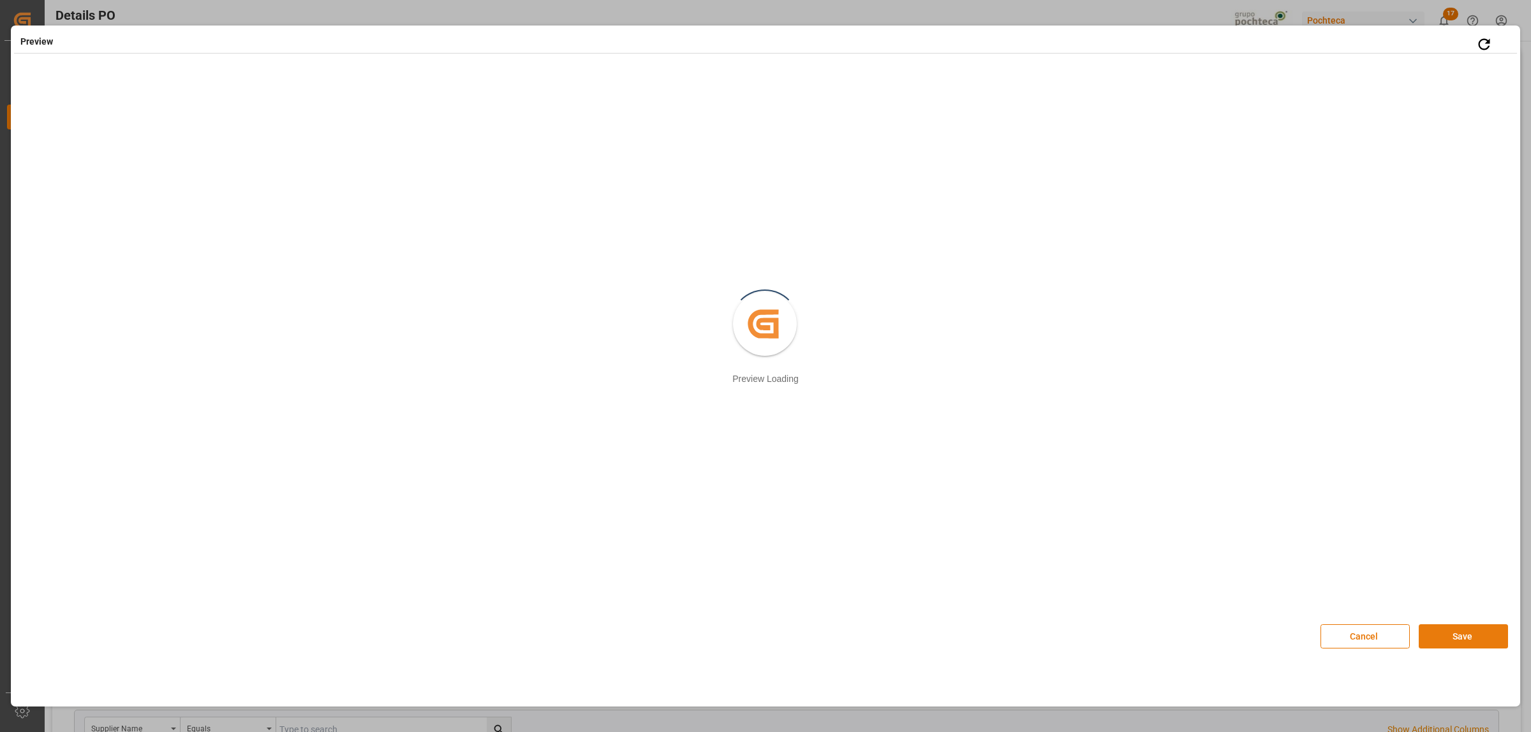
click at [1480, 639] on button "Save" at bounding box center [1463, 636] width 89 height 24
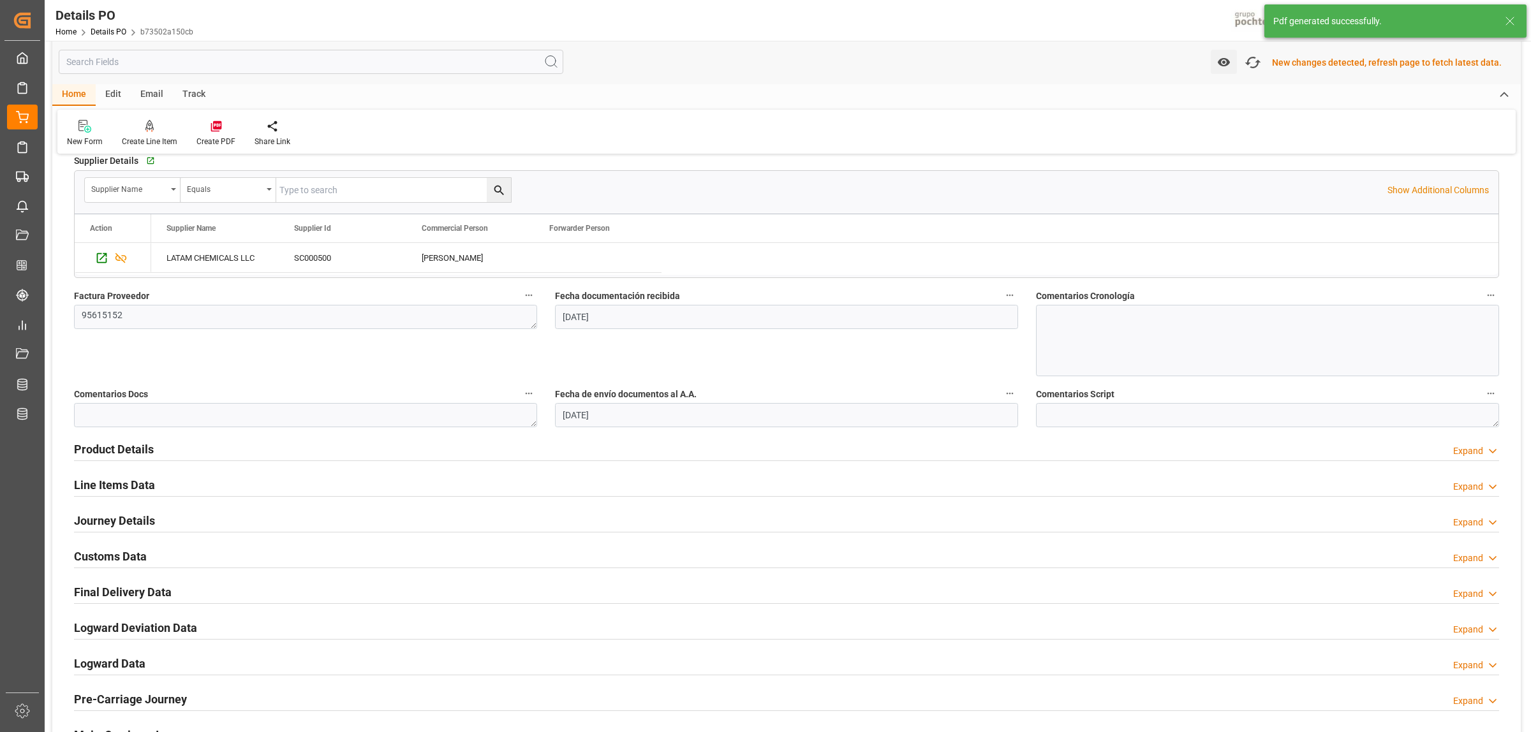
scroll to position [559, 0]
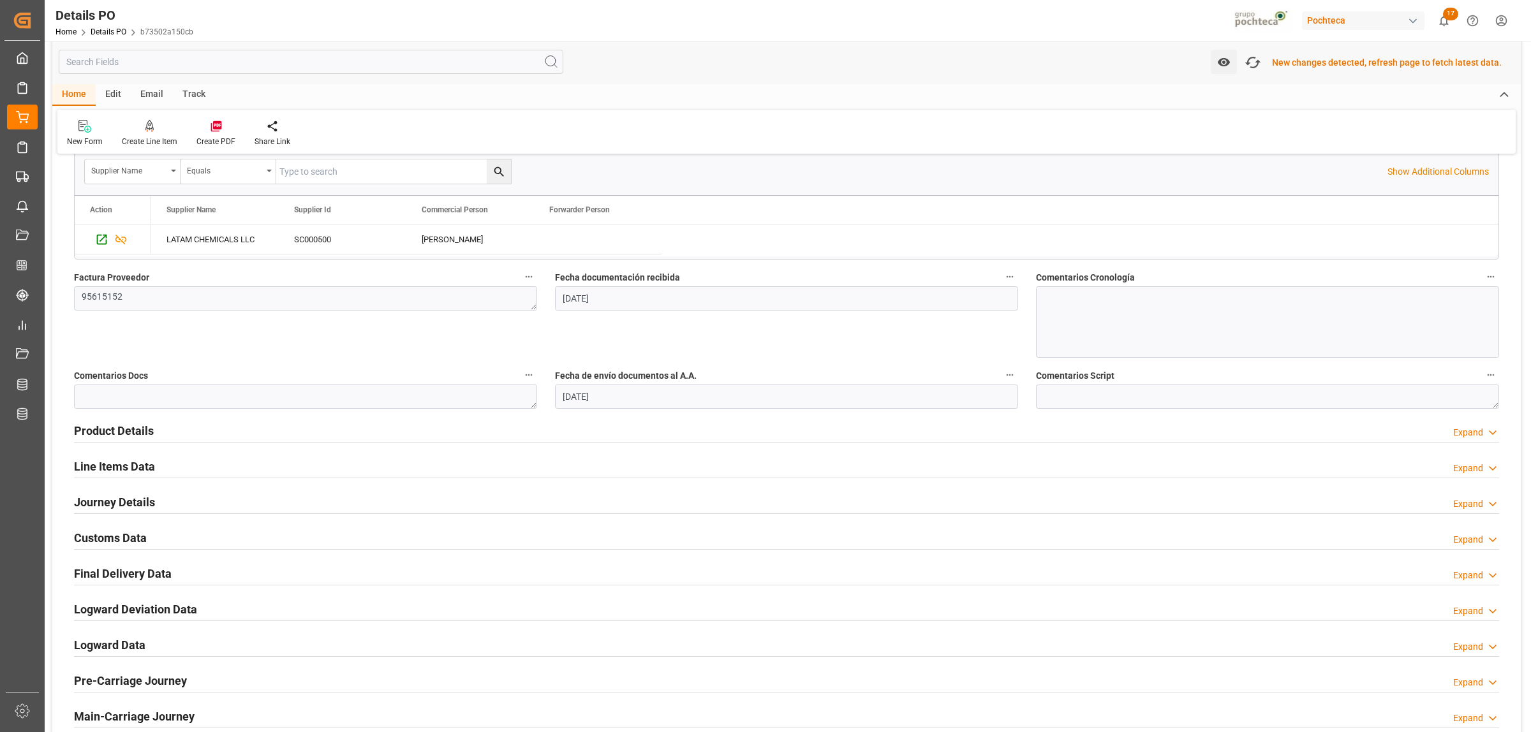
click at [117, 537] on h2 "Customs Data" at bounding box center [110, 537] width 73 height 17
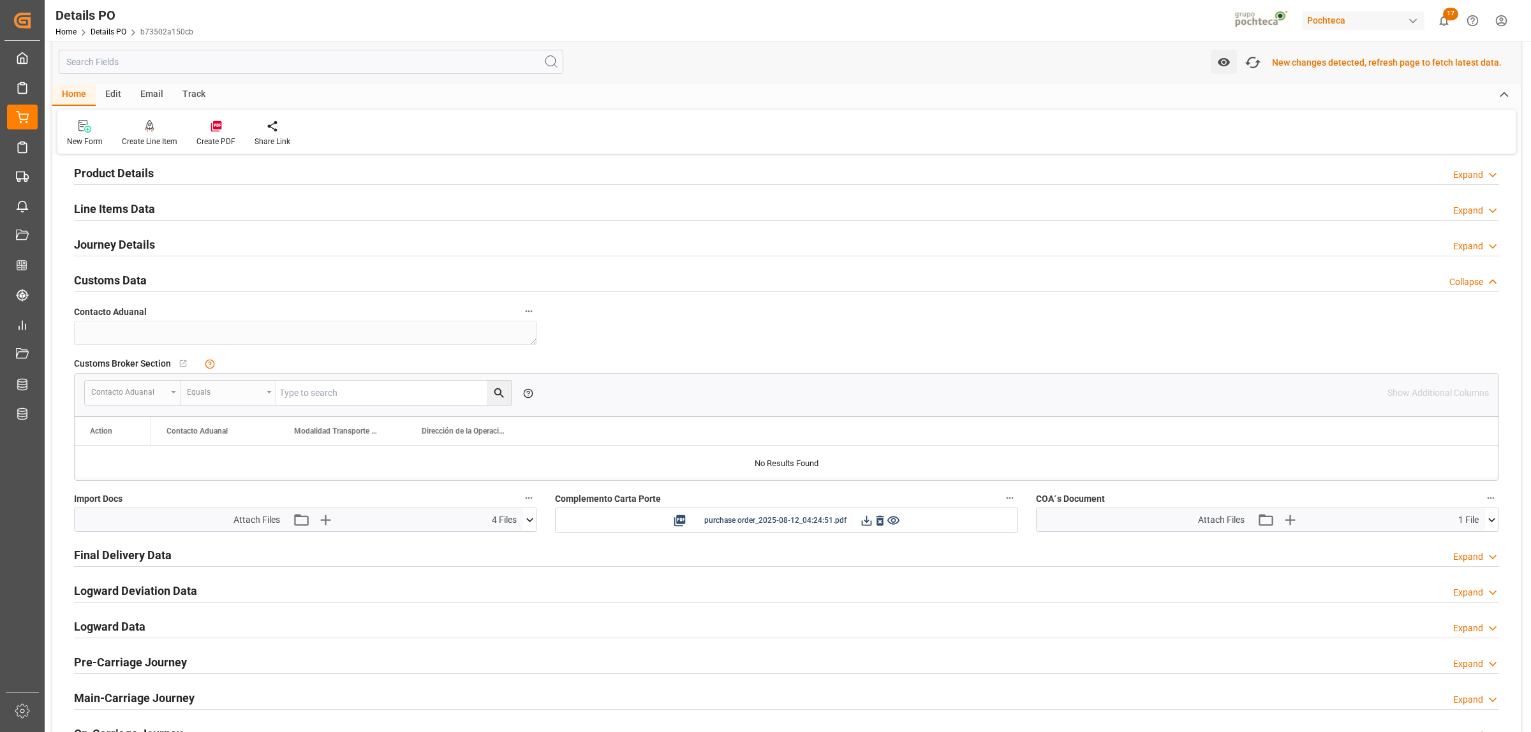
scroll to position [878, 0]
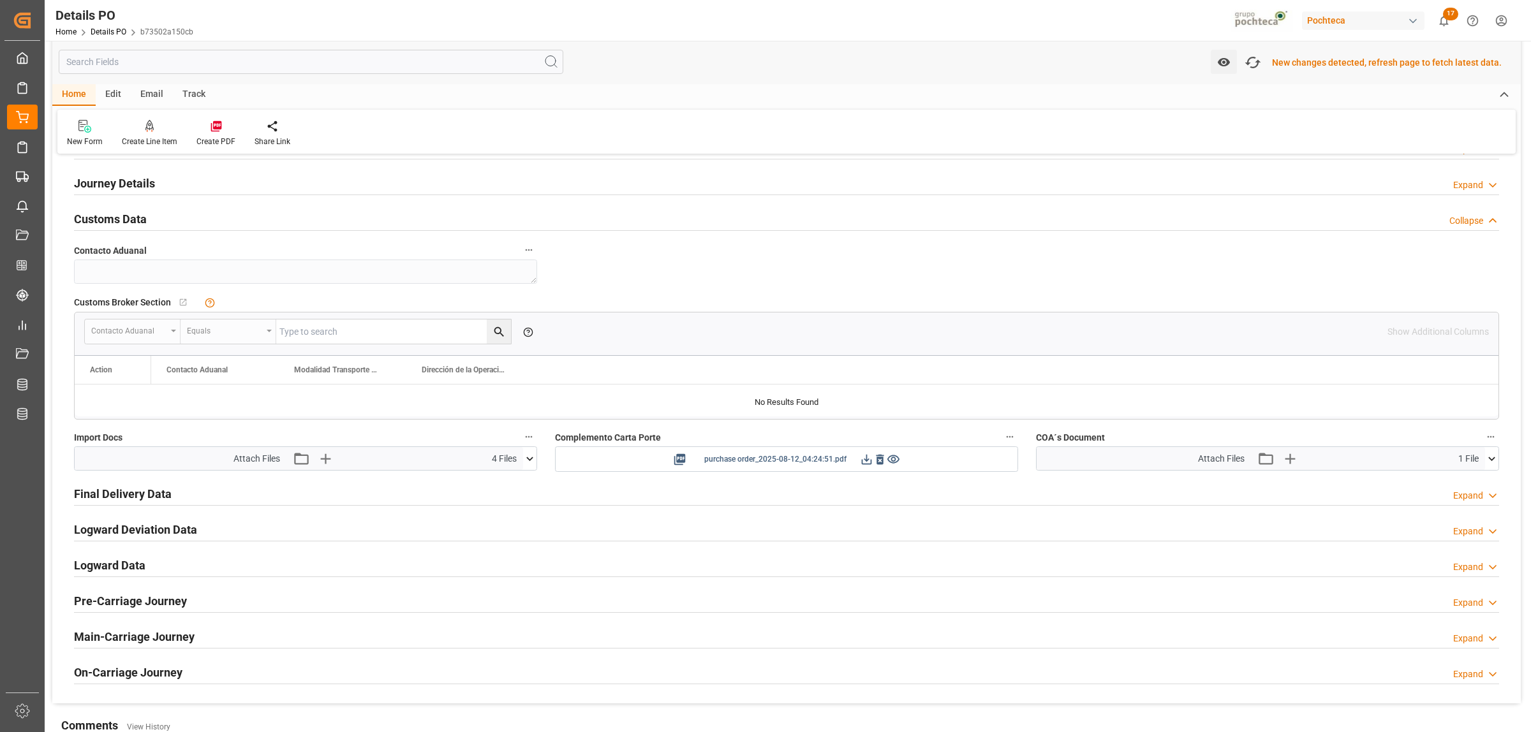
click at [863, 459] on icon at bounding box center [866, 459] width 13 height 13
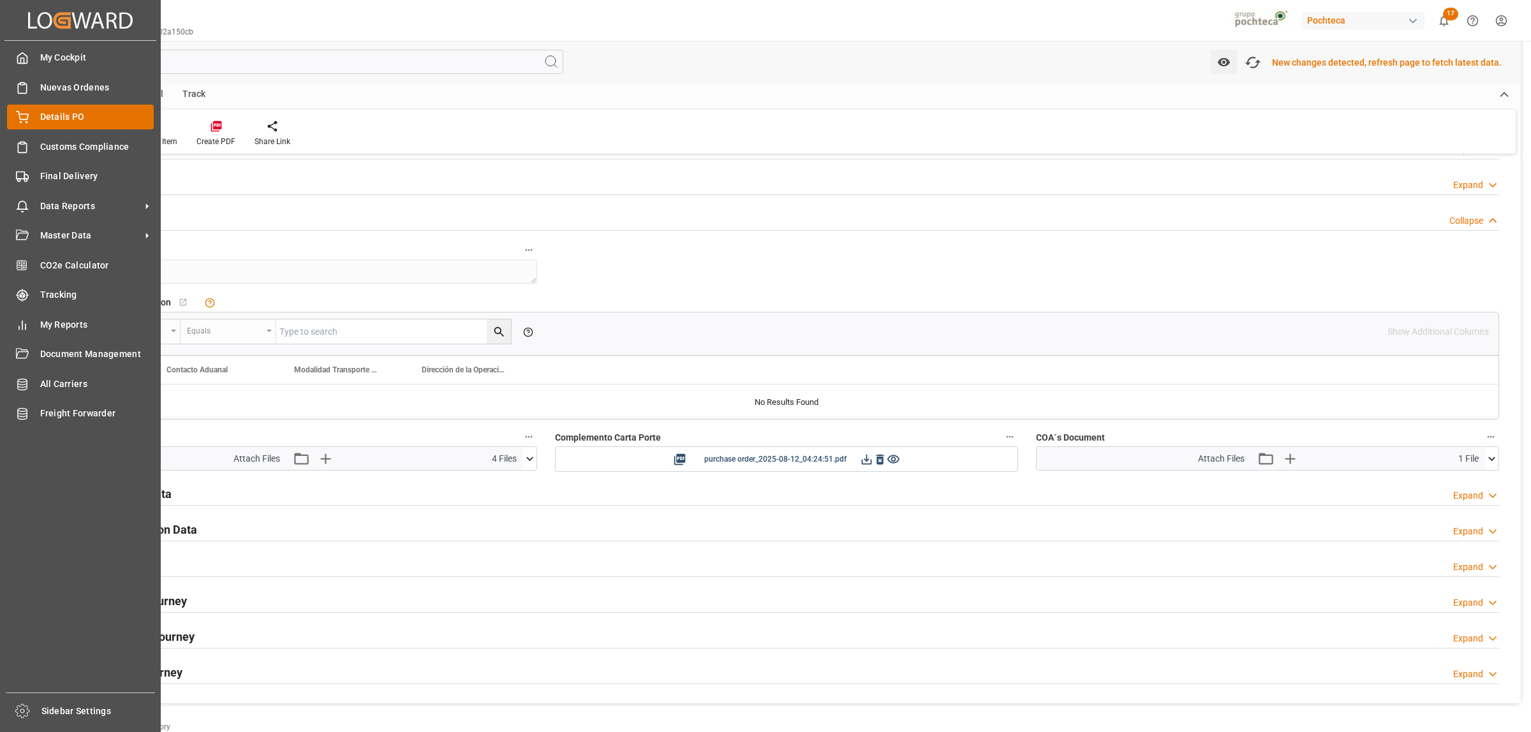
click at [31, 115] on div "Details PO Details PO" at bounding box center [80, 117] width 147 height 25
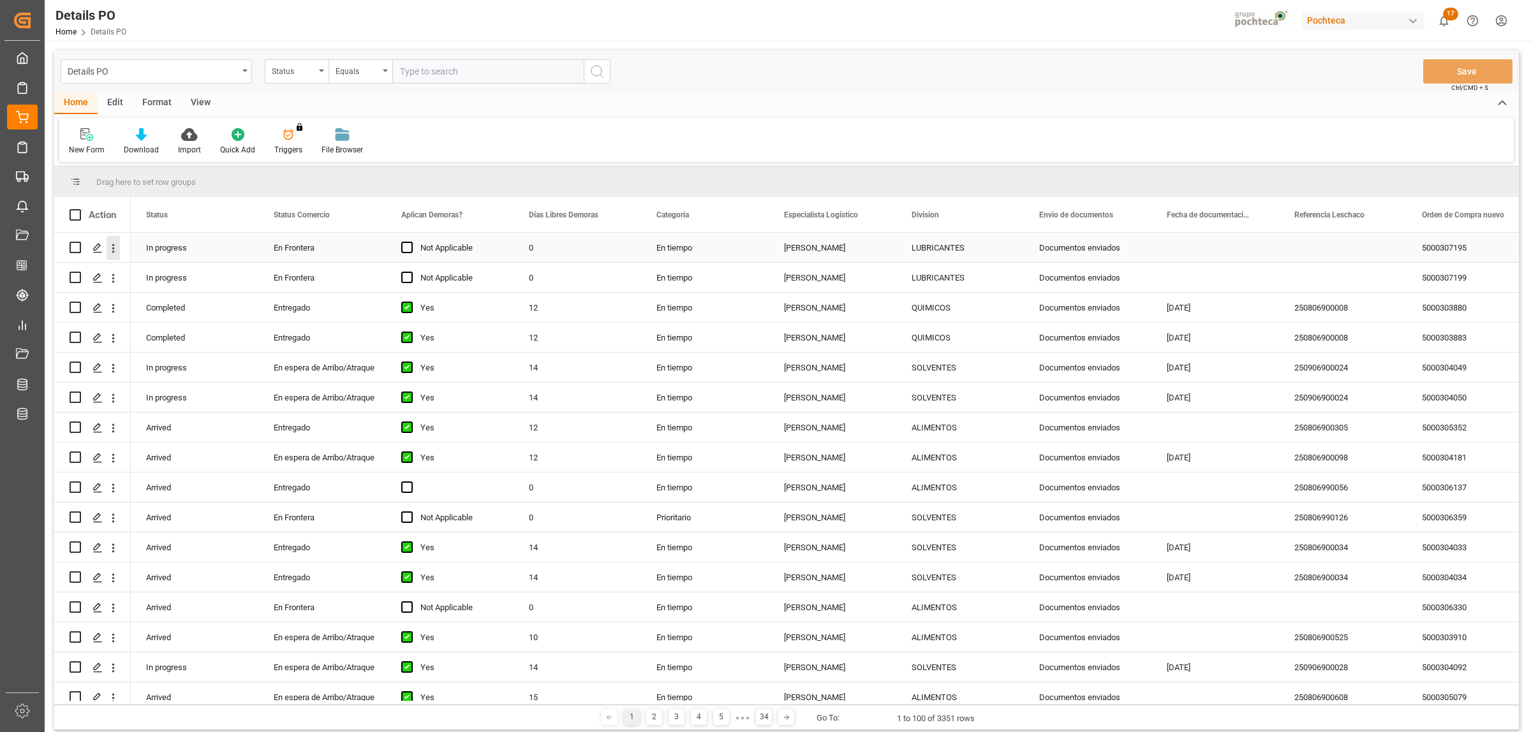
click at [109, 250] on icon "open menu" at bounding box center [113, 248] width 13 height 13
click at [166, 304] on span "Duplicate this row" at bounding box center [196, 300] width 118 height 11
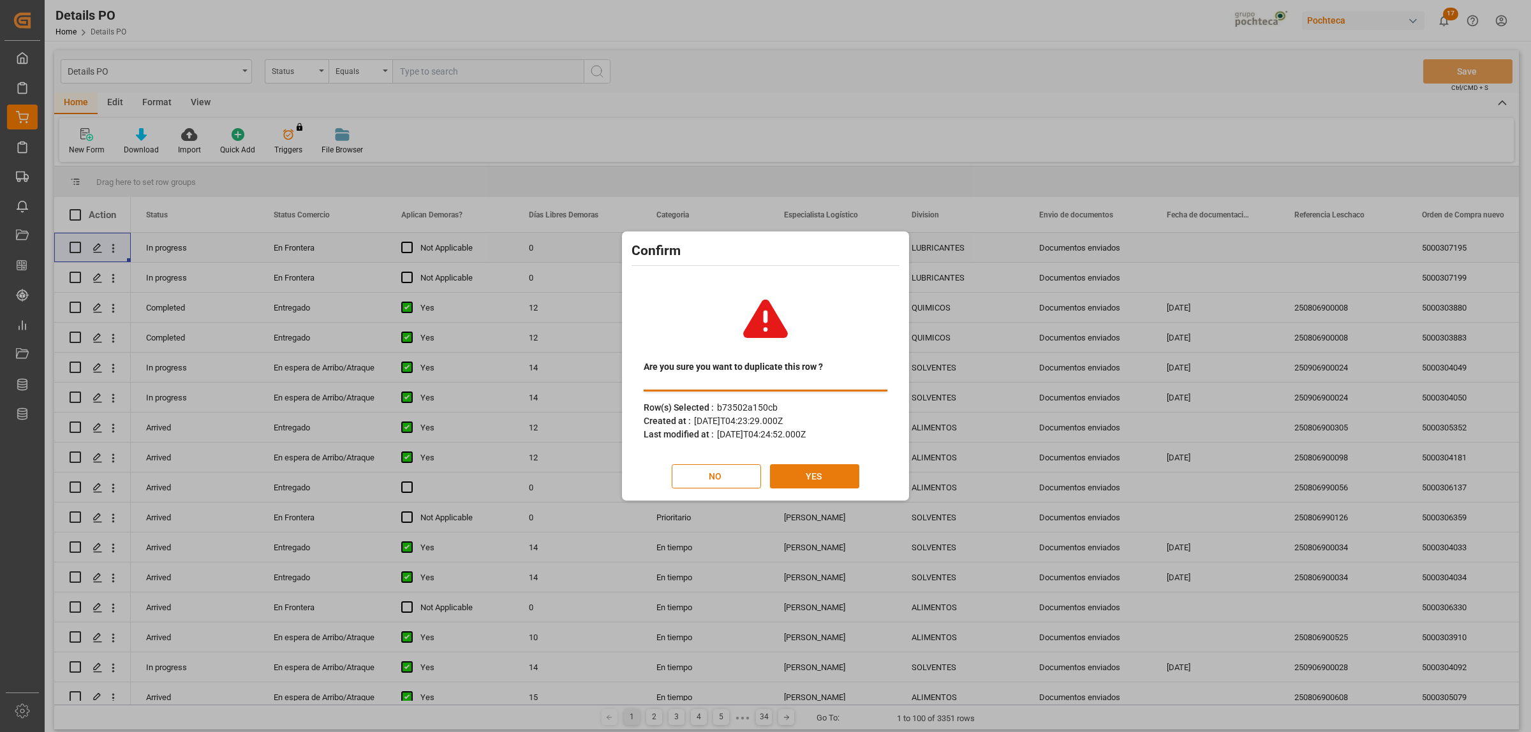
click at [821, 475] on button "YES" at bounding box center [814, 476] width 89 height 24
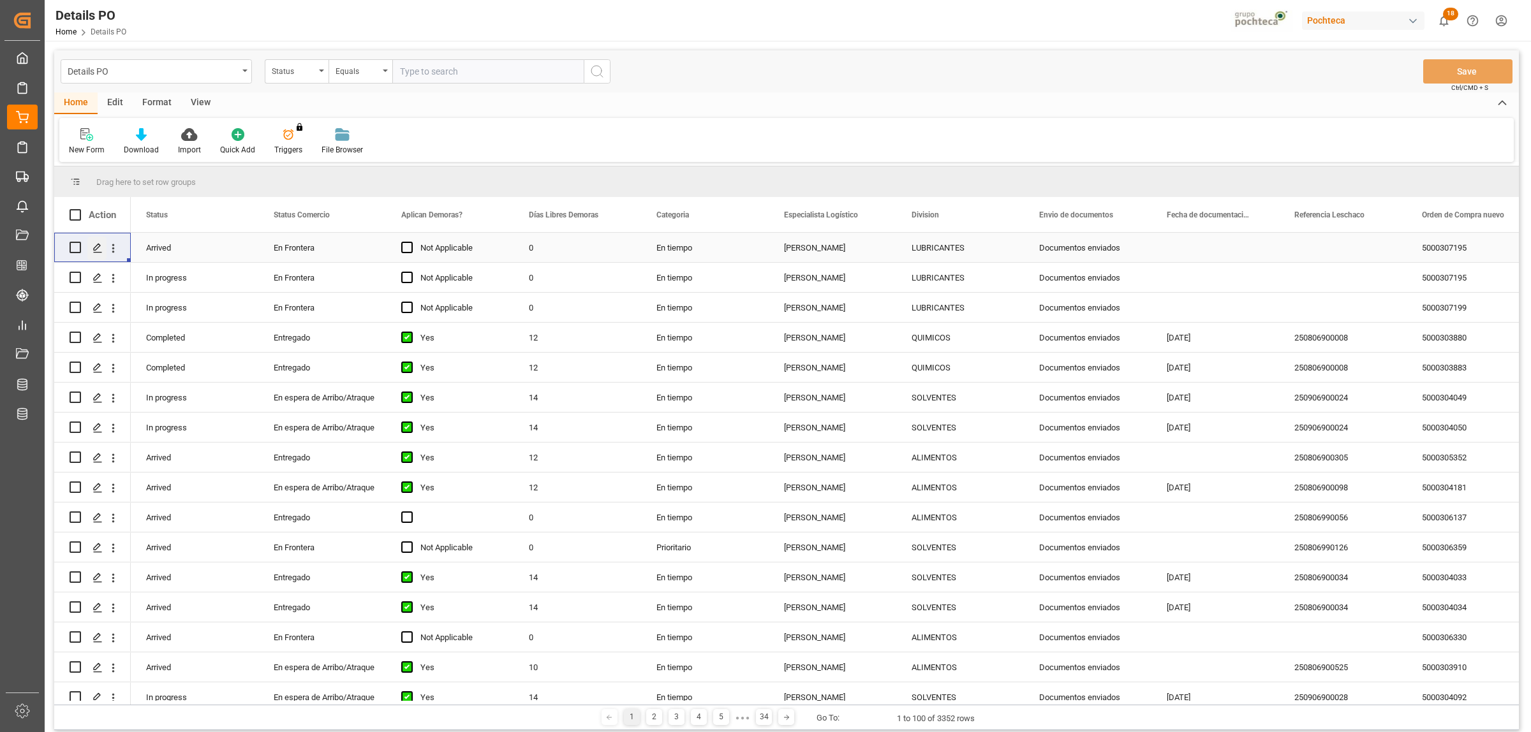
click at [93, 251] on icon "Press SPACE to select this row." at bounding box center [97, 248] width 10 height 10
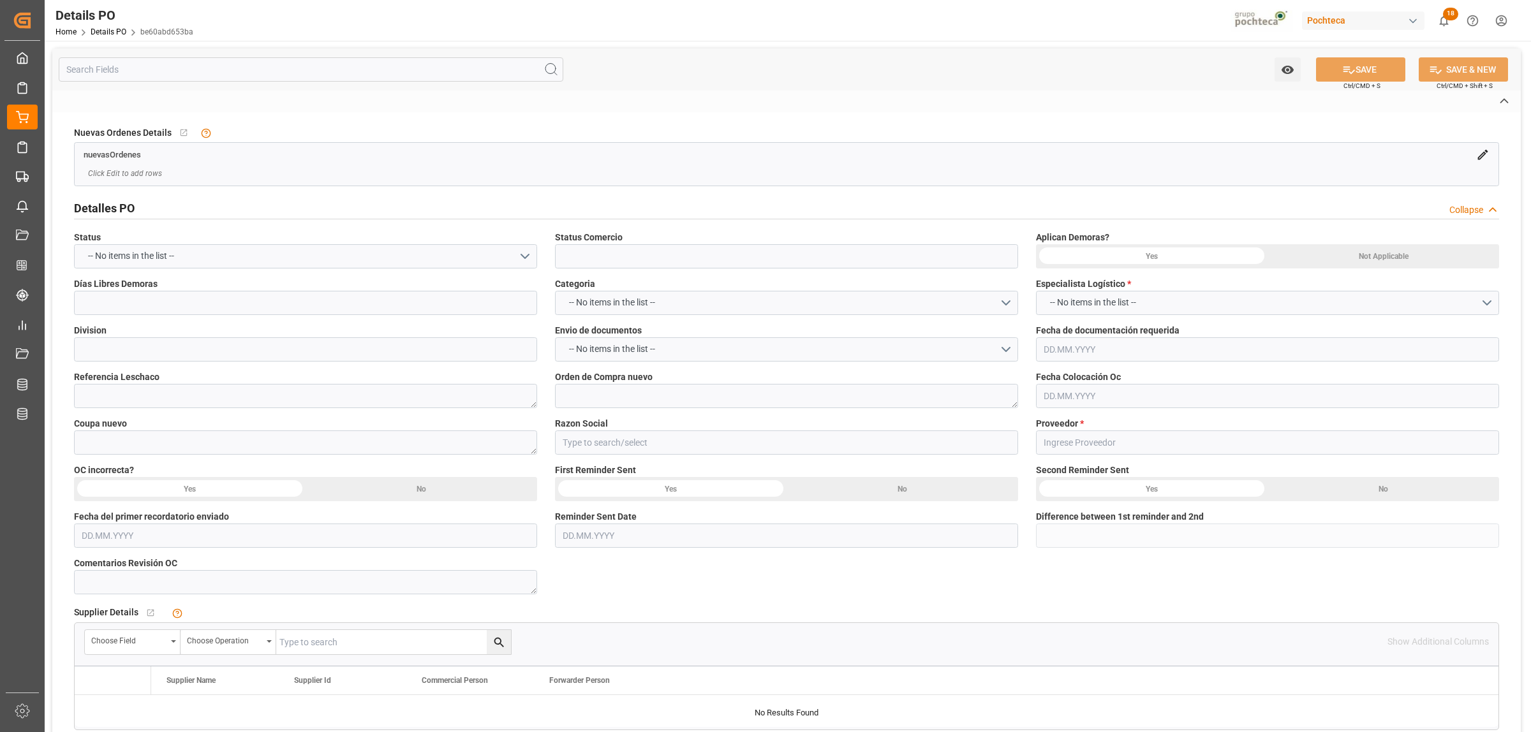
type input "En Frontera"
type input "LUBRICANTES"
type textarea "5000307195"
type textarea "195701"
type input "Materias Primas"
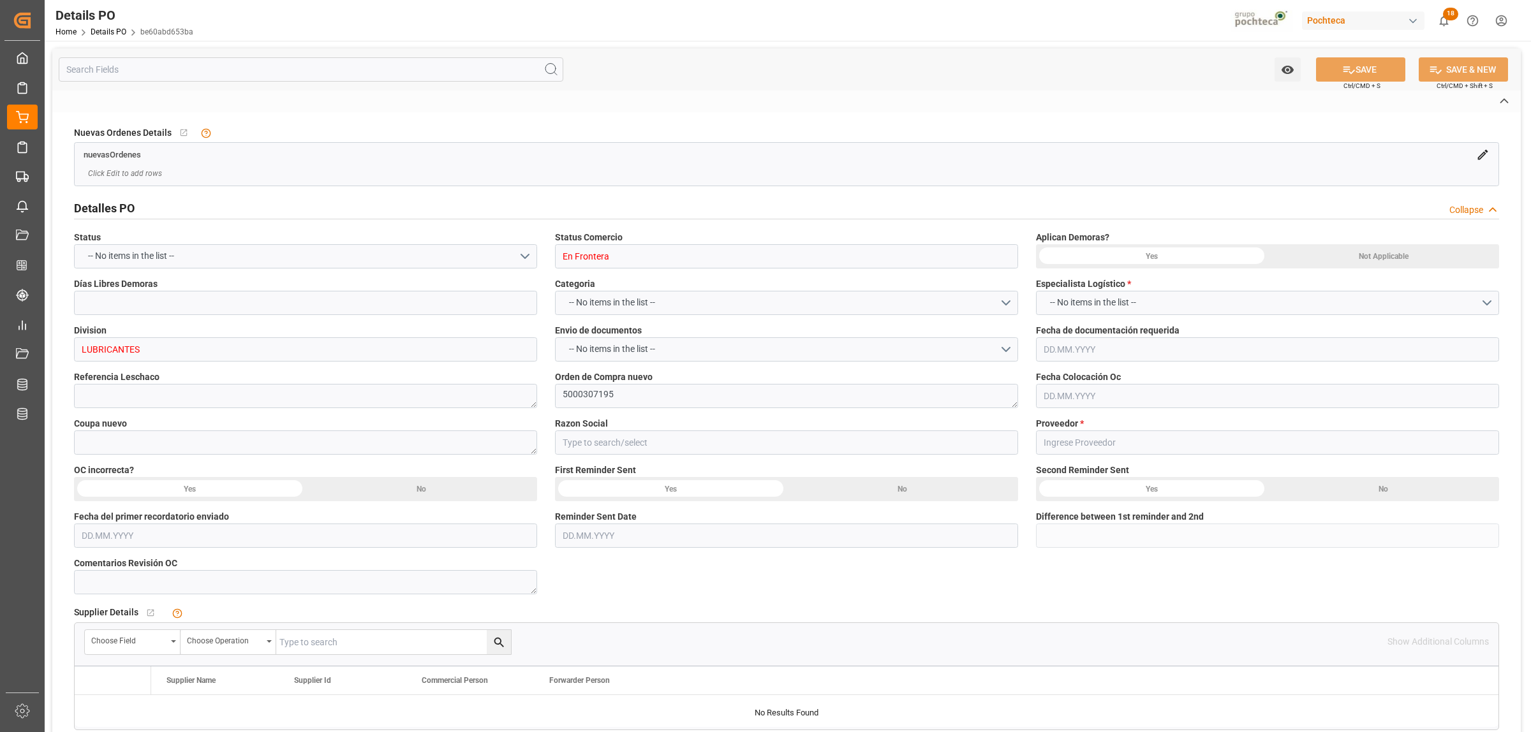
type input "LATAM CHEMICALS LLC"
type textarea "95615152"
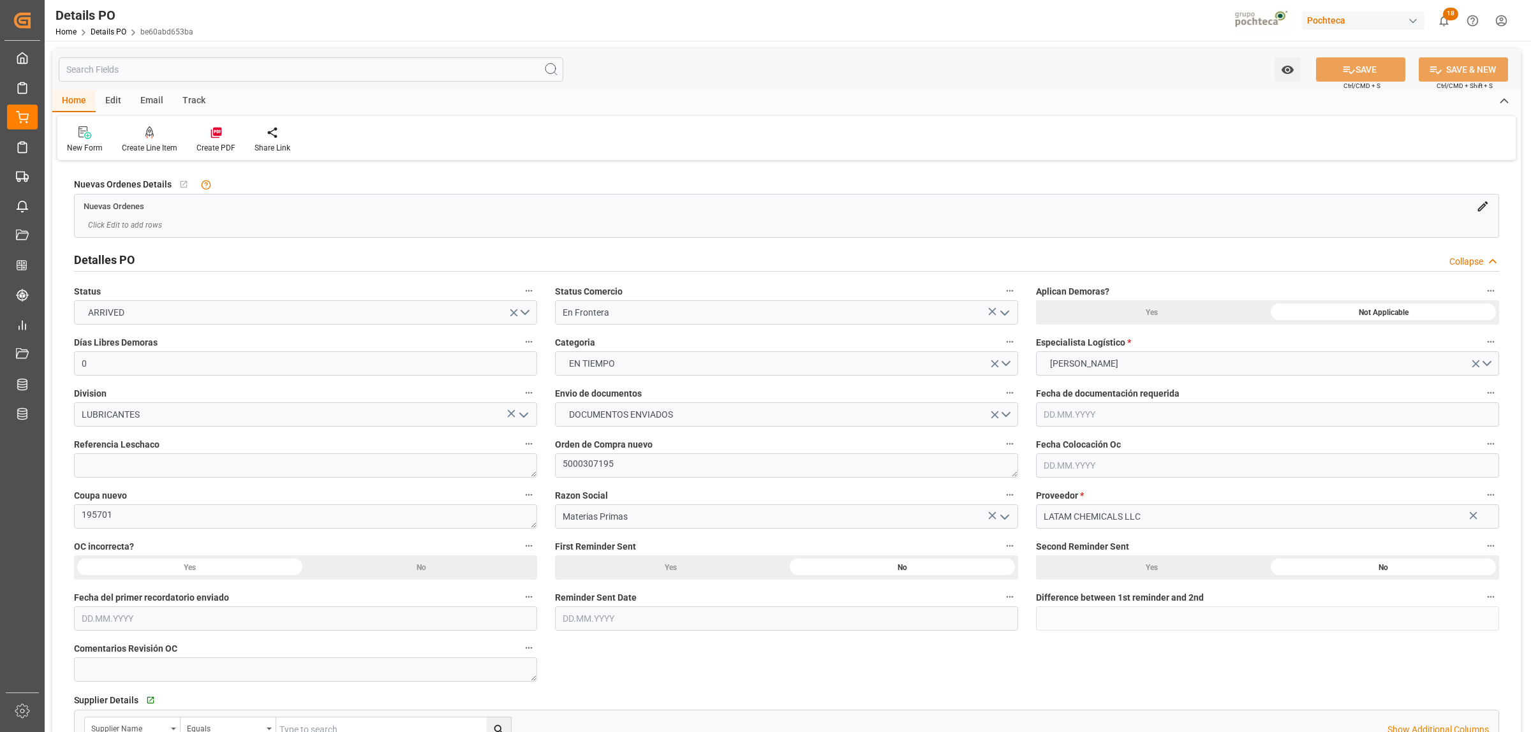
type input "0"
type input "[DATE]"
click at [640, 462] on textarea "5000307195" at bounding box center [786, 466] width 463 height 24
drag, startPoint x: 600, startPoint y: 460, endPoint x: 558, endPoint y: 462, distance: 41.5
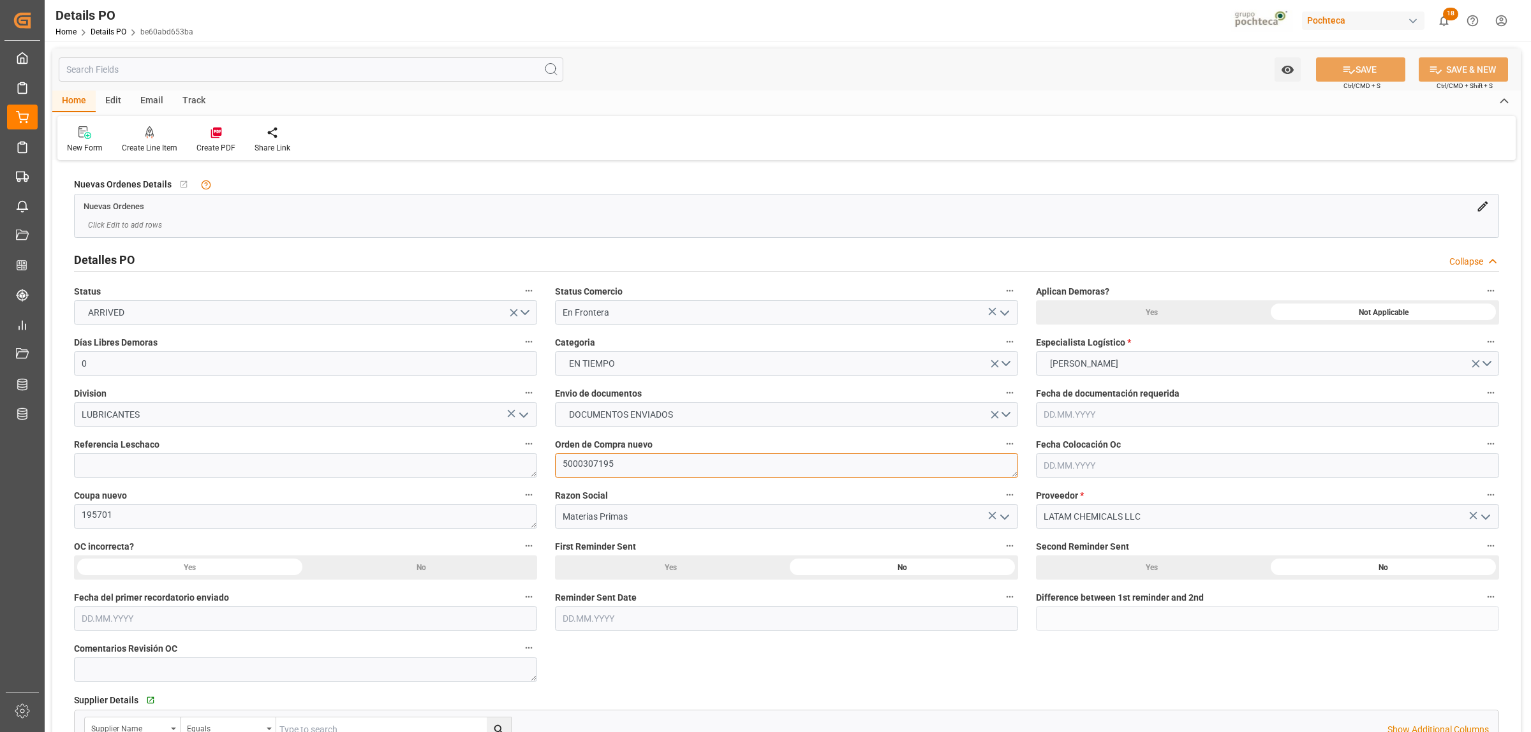
click at [558, 462] on textarea "5000307195" at bounding box center [786, 466] width 463 height 24
paste textarea "4"
type textarea "5000307194"
click at [115, 521] on textarea "195701" at bounding box center [305, 517] width 463 height 24
drag, startPoint x: 114, startPoint y: 517, endPoint x: 77, endPoint y: 510, distance: 37.5
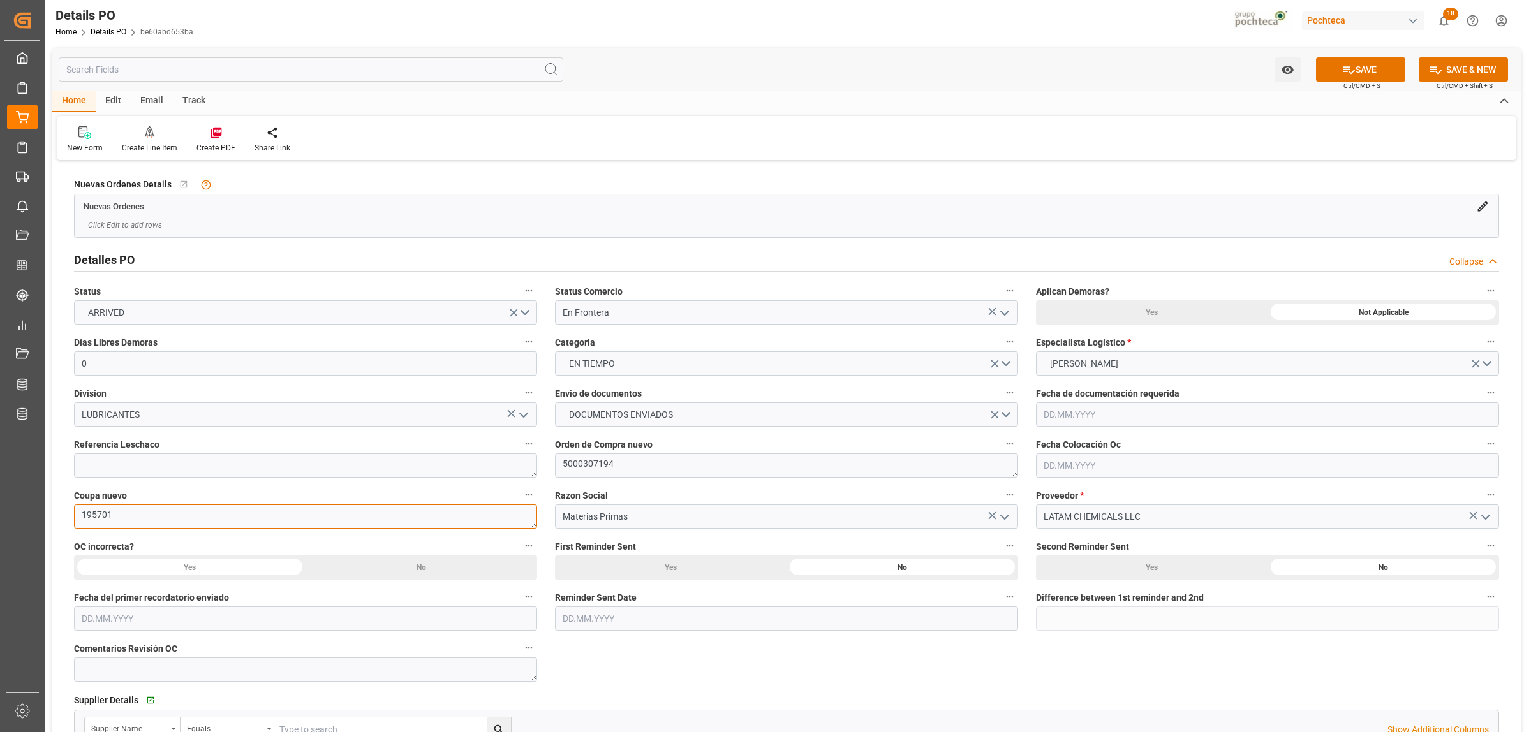
click at [77, 510] on textarea "195701" at bounding box center [305, 517] width 463 height 24
paste textarea "2"
type textarea "195702"
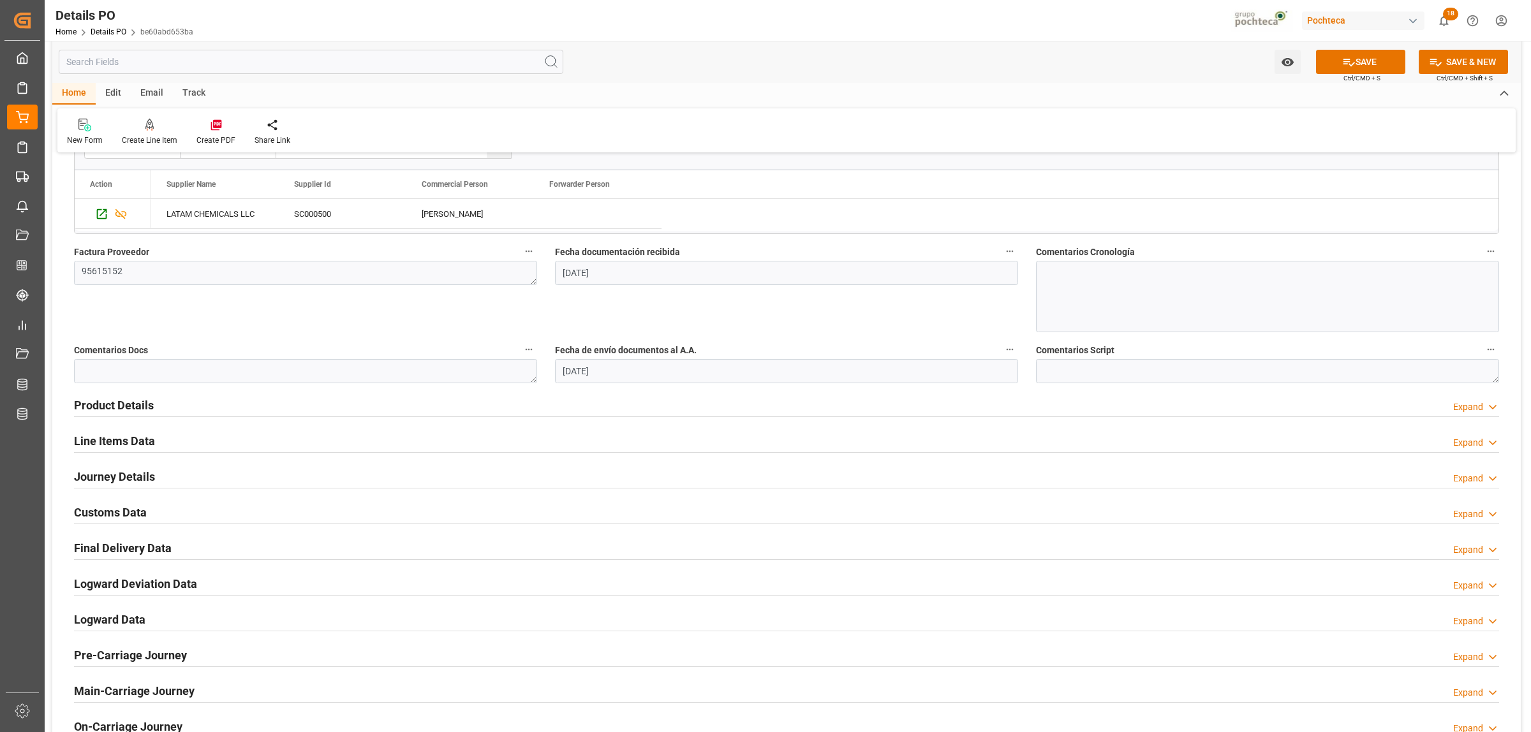
scroll to position [558, 0]
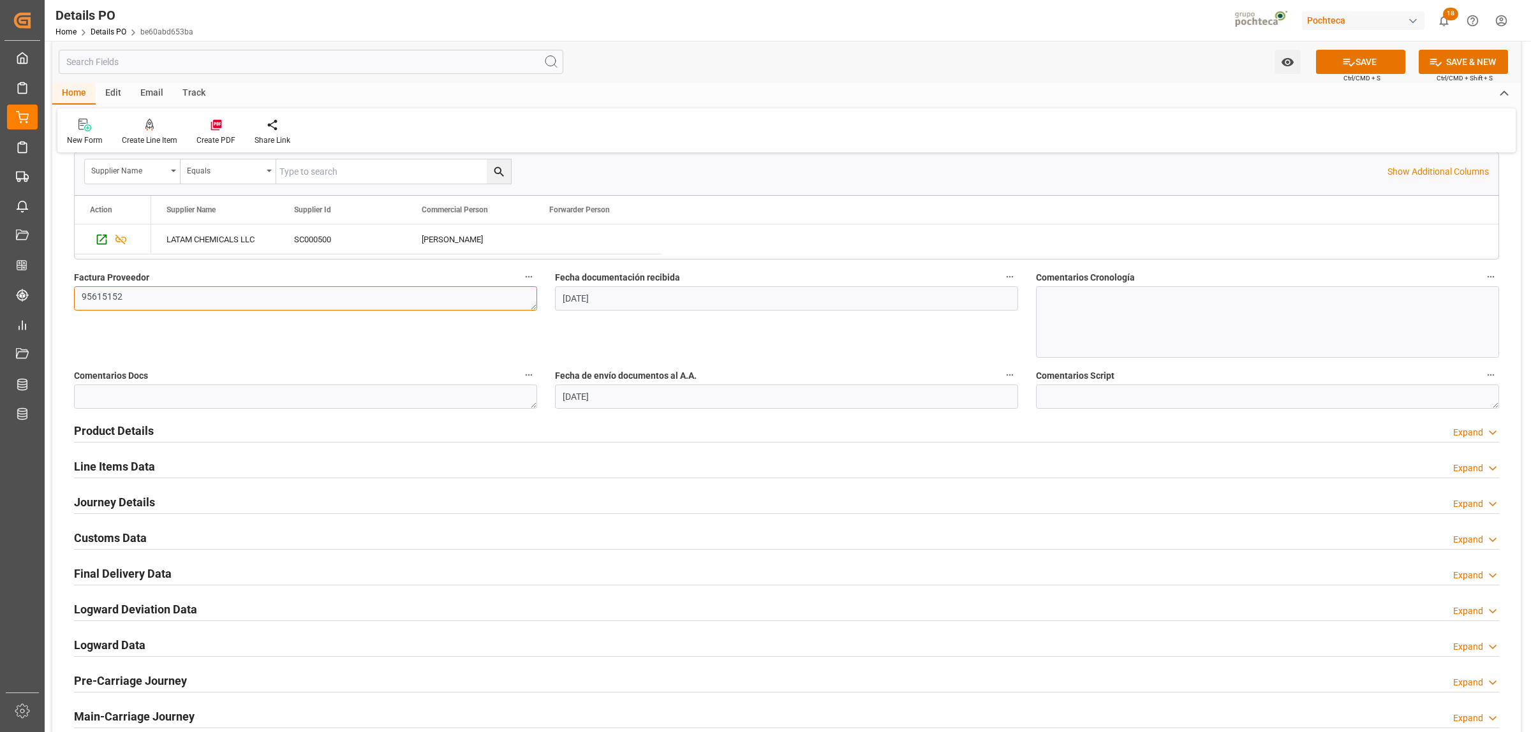
click at [123, 295] on textarea "95615152" at bounding box center [305, 298] width 463 height 24
drag, startPoint x: 121, startPoint y: 302, endPoint x: 70, endPoint y: 302, distance: 51.0
click at [70, 302] on div "Factura Proveedor 95615152" at bounding box center [305, 313] width 481 height 98
paste textarea "60"
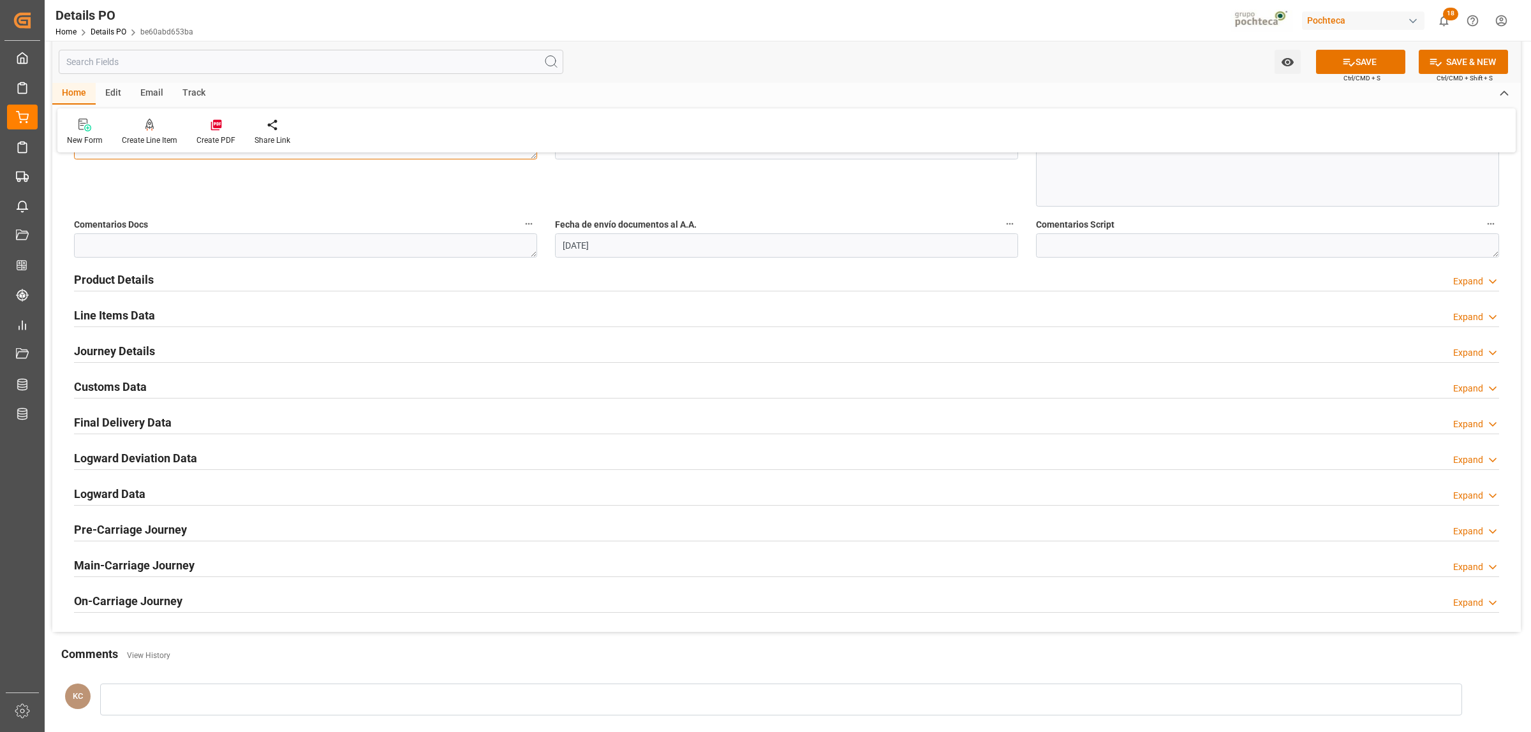
scroll to position [718, 0]
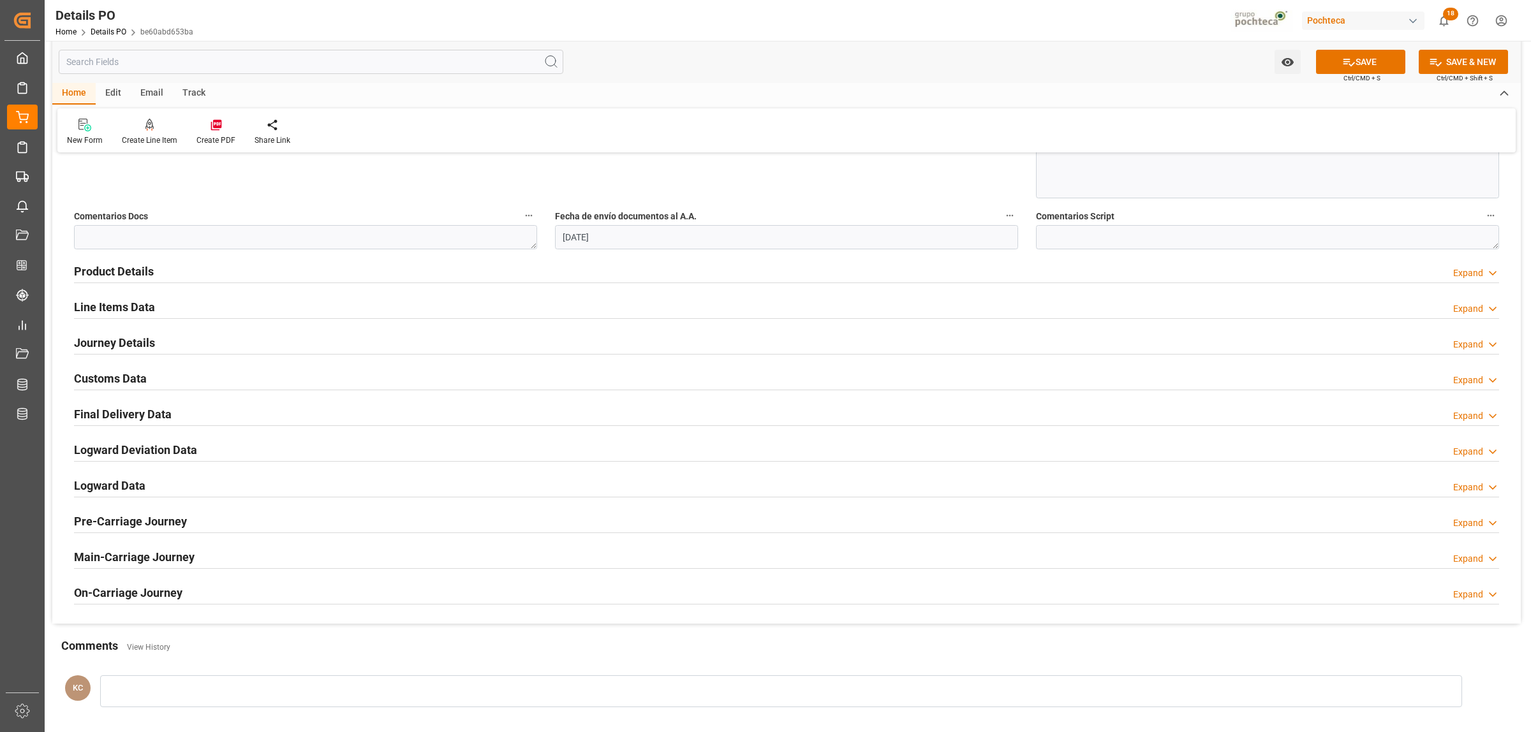
type textarea "95615160"
click at [136, 275] on h2 "Product Details" at bounding box center [114, 271] width 80 height 17
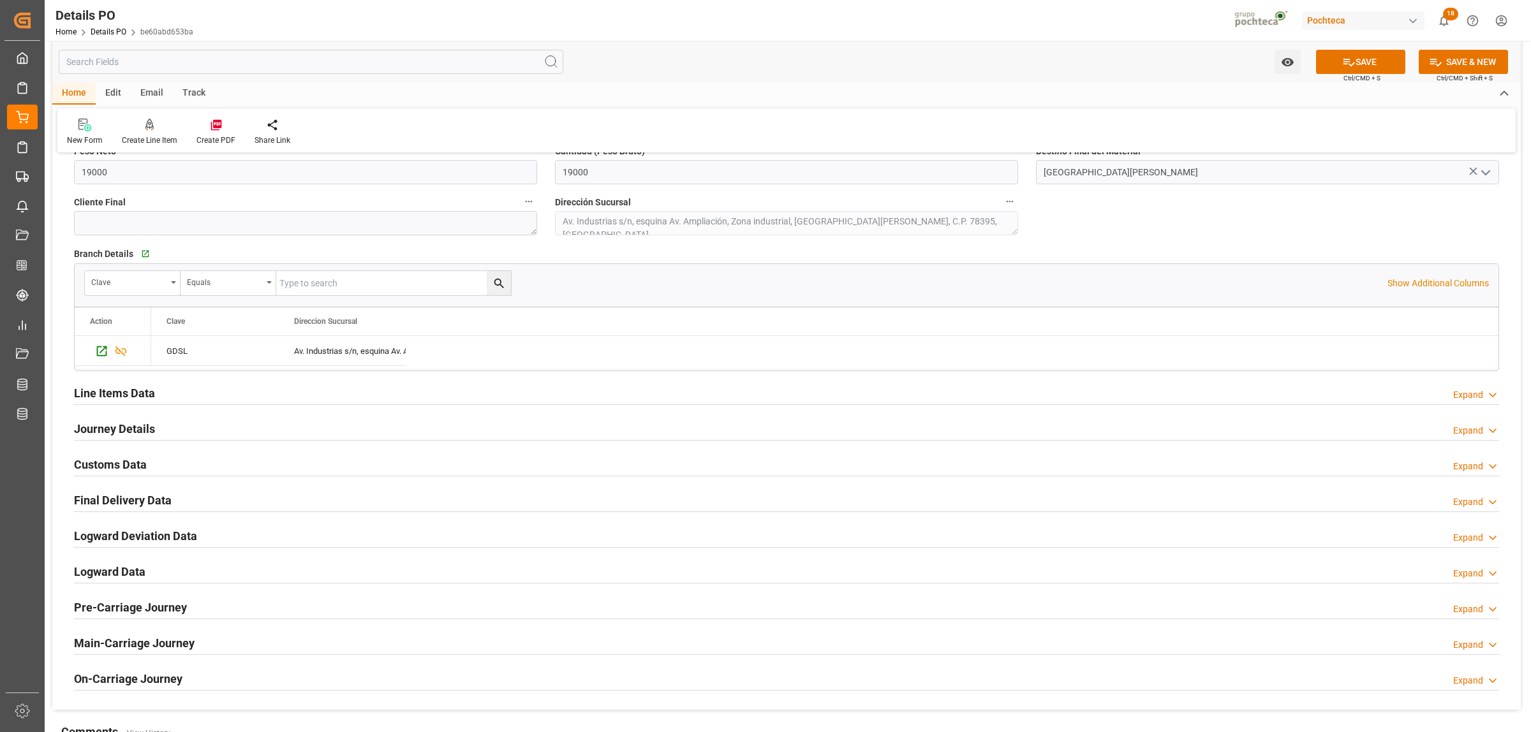
scroll to position [877, 0]
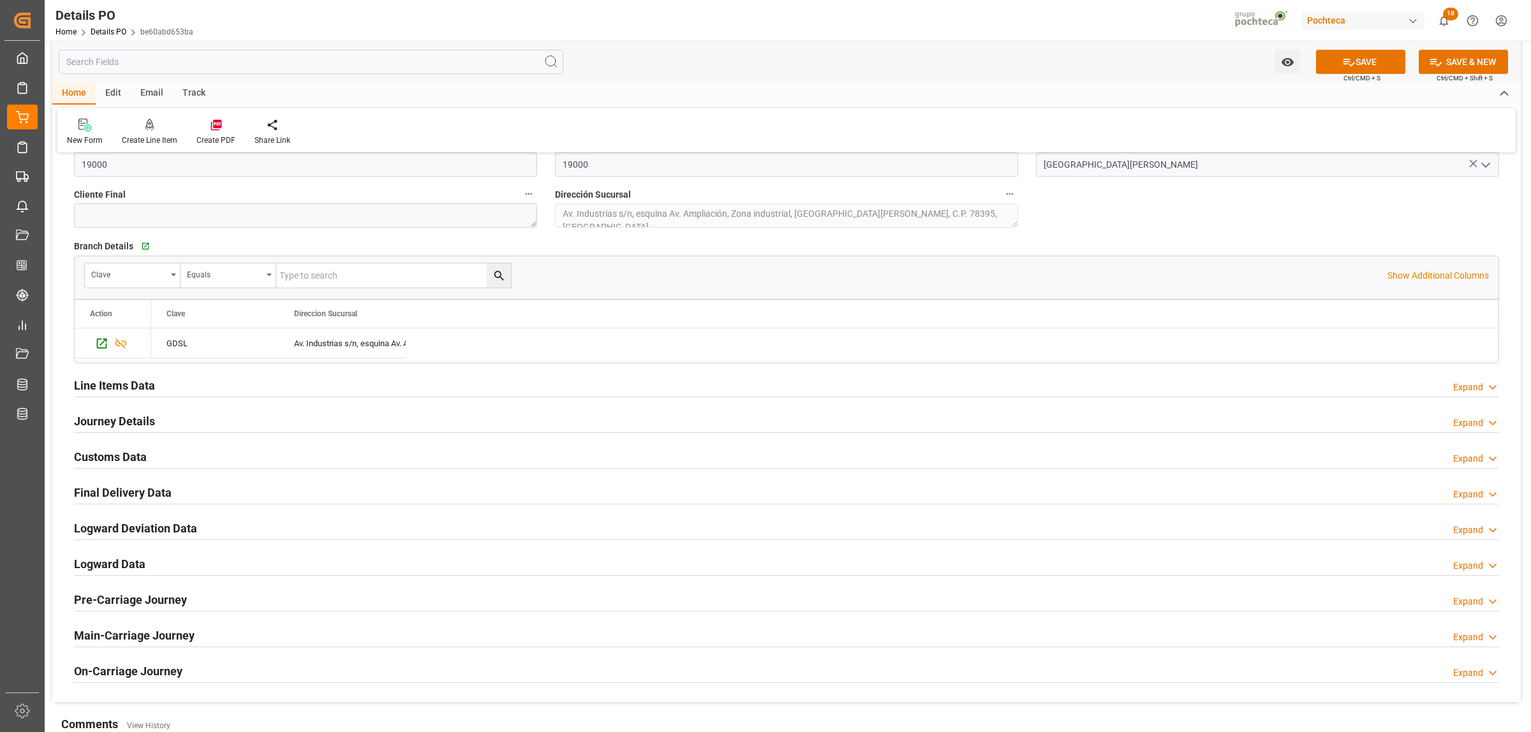
click at [138, 425] on h2 "Journey Details" at bounding box center [114, 421] width 81 height 17
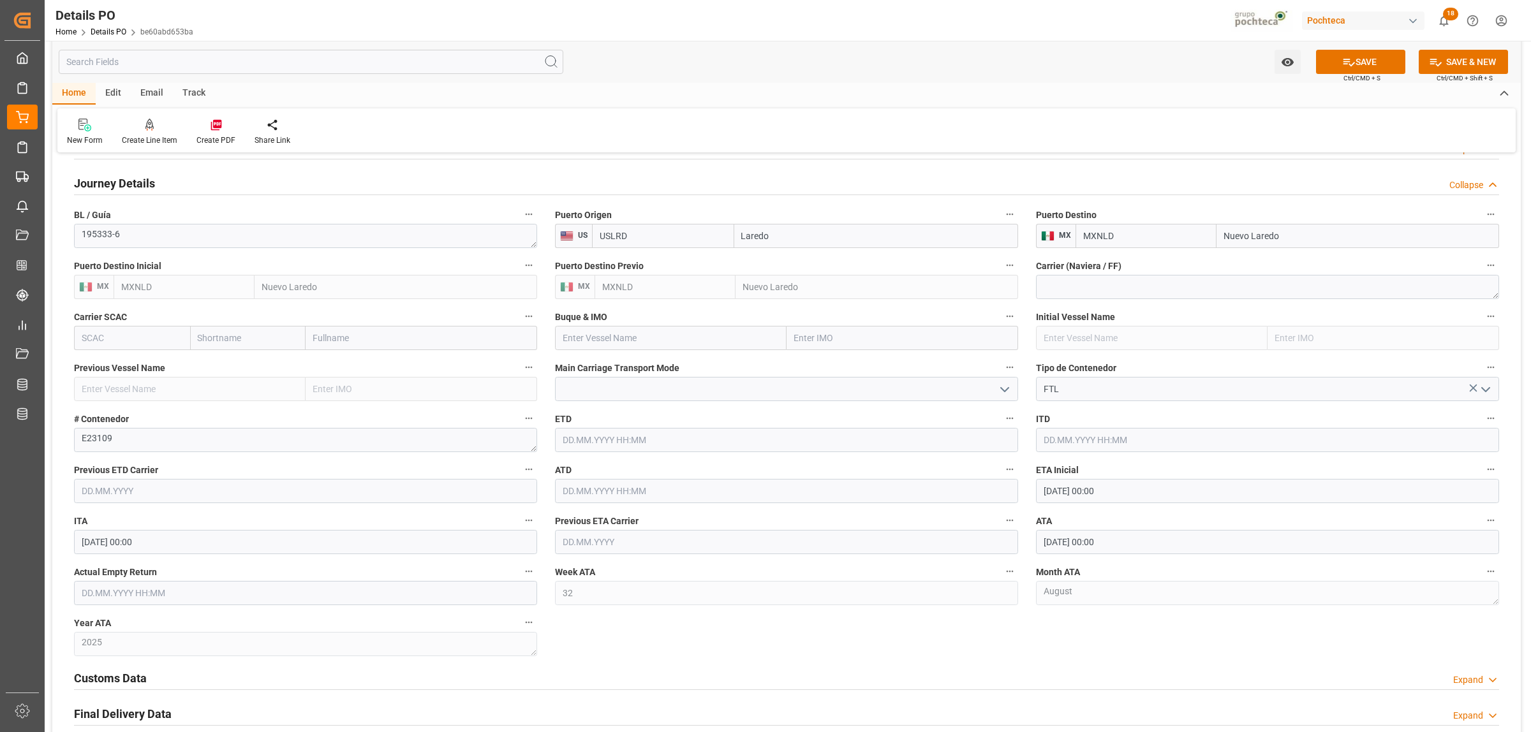
scroll to position [1116, 0]
click at [132, 233] on textarea "195333-6" at bounding box center [305, 235] width 463 height 24
drag, startPoint x: 124, startPoint y: 236, endPoint x: 72, endPoint y: 244, distance: 53.0
click at [72, 244] on div "BL / Guía 195333-6" at bounding box center [305, 225] width 481 height 51
paste textarea "7"
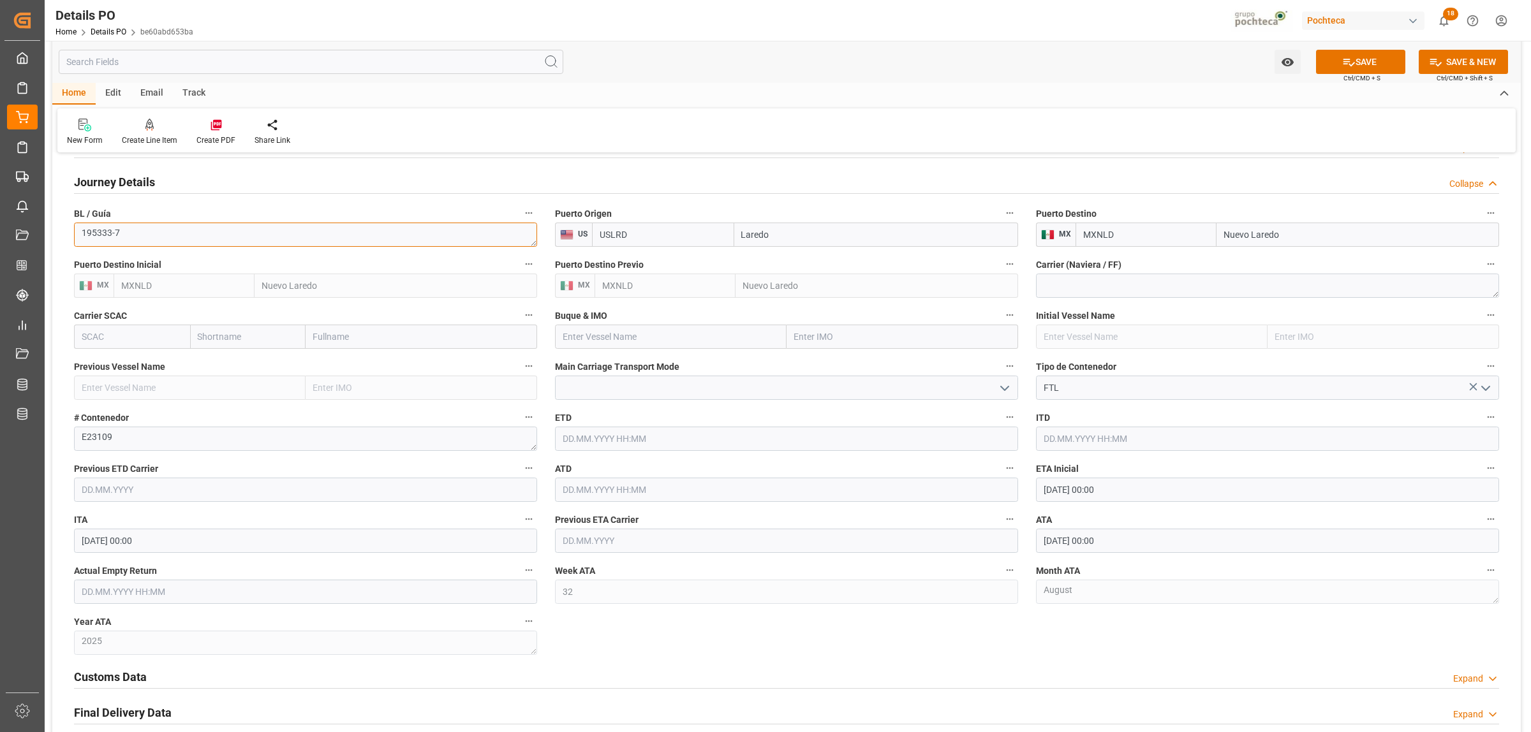
type textarea "195333-7"
drag, startPoint x: 161, startPoint y: 438, endPoint x: 139, endPoint y: 439, distance: 21.7
click at [159, 438] on textarea "E23109" at bounding box center [305, 439] width 463 height 24
drag, startPoint x: 133, startPoint y: 439, endPoint x: 80, endPoint y: 438, distance: 53.0
click at [80, 438] on textarea "E23109" at bounding box center [305, 439] width 463 height 24
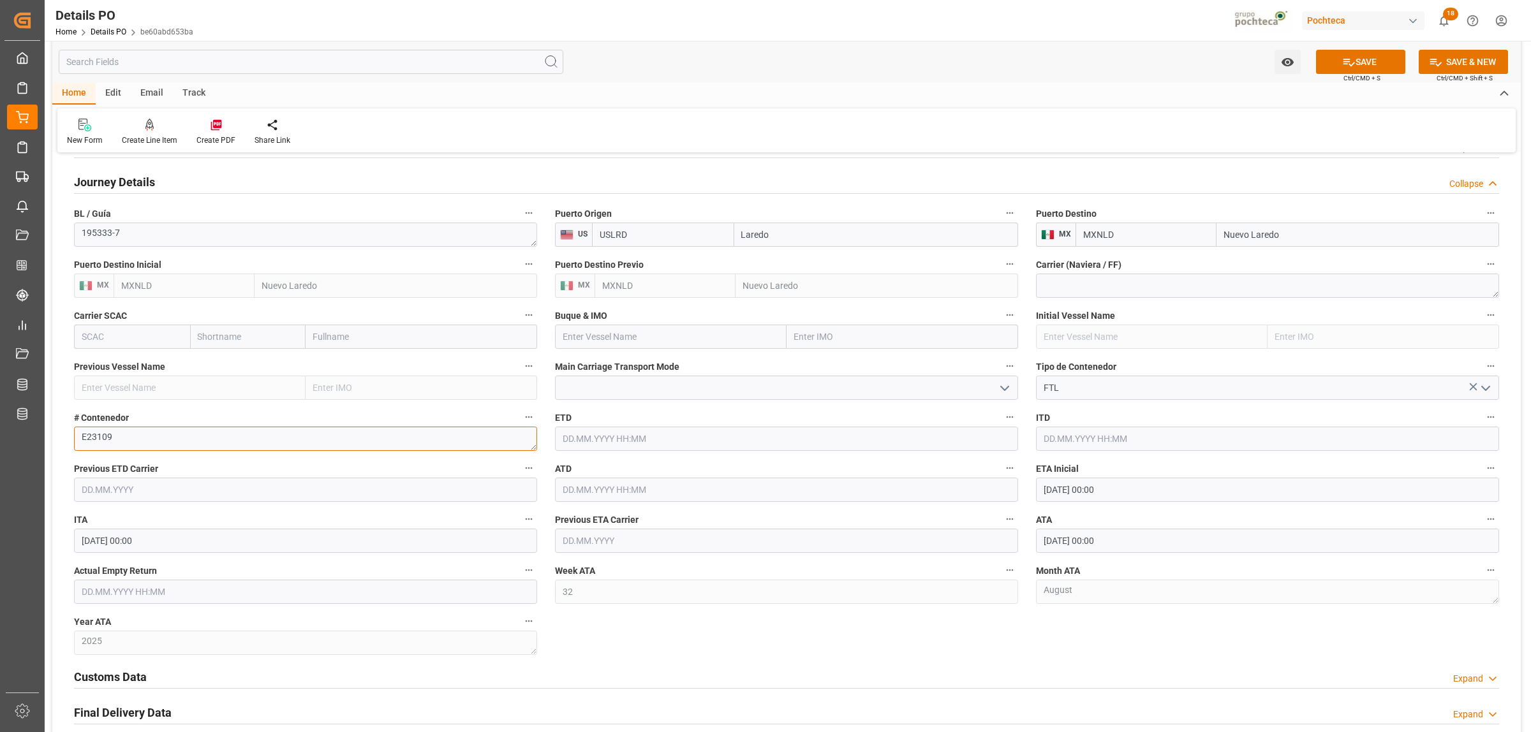
paste textarea "8236"
type textarea "E82369"
drag, startPoint x: 799, startPoint y: 641, endPoint x: 875, endPoint y: 655, distance: 77.2
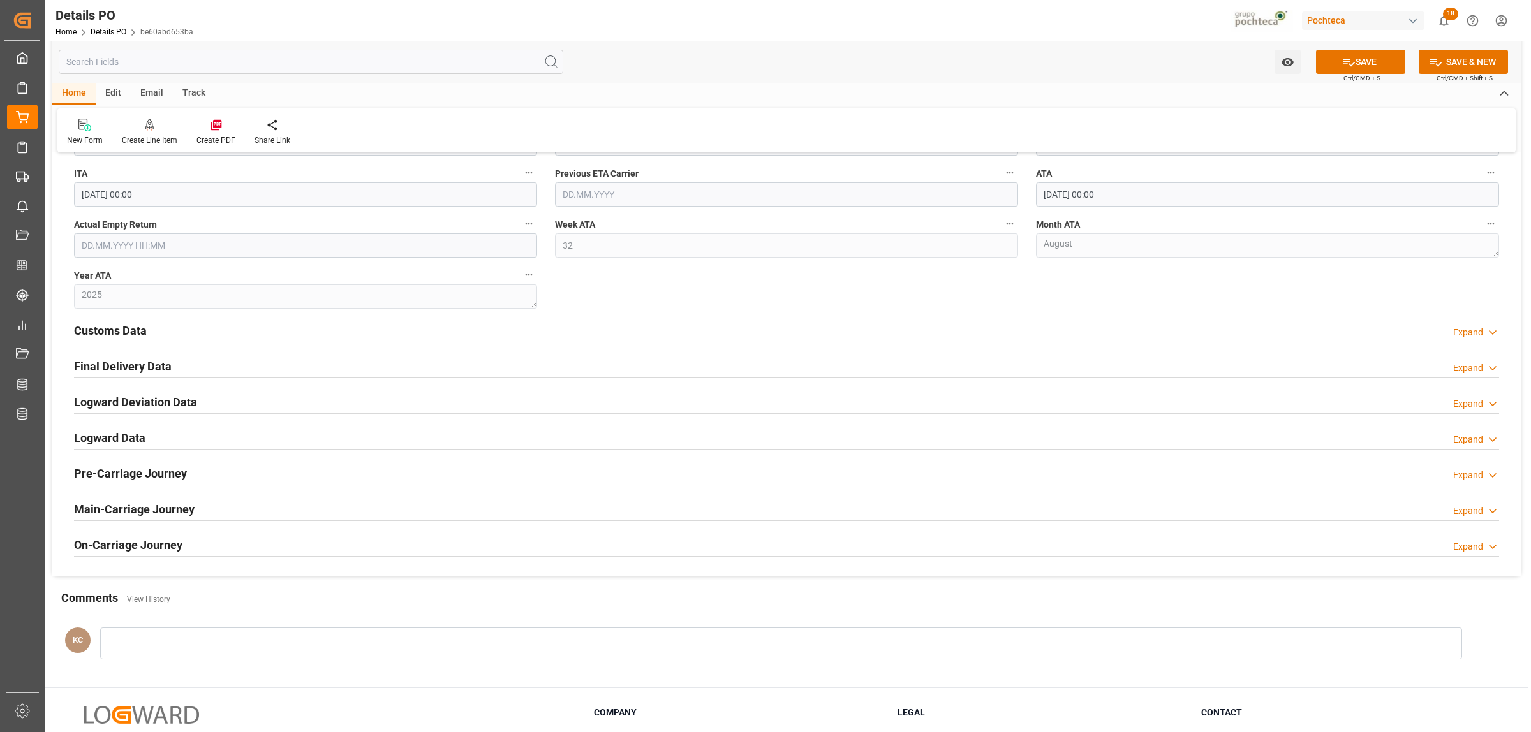
scroll to position [1435, 0]
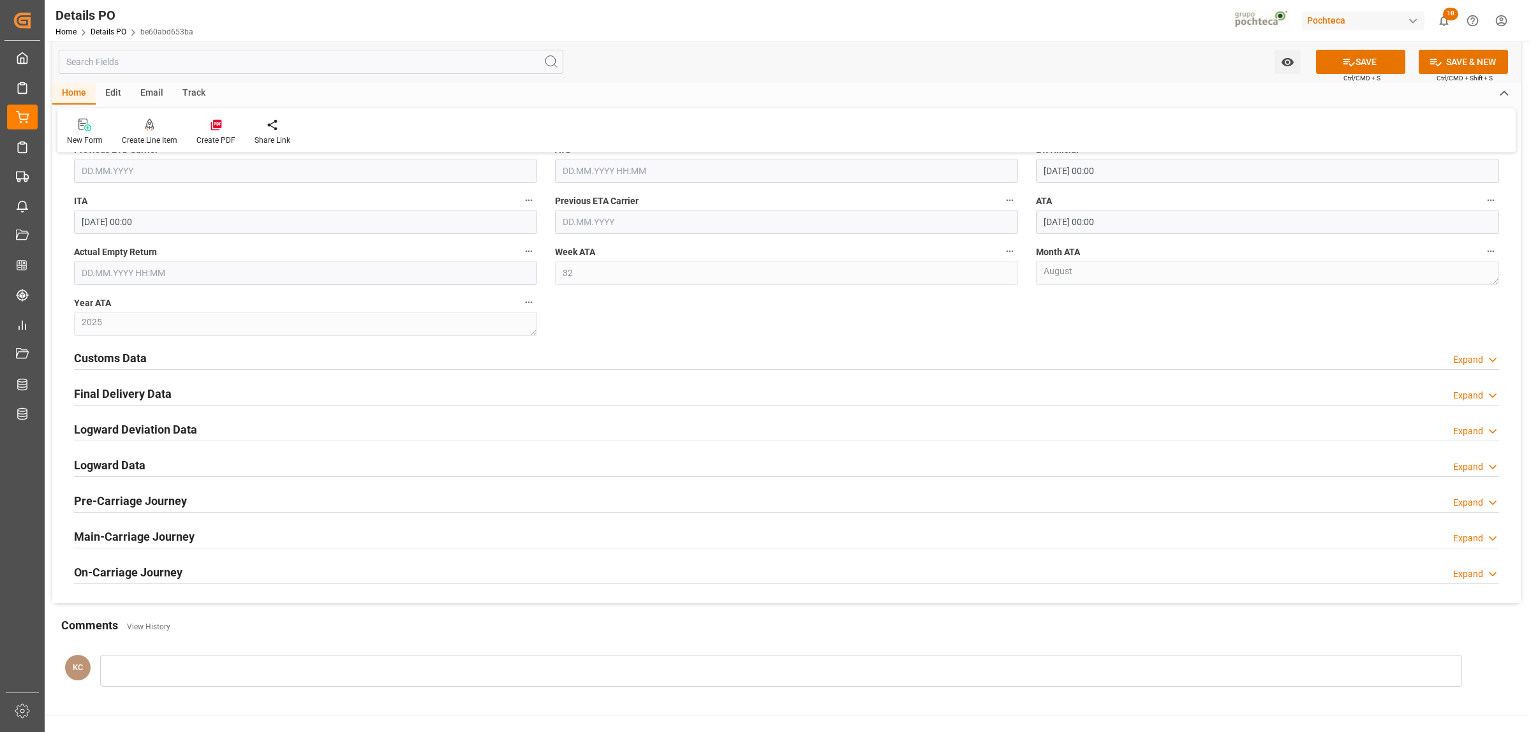
click at [108, 364] on h2 "Customs Data" at bounding box center [110, 358] width 73 height 17
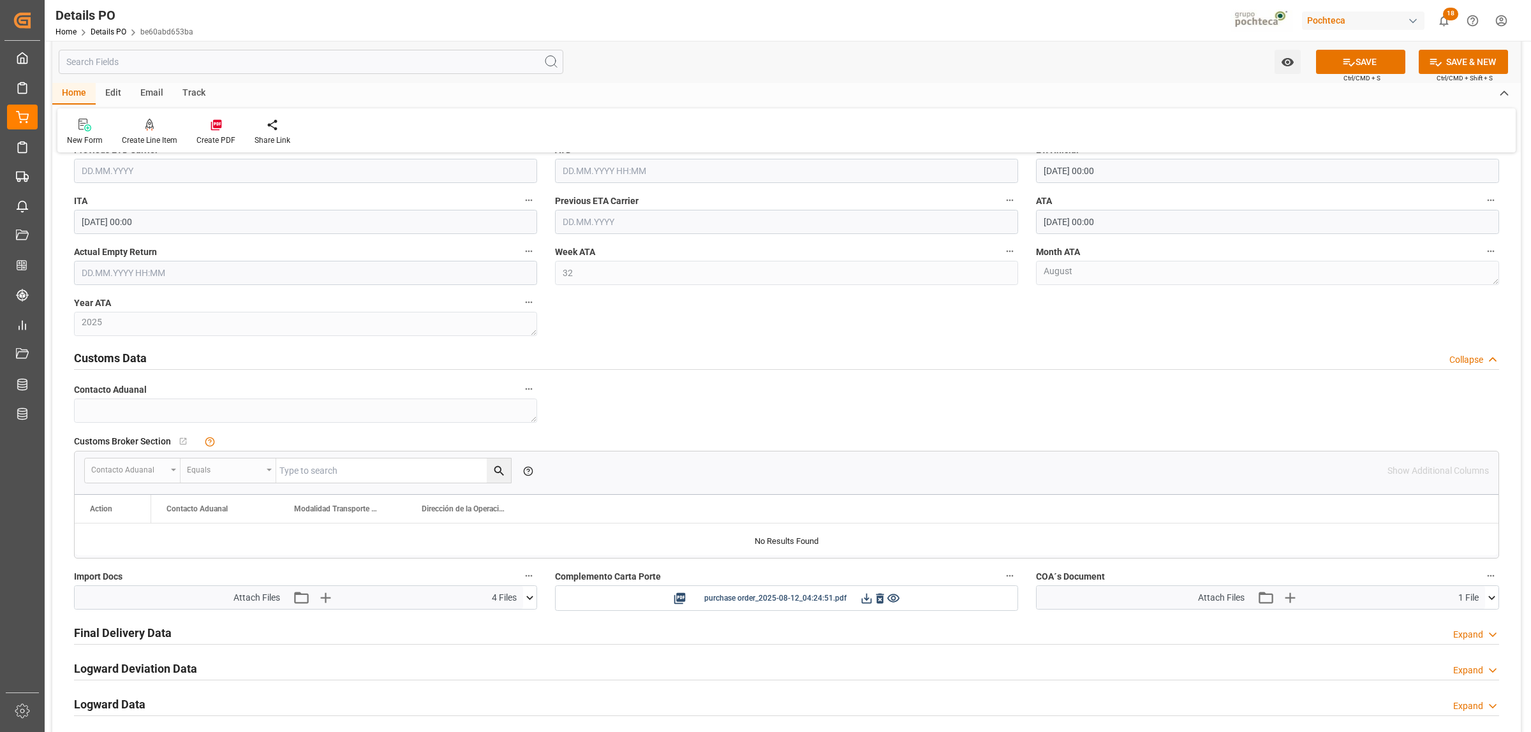
click at [529, 600] on icon at bounding box center [529, 597] width 13 height 13
click at [501, 623] on icon at bounding box center [496, 622] width 10 height 10
click at [501, 622] on icon at bounding box center [496, 622] width 10 height 10
click at [503, 623] on icon at bounding box center [495, 621] width 13 height 13
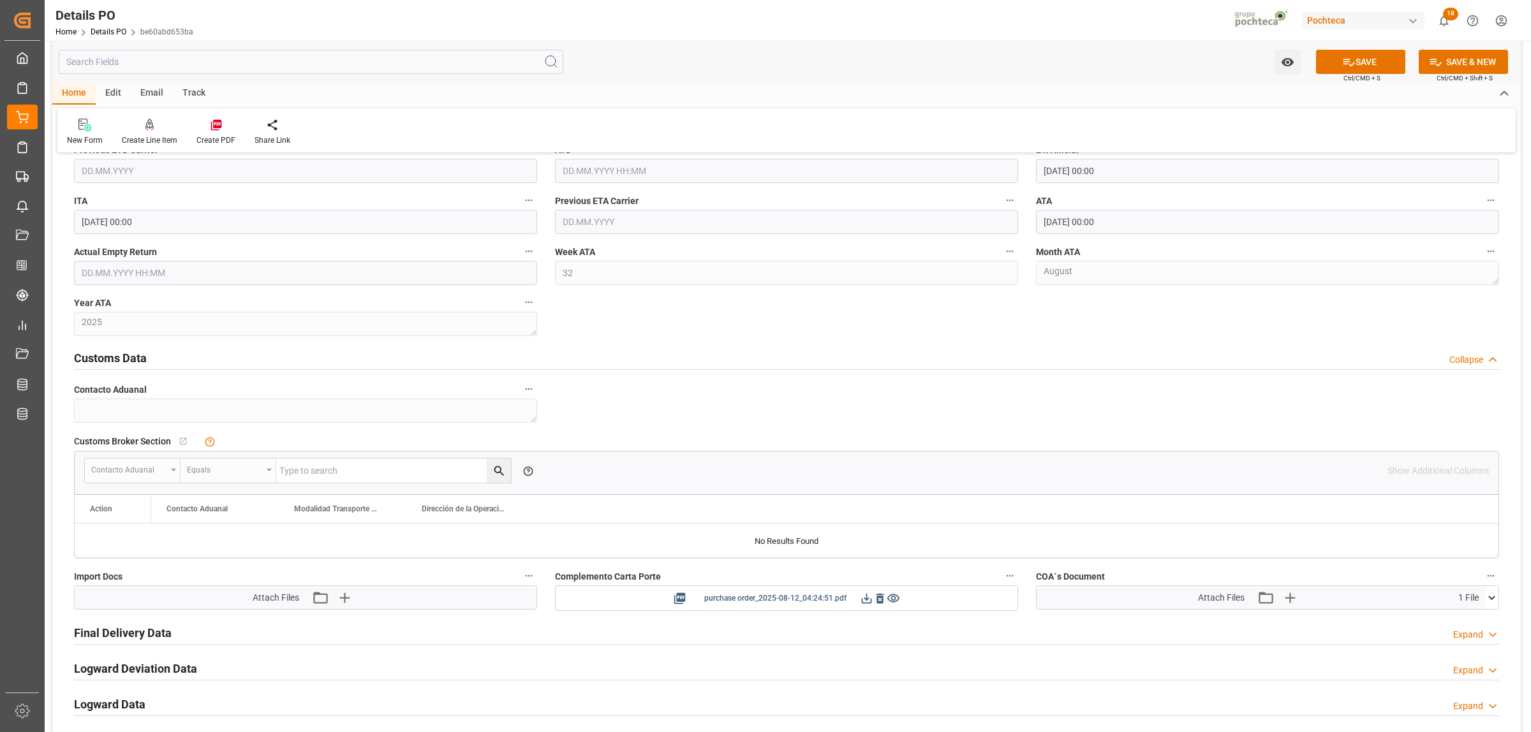
click at [880, 603] on icon at bounding box center [879, 598] width 13 height 13
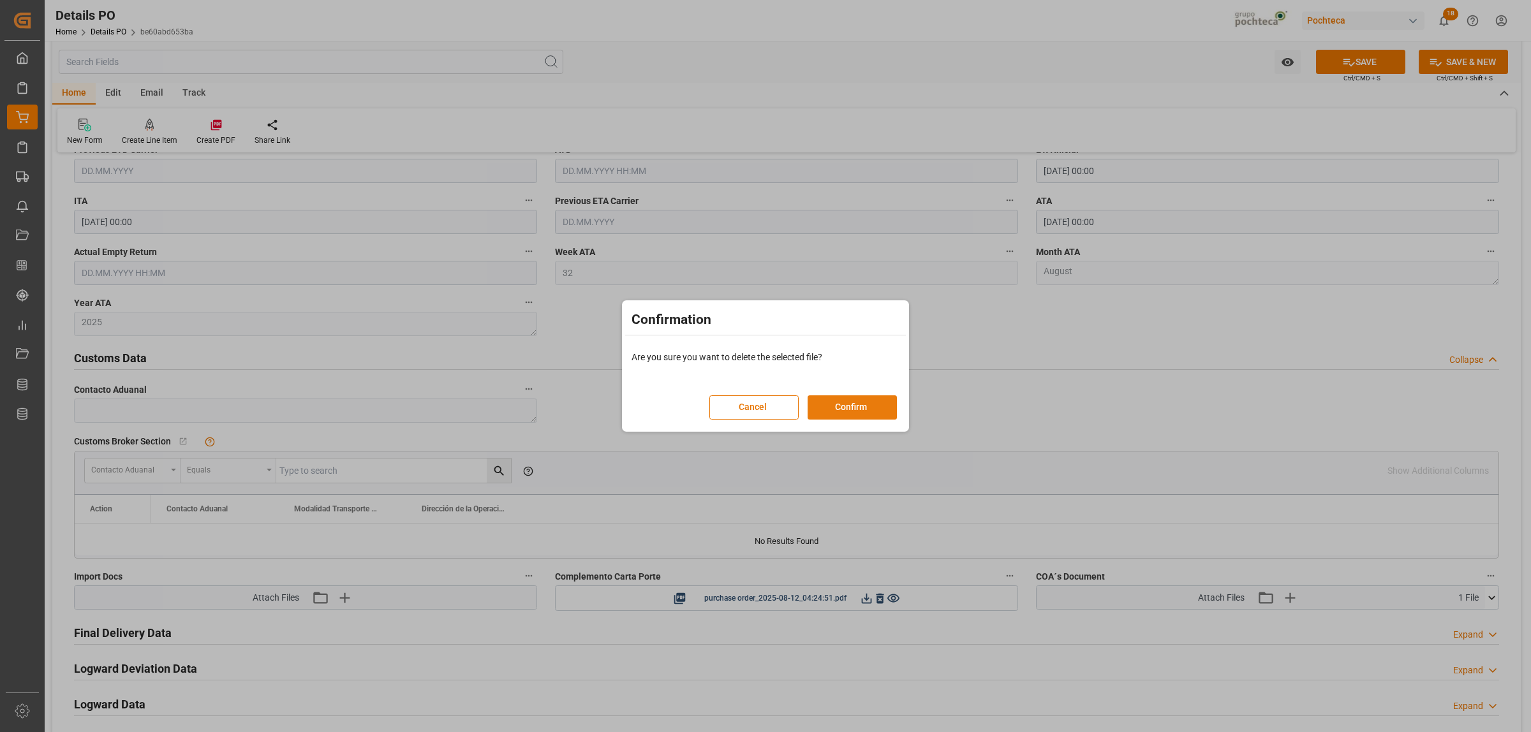
click at [815, 407] on button "Confirm" at bounding box center [852, 407] width 89 height 24
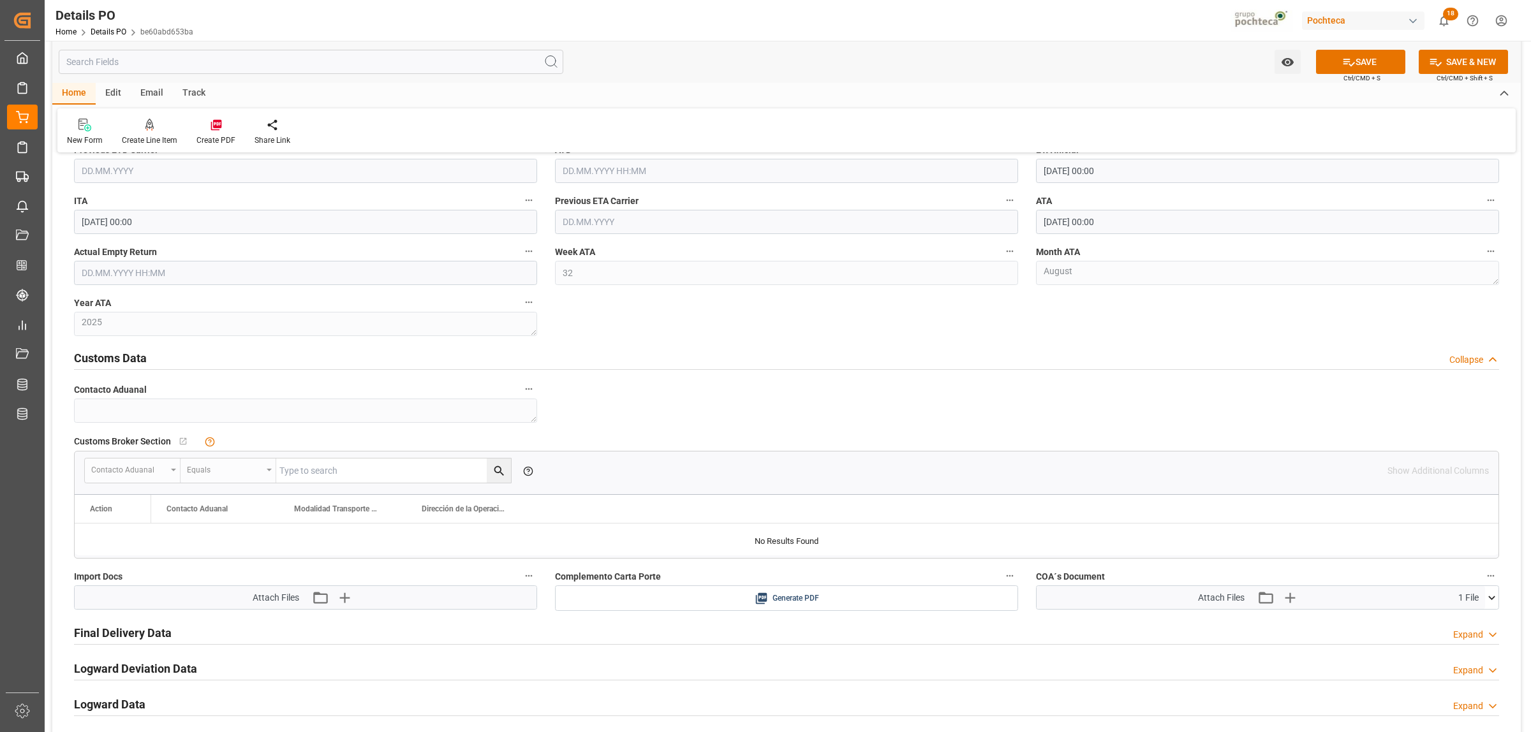
click at [1485, 596] on icon at bounding box center [1491, 597] width 13 height 13
click at [1463, 623] on icon at bounding box center [1458, 622] width 10 height 10
click at [1306, 603] on icon "button" at bounding box center [1306, 598] width 12 height 12
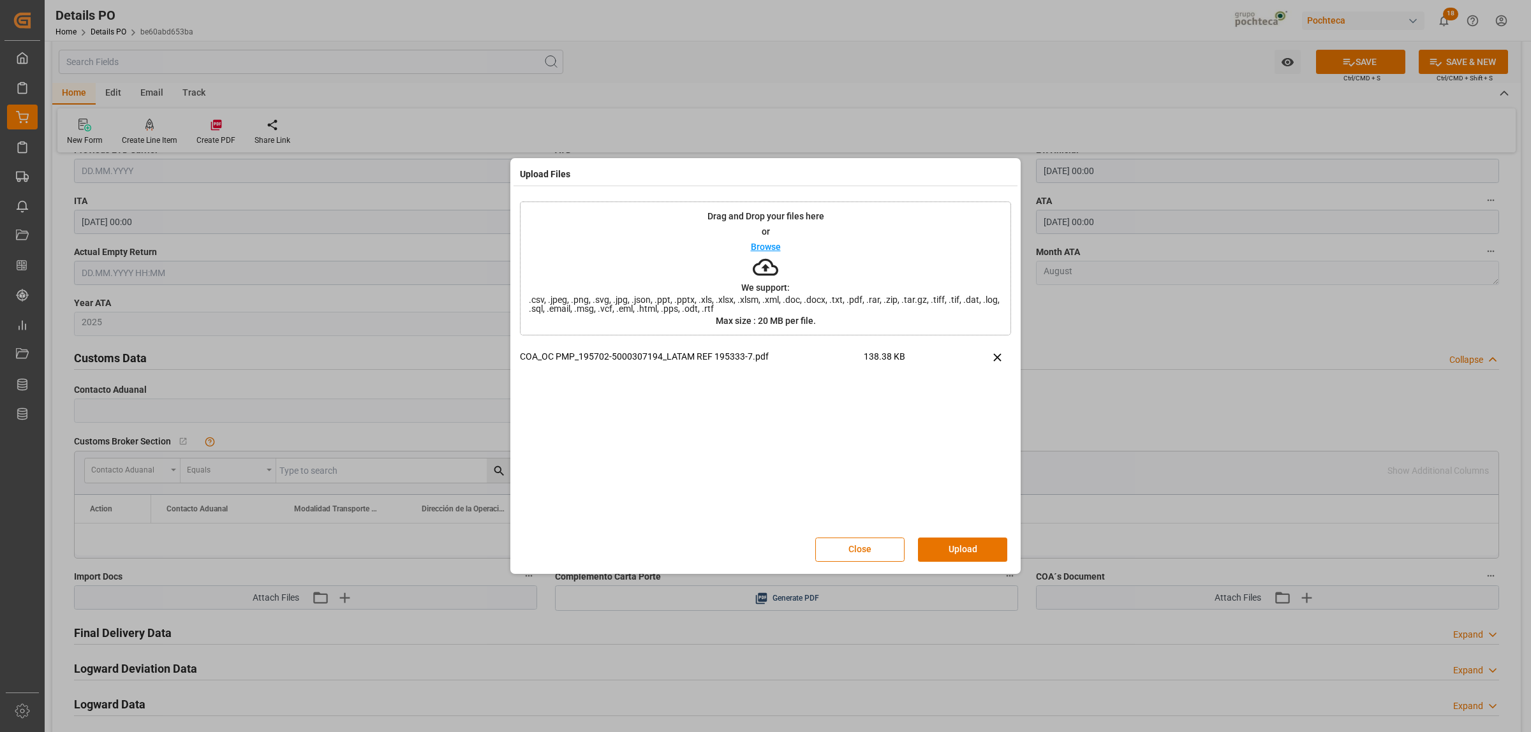
drag, startPoint x: 951, startPoint y: 550, endPoint x: 973, endPoint y: 560, distance: 24.3
click at [954, 552] on button "Upload" at bounding box center [962, 550] width 89 height 24
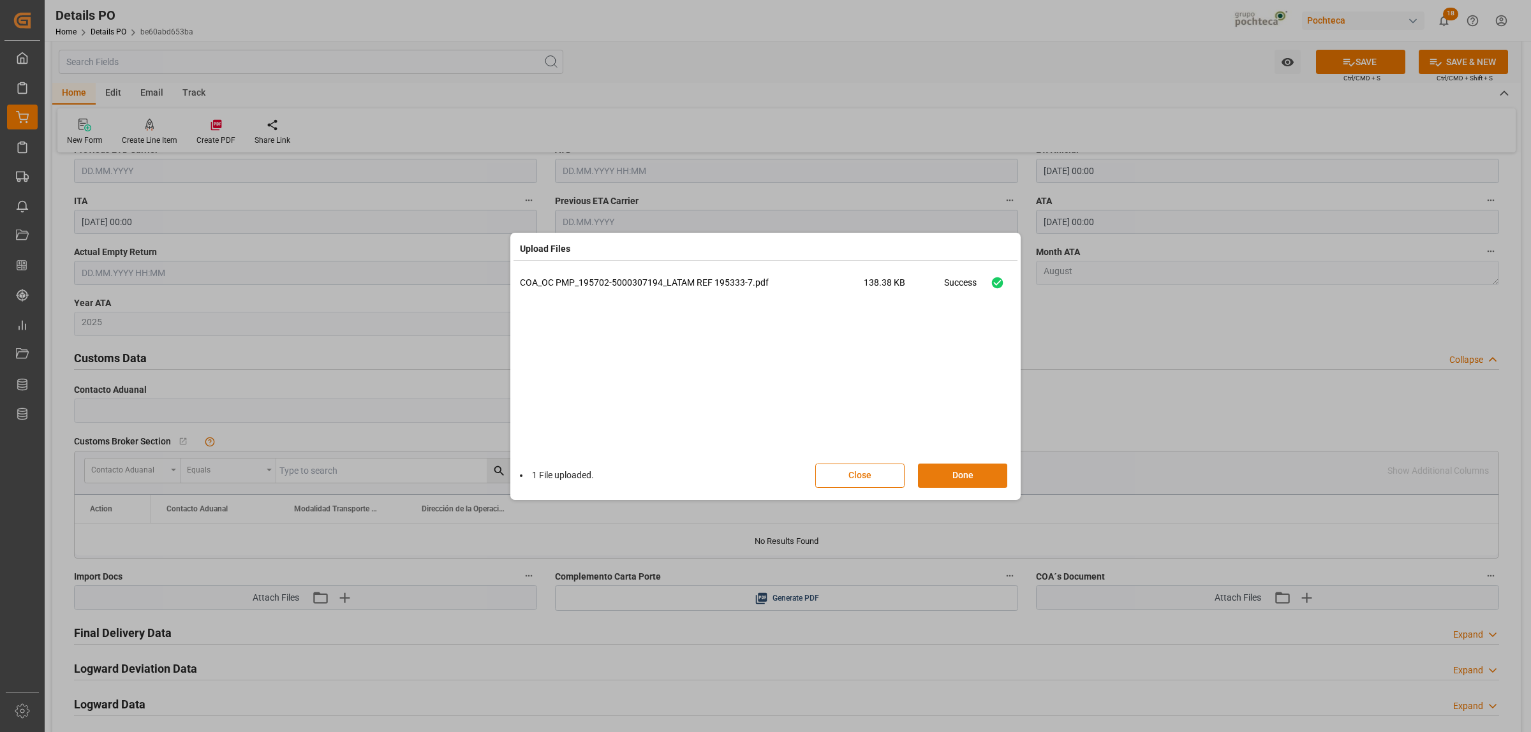
click at [950, 476] on button "Done" at bounding box center [962, 476] width 89 height 24
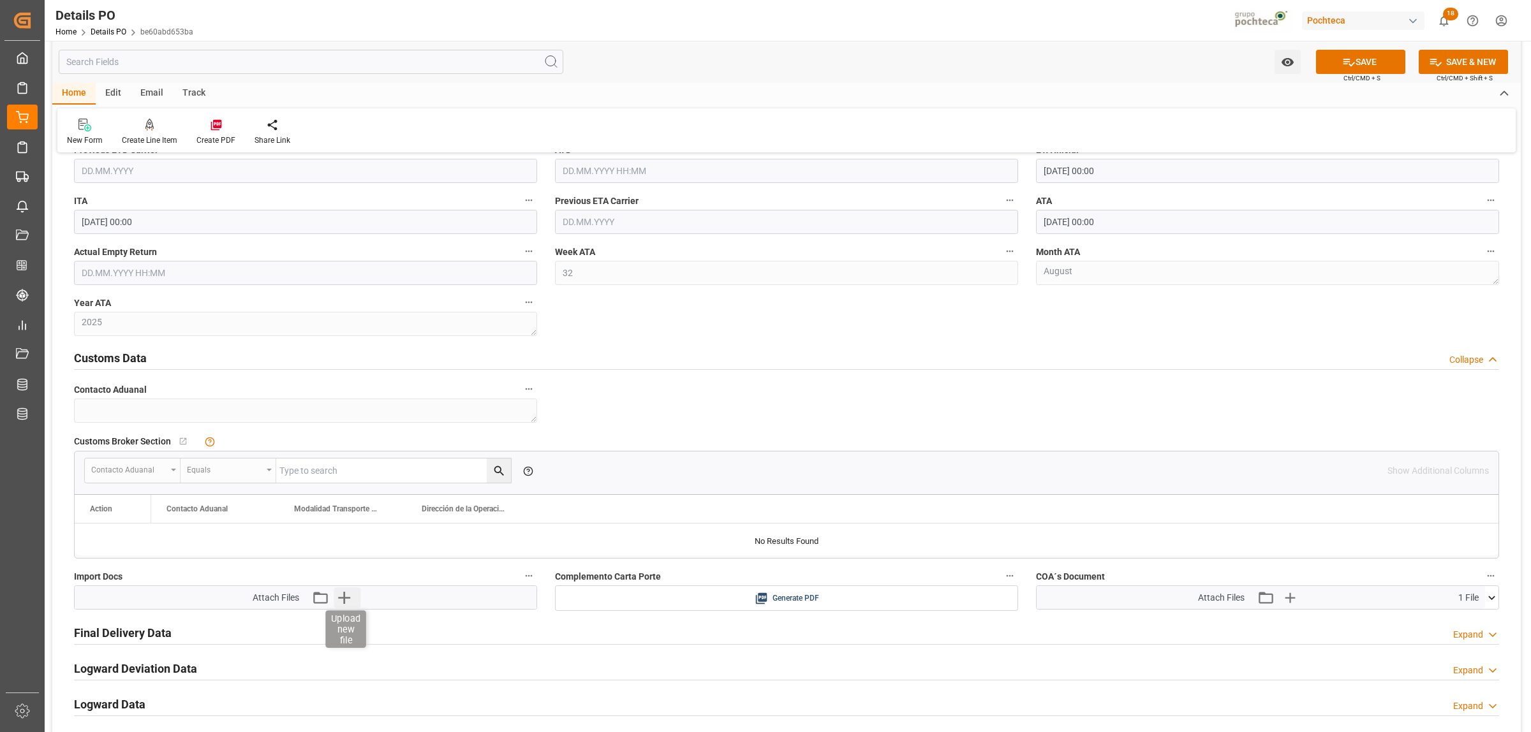
click at [344, 604] on icon "button" at bounding box center [344, 598] width 12 height 12
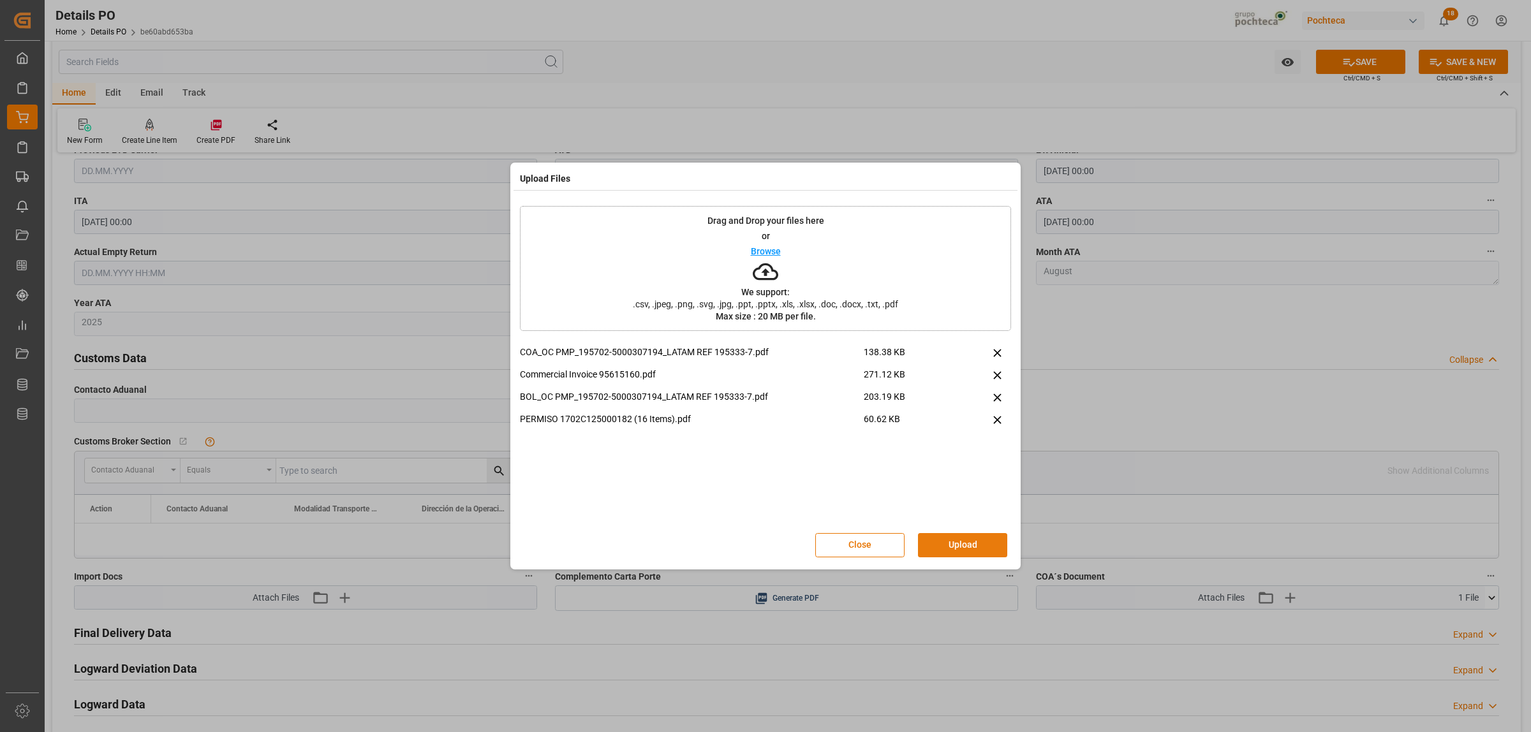
click at [960, 547] on button "Upload" at bounding box center [962, 545] width 89 height 24
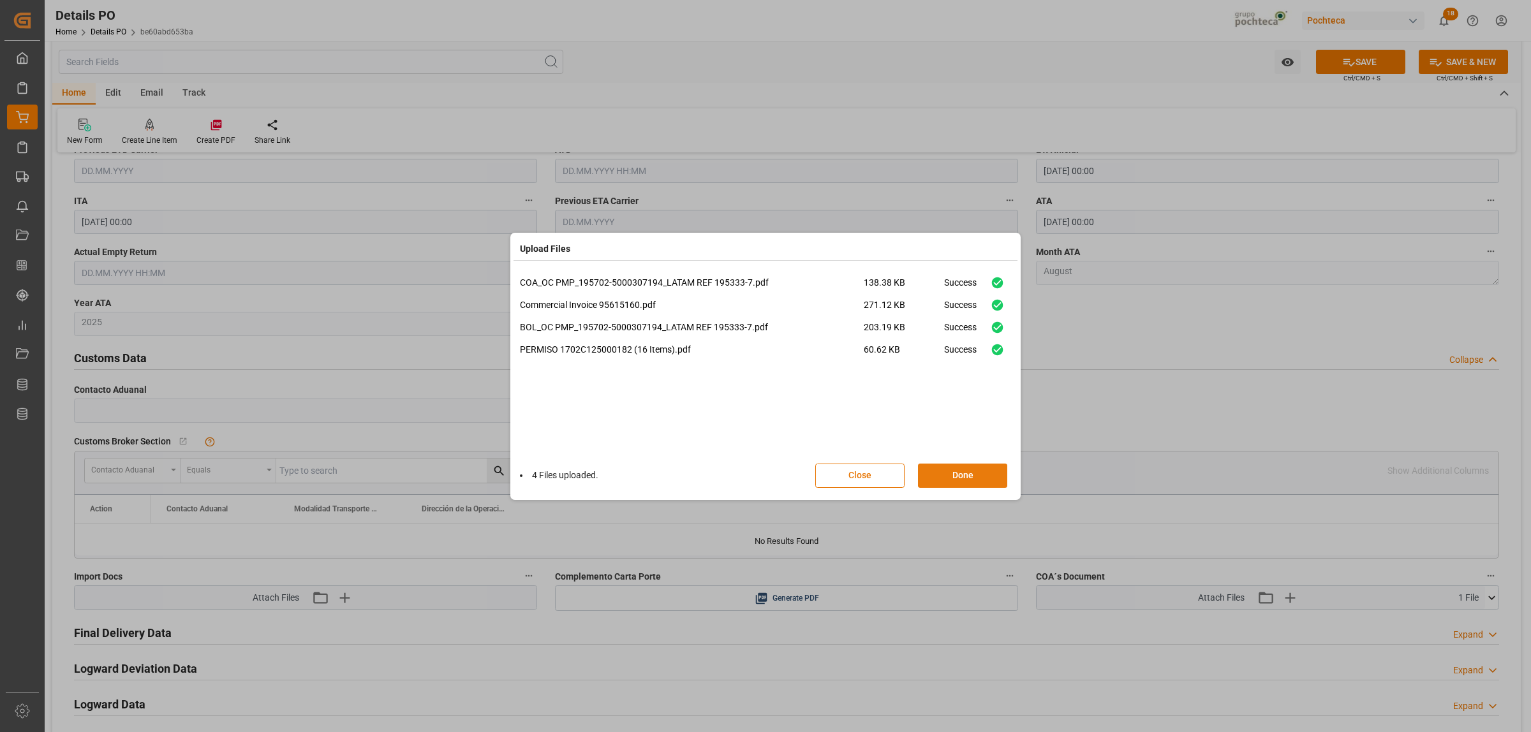
click at [966, 473] on button "Done" at bounding box center [962, 476] width 89 height 24
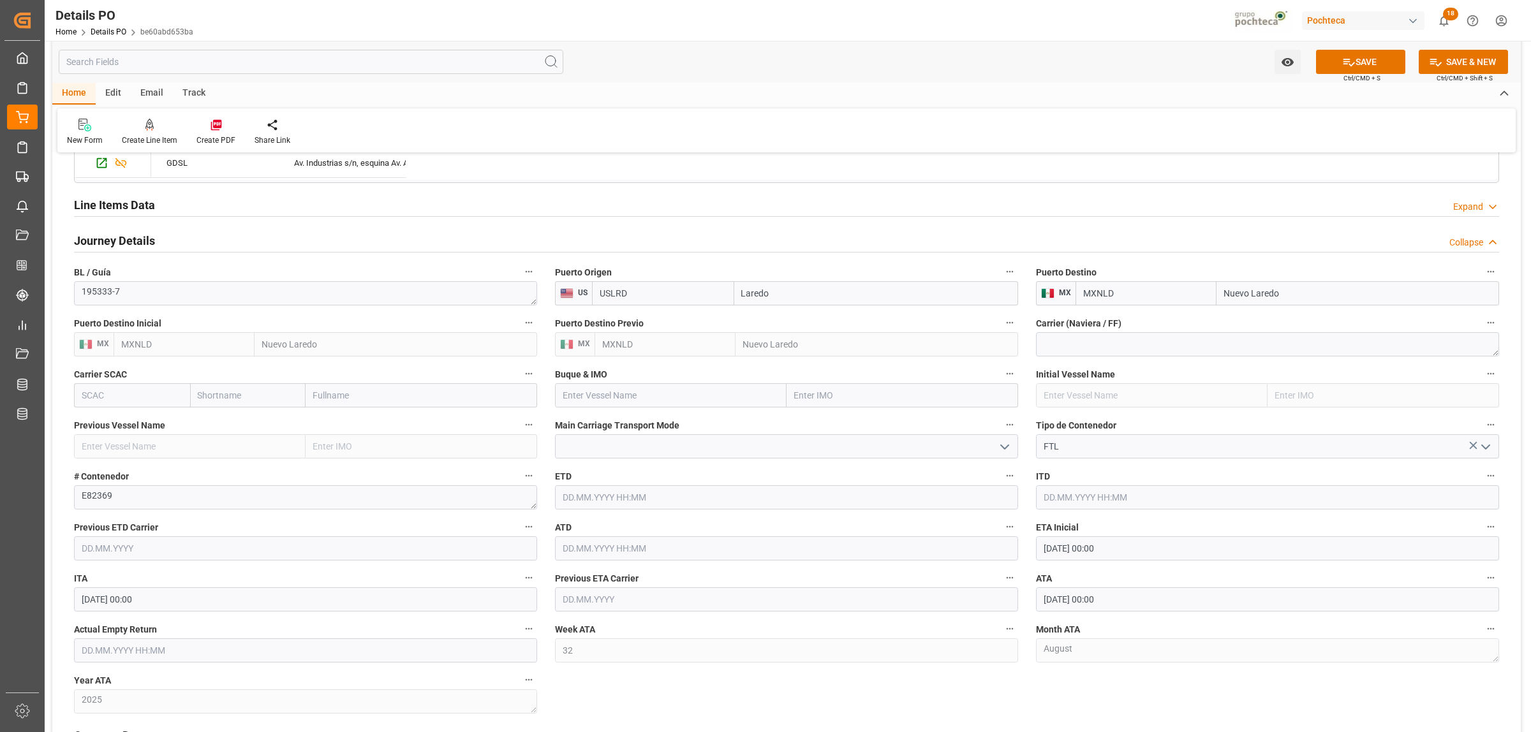
scroll to position [1037, 0]
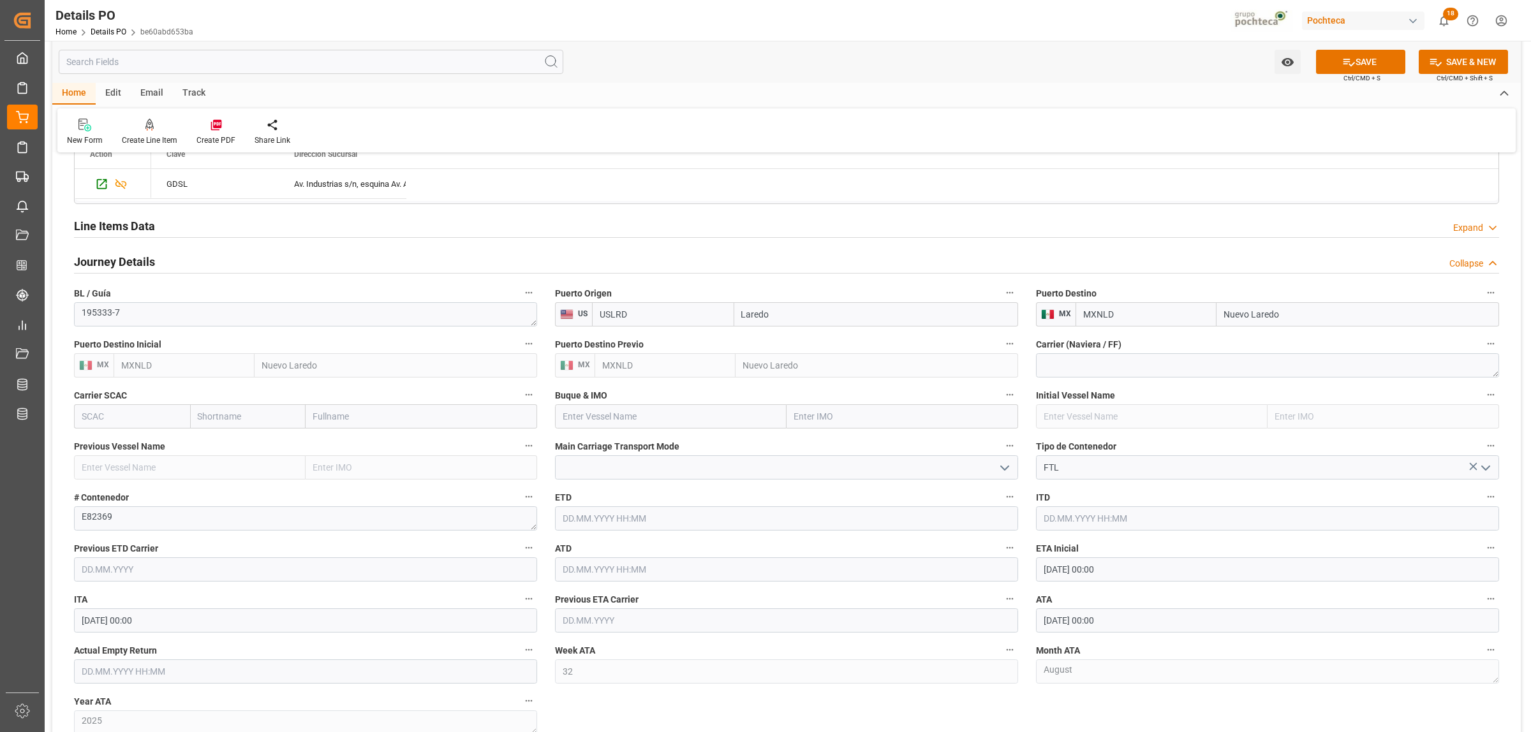
click at [97, 220] on h2 "Line Items Data" at bounding box center [114, 226] width 81 height 17
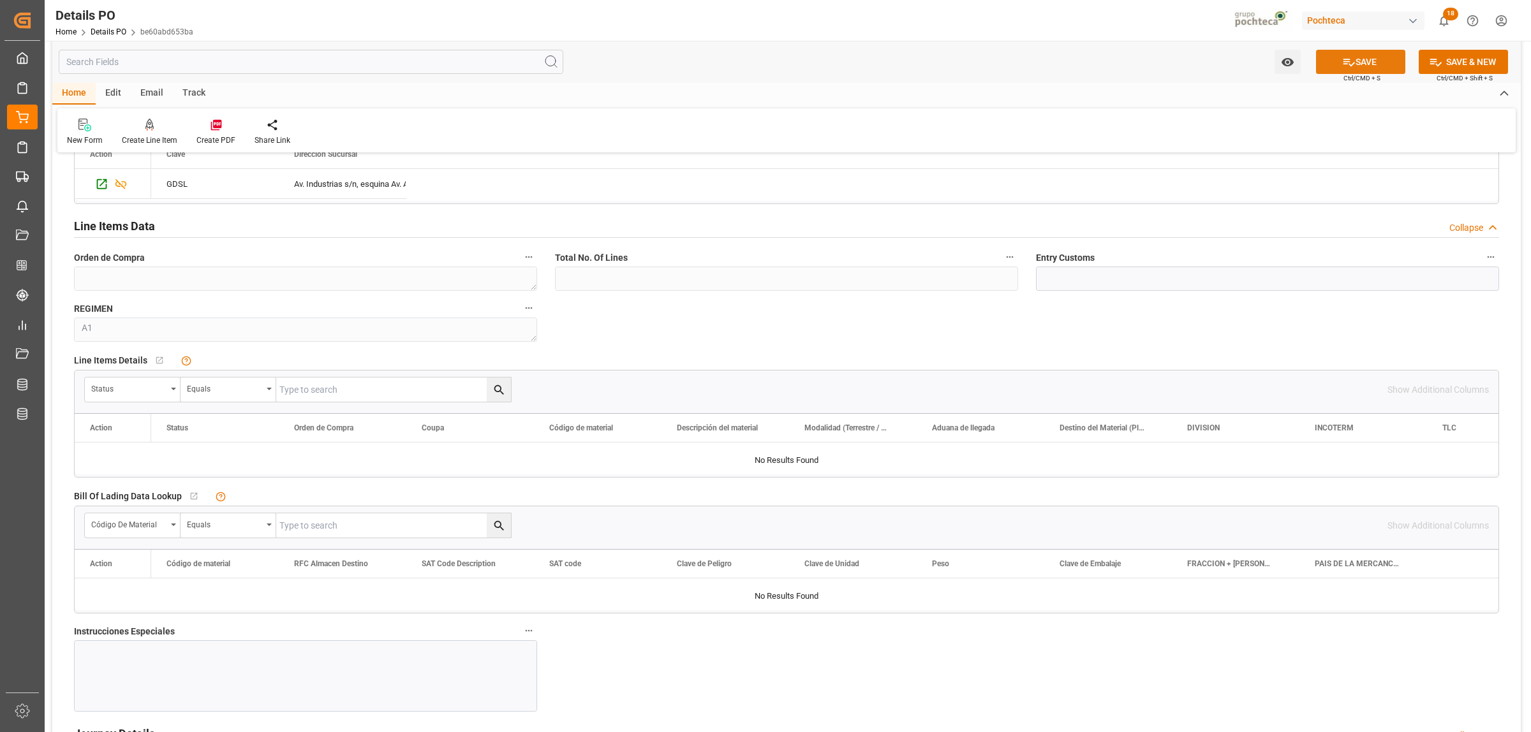
click at [1353, 68] on button "SAVE" at bounding box center [1360, 62] width 89 height 24
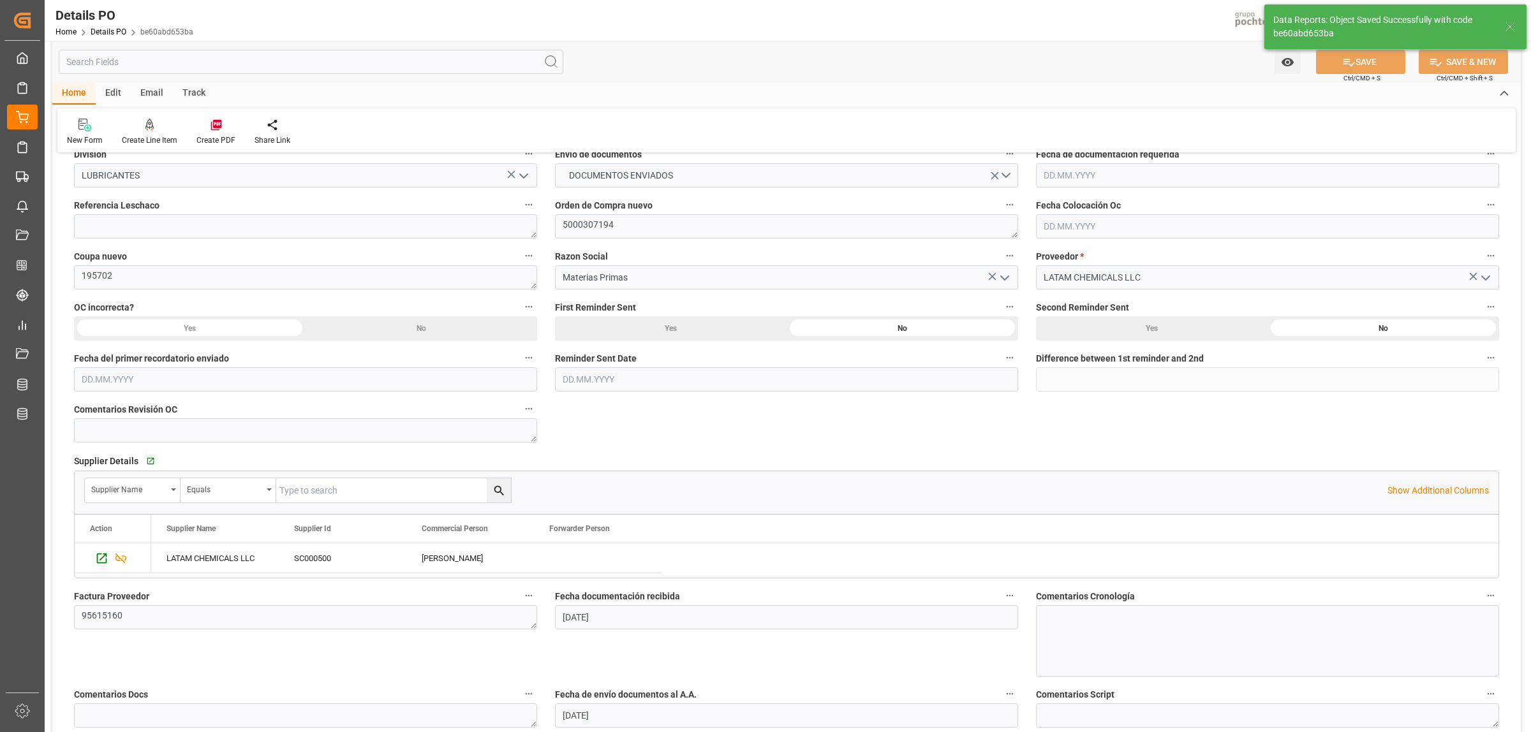
scroll to position [0, 0]
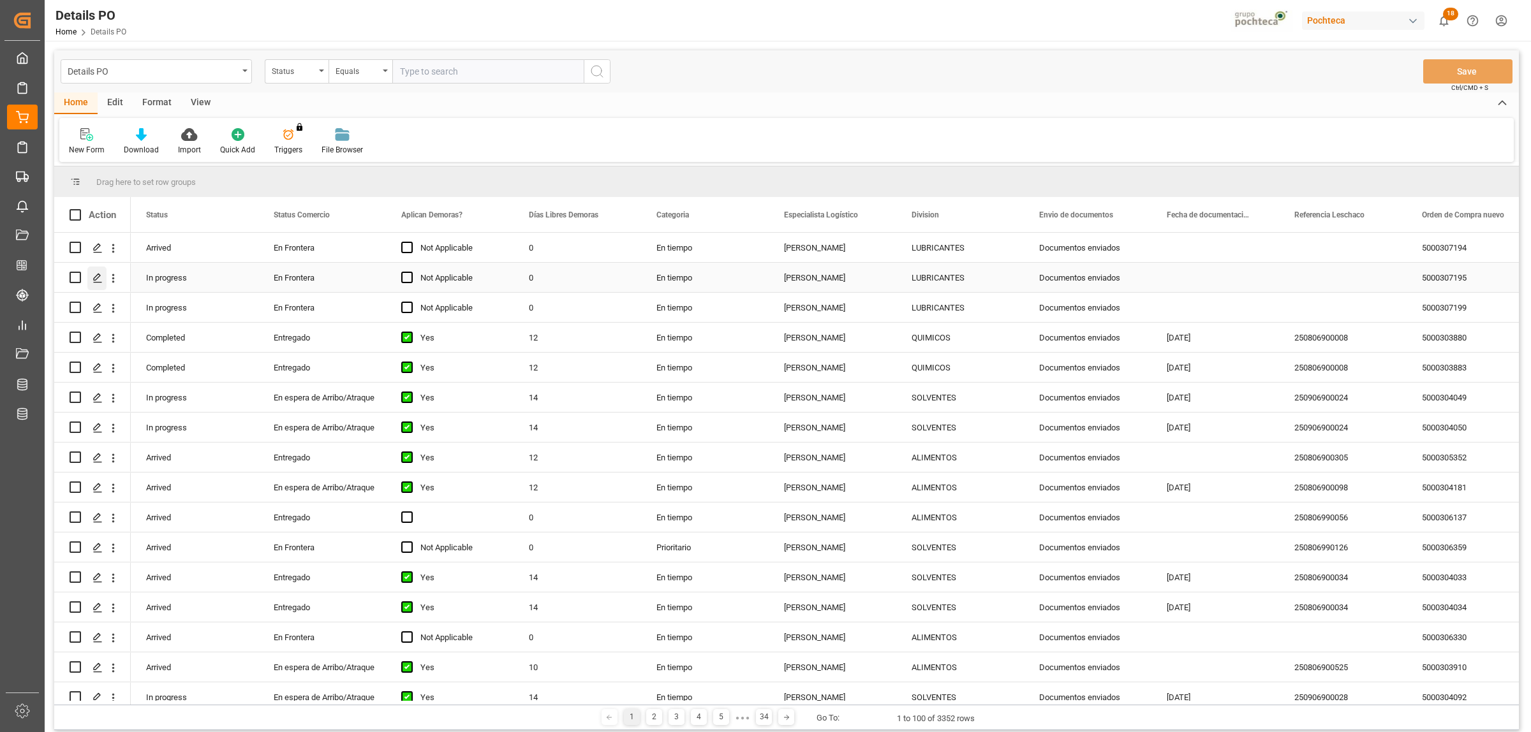
click at [100, 279] on icon "Press SPACE to select this row." at bounding box center [97, 278] width 10 height 10
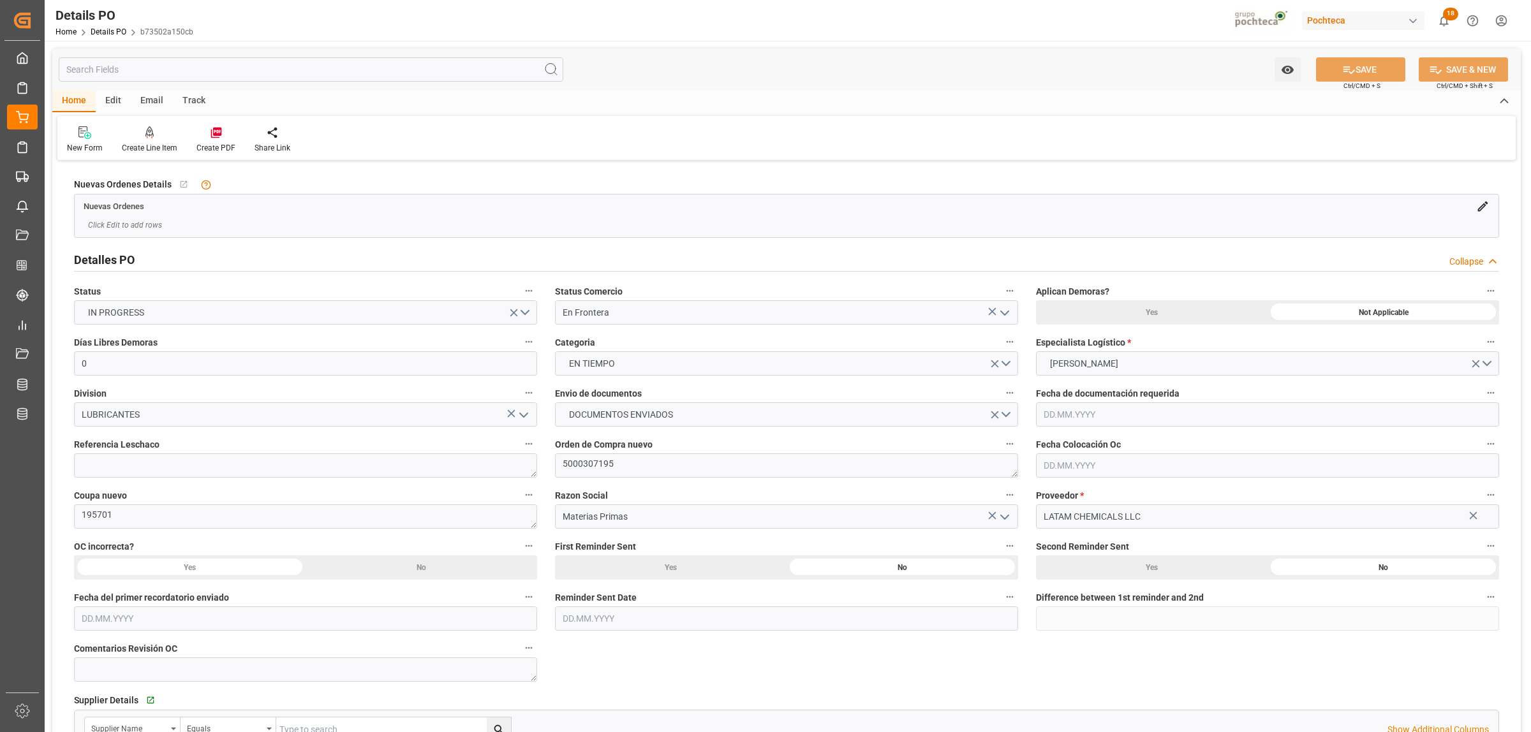
type input "0"
type input "[DATE]"
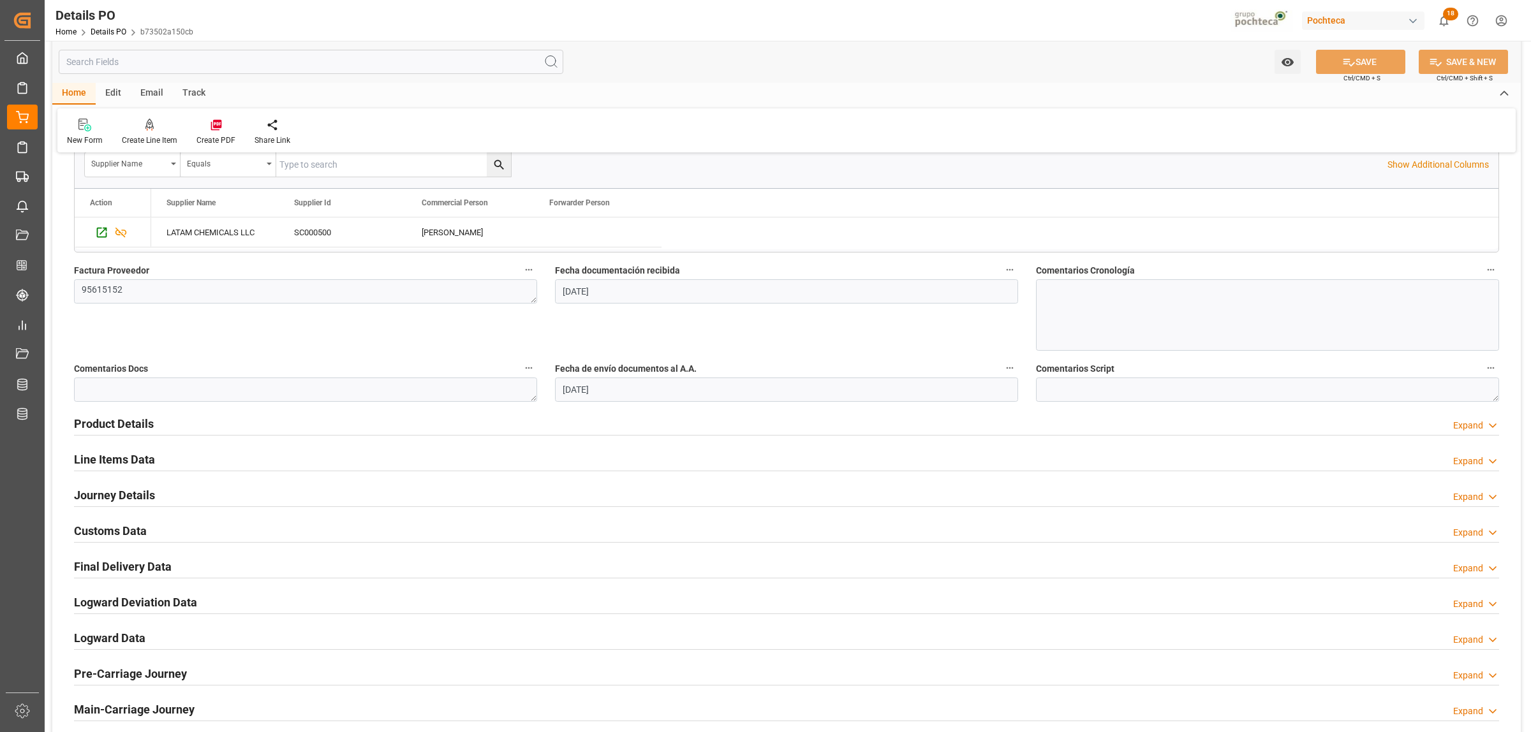
scroll to position [638, 0]
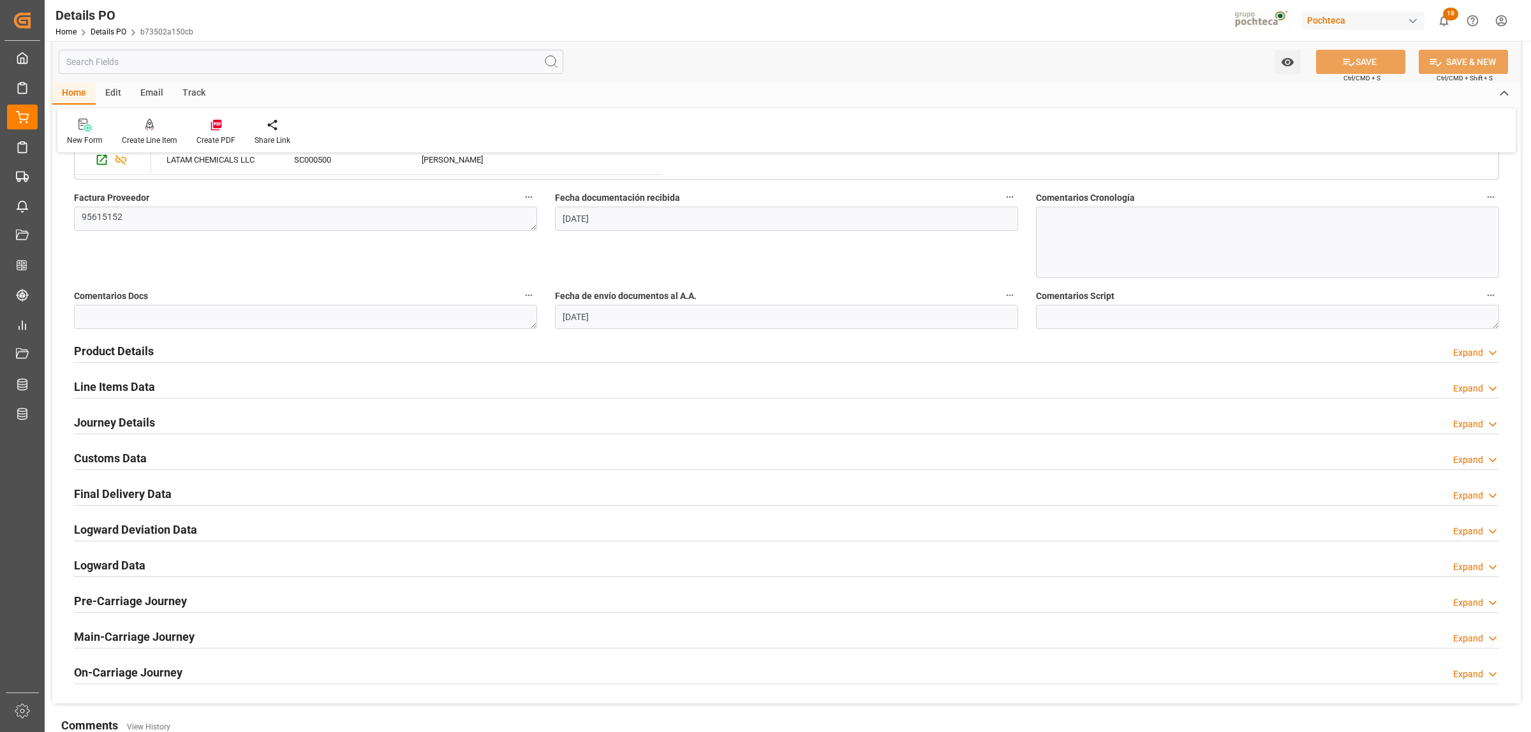
click at [117, 391] on h2 "Line Items Data" at bounding box center [114, 386] width 81 height 17
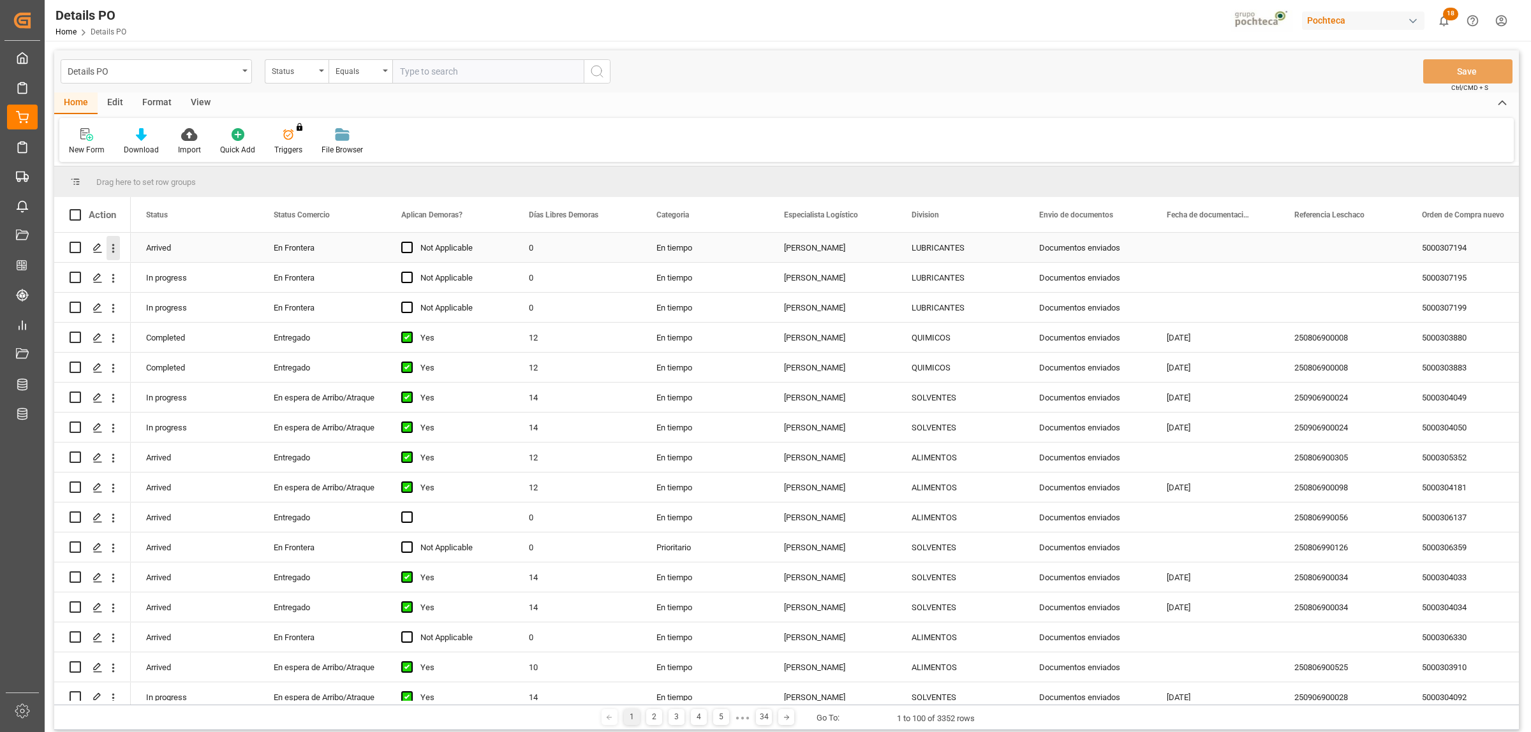
click at [117, 254] on icon "open menu" at bounding box center [113, 248] width 13 height 13
click at [232, 413] on div "Create and Link Child Object" at bounding box center [186, 405] width 158 height 27
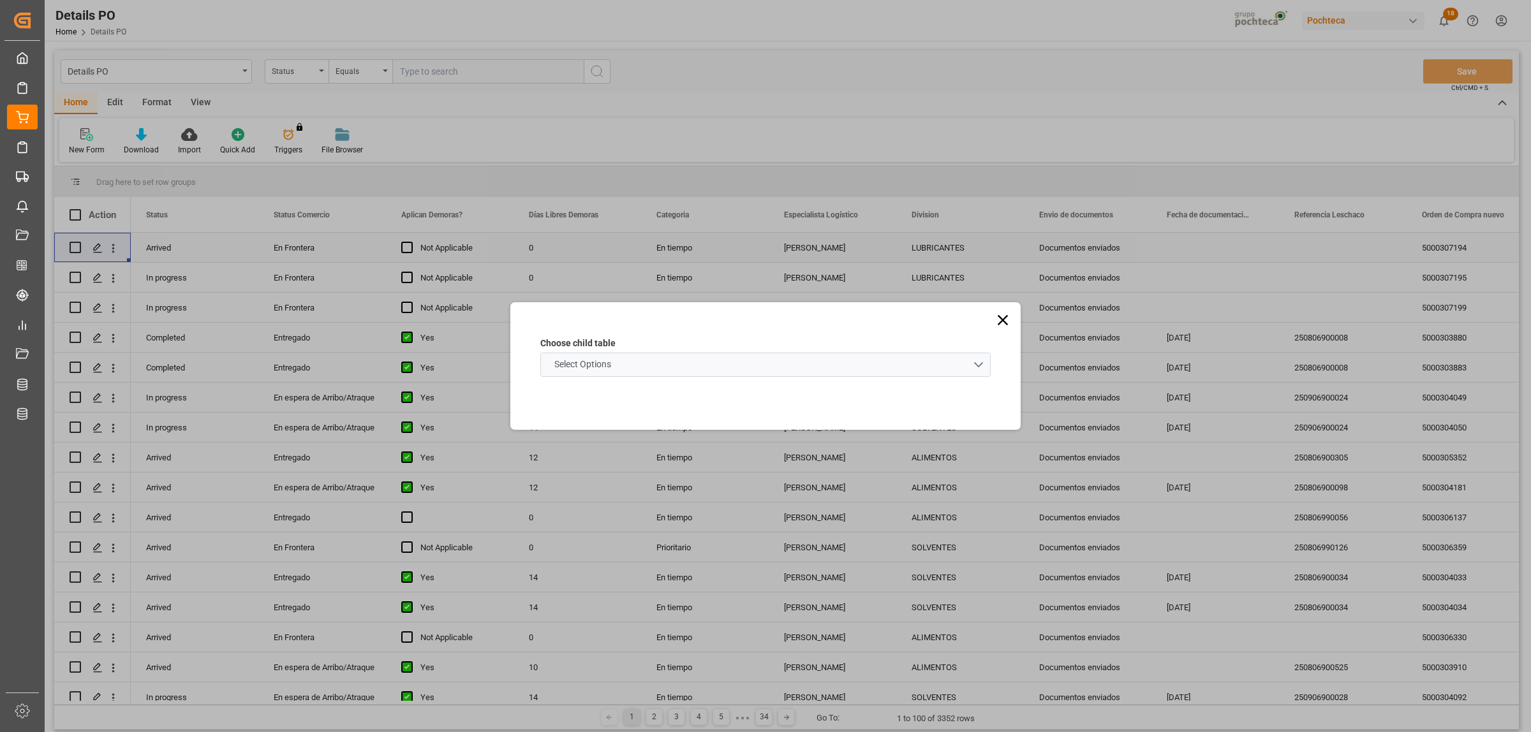
click at [981, 367] on schema "Select Options" at bounding box center [765, 365] width 450 height 24
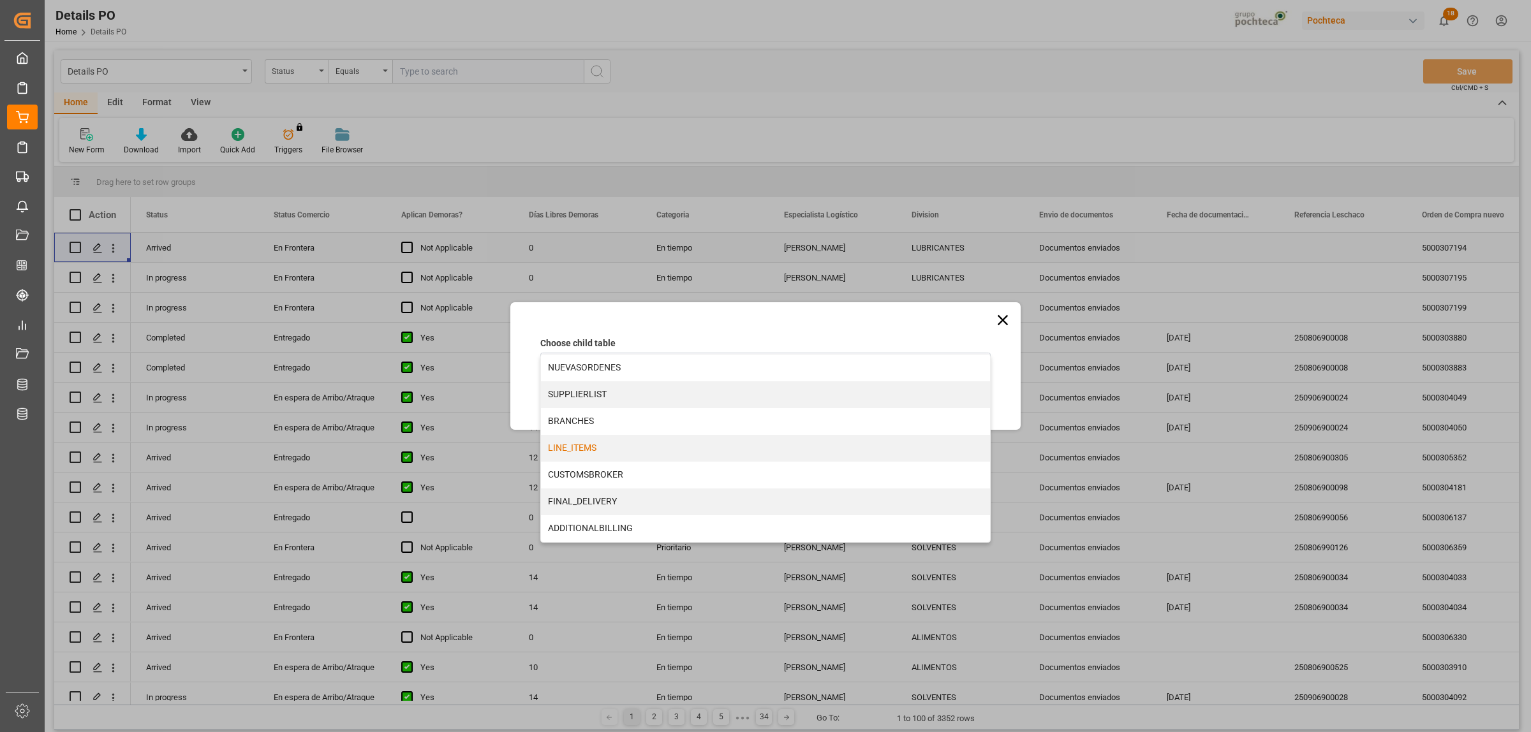
click at [578, 450] on div "LINE_ITEMS" at bounding box center [765, 448] width 449 height 27
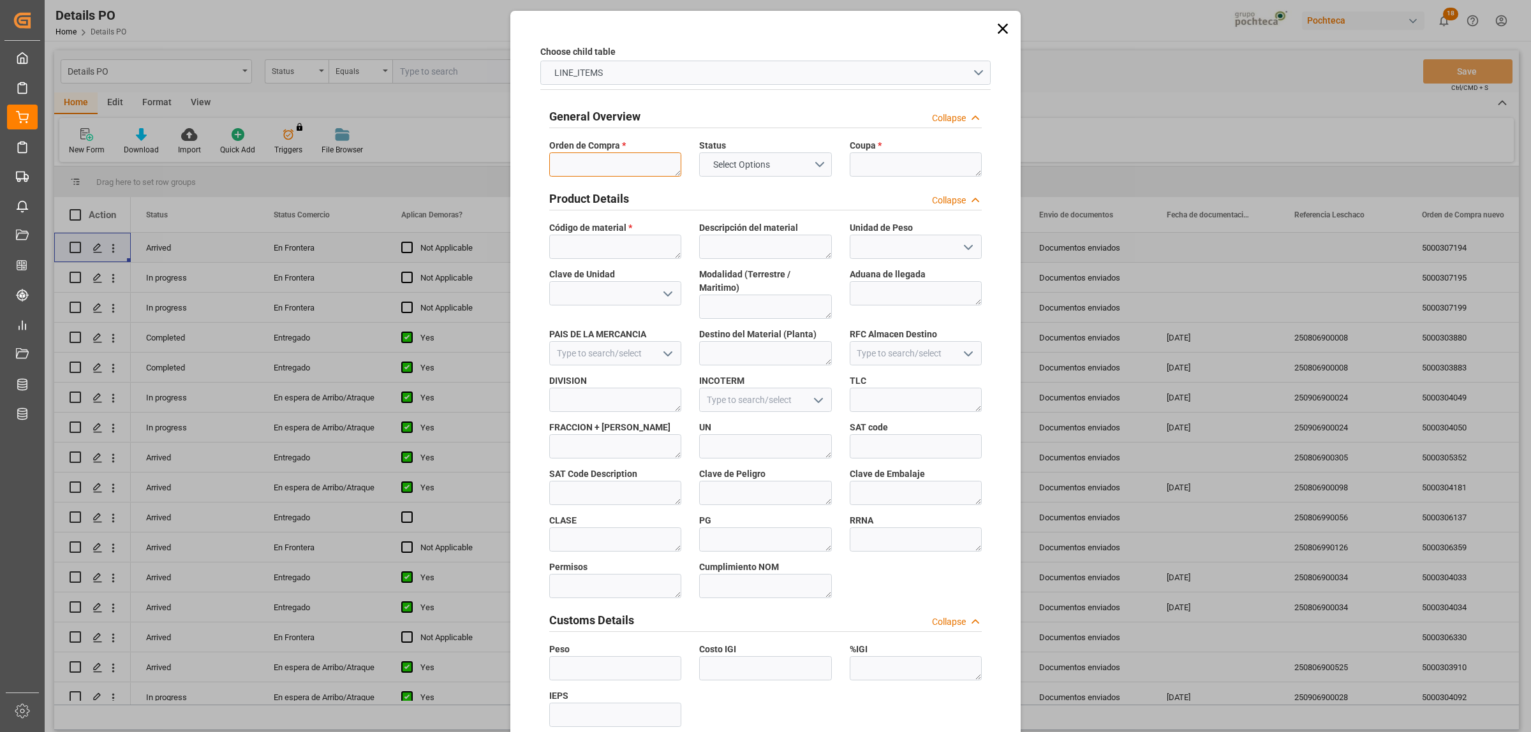
click at [598, 174] on textarea at bounding box center [615, 164] width 132 height 24
paste textarea "5000307194"
type textarea "5000307194"
click at [863, 170] on textarea at bounding box center [916, 164] width 132 height 24
paste textarea "195702"
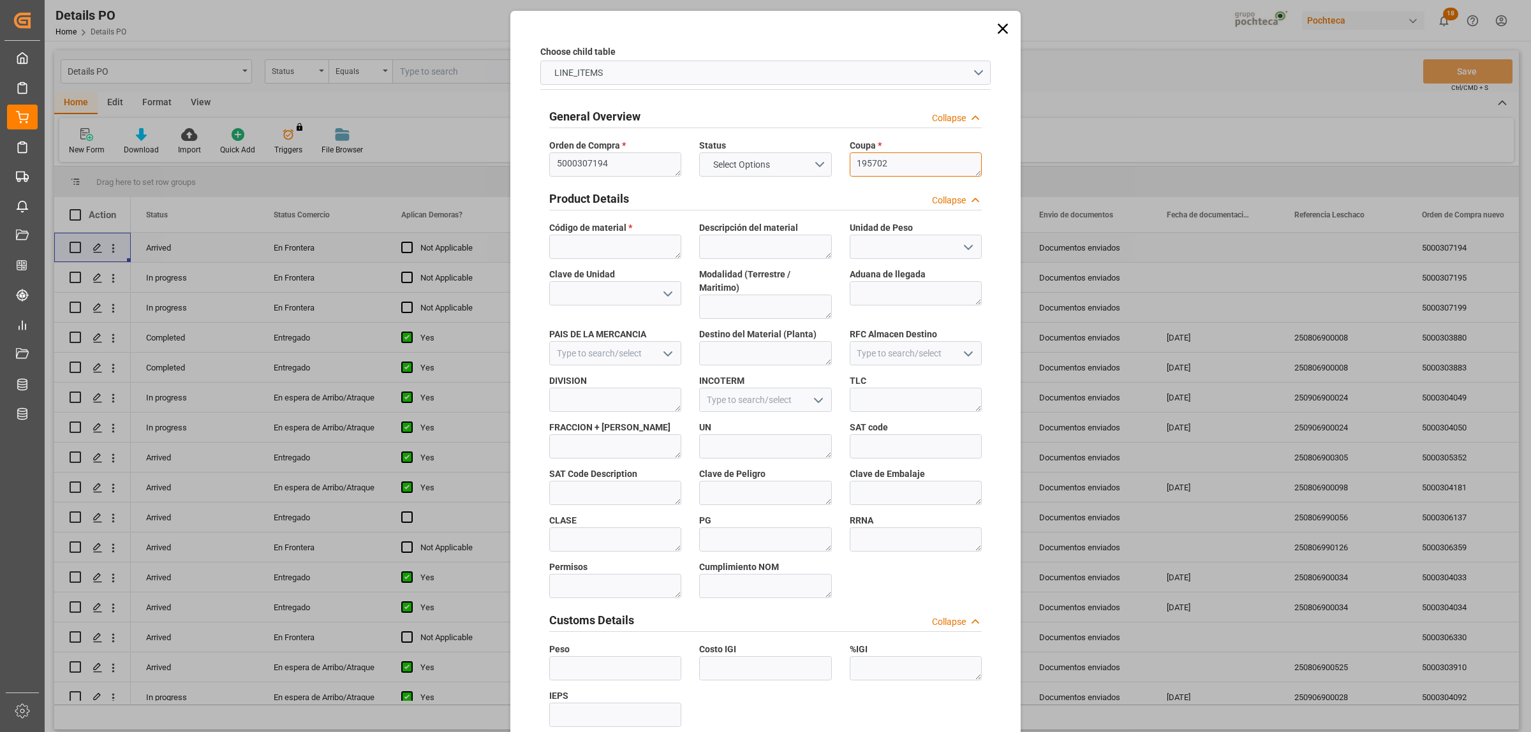
type textarea "195702"
click at [623, 247] on textarea at bounding box center [615, 247] width 132 height 24
paste textarea "9107090"
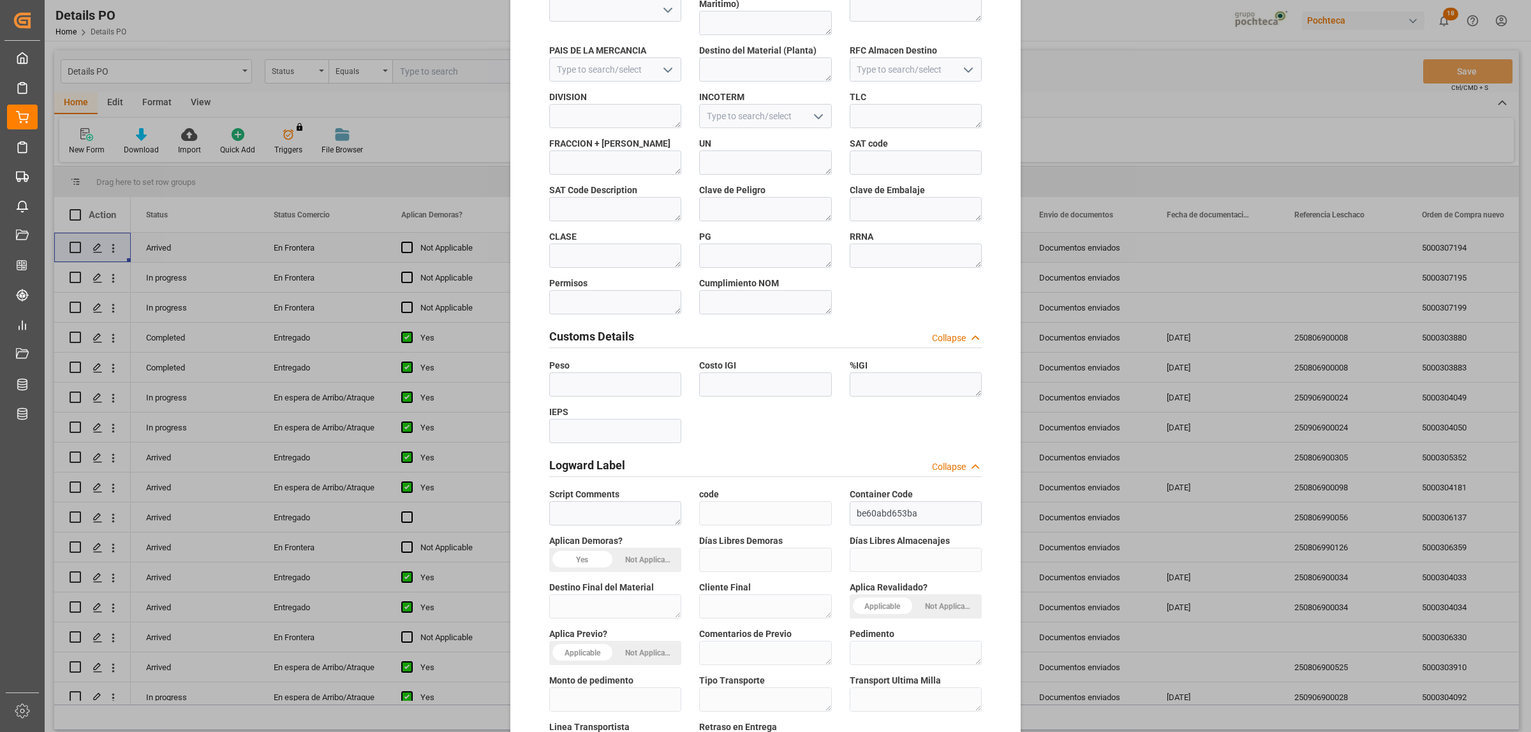
scroll to position [374, 0]
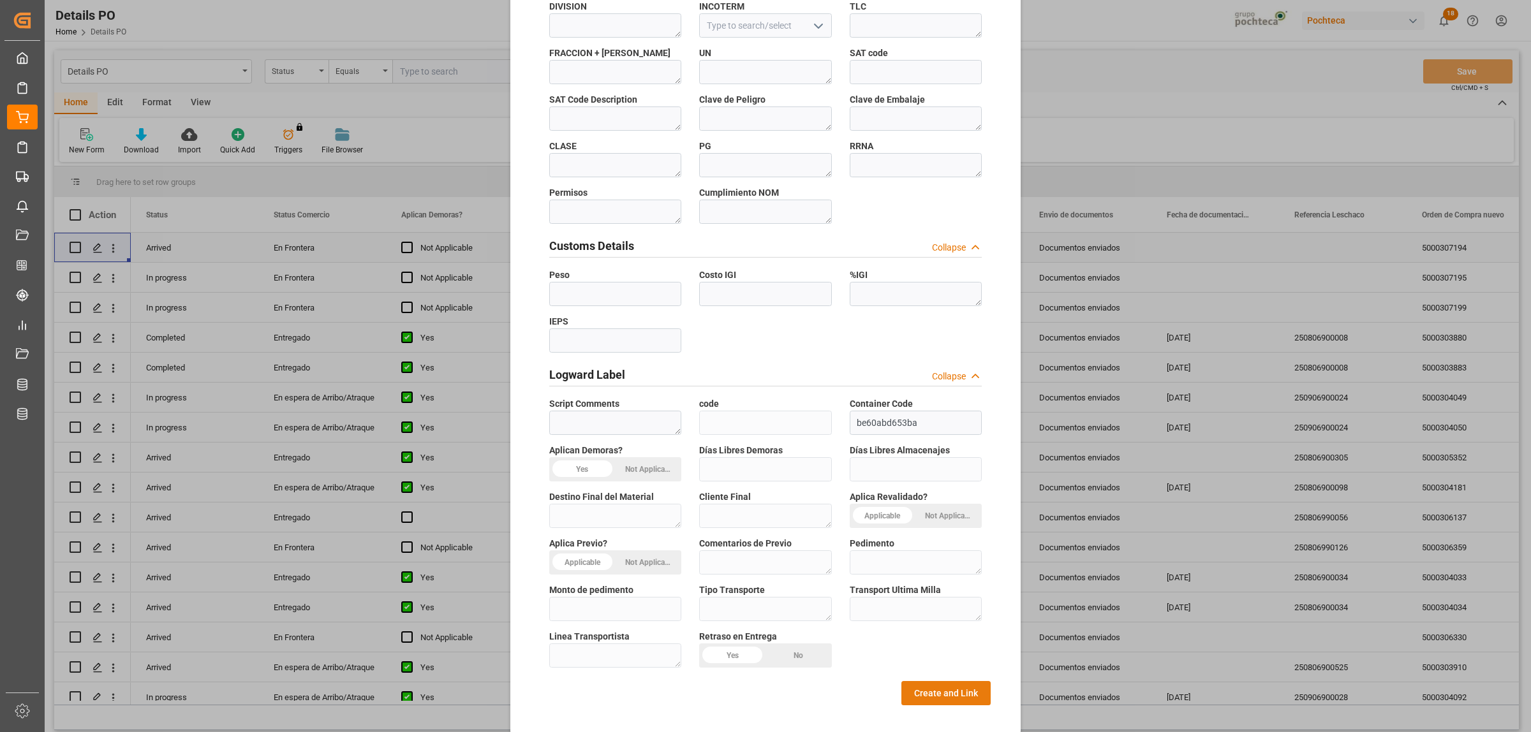
type textarea "9107090"
click at [920, 681] on button "Create and Link" at bounding box center [945, 693] width 89 height 24
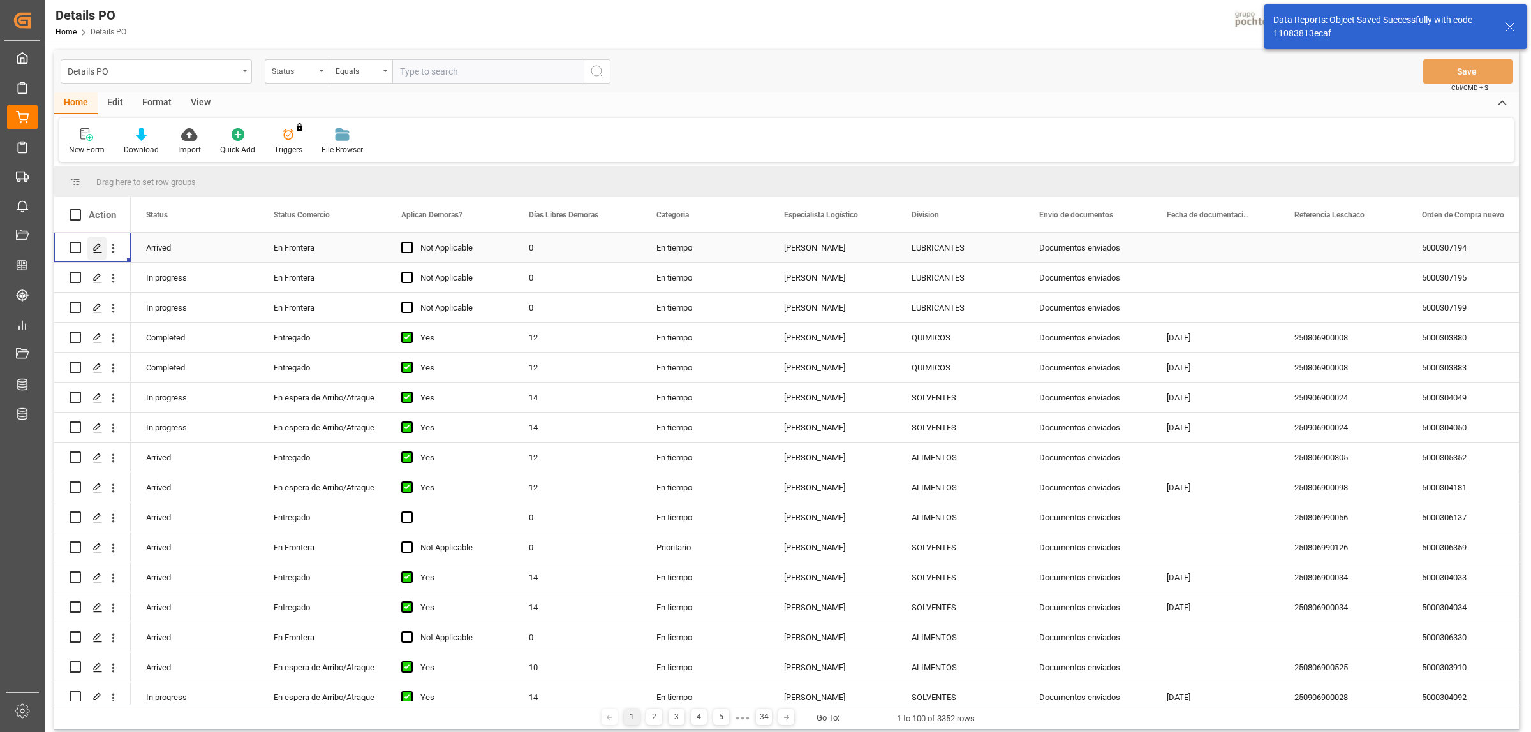
click at [100, 243] on icon "Press SPACE to select this row." at bounding box center [97, 248] width 10 height 10
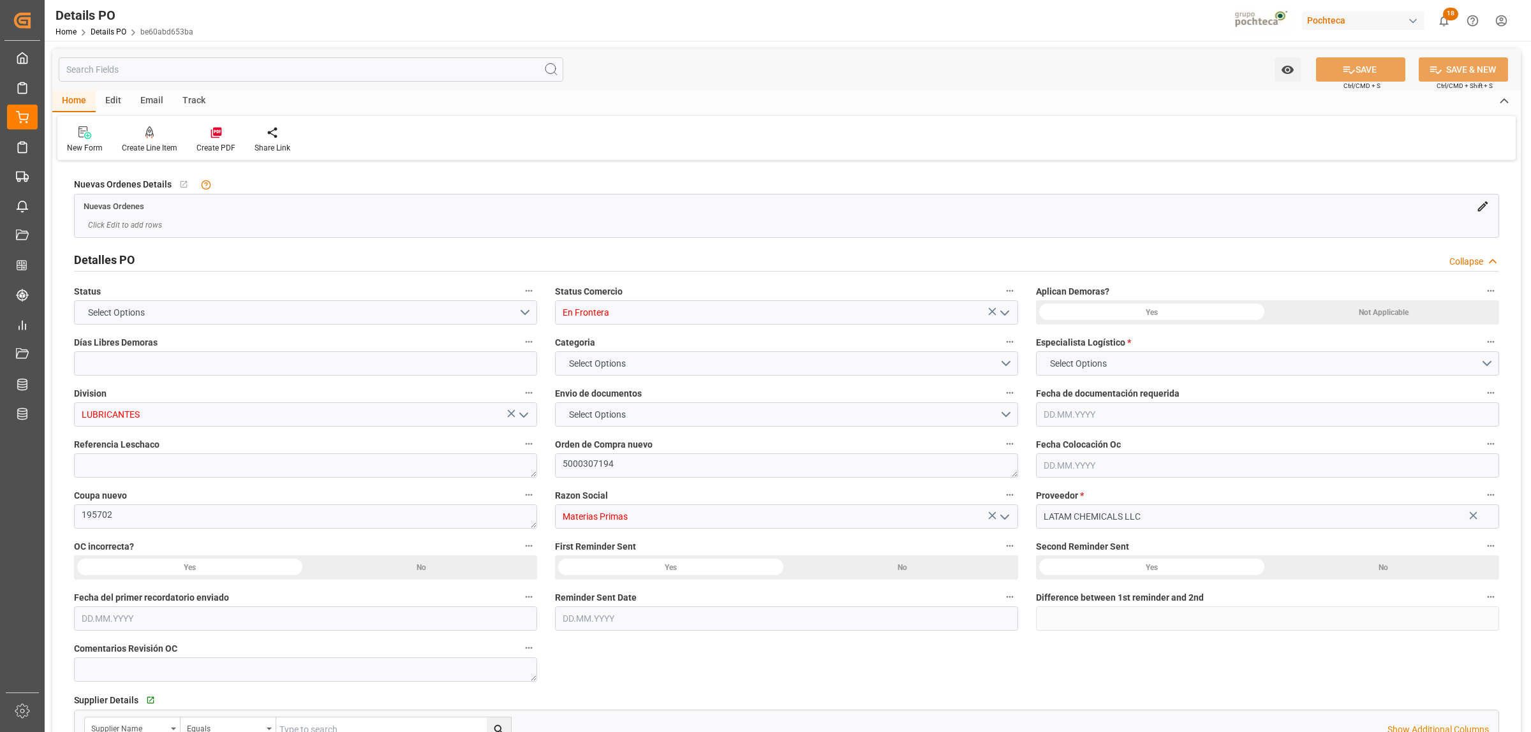
type input "0"
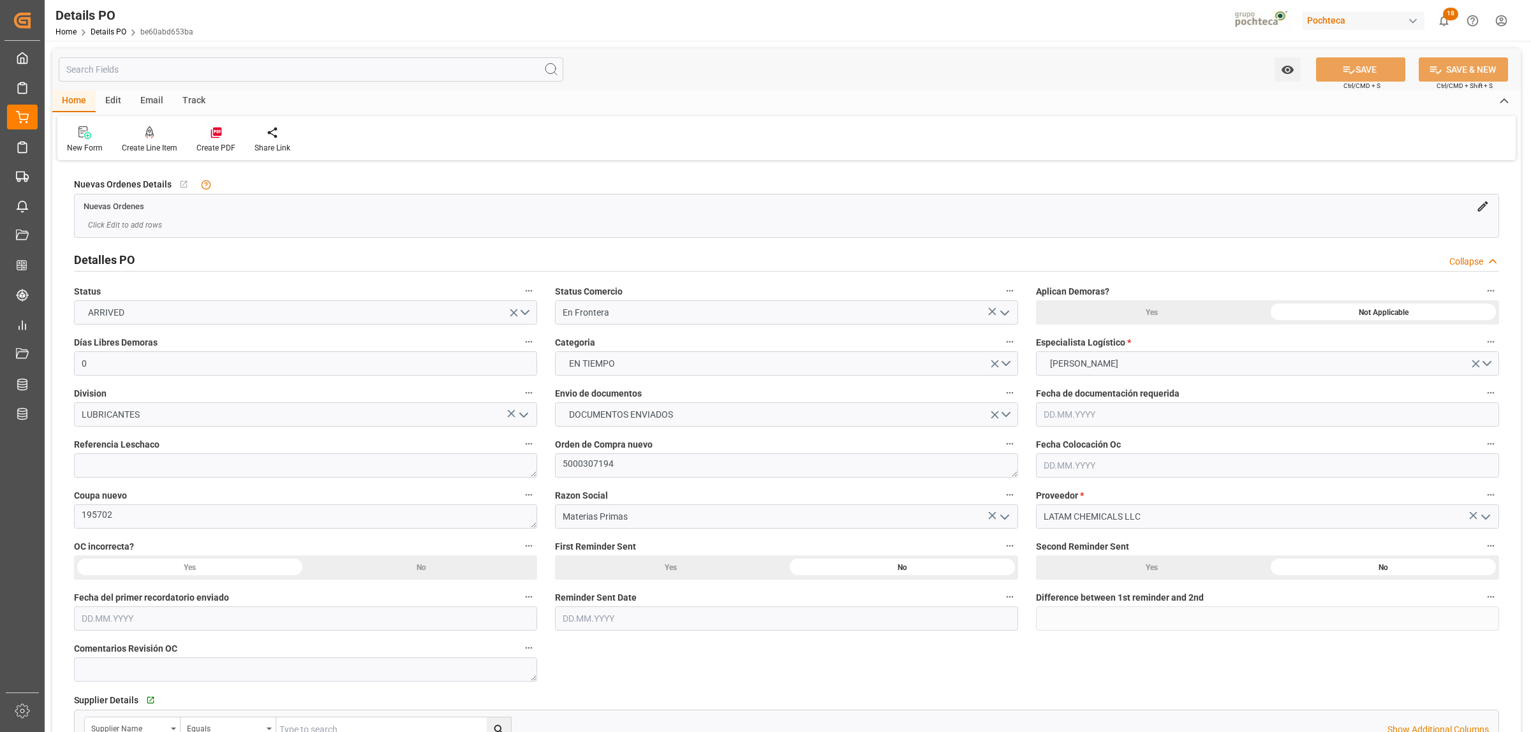
type input "[DATE]"
click at [216, 122] on div "New Form Create Line Item Create PDF Share Link" at bounding box center [786, 138] width 1458 height 44
click at [217, 135] on icon at bounding box center [215, 133] width 11 height 11
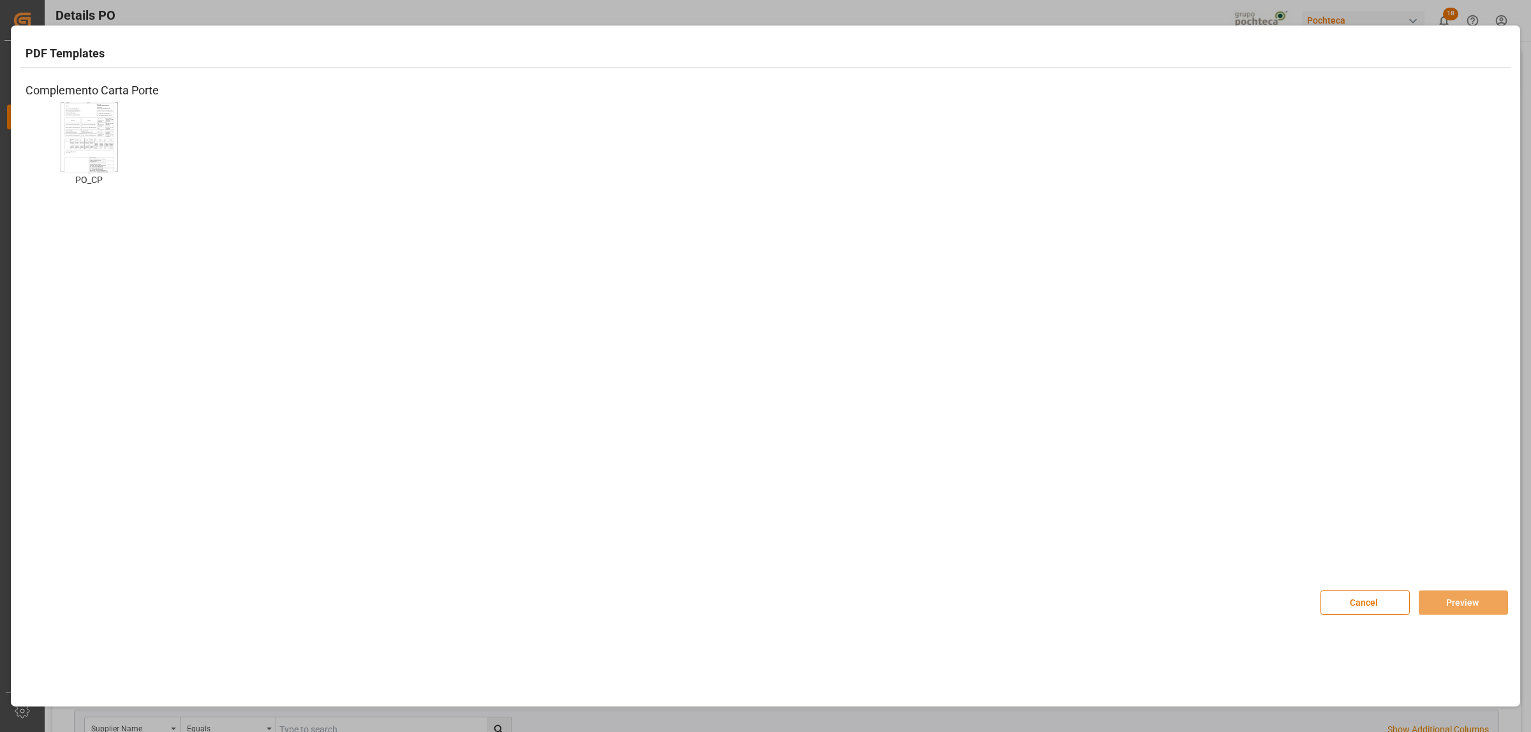
click at [98, 149] on img at bounding box center [89, 137] width 51 height 72
click at [1434, 596] on button "Preview" at bounding box center [1463, 603] width 89 height 24
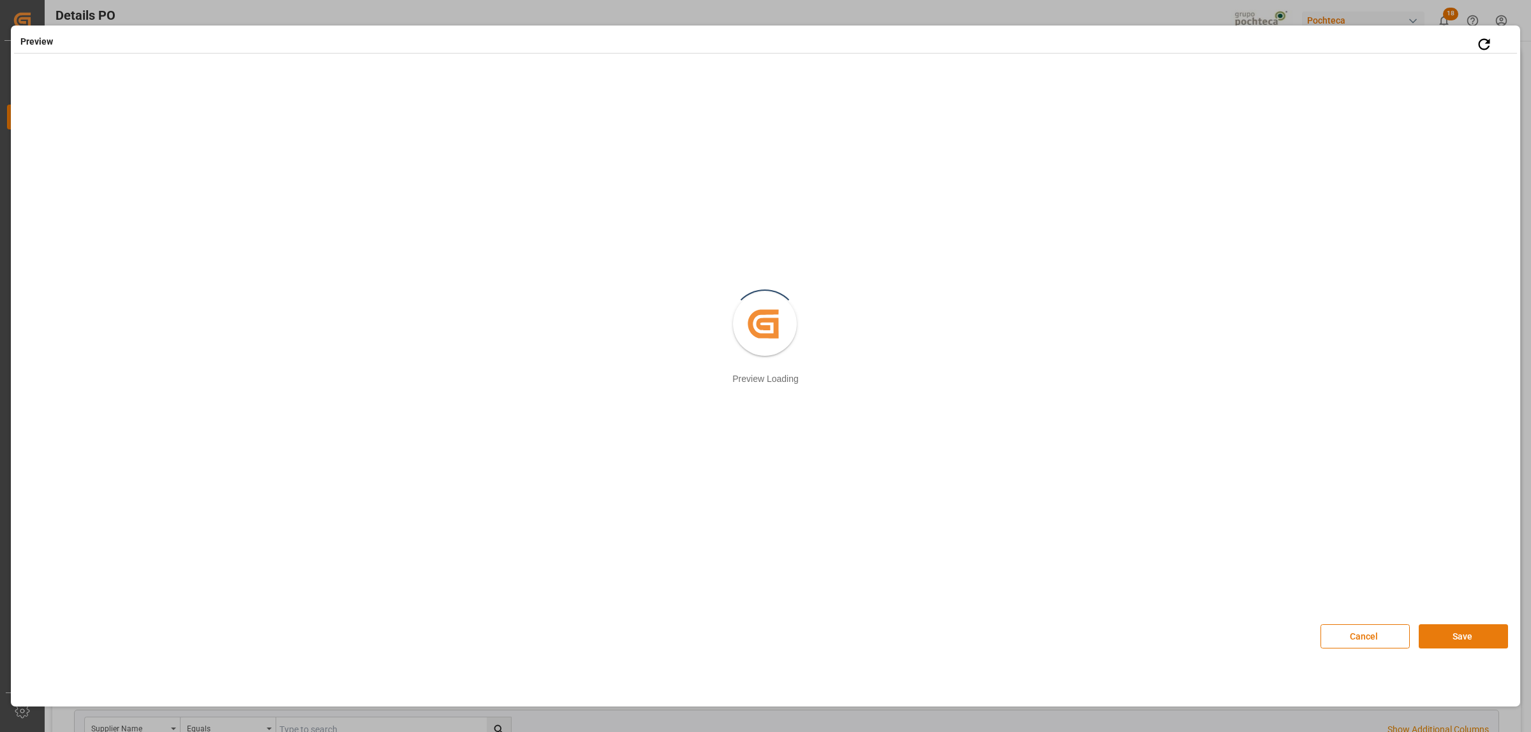
click at [1461, 635] on button "Save" at bounding box center [1463, 636] width 89 height 24
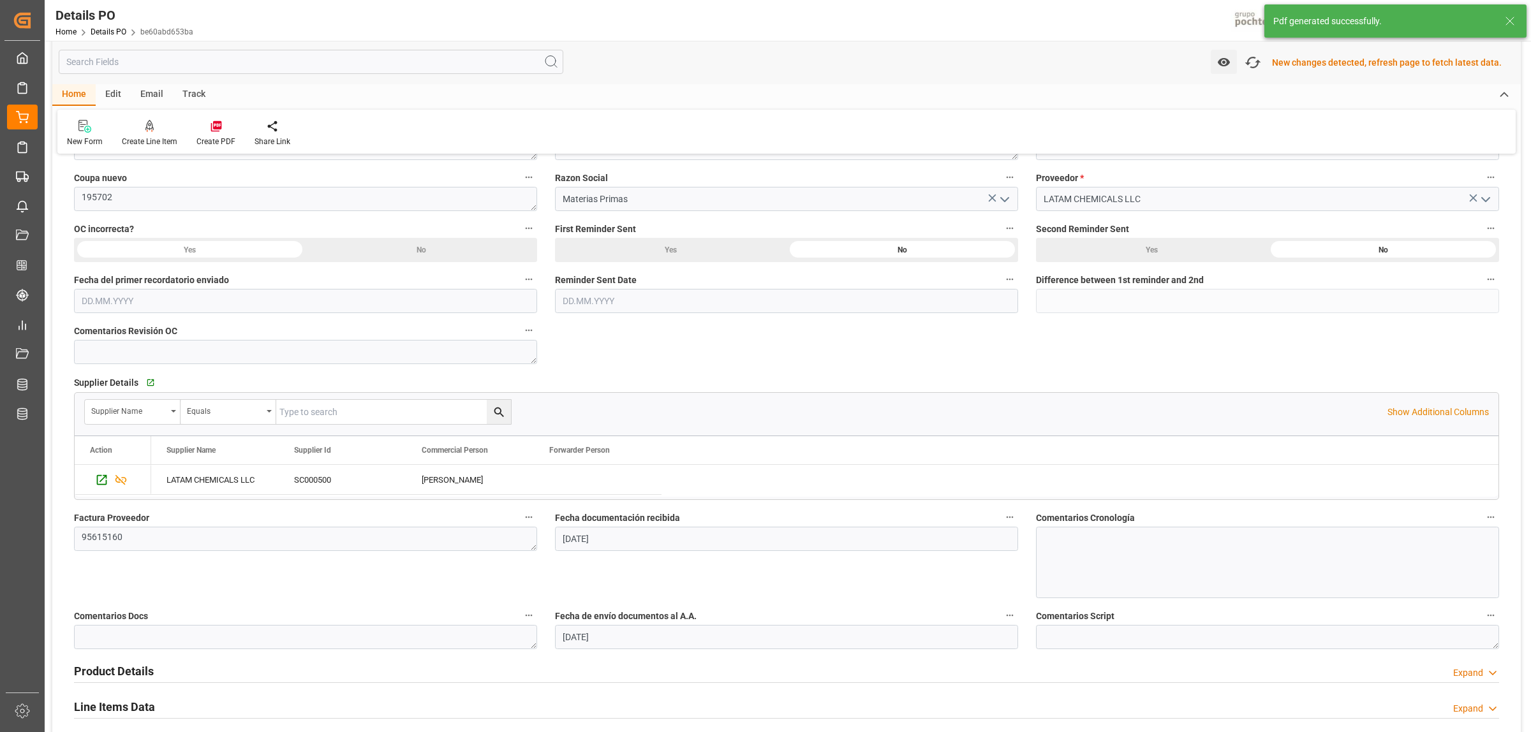
scroll to position [639, 0]
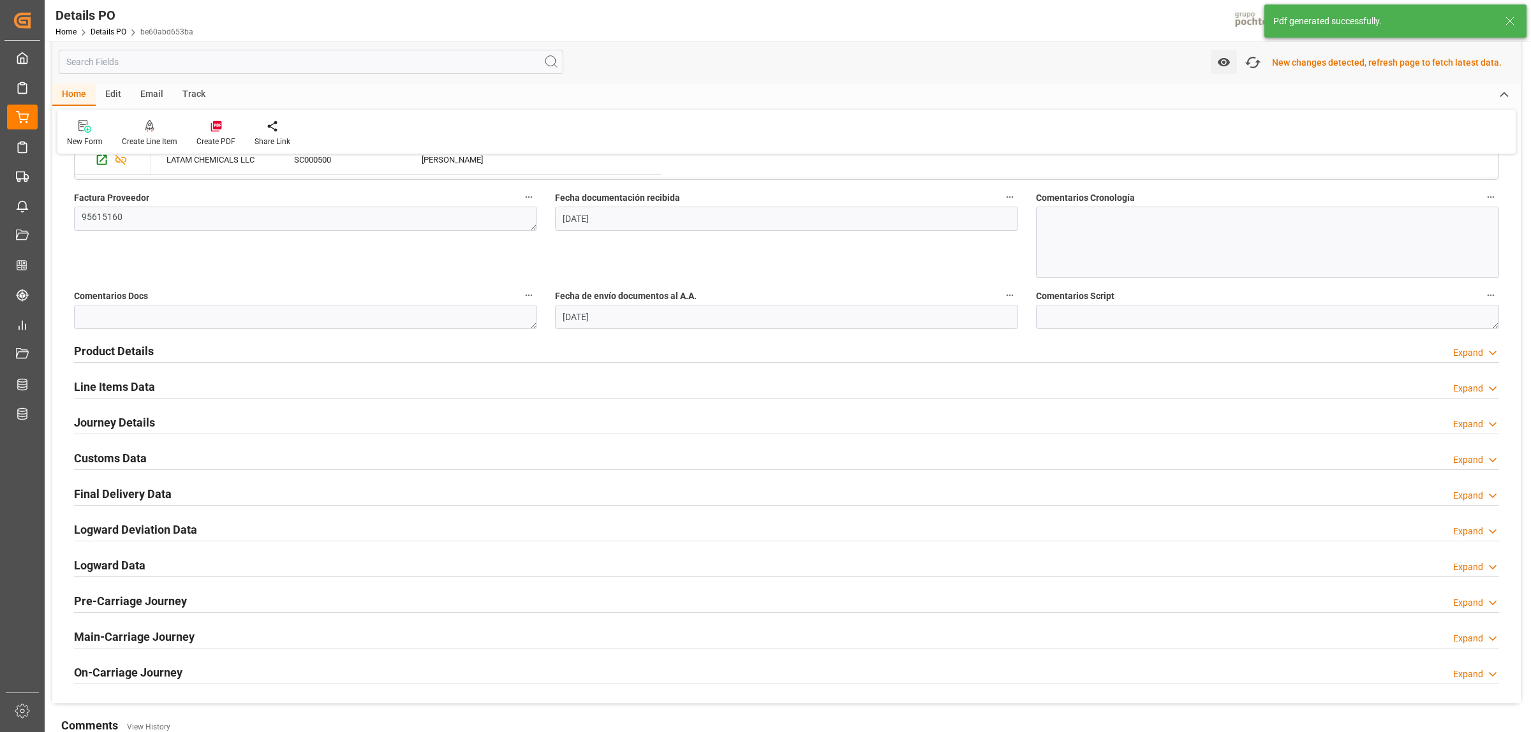
click at [103, 462] on h2 "Customs Data" at bounding box center [110, 458] width 73 height 17
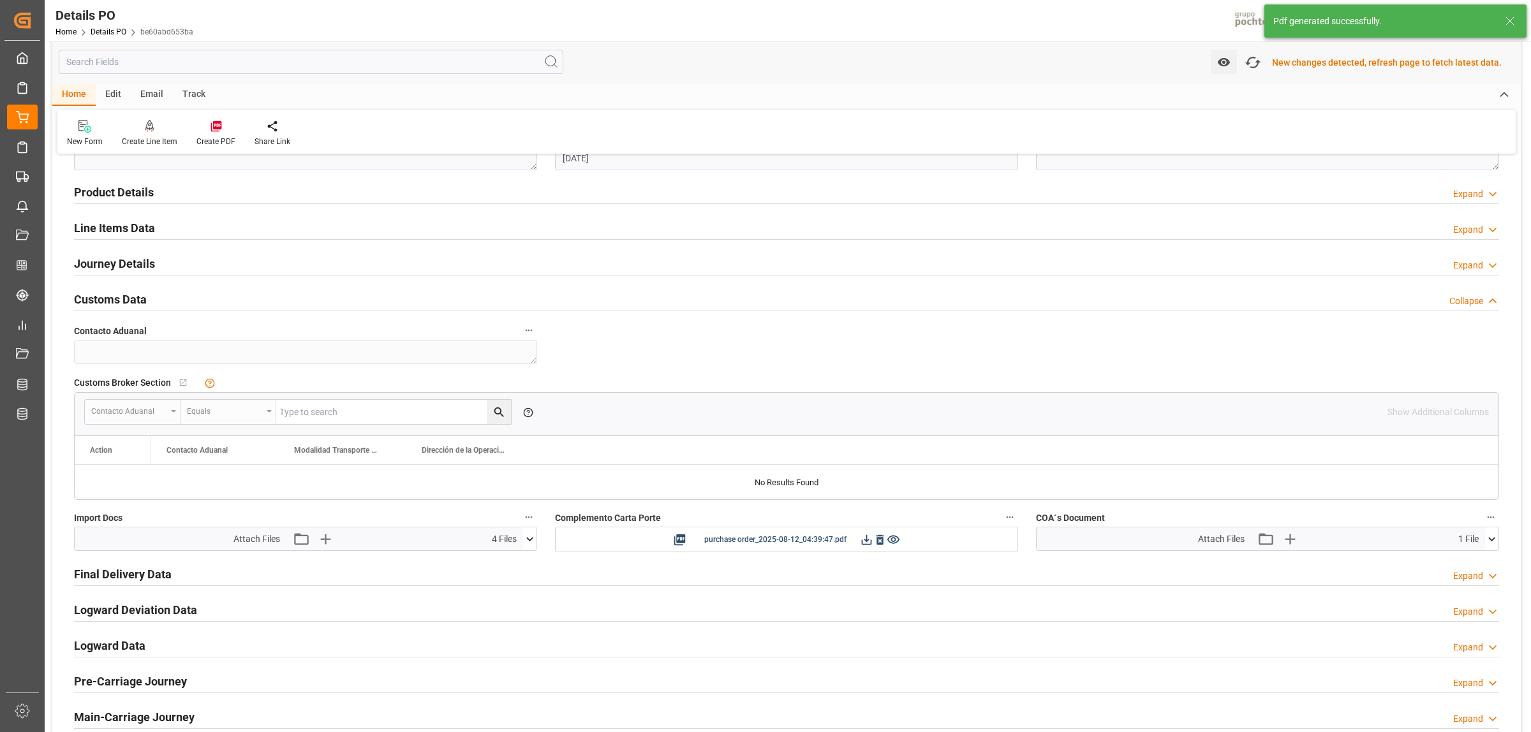
scroll to position [799, 0]
click at [865, 544] on icon at bounding box center [866, 539] width 13 height 13
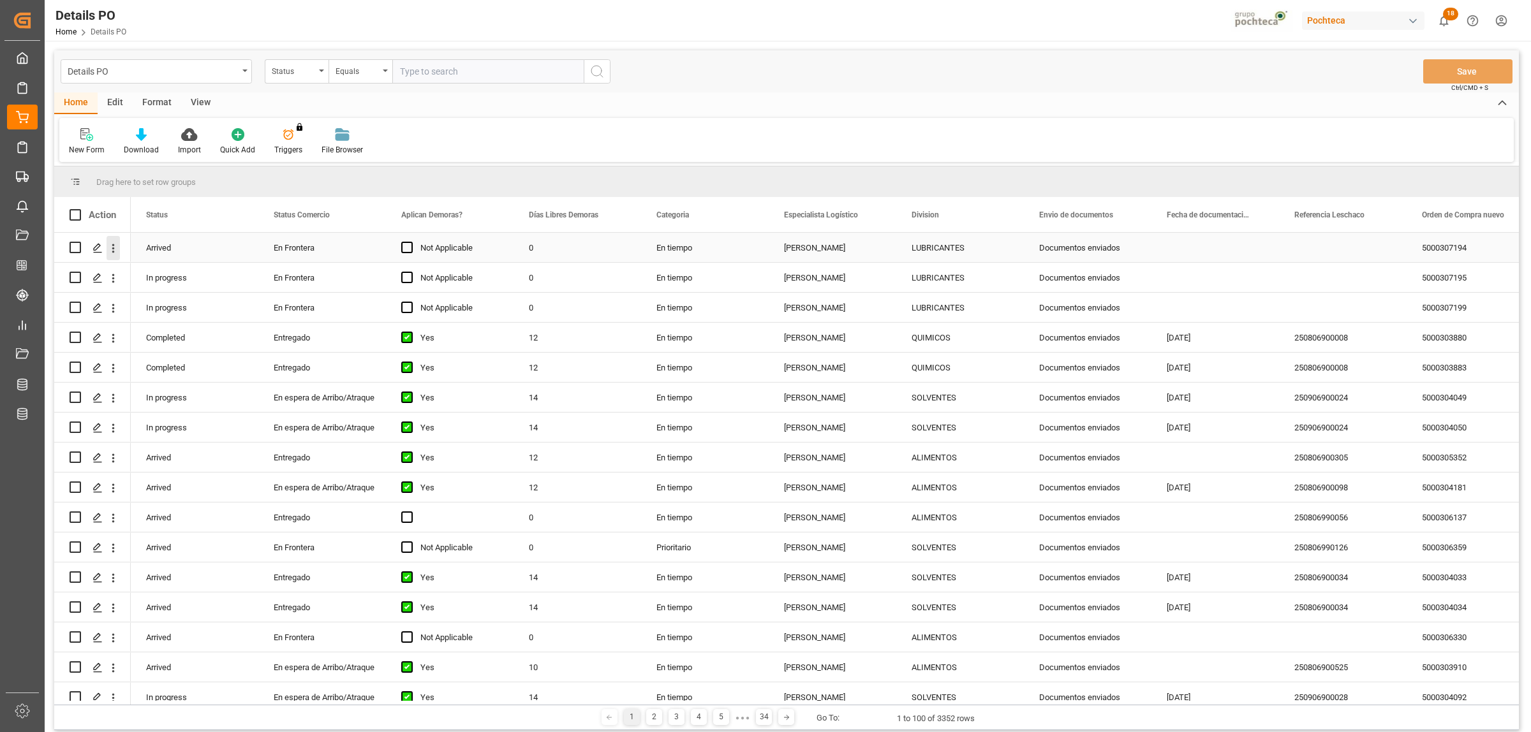
click at [114, 246] on icon "open menu" at bounding box center [113, 248] width 13 height 13
click at [174, 302] on span "Duplicate this row" at bounding box center [196, 300] width 118 height 11
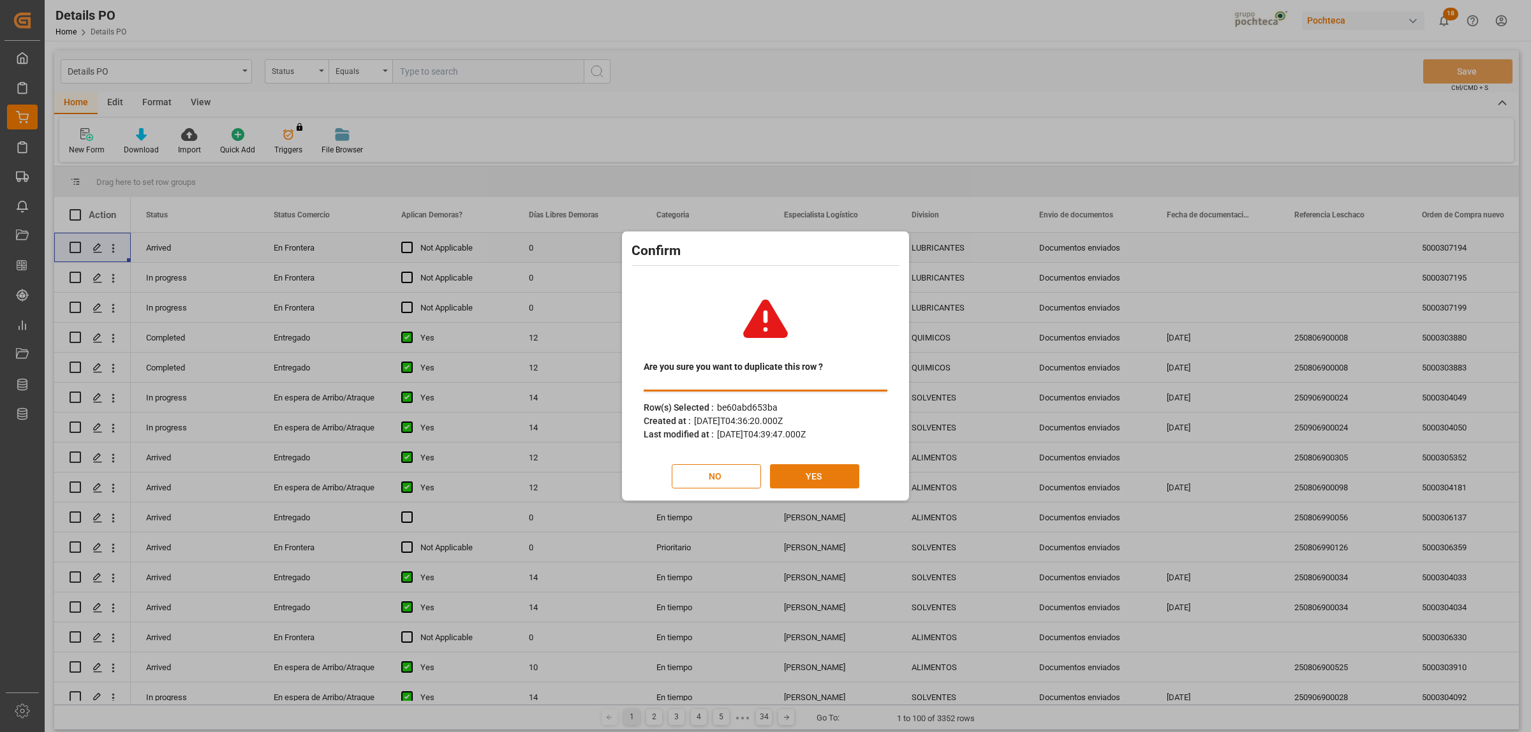
click at [792, 478] on button "YES" at bounding box center [814, 476] width 89 height 24
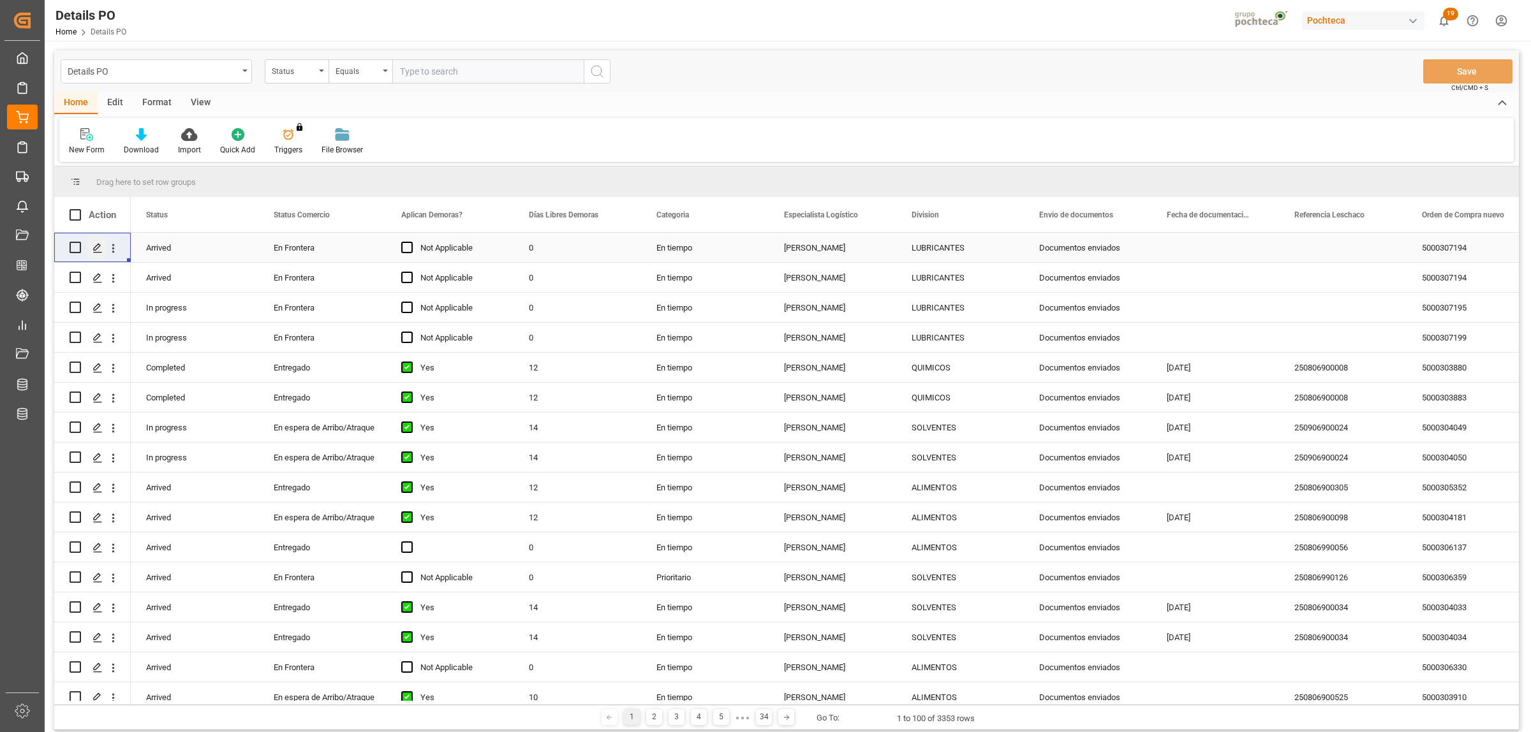
click at [105, 247] on div "Press SPACE to select this row." at bounding box center [96, 249] width 19 height 24
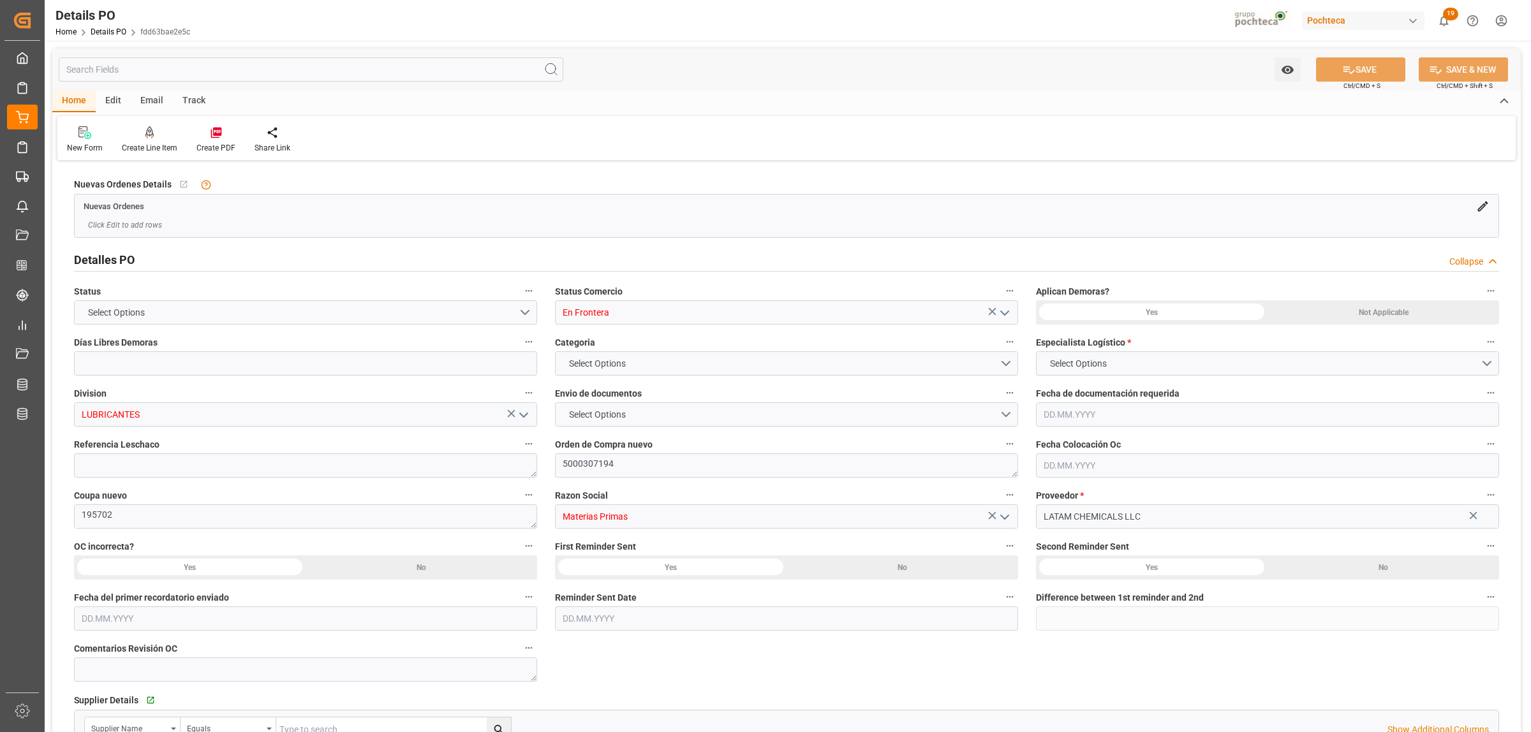
type input "0"
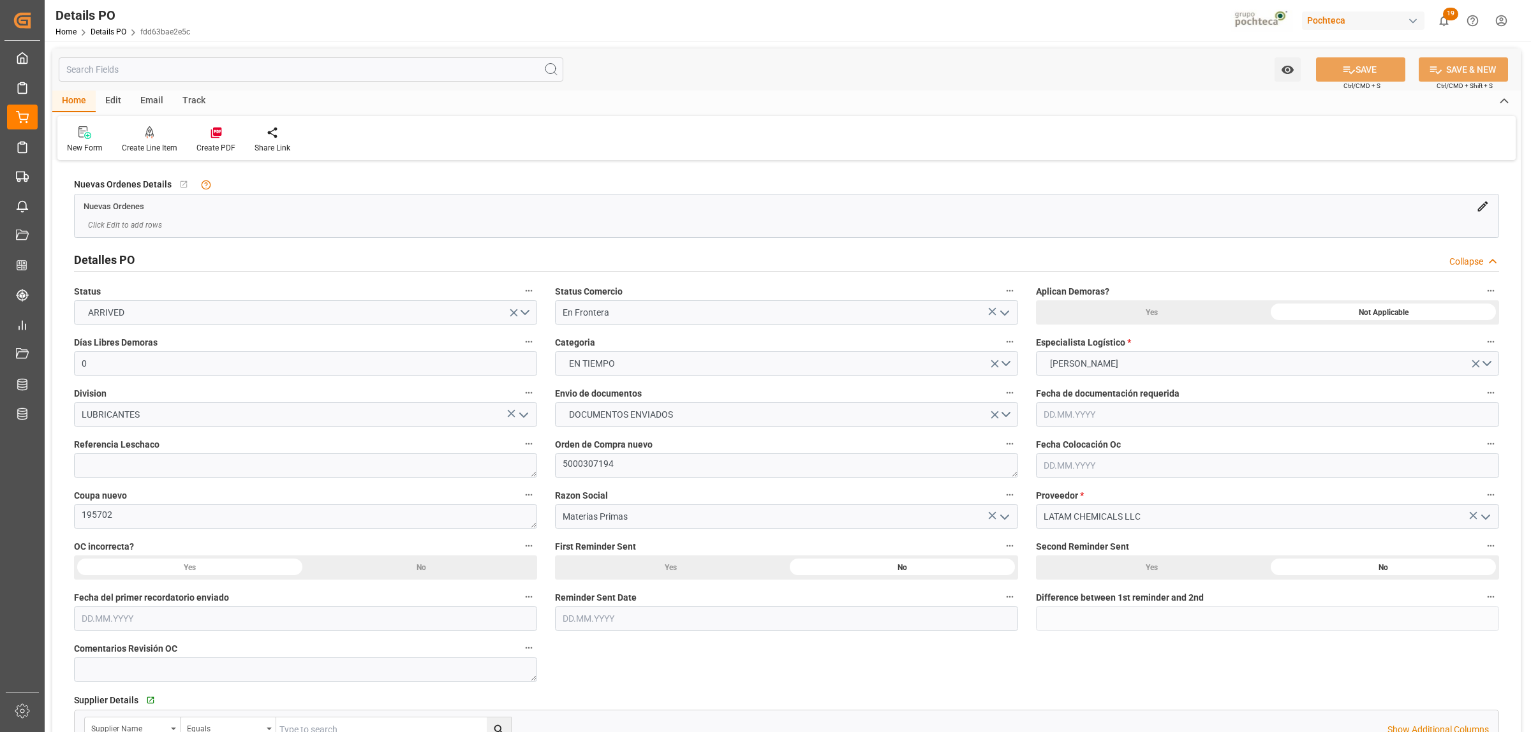
type input "[DATE]"
click at [612, 464] on textarea "5000307194" at bounding box center [786, 466] width 463 height 24
paste textarea "6"
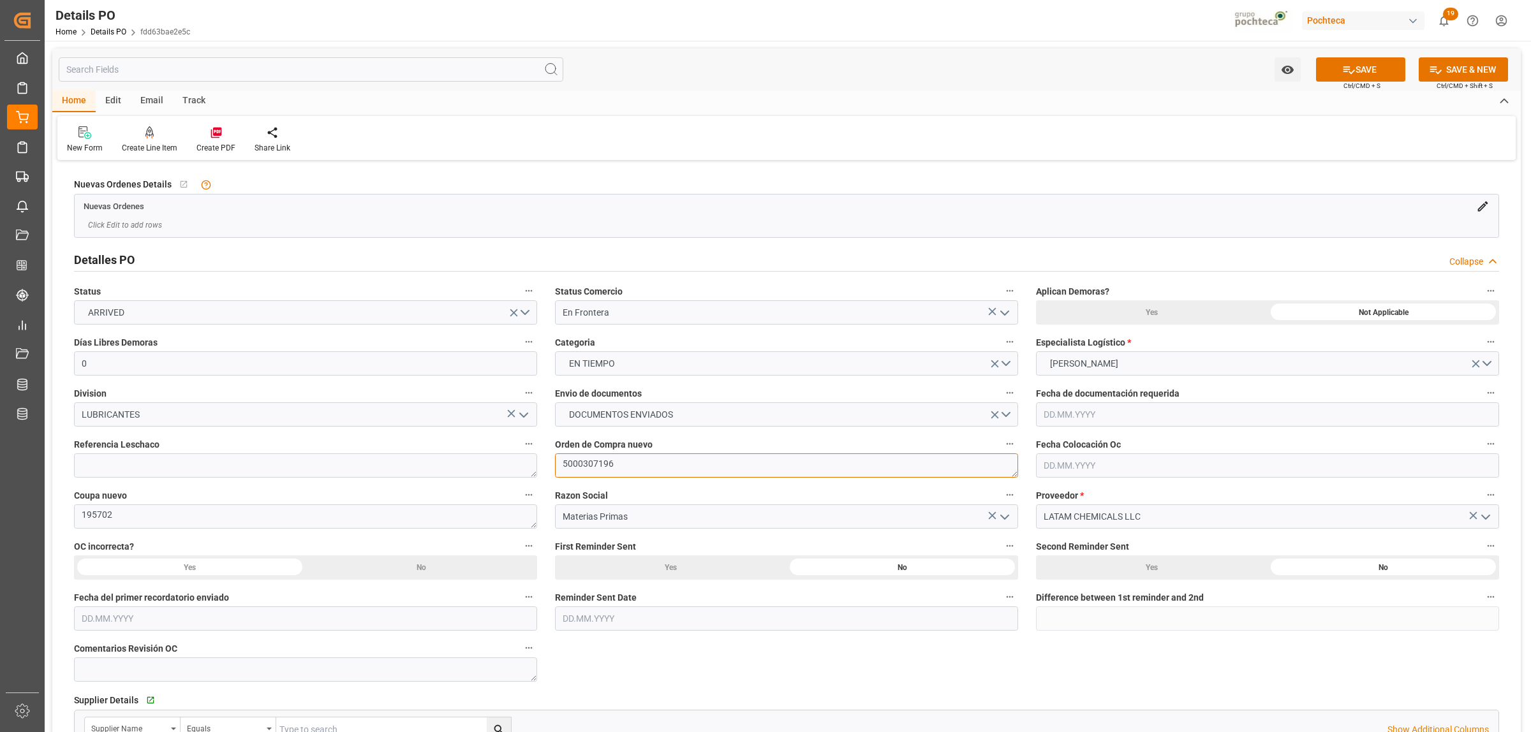
type textarea "5000307196"
drag, startPoint x: 147, startPoint y: 520, endPoint x: 126, endPoint y: 518, distance: 20.5
click at [147, 520] on textarea "195702" at bounding box center [305, 517] width 463 height 24
paste textarea "0"
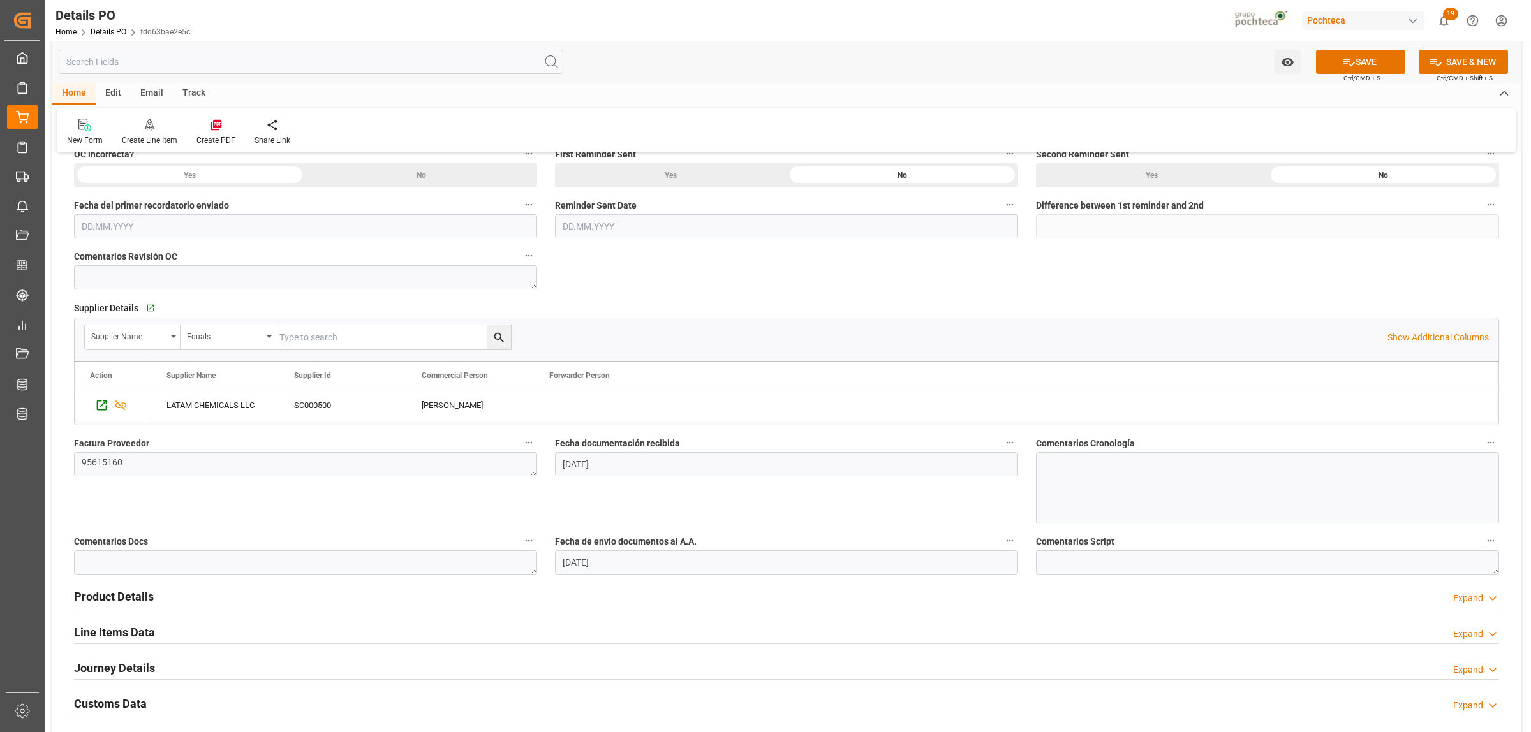
scroll to position [399, 0]
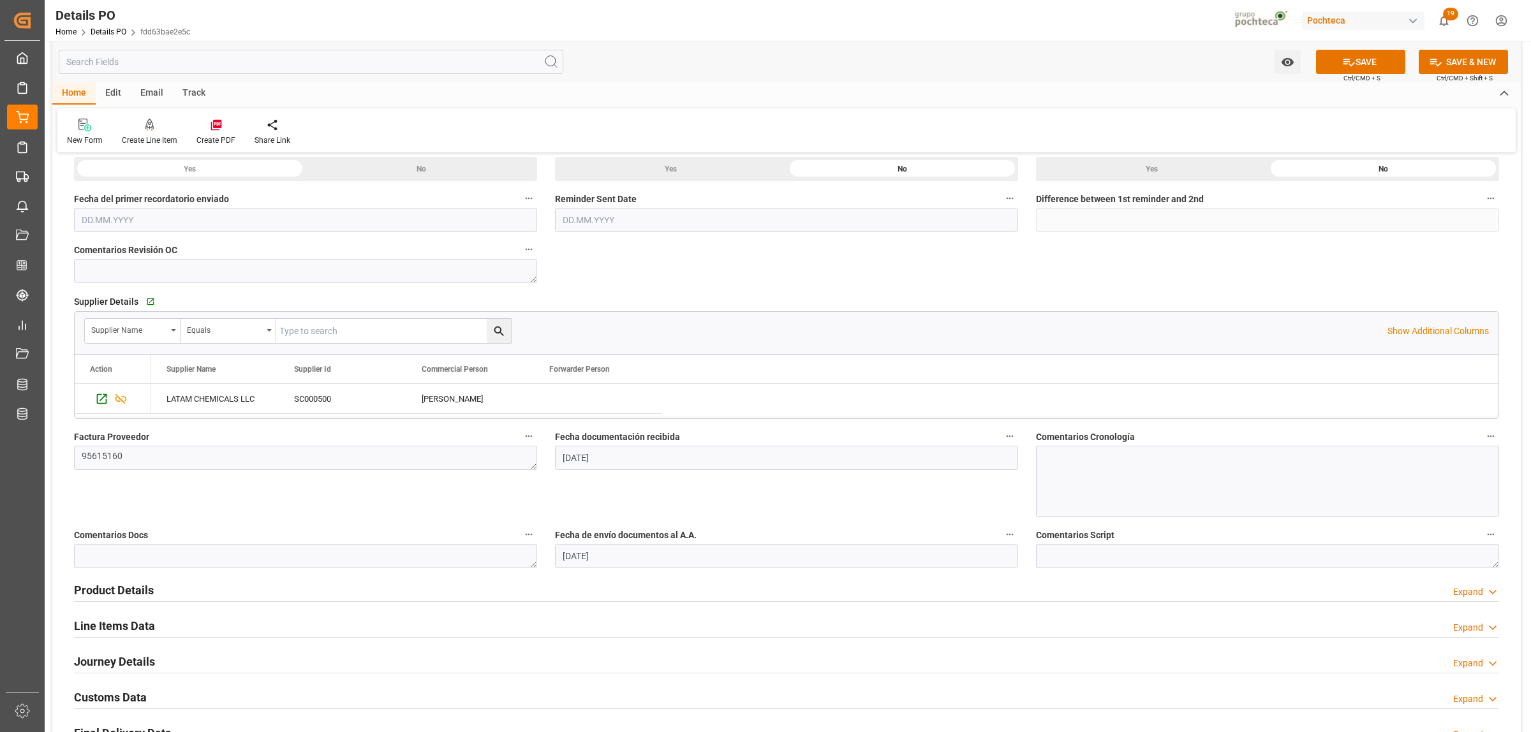
type textarea "195700"
click at [144, 455] on textarea "95615160" at bounding box center [305, 458] width 463 height 24
drag, startPoint x: 124, startPoint y: 456, endPoint x: 83, endPoint y: 456, distance: 41.5
click at [83, 456] on textarea "95615160" at bounding box center [305, 458] width 463 height 24
paste textarea "4"
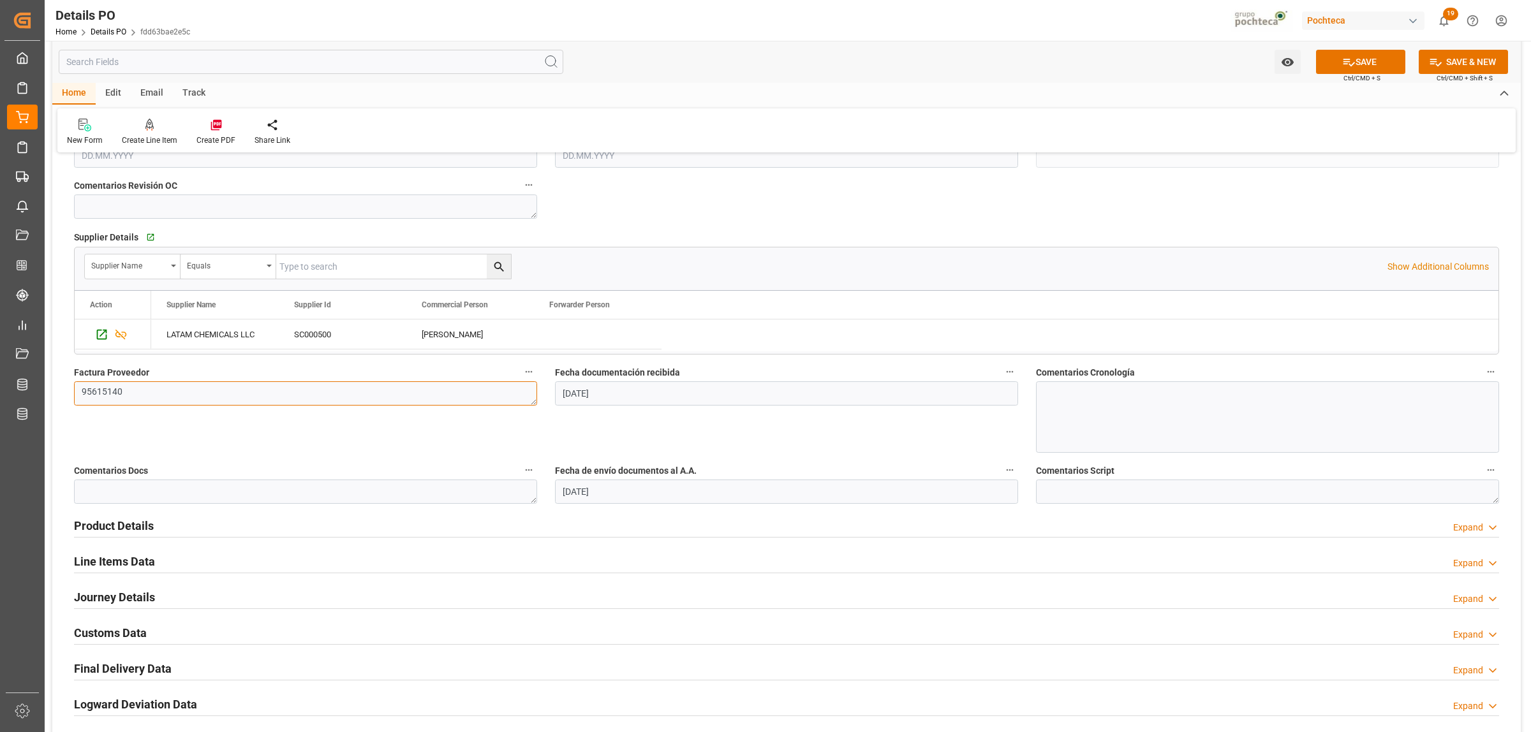
scroll to position [558, 0]
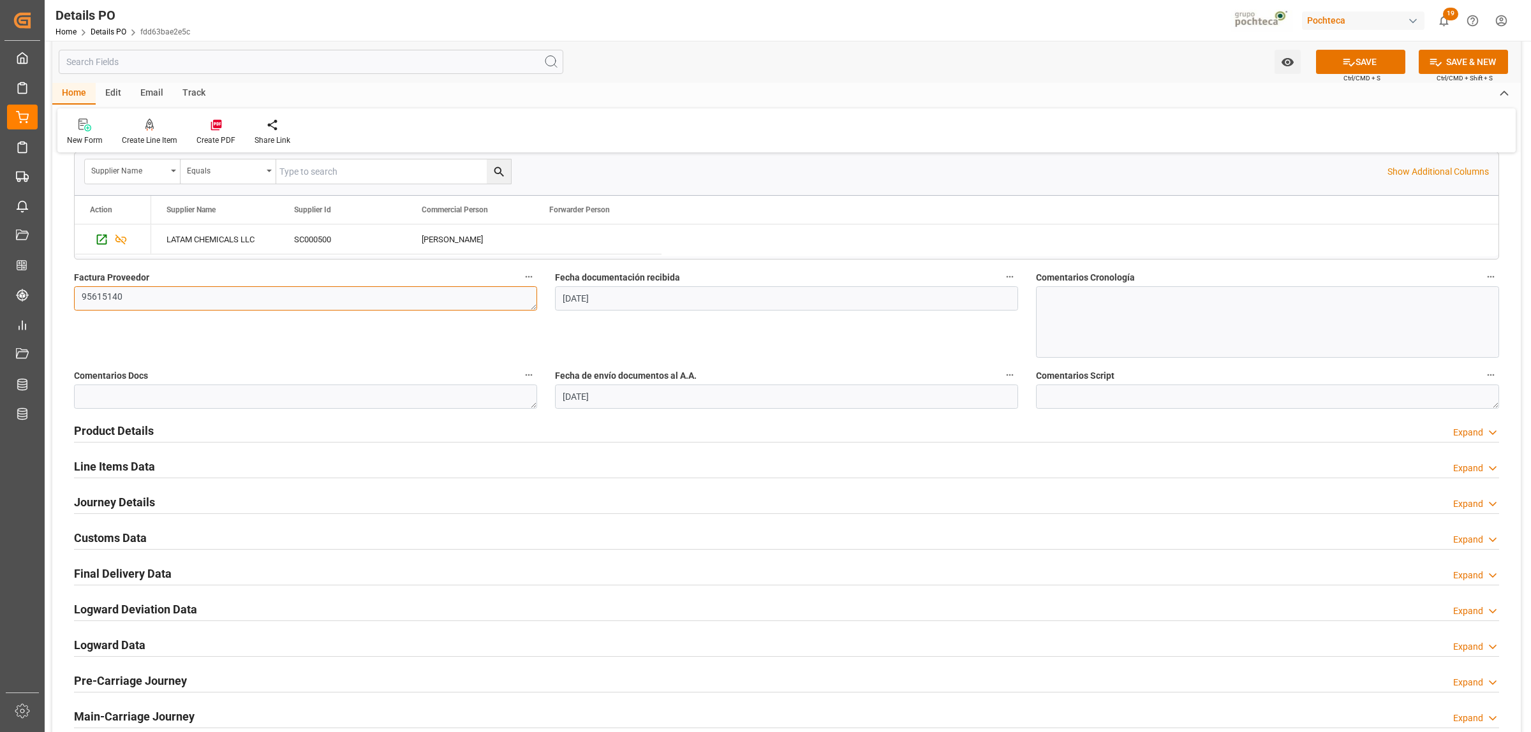
type textarea "95615140"
click at [109, 434] on h2 "Product Details" at bounding box center [114, 430] width 80 height 17
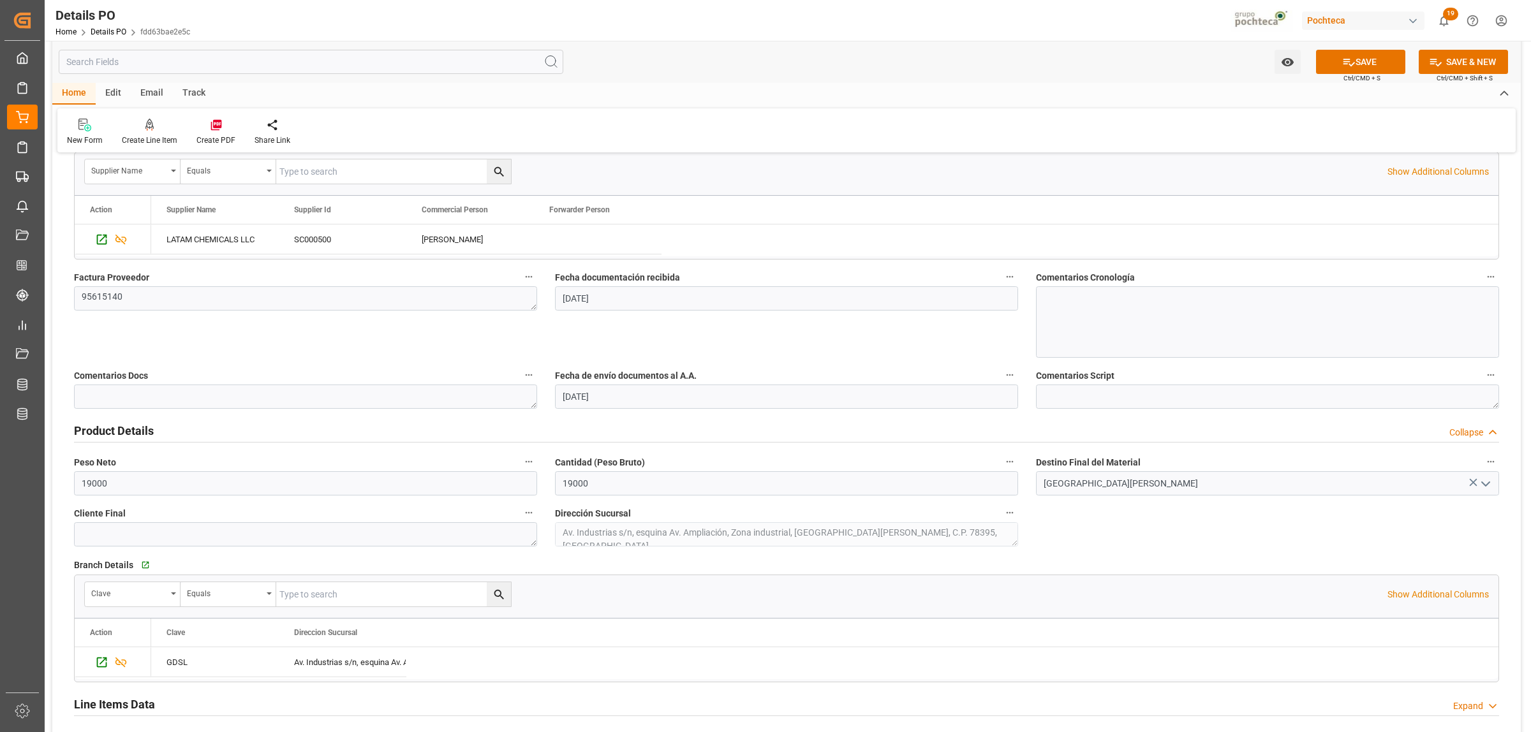
click at [109, 434] on h2 "Product Details" at bounding box center [114, 430] width 80 height 17
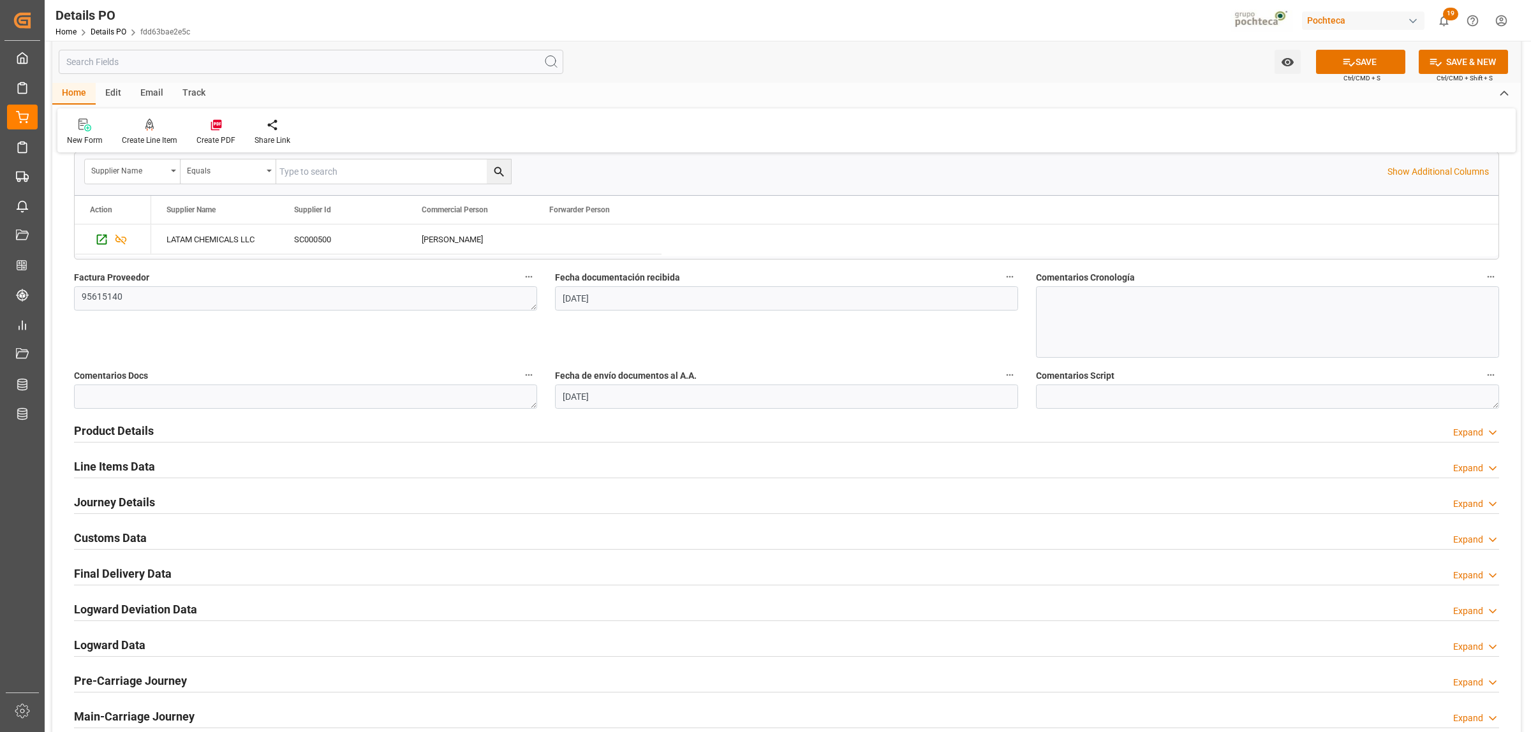
click at [112, 499] on h2 "Journey Details" at bounding box center [114, 502] width 81 height 17
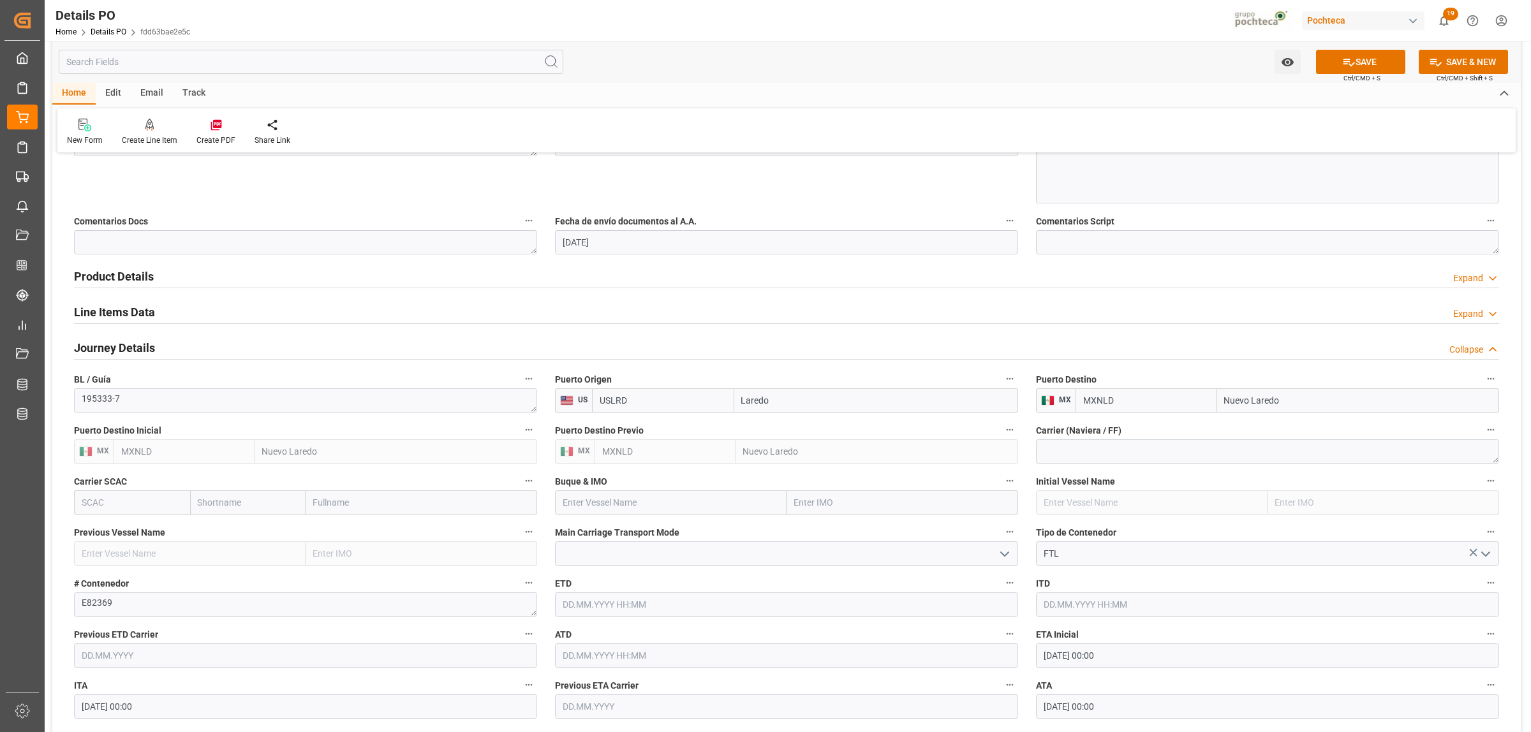
scroll to position [718, 0]
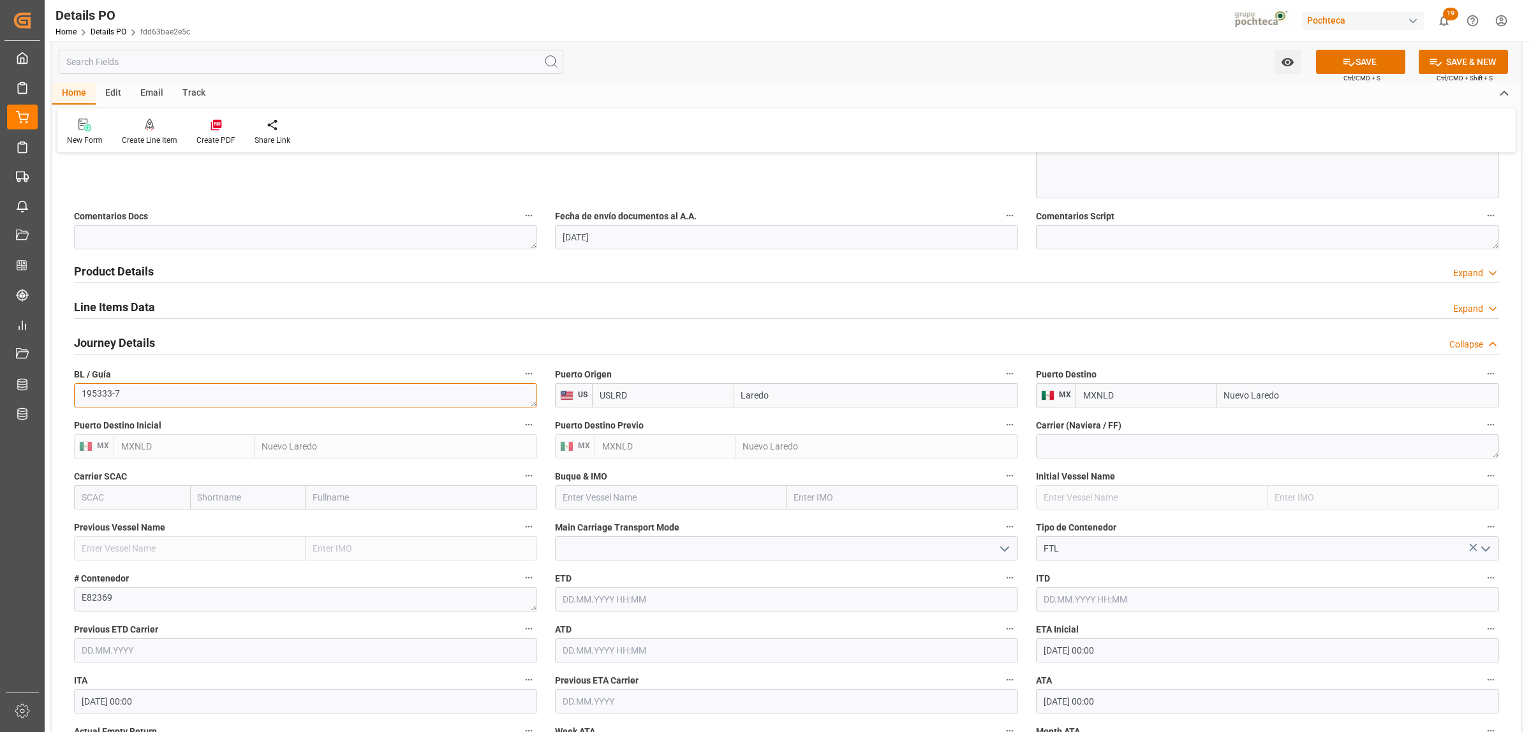
click at [153, 397] on textarea "195333-7" at bounding box center [305, 395] width 463 height 24
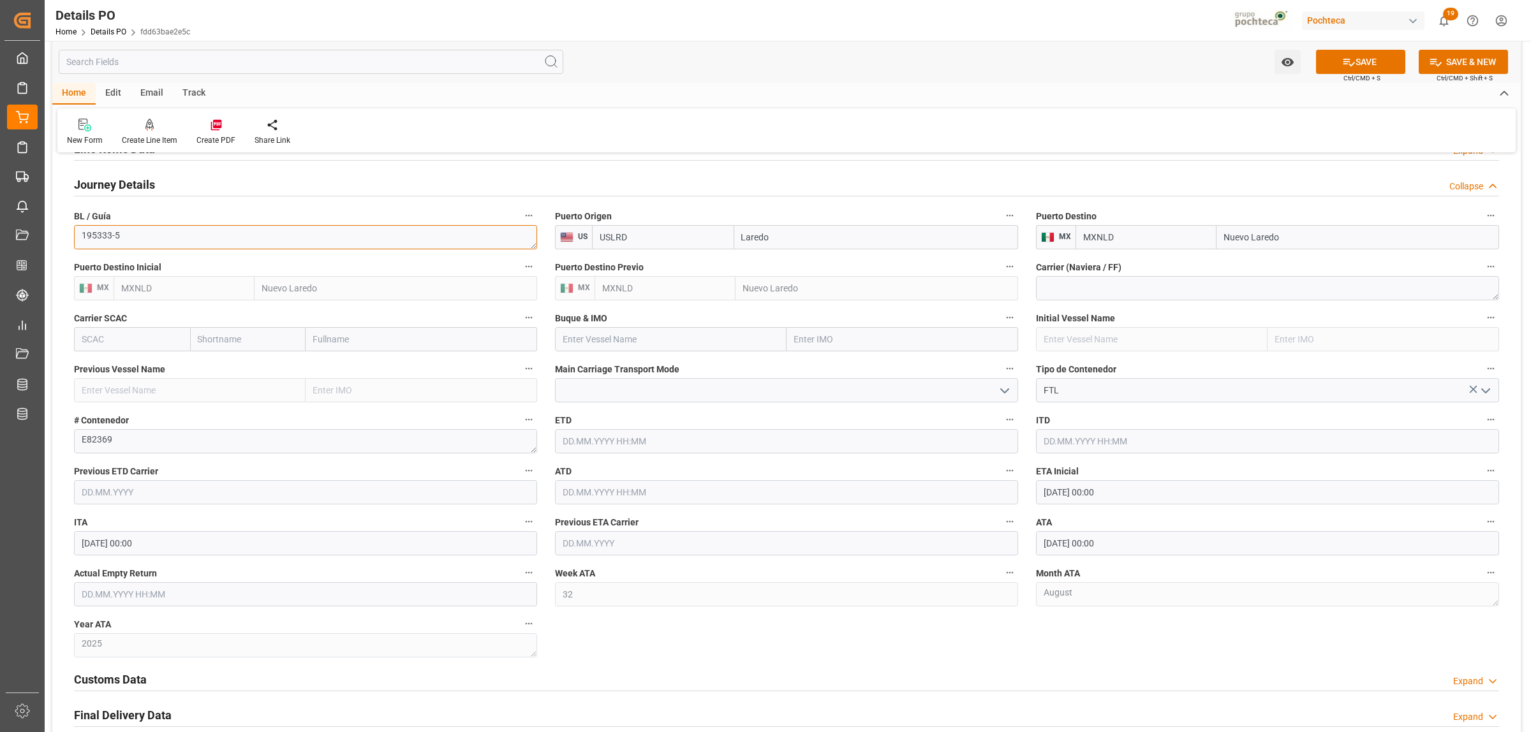
scroll to position [877, 0]
type textarea "195333-5"
click at [119, 444] on textarea "E82369" at bounding box center [305, 440] width 463 height 24
drag, startPoint x: 116, startPoint y: 443, endPoint x: 78, endPoint y: 443, distance: 38.3
click at [78, 443] on textarea "E82369" at bounding box center [305, 440] width 463 height 24
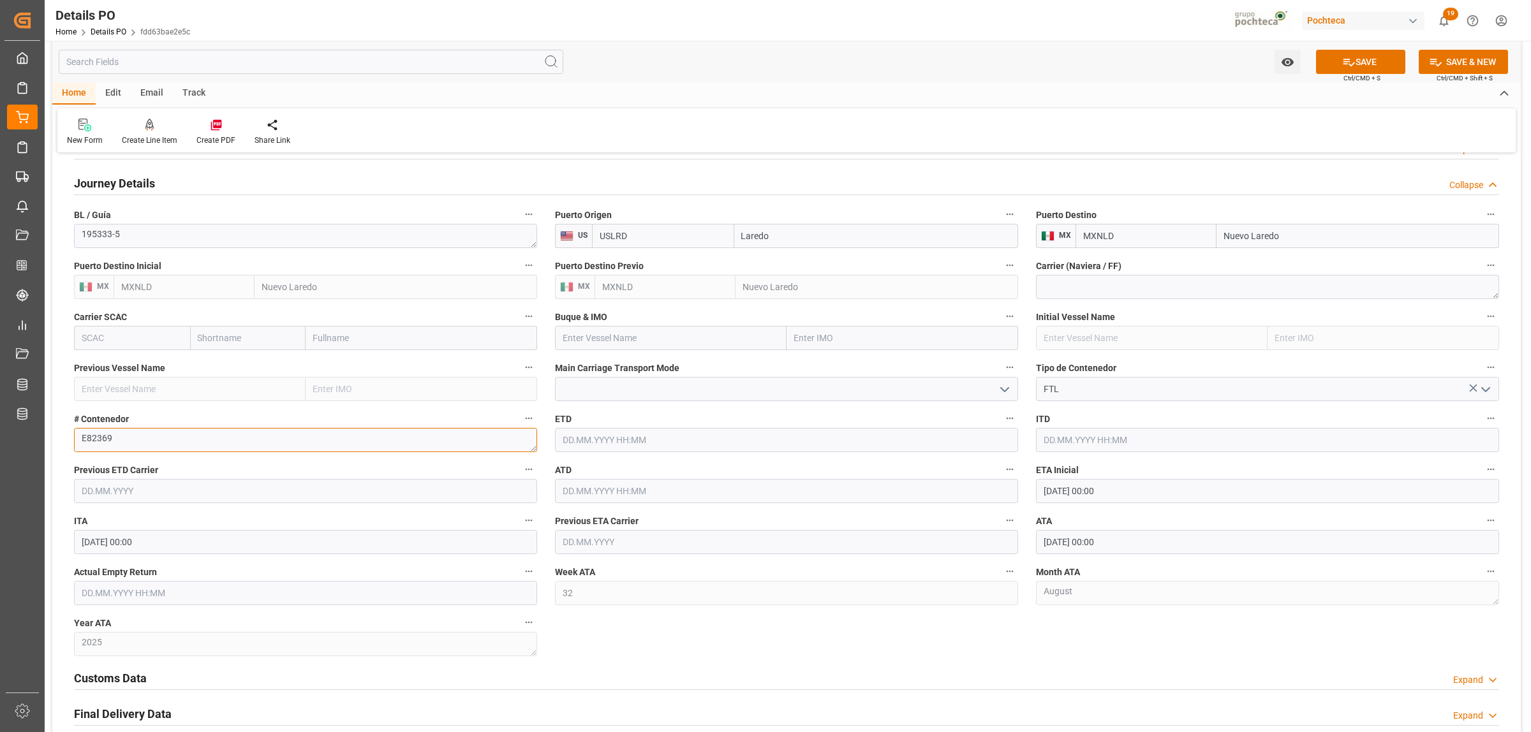
paste textarea "153"
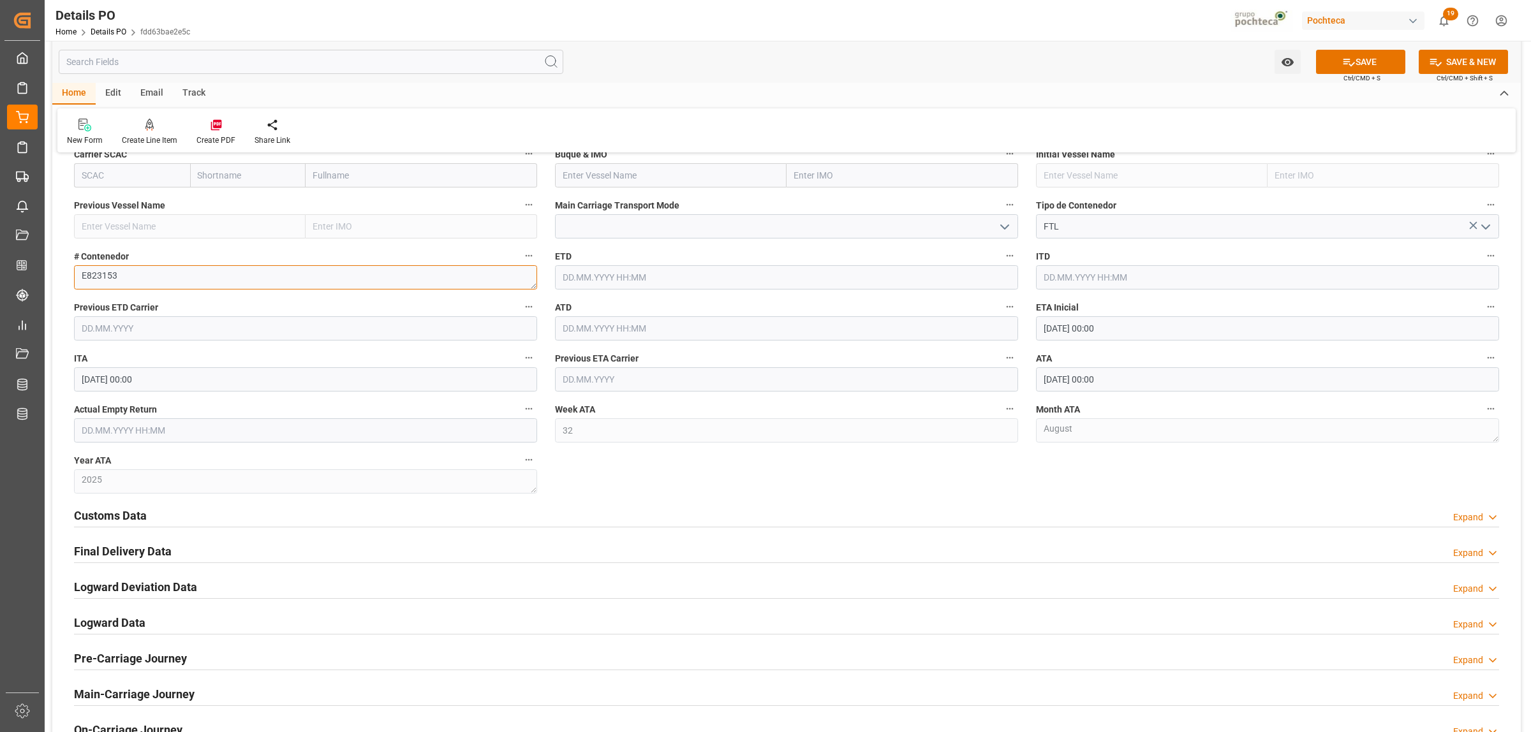
scroll to position [1116, 0]
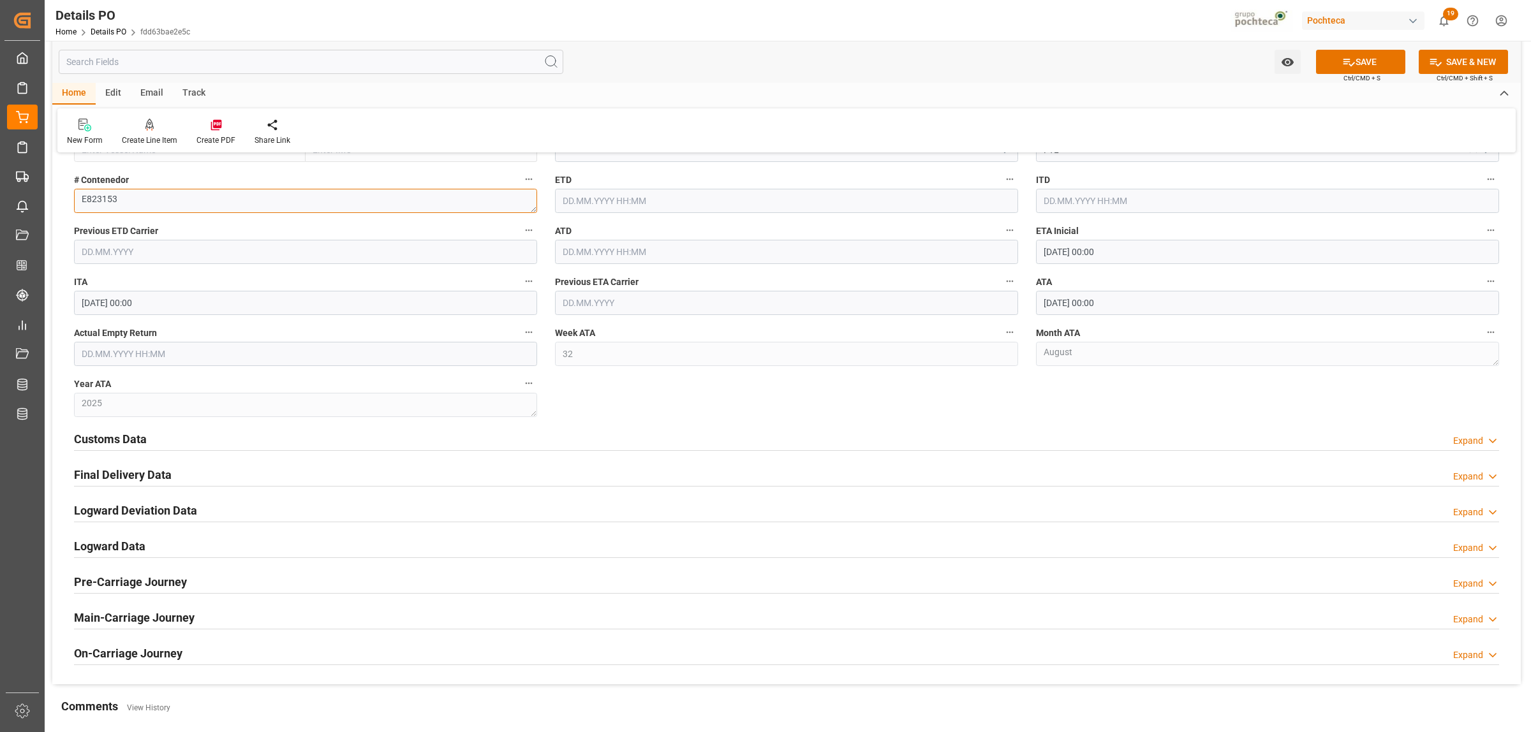
type textarea "E823153"
click at [122, 445] on h2 "Customs Data" at bounding box center [110, 439] width 73 height 17
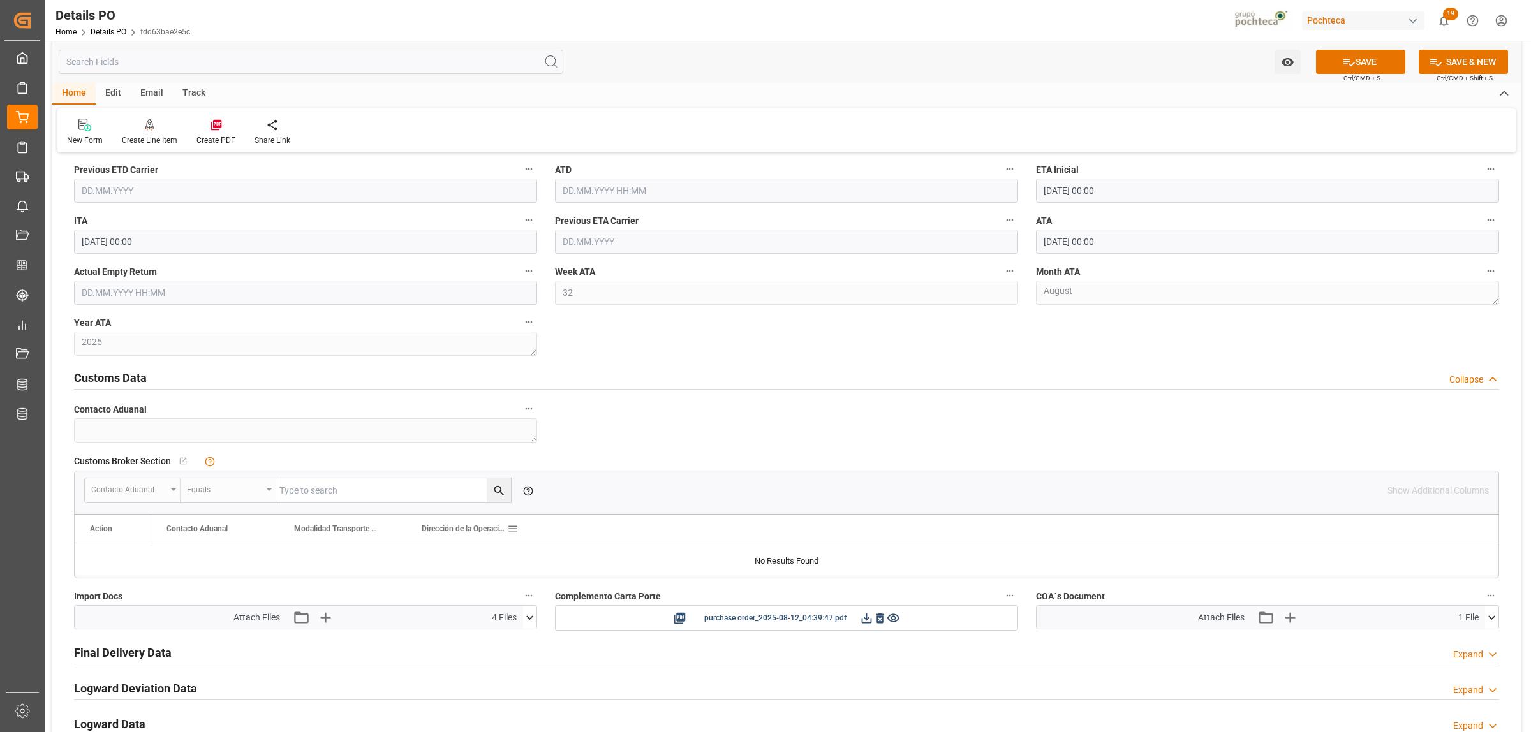
scroll to position [1276, 0]
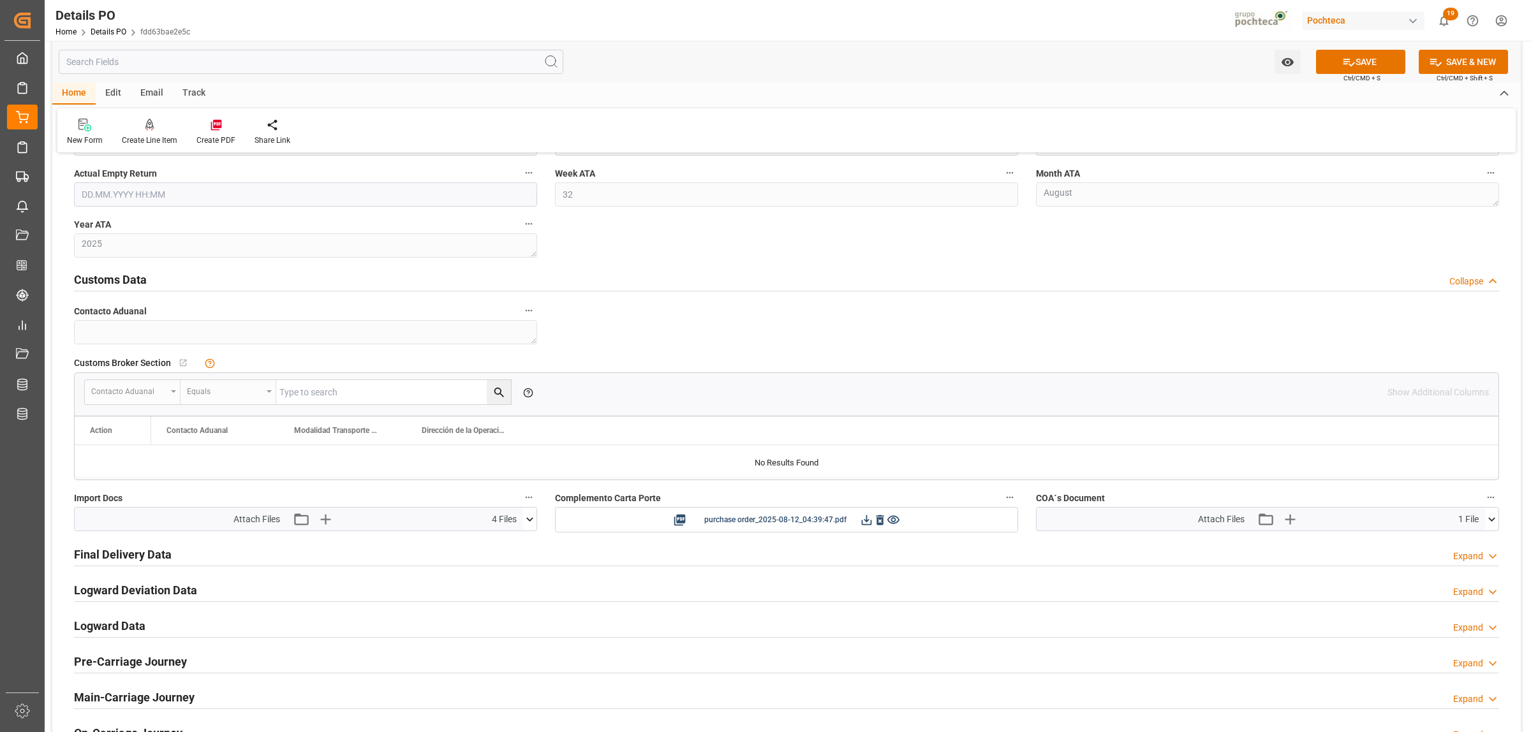
click at [523, 523] on icon at bounding box center [529, 519] width 13 height 13
click at [501, 543] on icon at bounding box center [496, 543] width 10 height 10
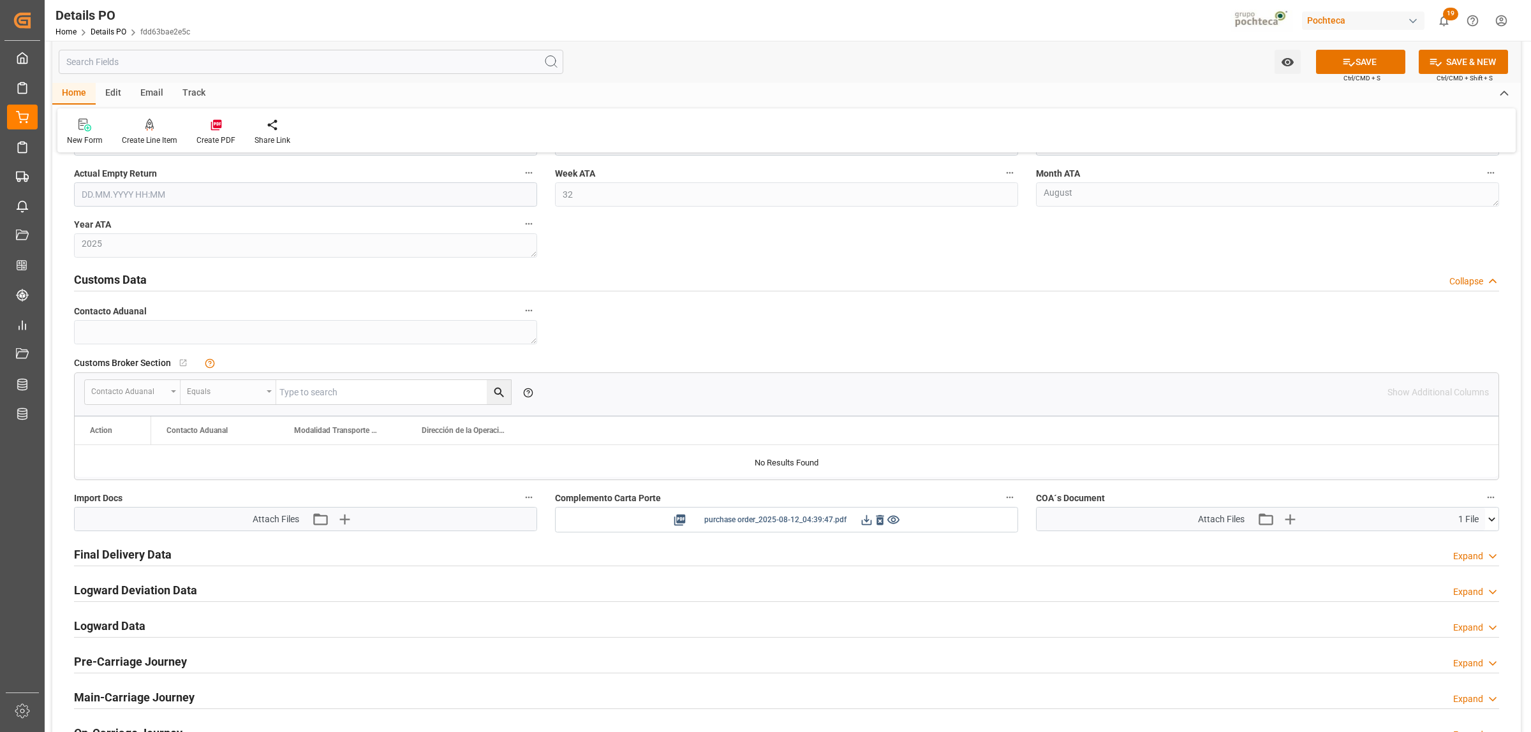
click at [879, 524] on icon at bounding box center [879, 519] width 13 height 13
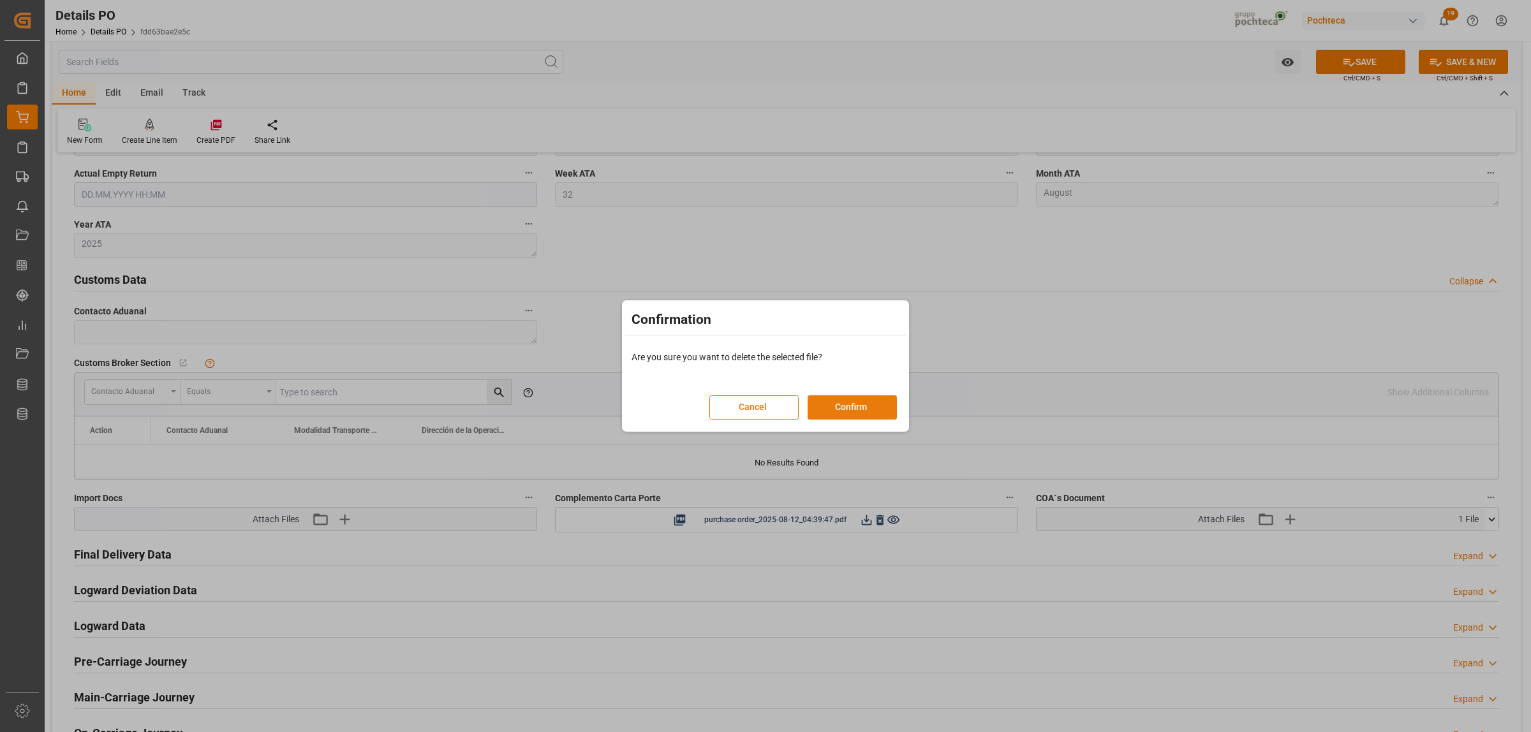
click at [840, 405] on button "Confirm" at bounding box center [852, 407] width 89 height 24
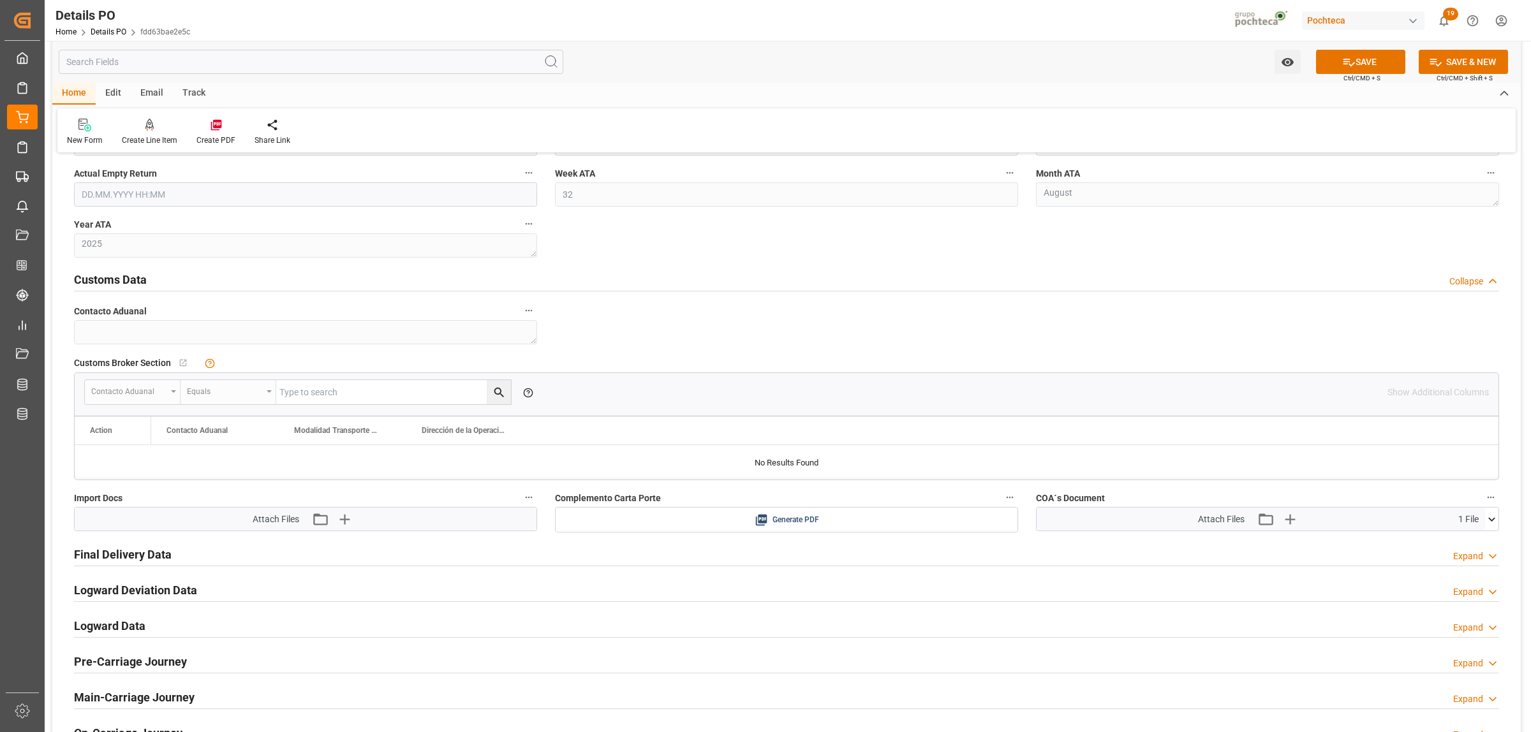
click at [1486, 517] on icon at bounding box center [1491, 519] width 13 height 13
click at [1465, 542] on icon at bounding box center [1457, 542] width 13 height 13
click at [1310, 523] on icon "button" at bounding box center [1306, 519] width 20 height 20
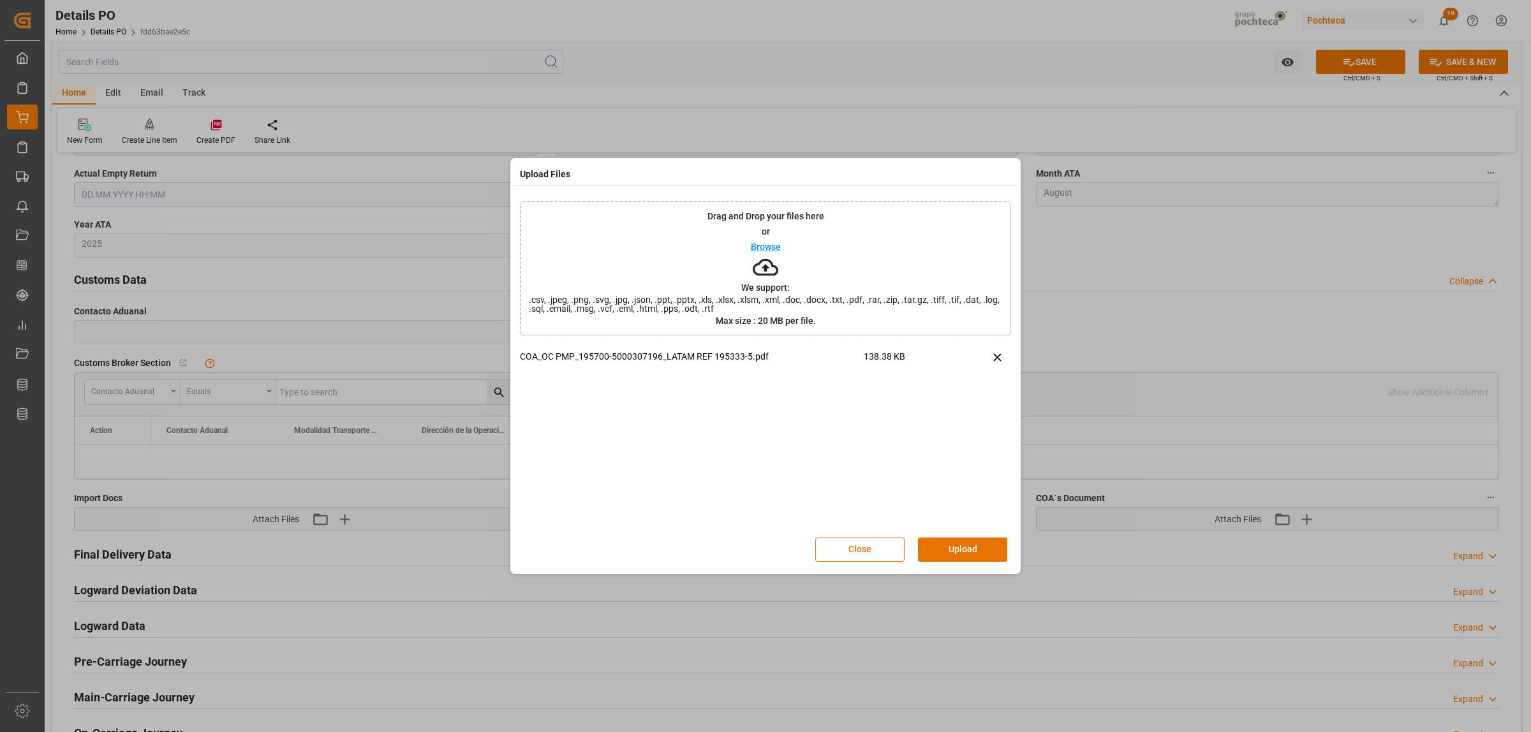
click at [944, 563] on div "Close Upload" at bounding box center [765, 550] width 491 height 42
click at [948, 559] on button "Upload" at bounding box center [962, 550] width 89 height 24
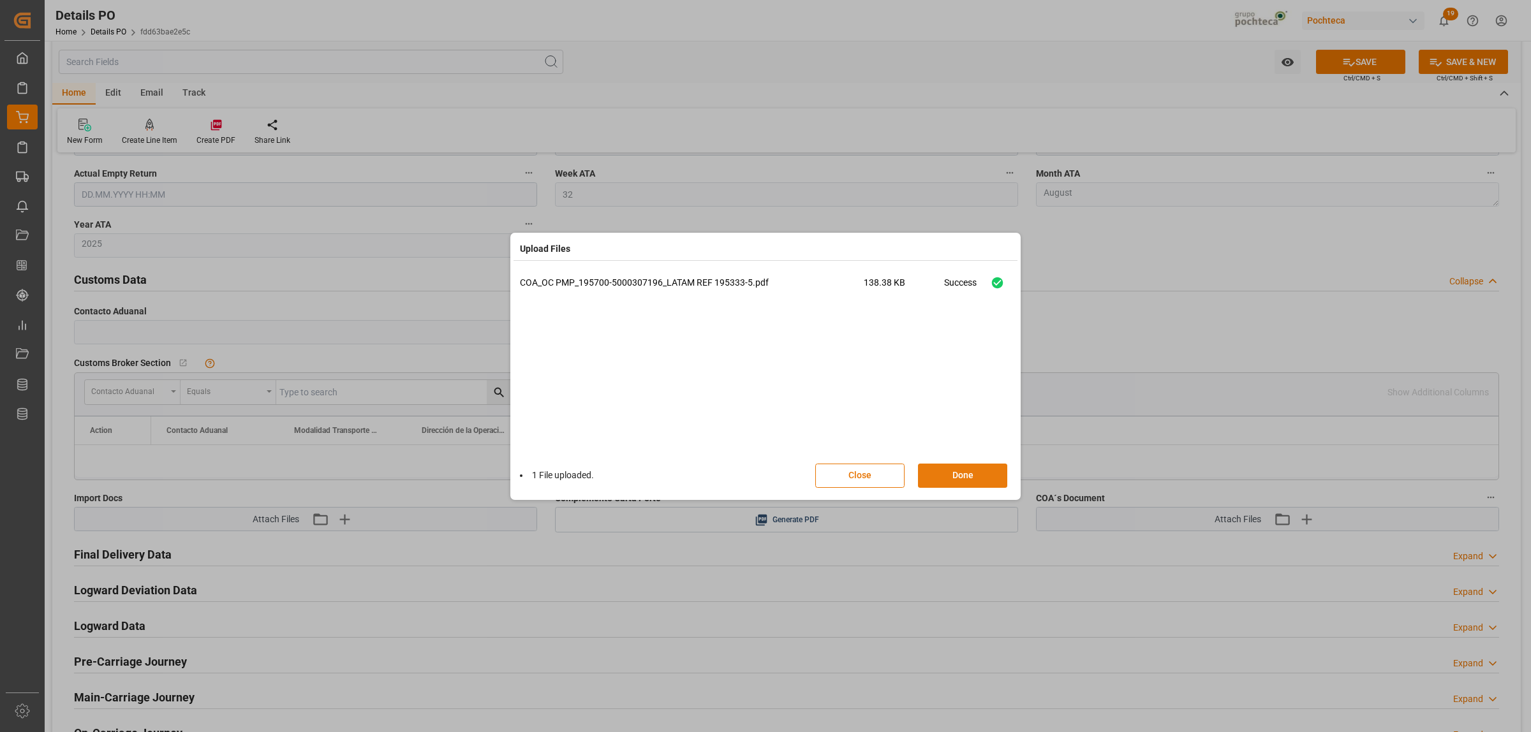
click at [960, 473] on button "Done" at bounding box center [962, 476] width 89 height 24
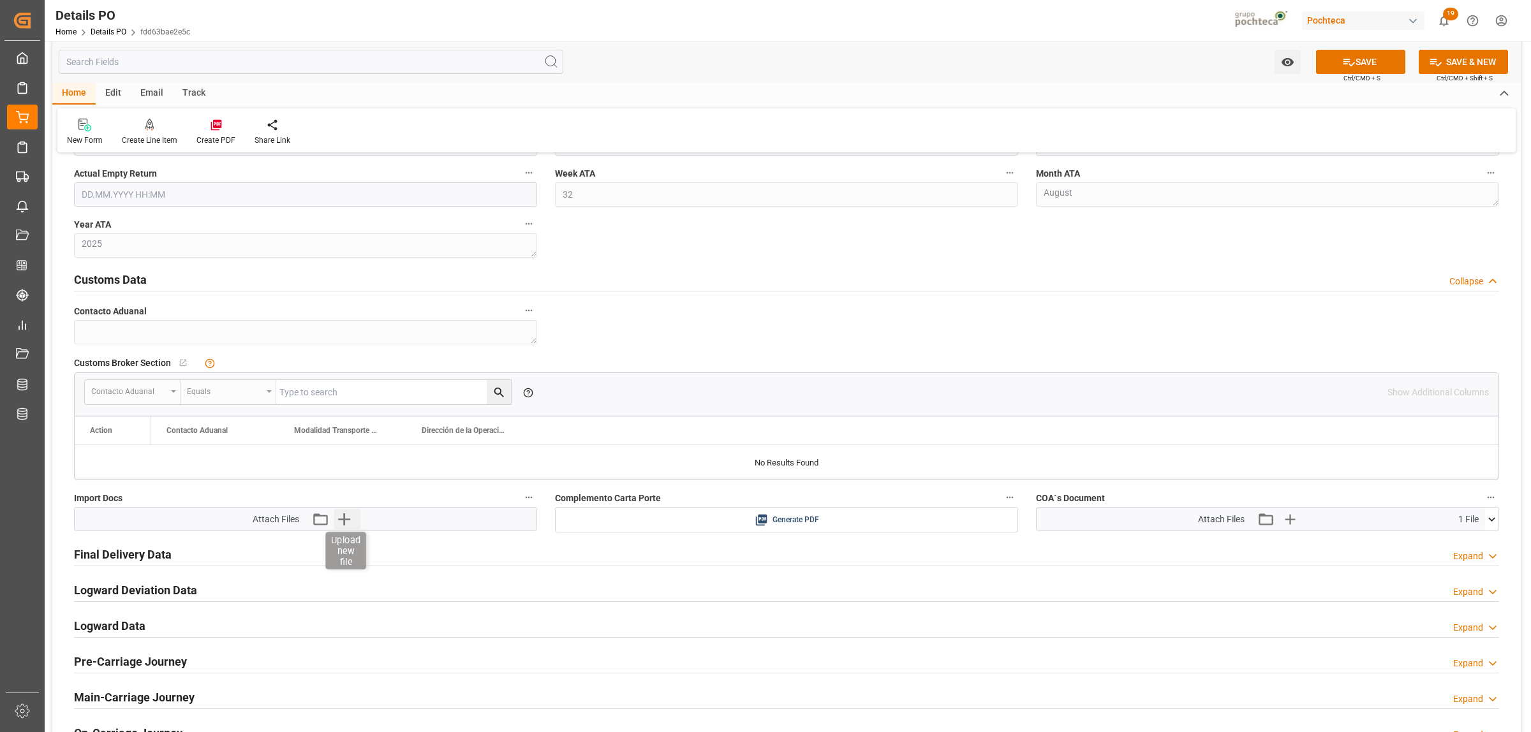
click at [343, 521] on icon "button" at bounding box center [344, 519] width 12 height 12
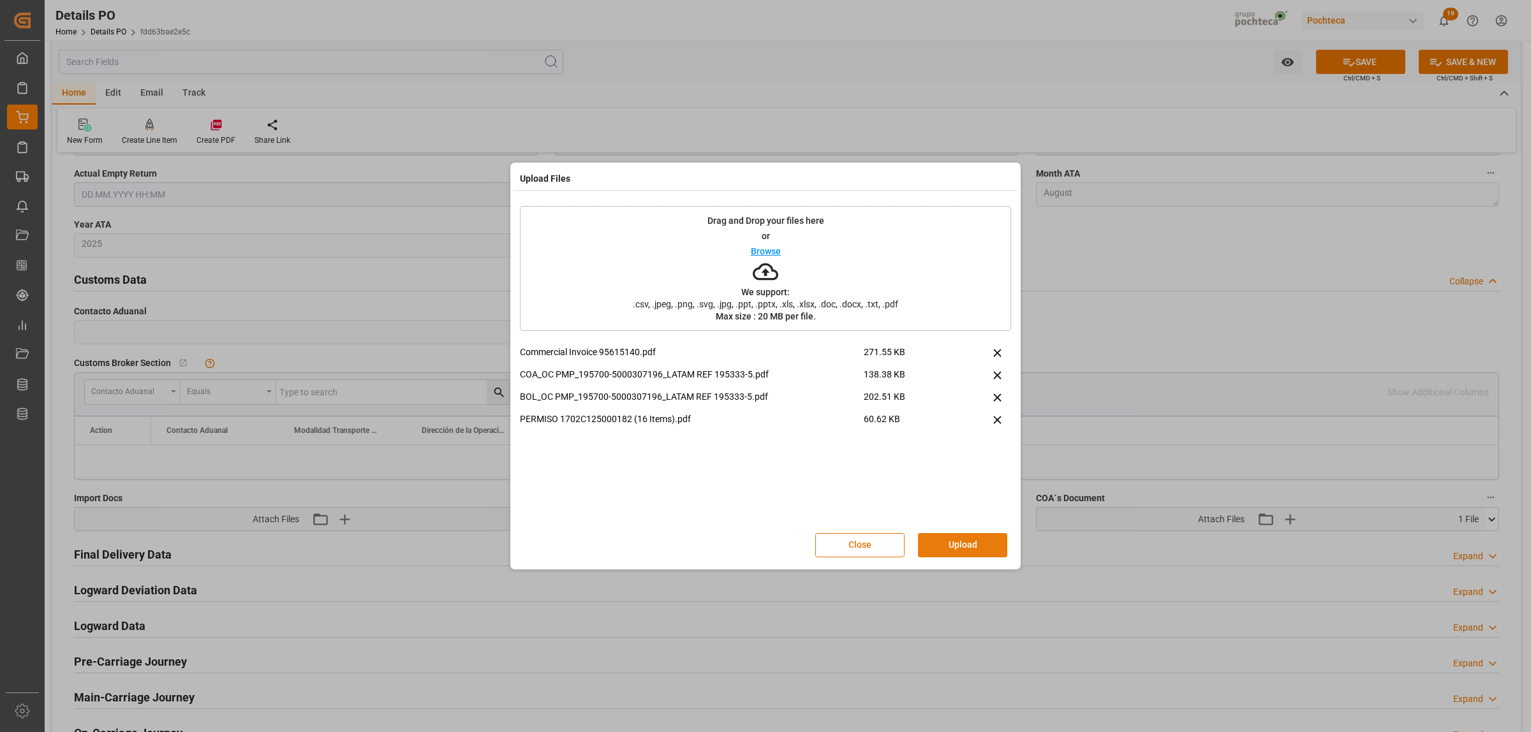
click at [949, 549] on button "Upload" at bounding box center [962, 545] width 89 height 24
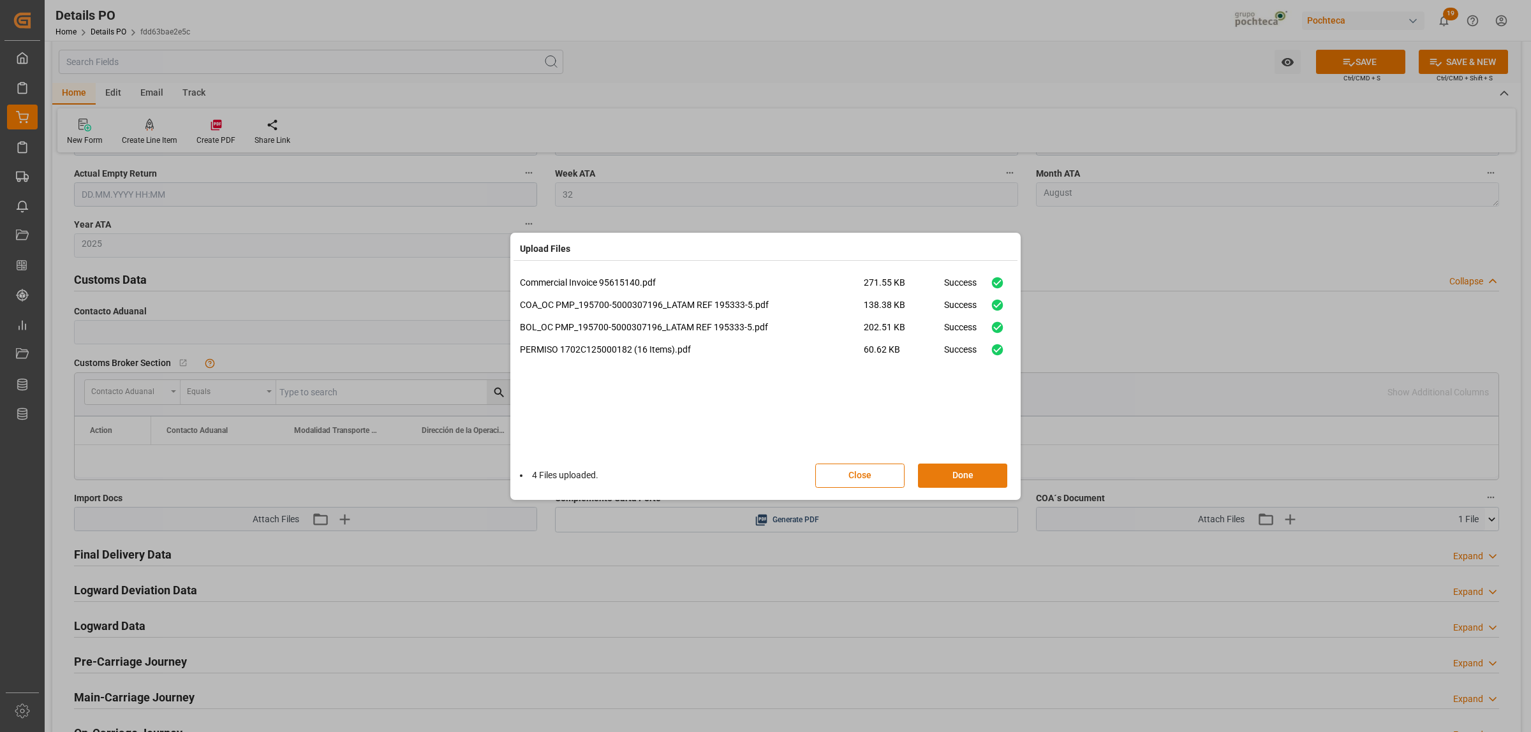
click at [947, 477] on button "Done" at bounding box center [962, 476] width 89 height 24
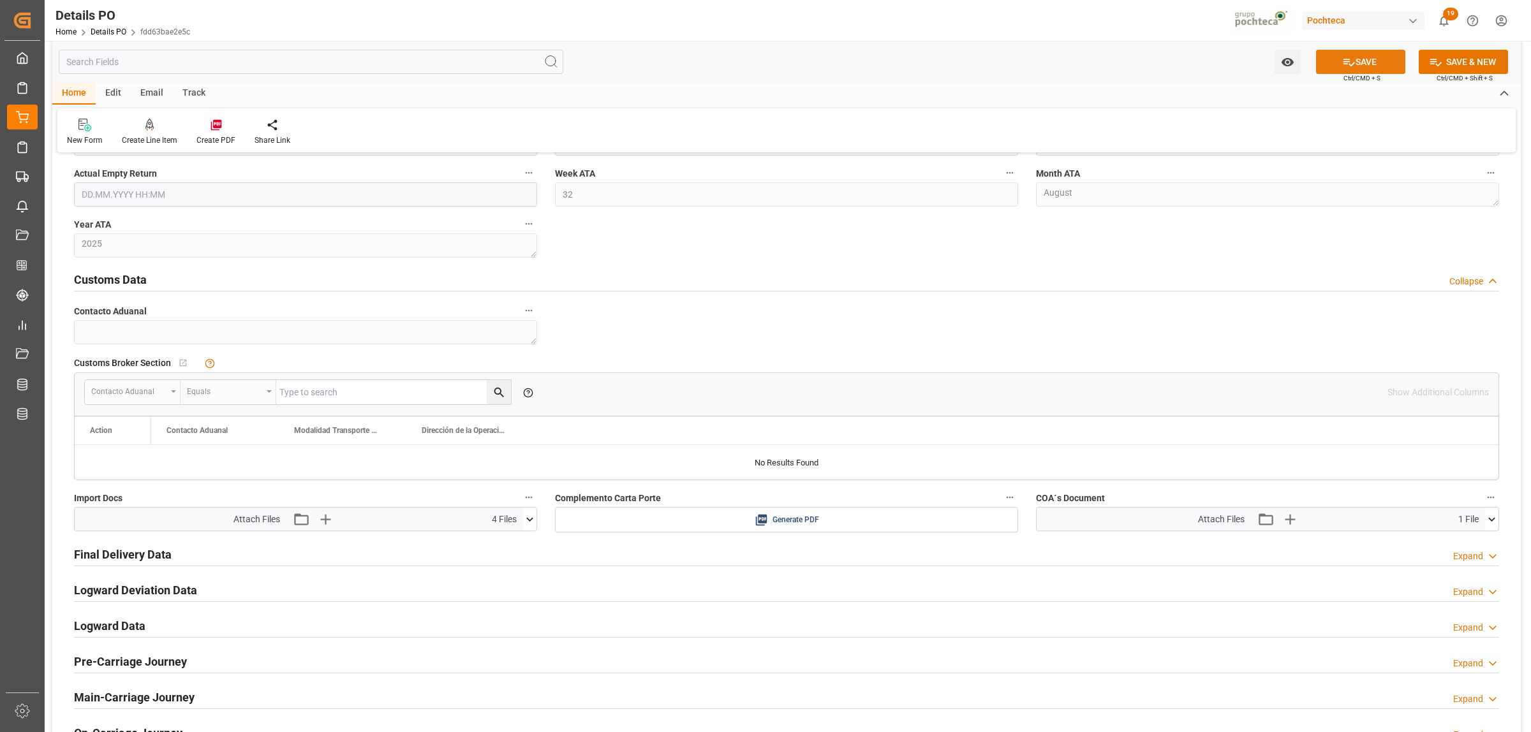
click at [1382, 66] on button "SAVE" at bounding box center [1360, 62] width 89 height 24
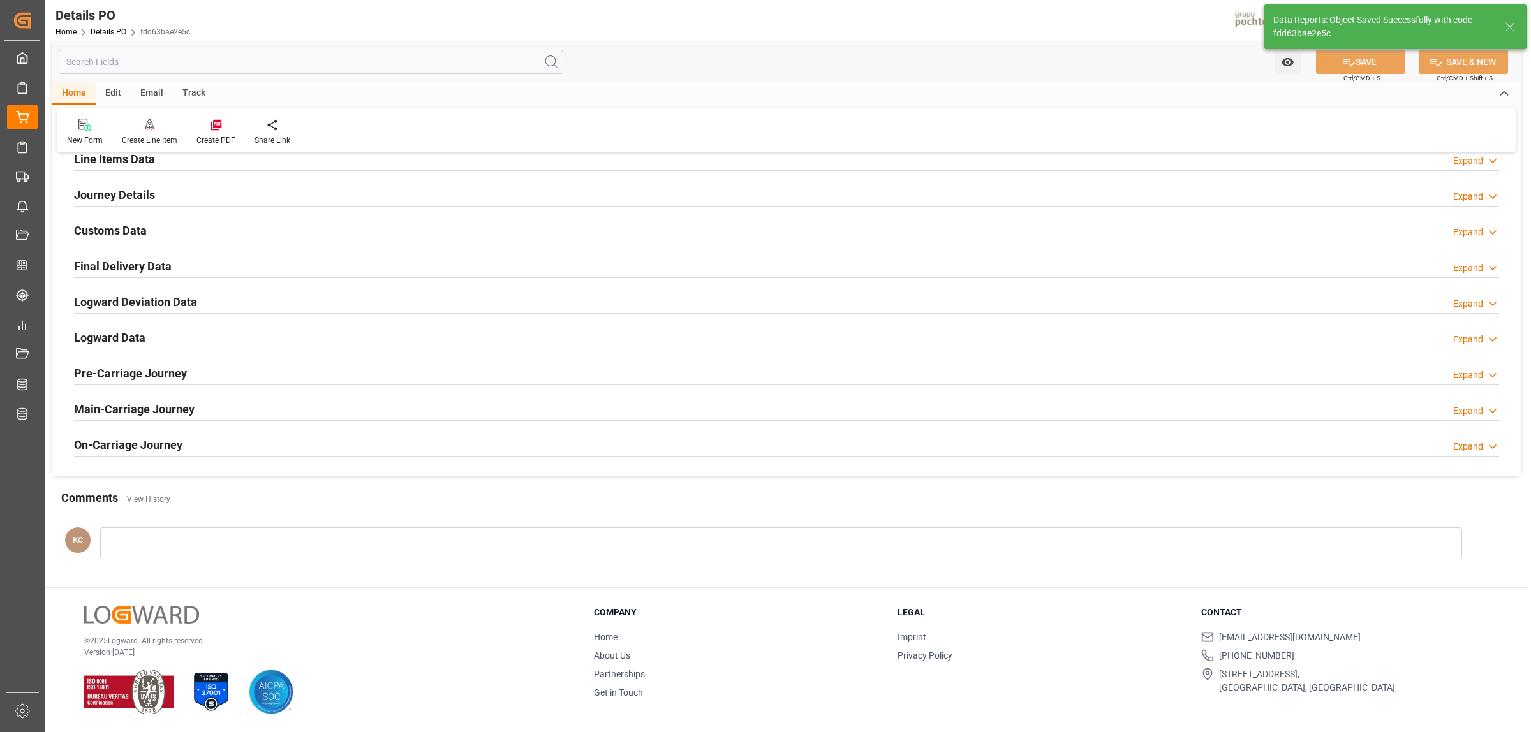
scroll to position [816, 0]
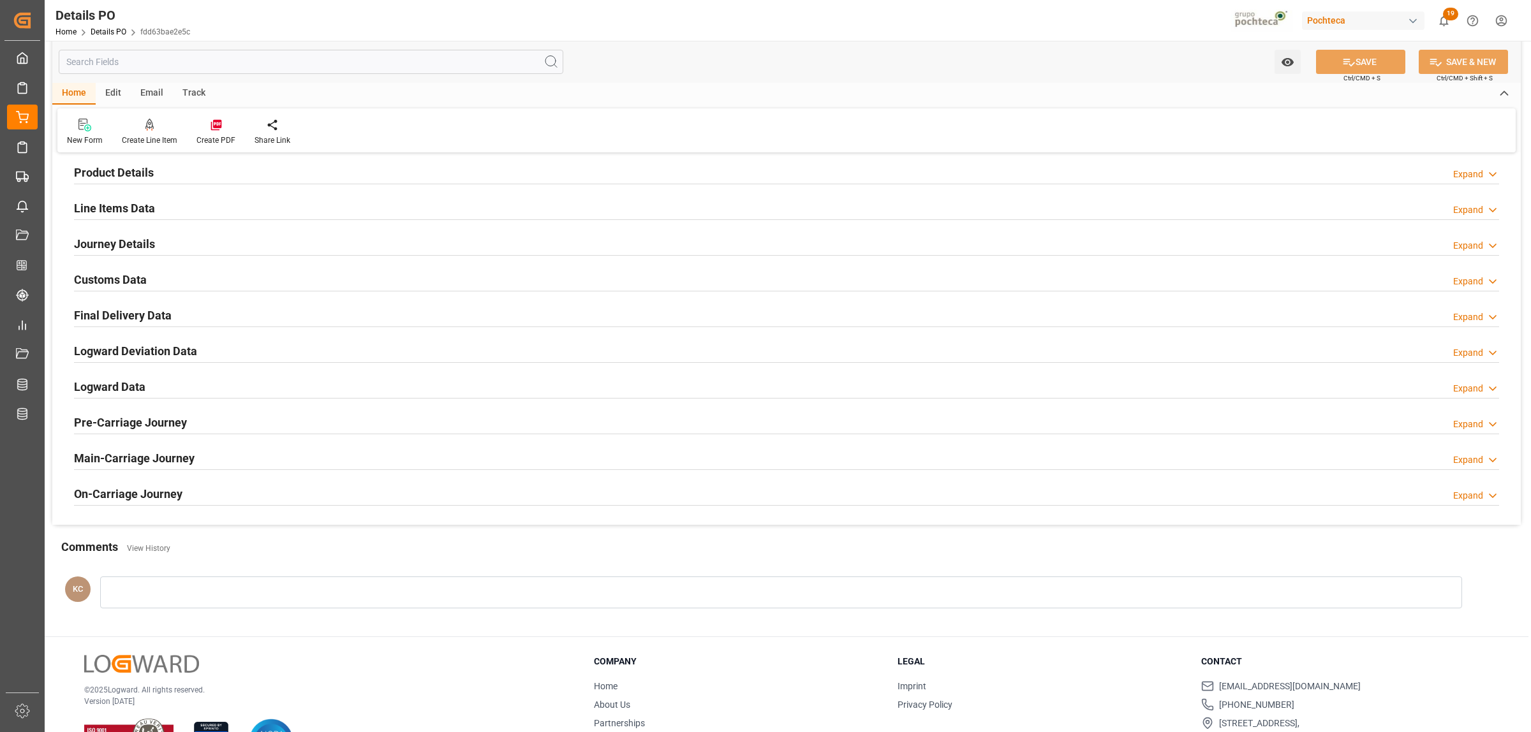
click at [132, 207] on h2 "Line Items Data" at bounding box center [114, 208] width 81 height 17
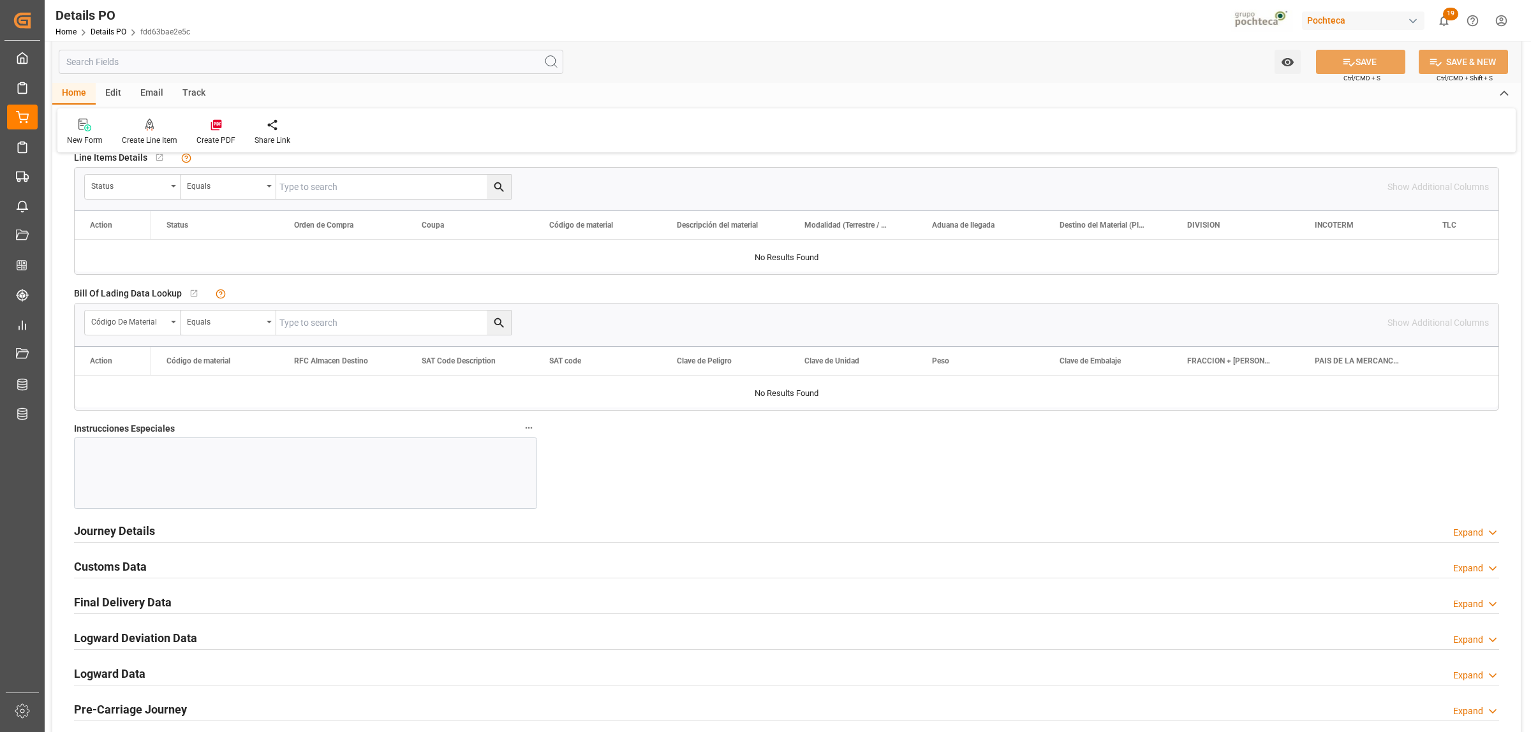
scroll to position [971, 0]
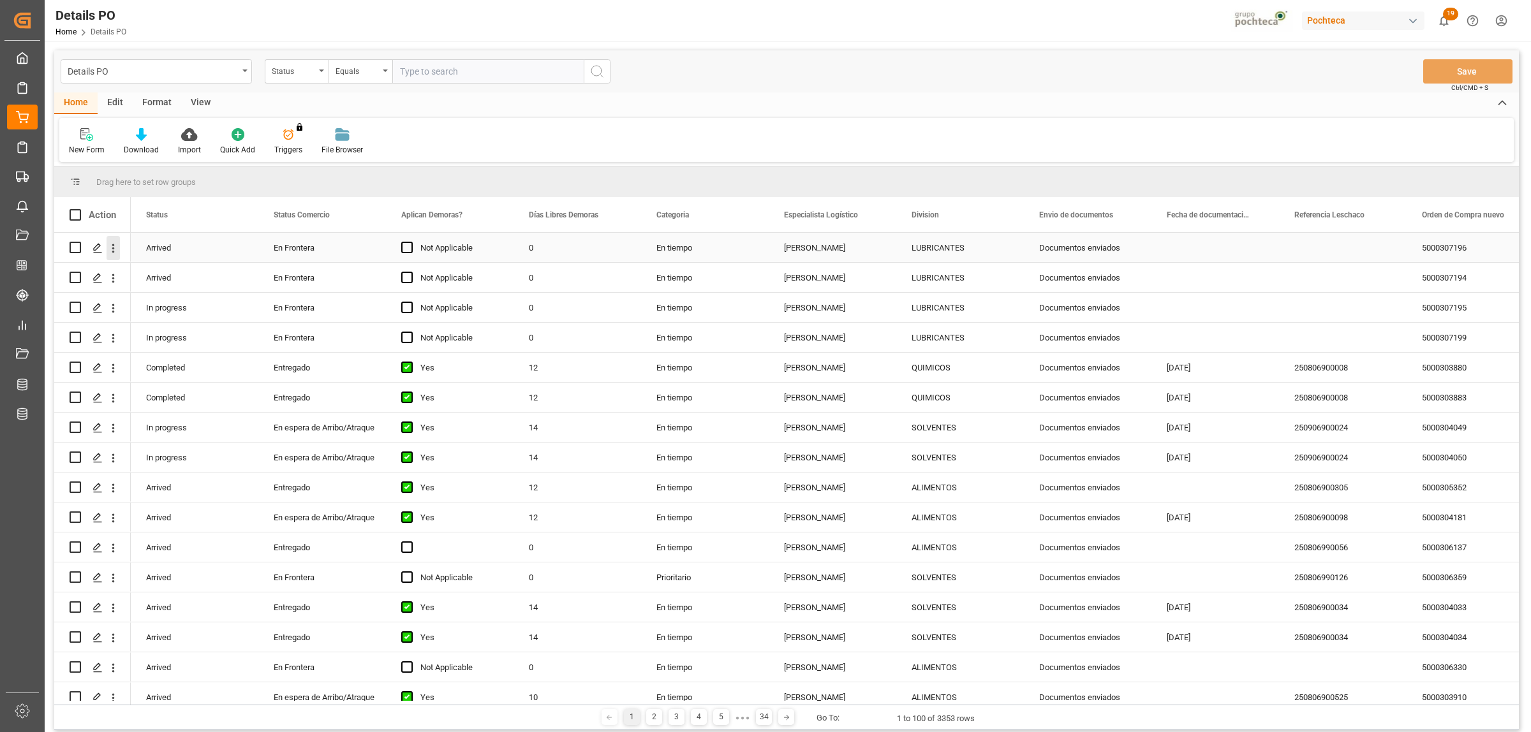
click at [112, 247] on icon "open menu" at bounding box center [113, 248] width 13 height 13
click at [200, 413] on div "Create and Link Child Object" at bounding box center [186, 405] width 158 height 27
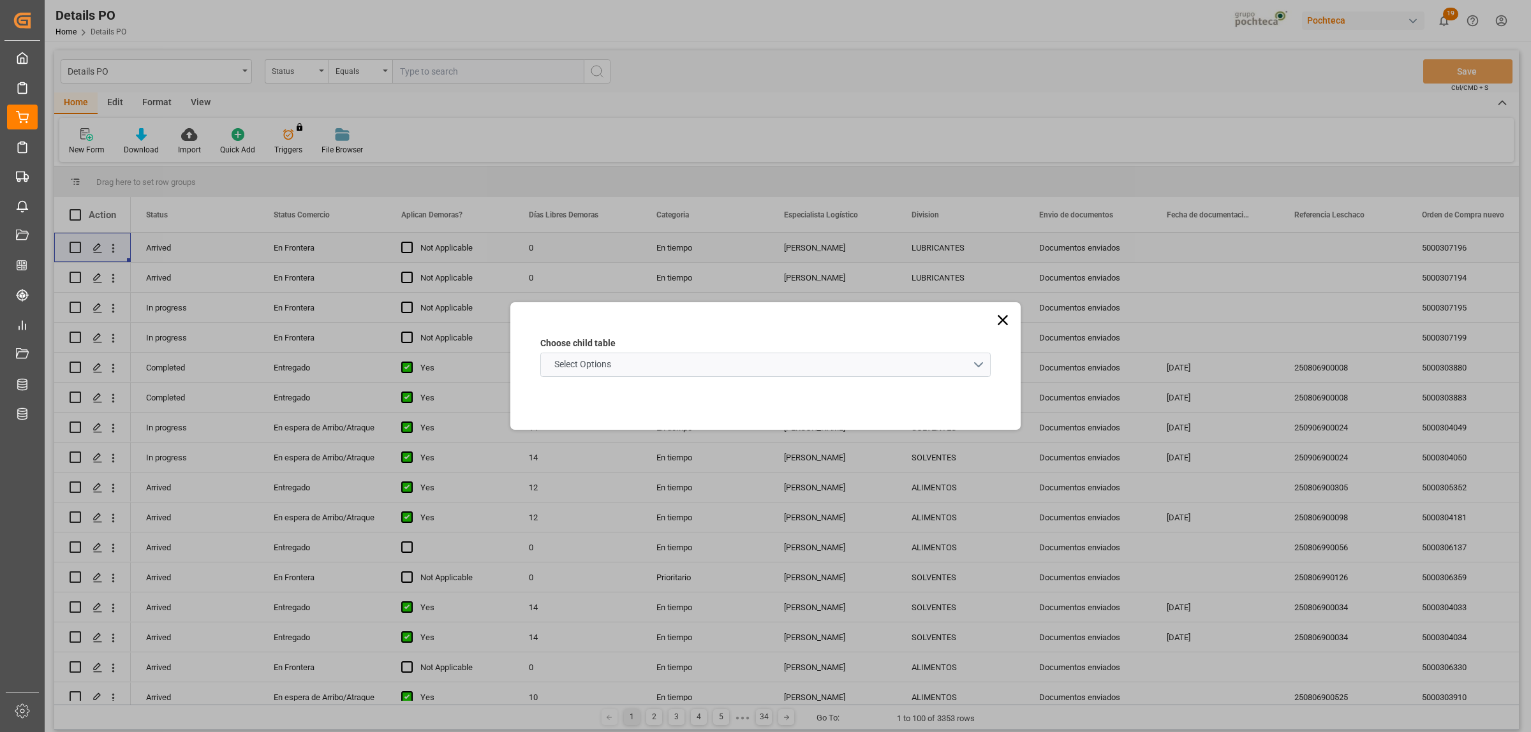
click at [984, 373] on schema "Select Options" at bounding box center [765, 365] width 450 height 24
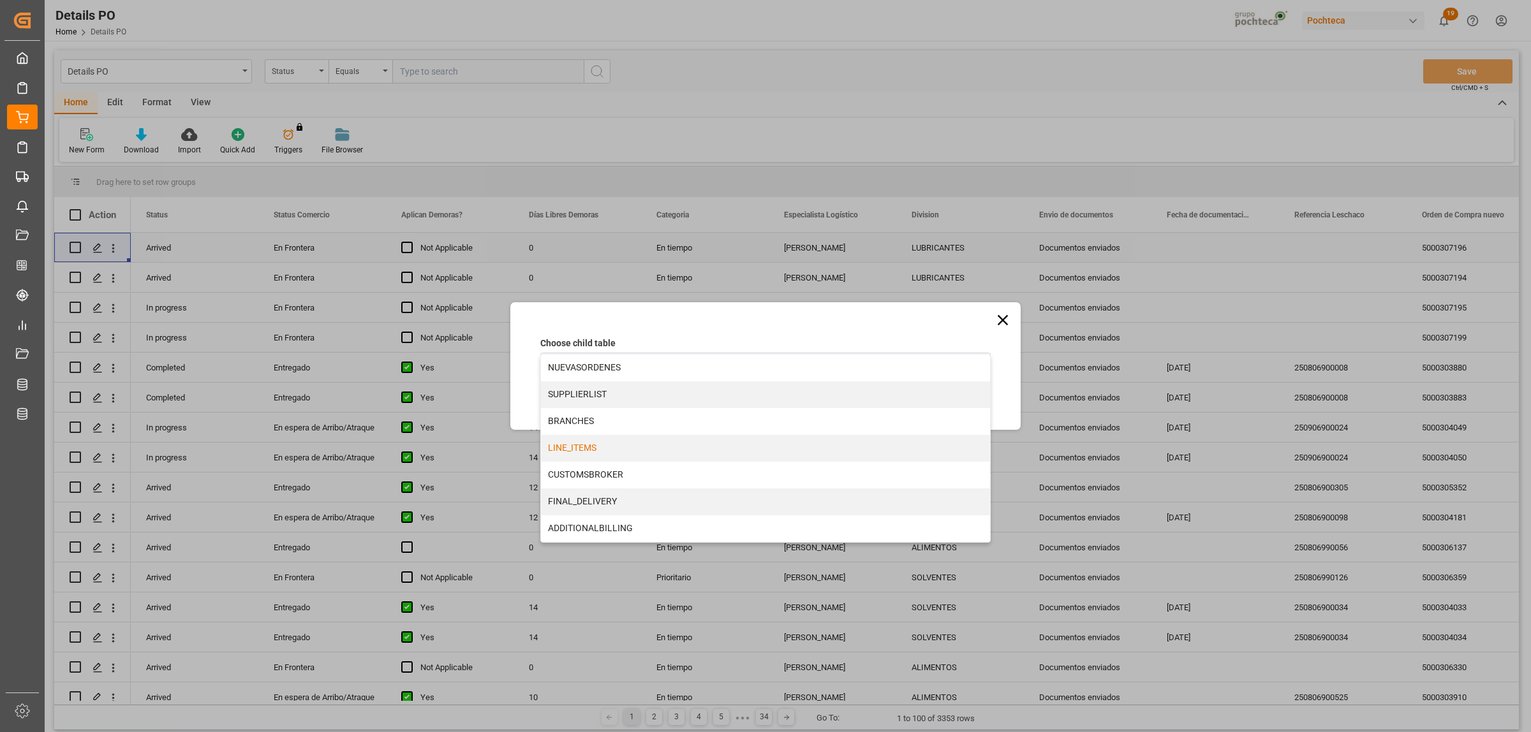
click at [559, 445] on div "LINE_ITEMS" at bounding box center [765, 448] width 449 height 27
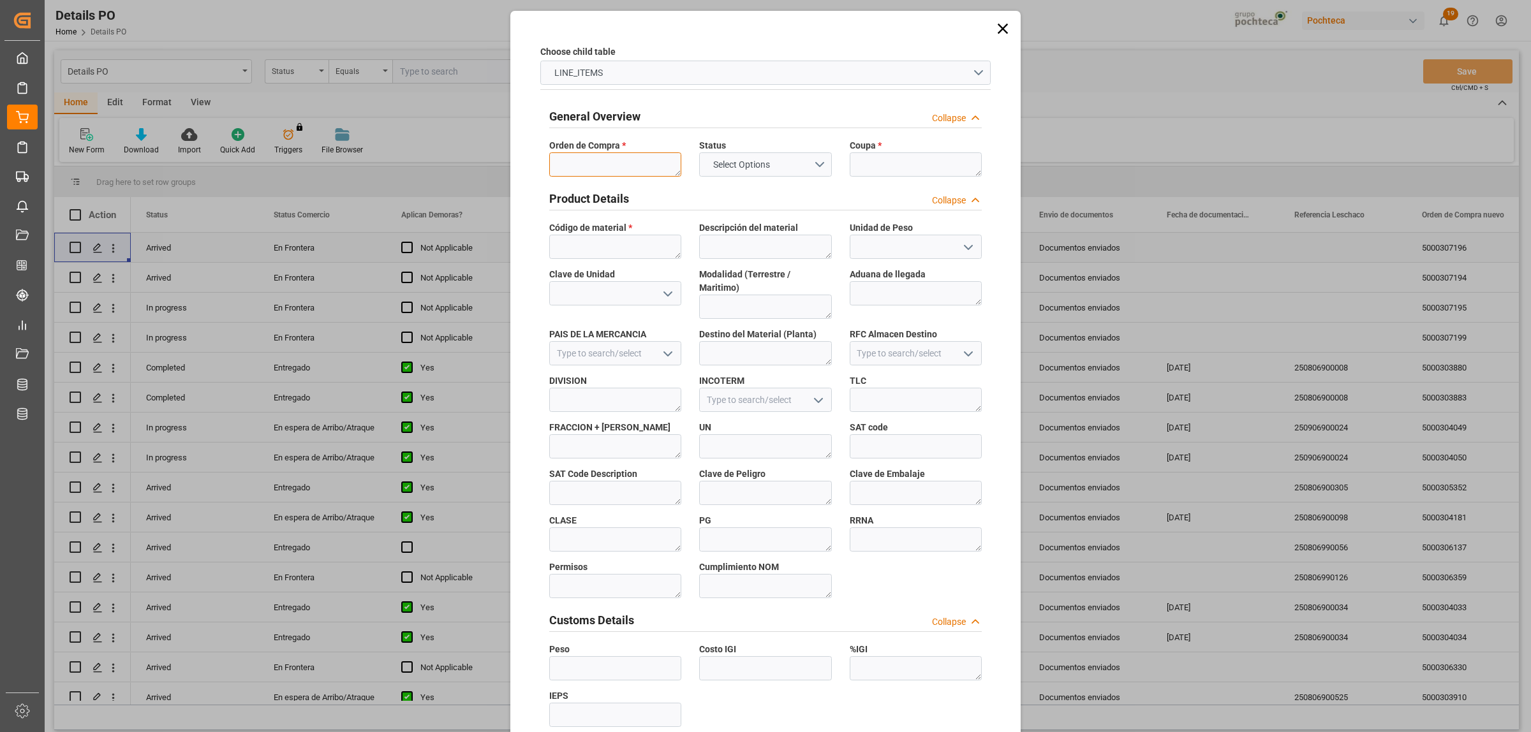
click at [594, 167] on textarea at bounding box center [615, 164] width 132 height 24
paste textarea "5000307196"
type textarea "5000307196"
click at [894, 152] on textarea at bounding box center [916, 164] width 132 height 24
paste textarea "195700"
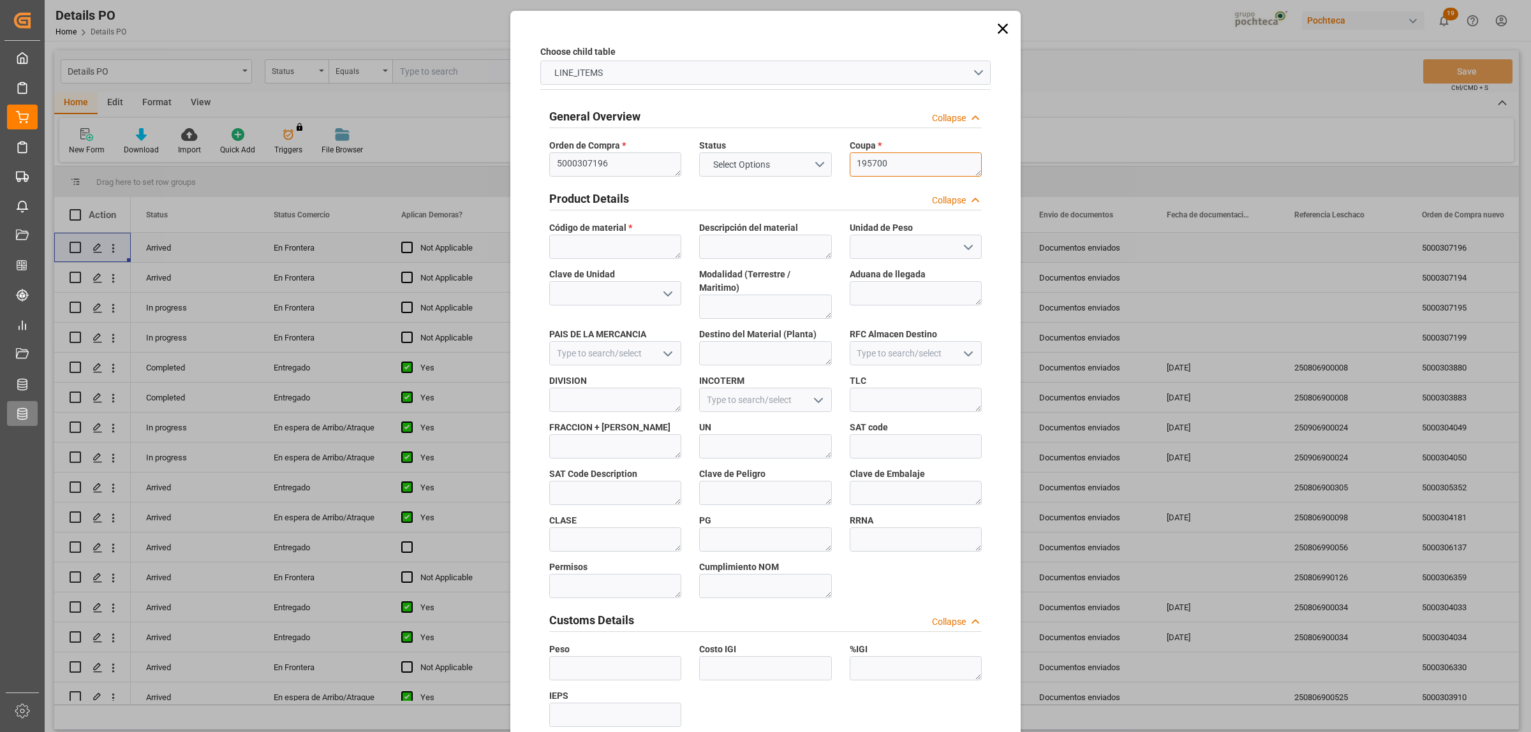
type textarea "195700"
click at [610, 232] on span "Código de material *" at bounding box center [590, 227] width 83 height 13
click at [613, 241] on textarea at bounding box center [615, 247] width 132 height 24
paste textarea "9107090"
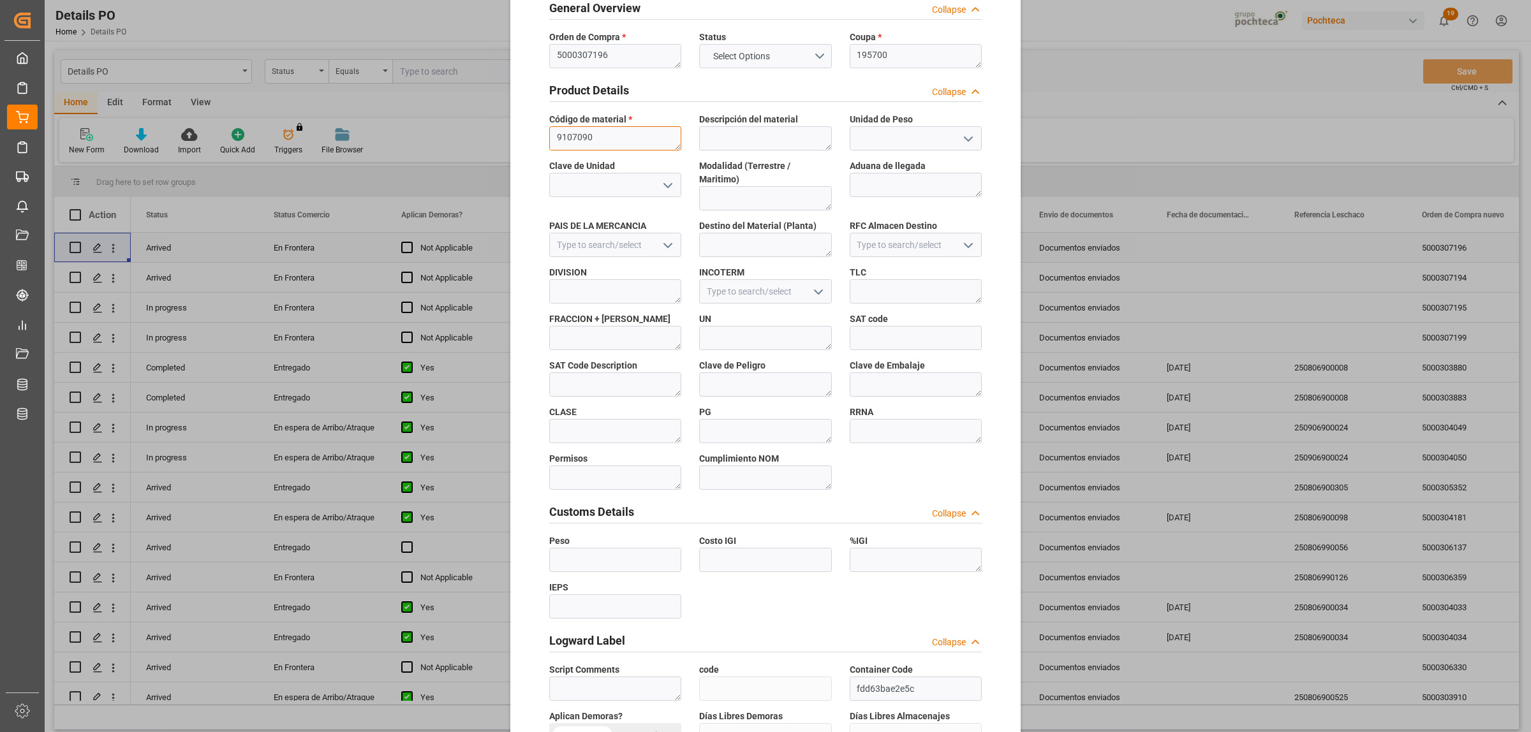
scroll to position [374, 0]
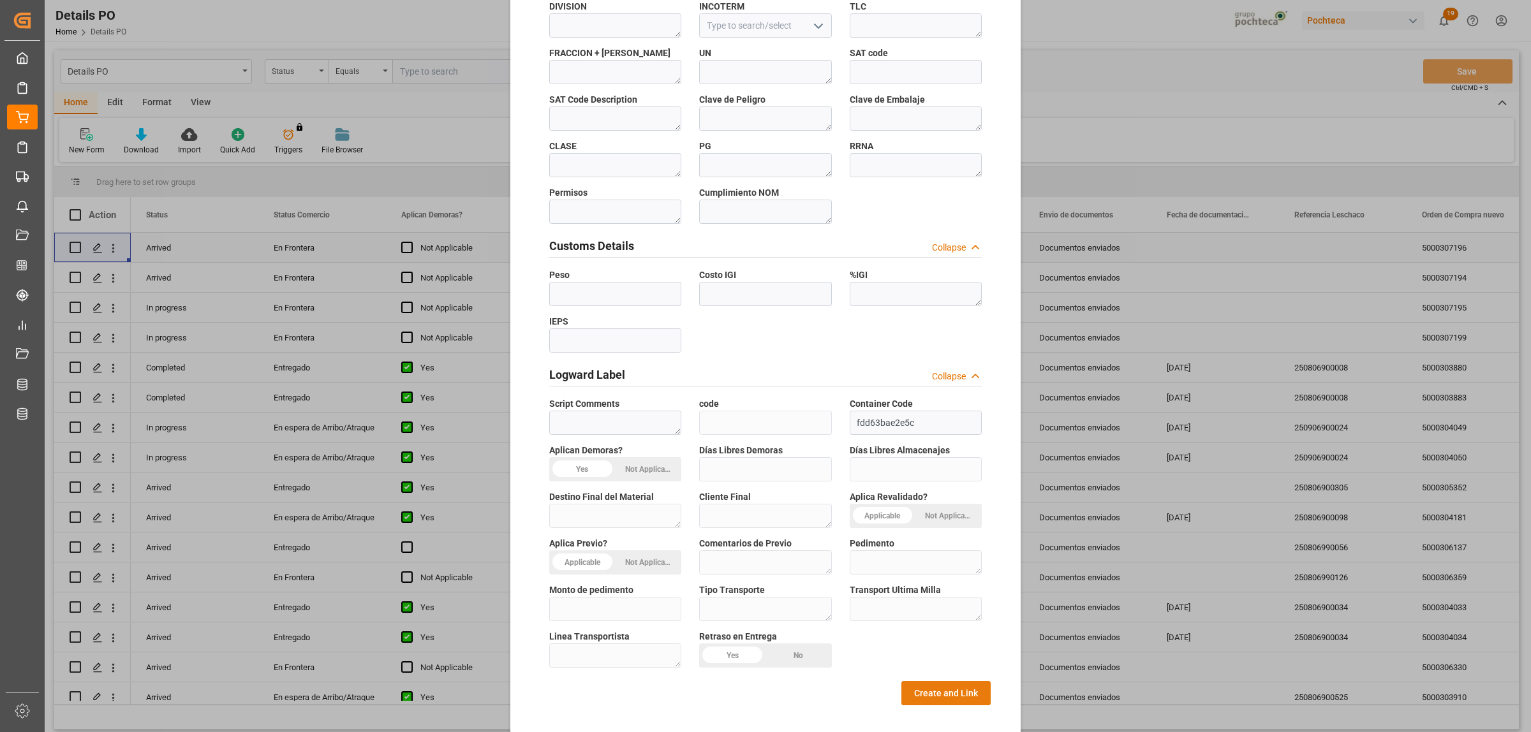
type textarea "9107090"
click at [943, 683] on button "Create and Link" at bounding box center [945, 693] width 89 height 24
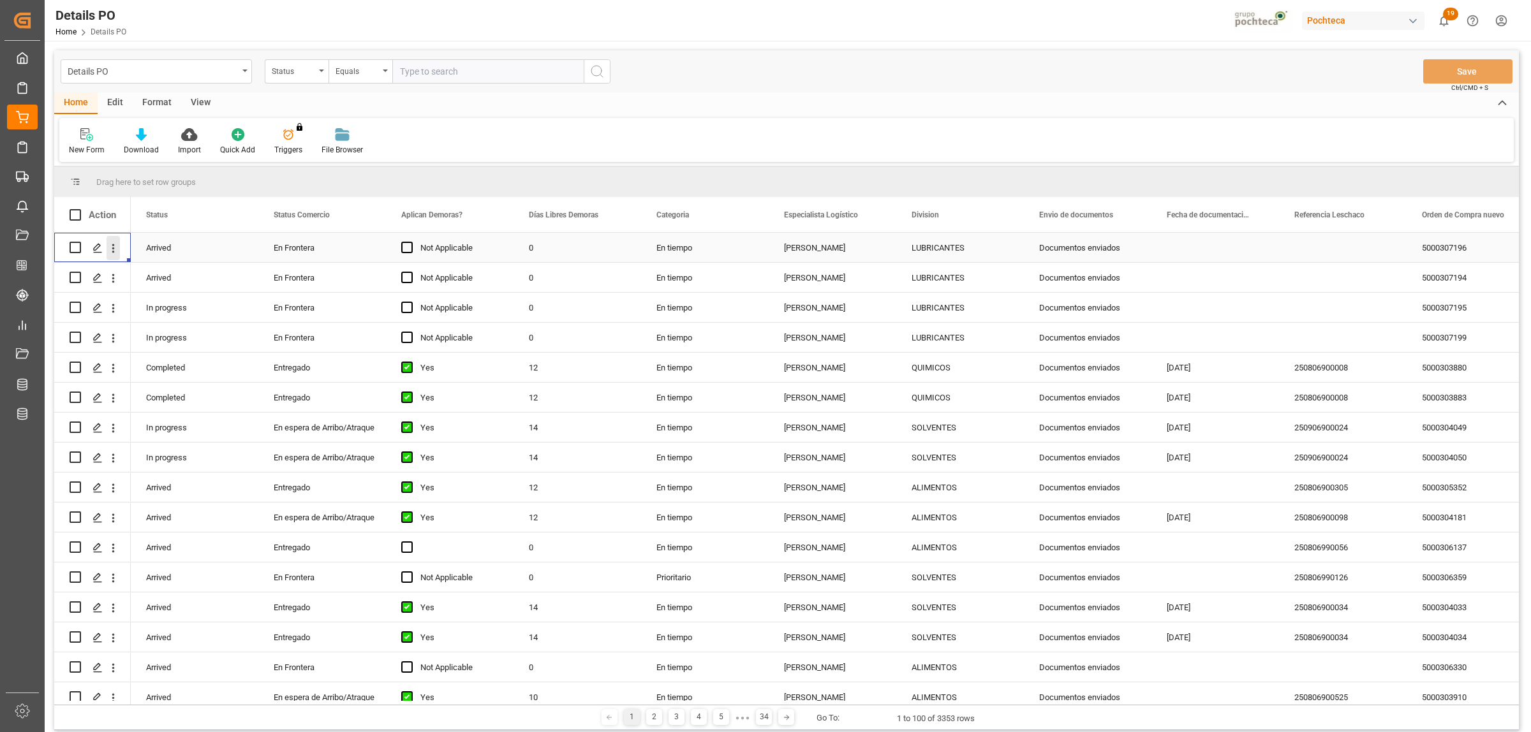
click at [115, 246] on icon "open menu" at bounding box center [113, 248] width 13 height 13
click at [99, 247] on icon "Press SPACE to select this row." at bounding box center [97, 248] width 10 height 10
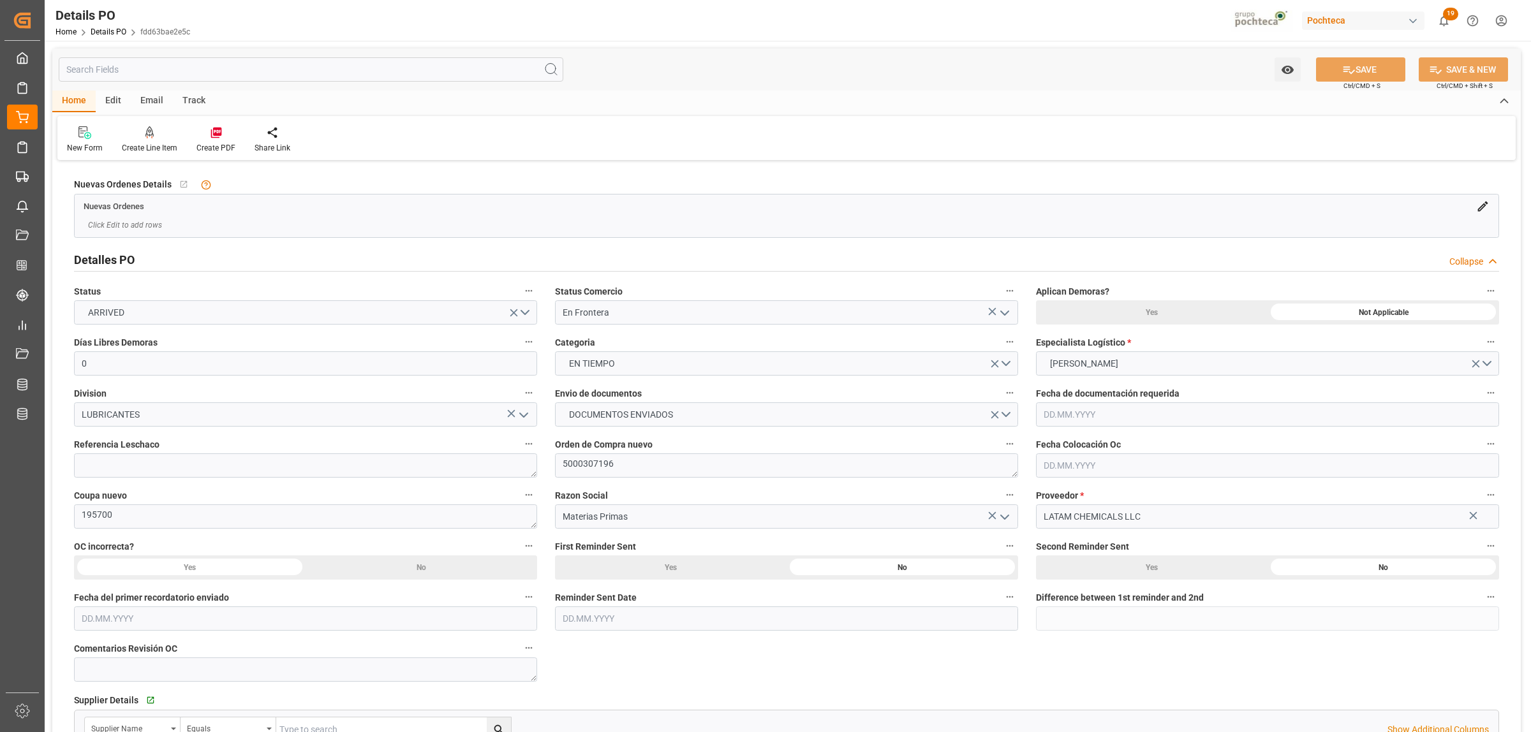
type input "0"
type input "[DATE]"
click at [207, 135] on div at bounding box center [215, 132] width 39 height 13
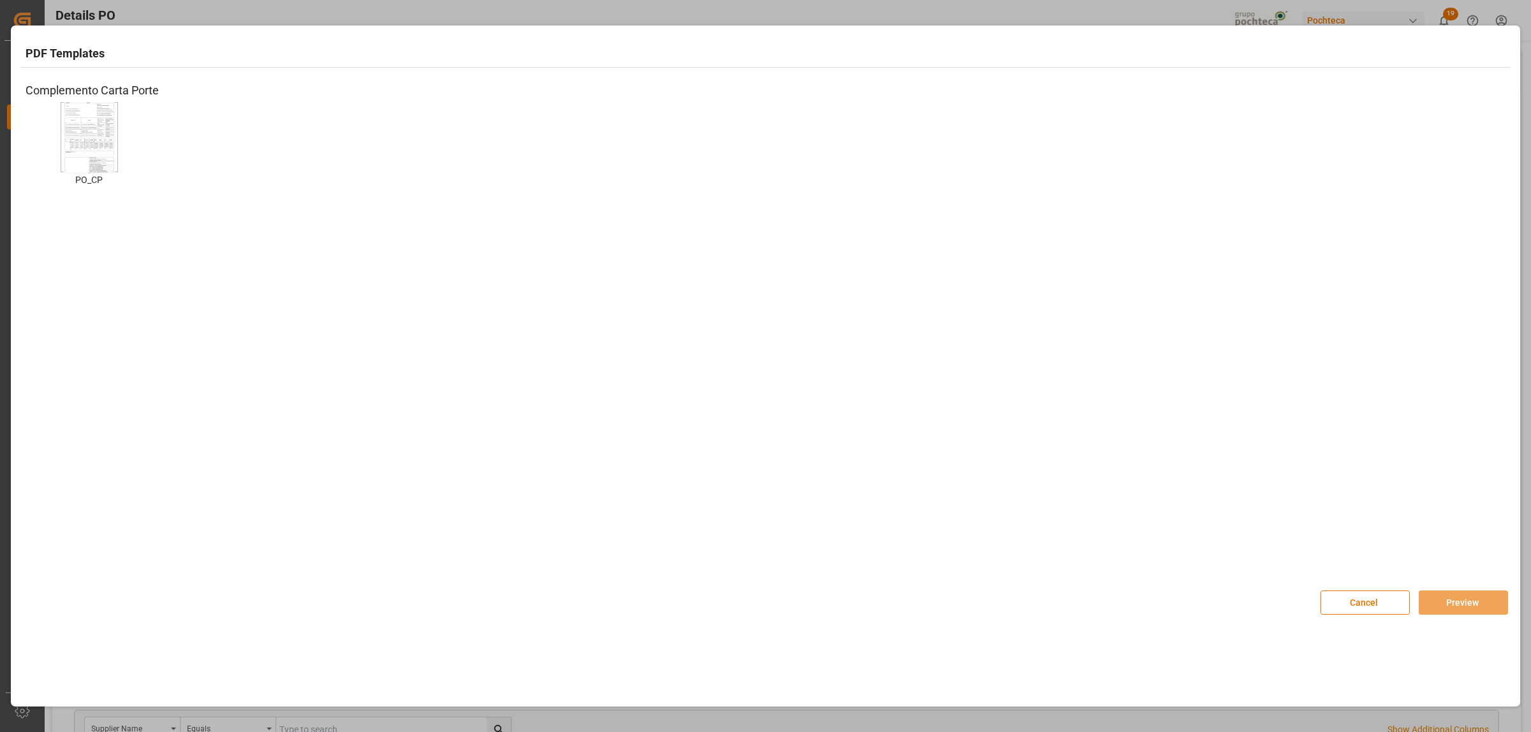
click at [100, 140] on img at bounding box center [89, 137] width 51 height 72
click at [1475, 593] on button "Preview" at bounding box center [1463, 603] width 89 height 24
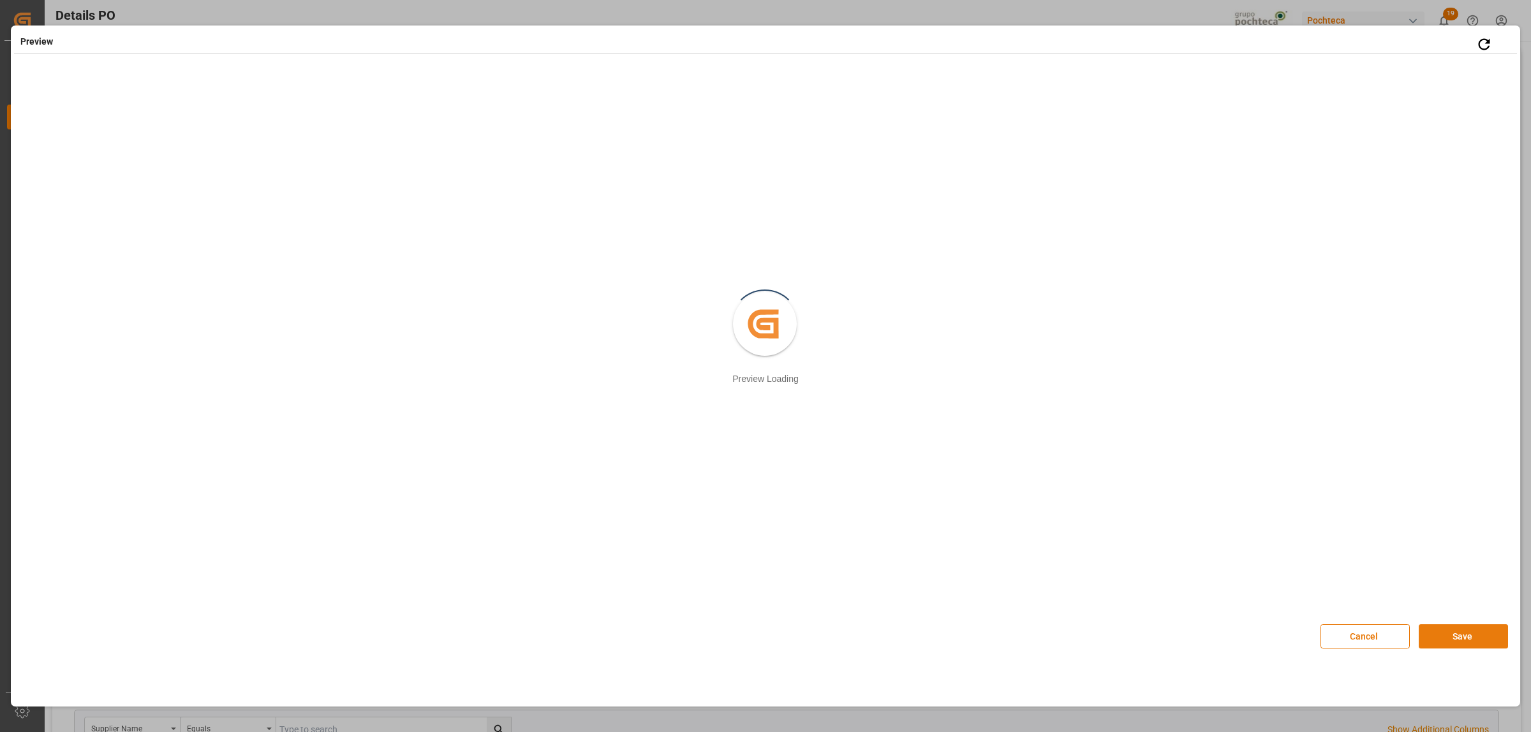
click at [1456, 639] on button "Save" at bounding box center [1463, 636] width 89 height 24
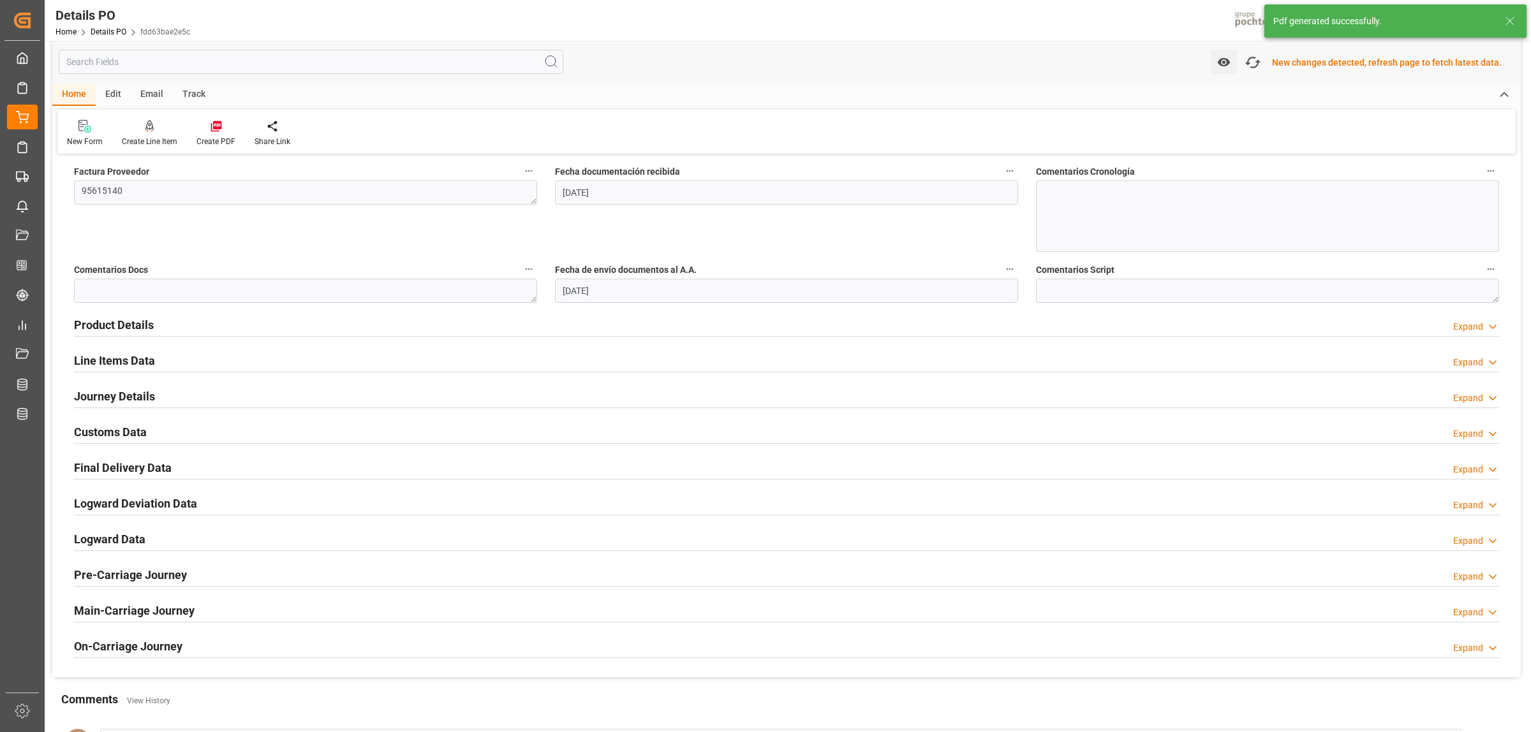
scroll to position [630, 0]
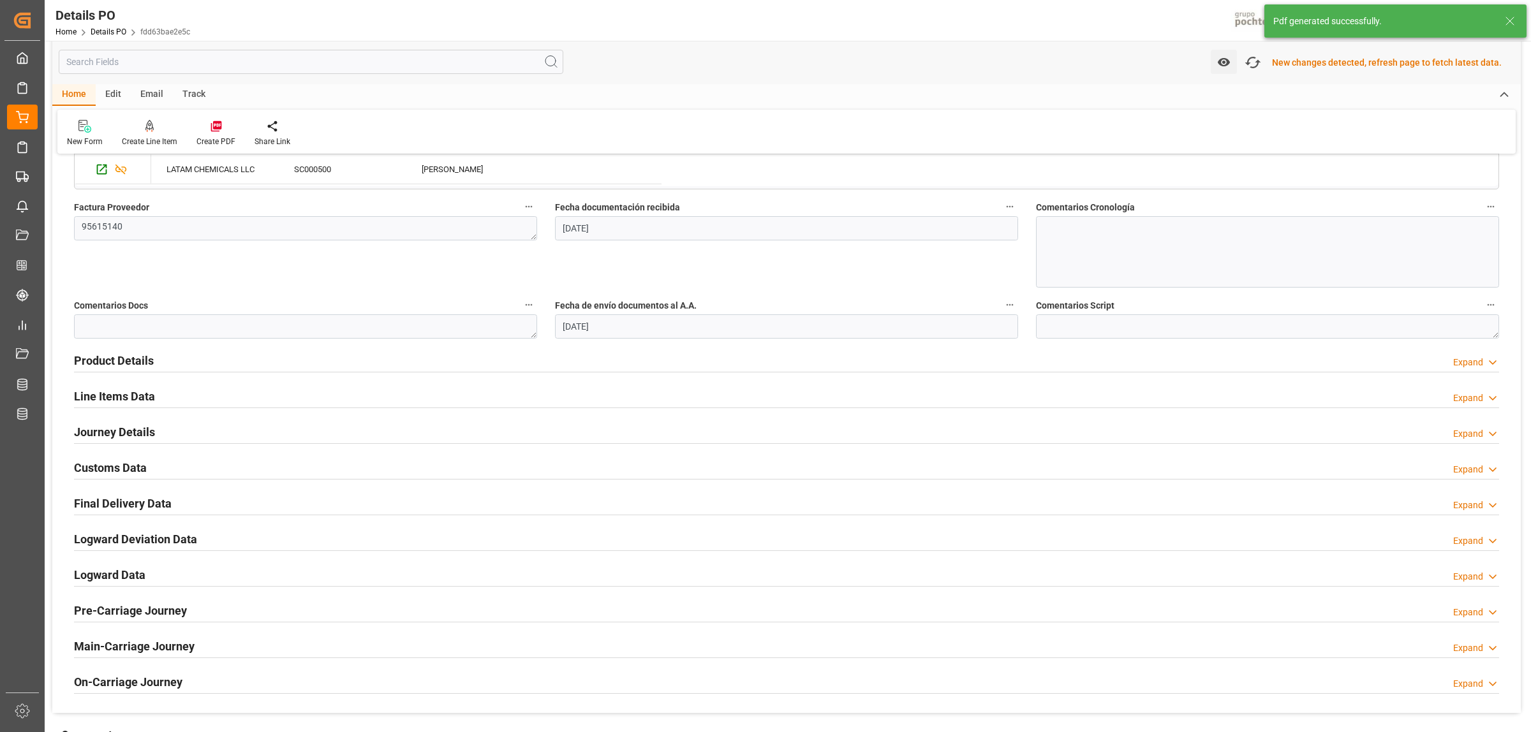
click at [116, 466] on h2 "Customs Data" at bounding box center [110, 467] width 73 height 17
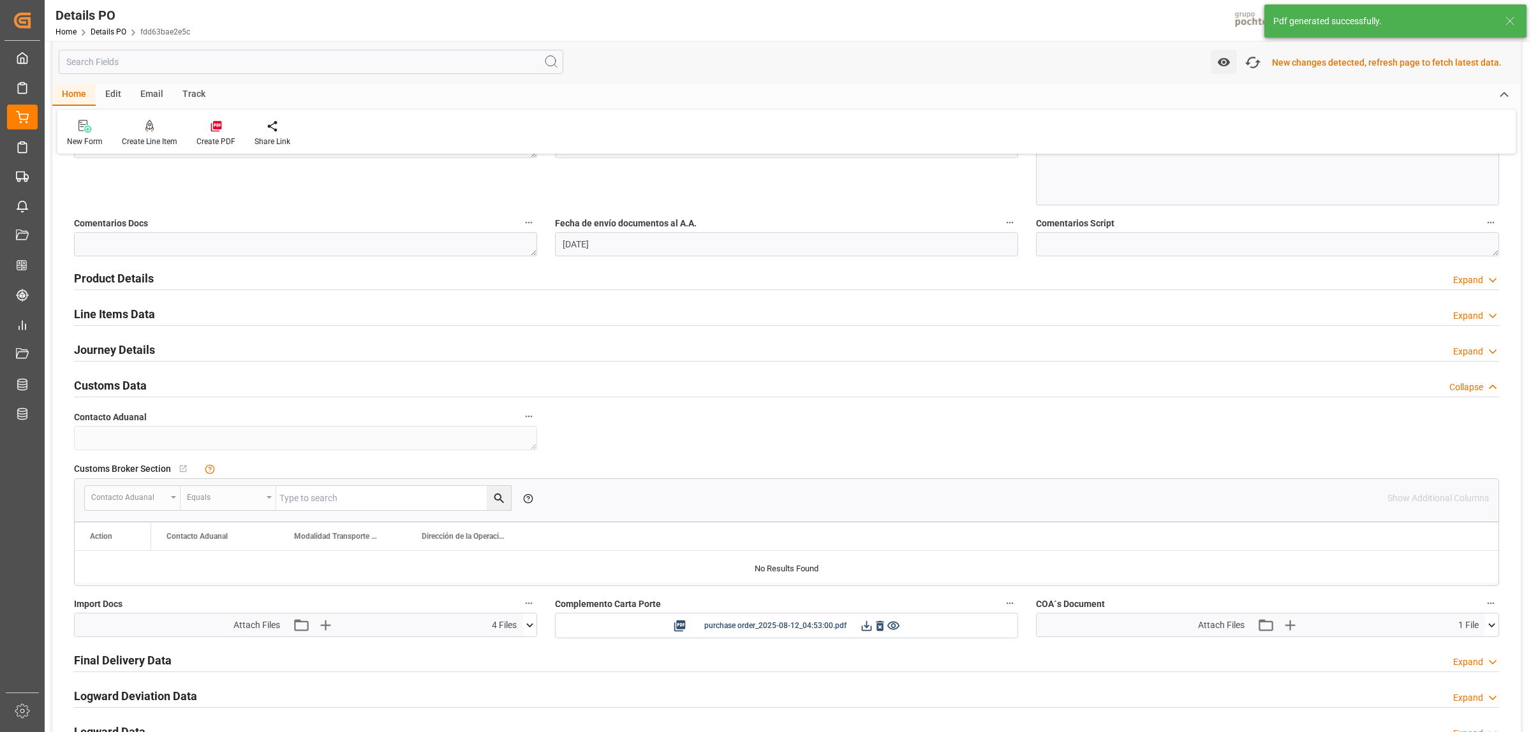
scroll to position [789, 0]
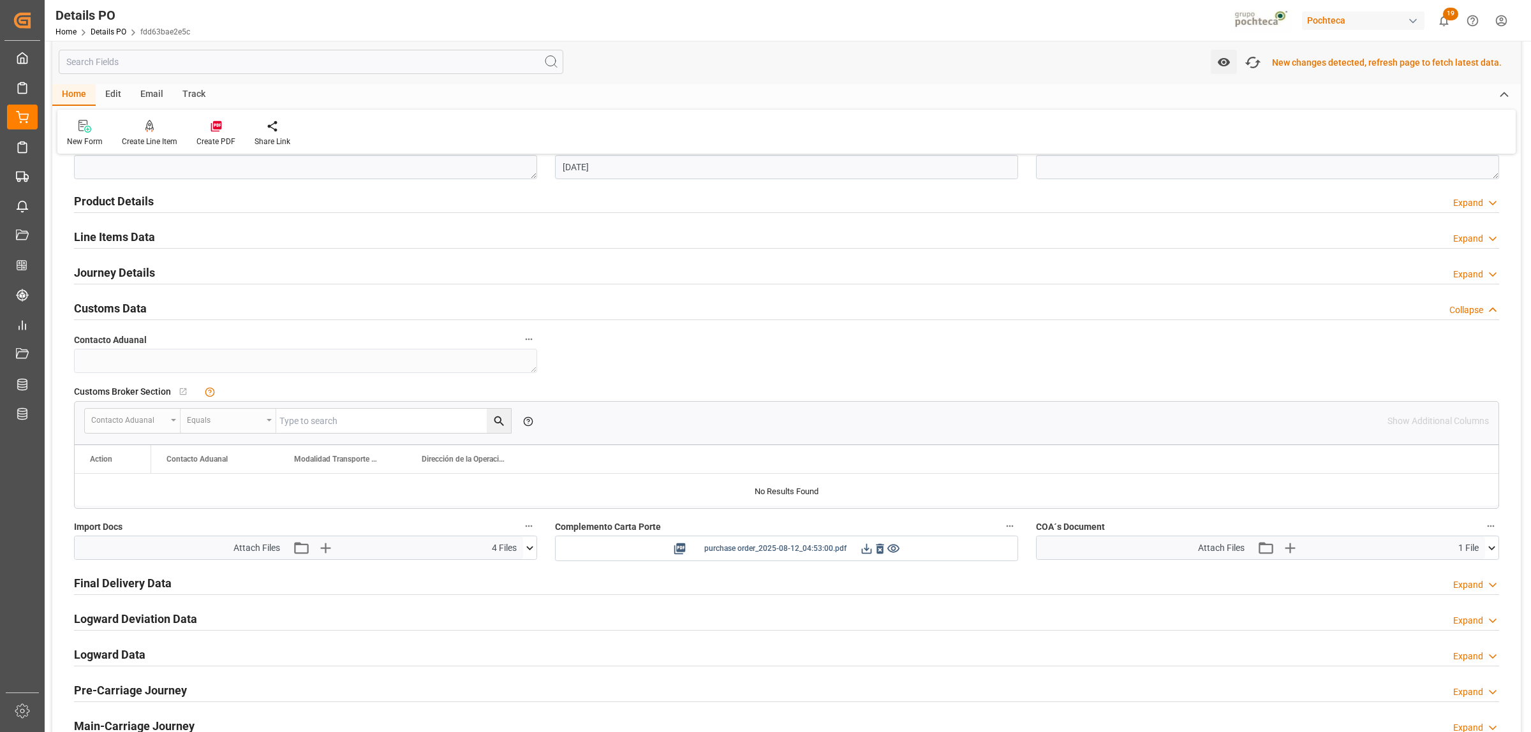
click at [862, 554] on icon at bounding box center [867, 548] width 10 height 10
